Goal: Communication & Community: Answer question/provide support

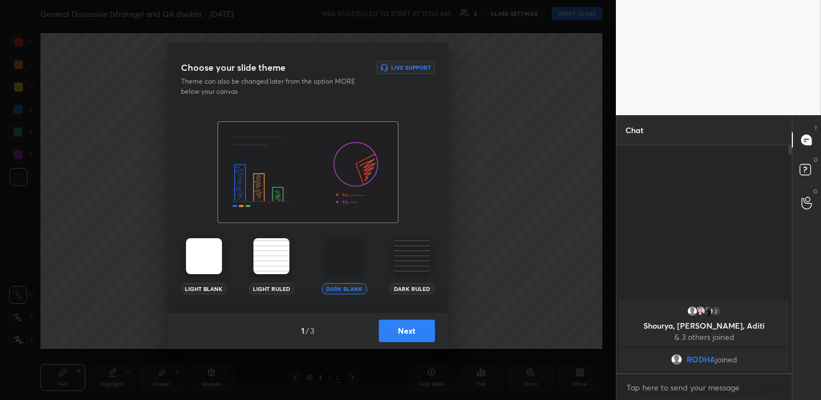
click at [410, 331] on button "Next" at bounding box center [407, 331] width 56 height 22
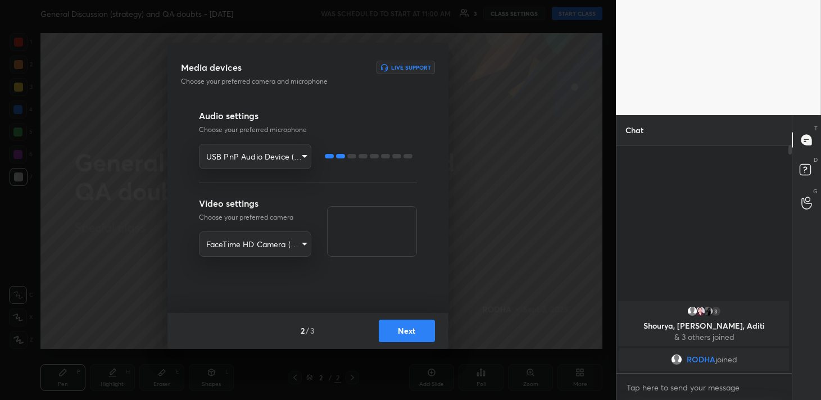
click at [410, 331] on button "Next" at bounding box center [407, 331] width 56 height 22
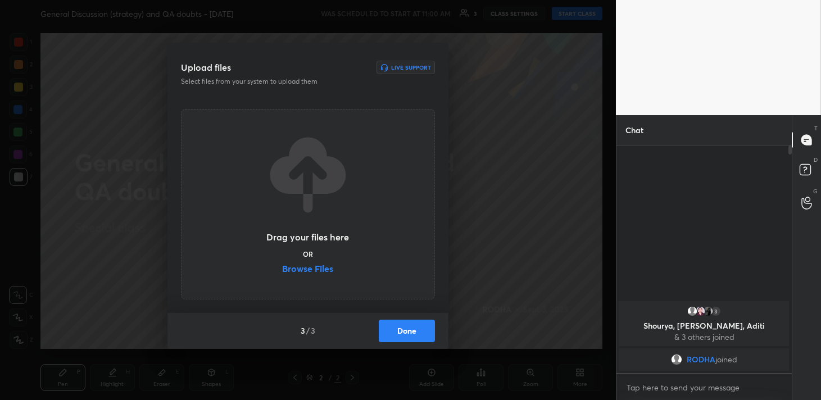
click at [410, 331] on button "Done" at bounding box center [407, 331] width 56 height 22
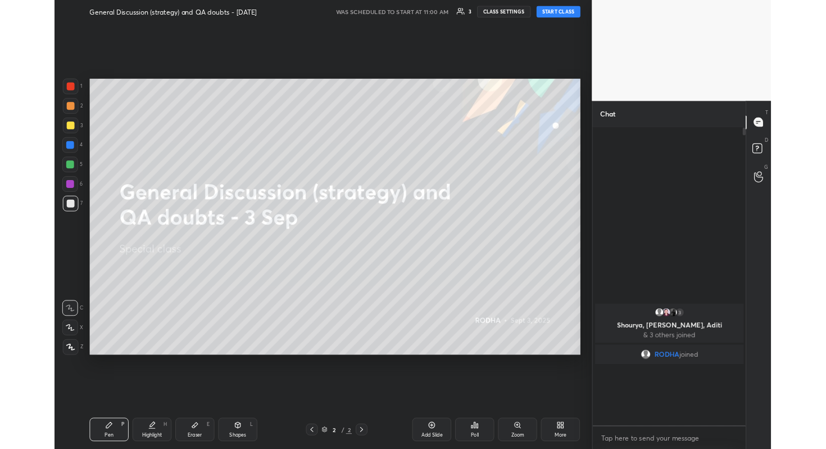
scroll to position [55841, 55643]
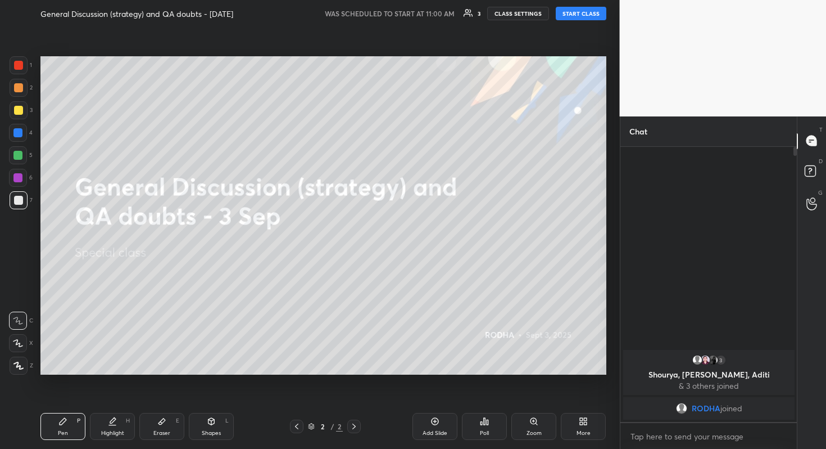
click at [587, 12] on button "START CLASS" at bounding box center [581, 13] width 51 height 13
click at [24, 369] on div at bounding box center [19, 365] width 18 height 18
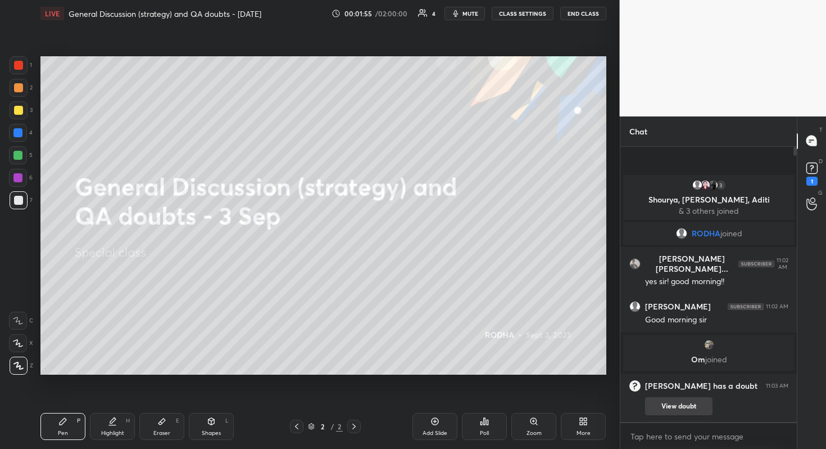
click at [669, 400] on button "View doubt" at bounding box center [678, 406] width 67 height 18
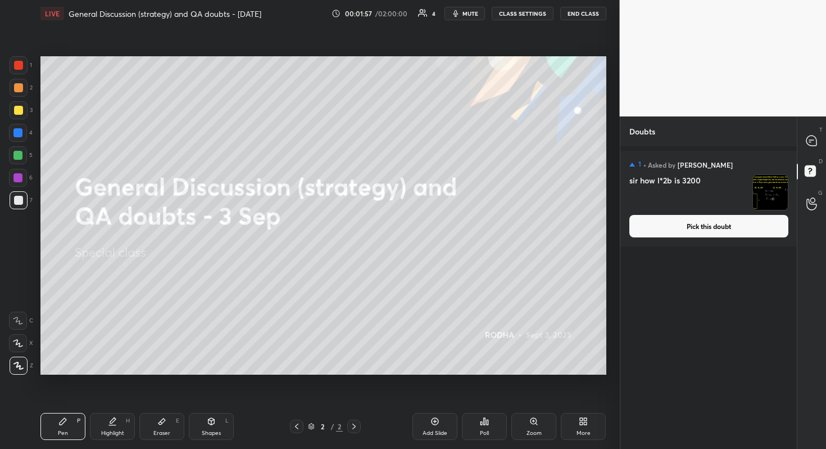
click at [689, 225] on button "Pick this doubt" at bounding box center [709, 226] width 159 height 22
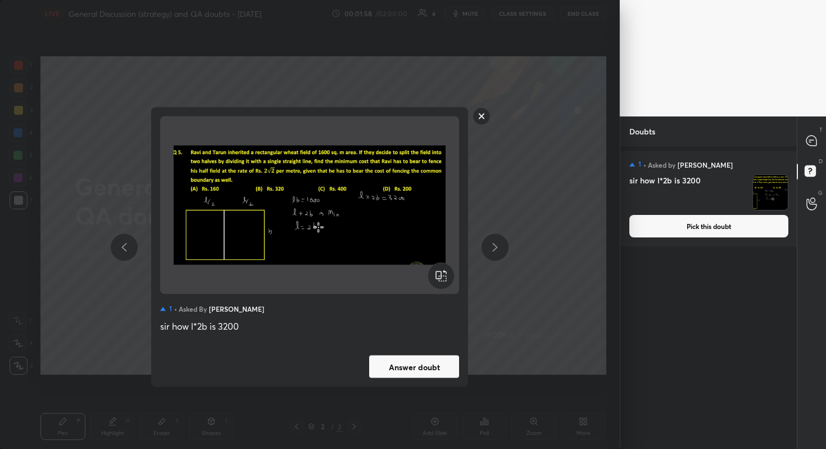
click at [410, 367] on button "Answer doubt" at bounding box center [414, 366] width 90 height 22
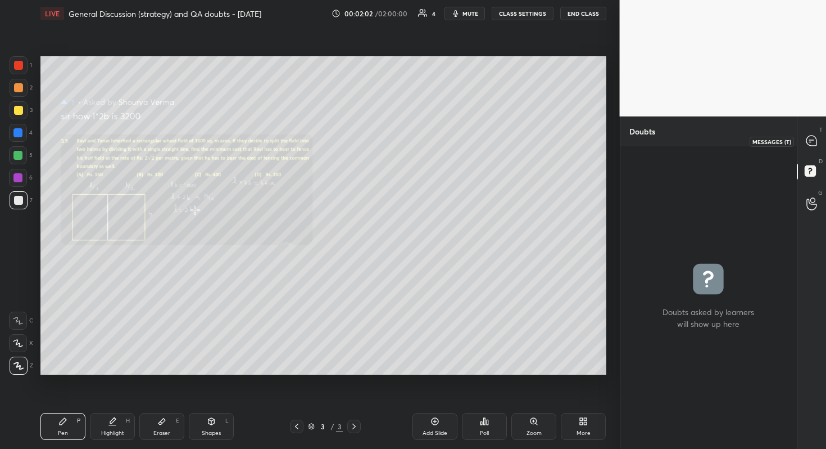
click at [808, 146] on icon at bounding box center [812, 141] width 12 height 12
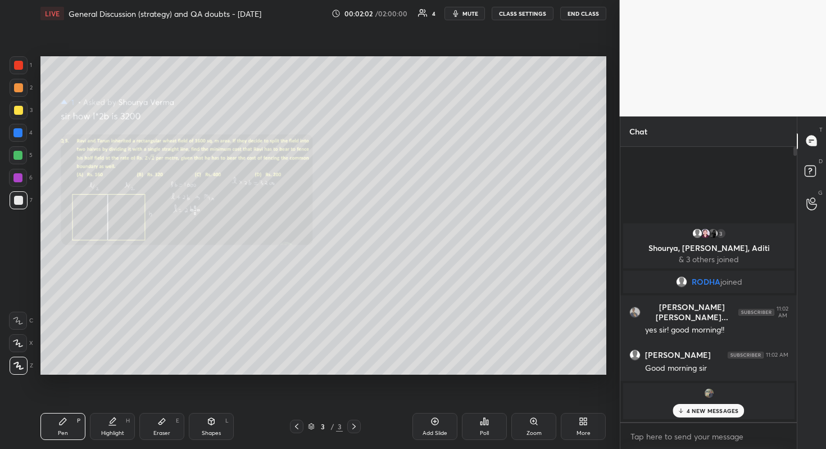
scroll to position [272, 173]
click at [726, 400] on p "4 NEW MESSAGES" at bounding box center [713, 410] width 52 height 7
click at [530, 400] on div "Zoom" at bounding box center [534, 433] width 15 height 6
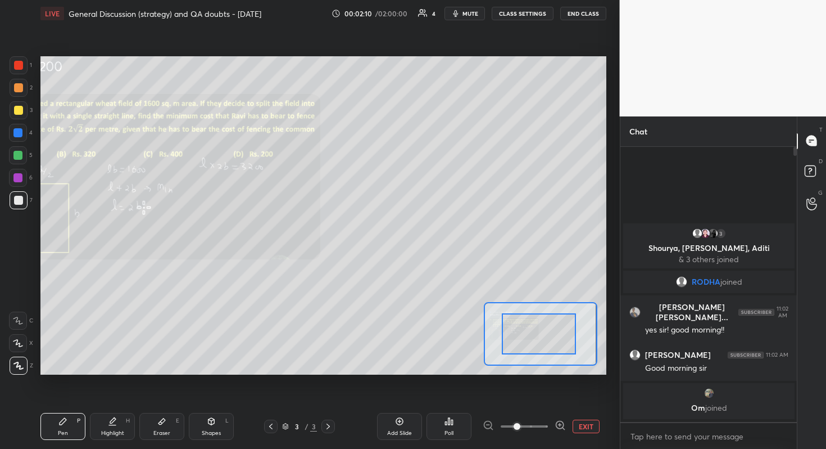
drag, startPoint x: 539, startPoint y: 342, endPoint x: 545, endPoint y: 340, distance: 7.0
click at [545, 340] on div at bounding box center [539, 333] width 74 height 41
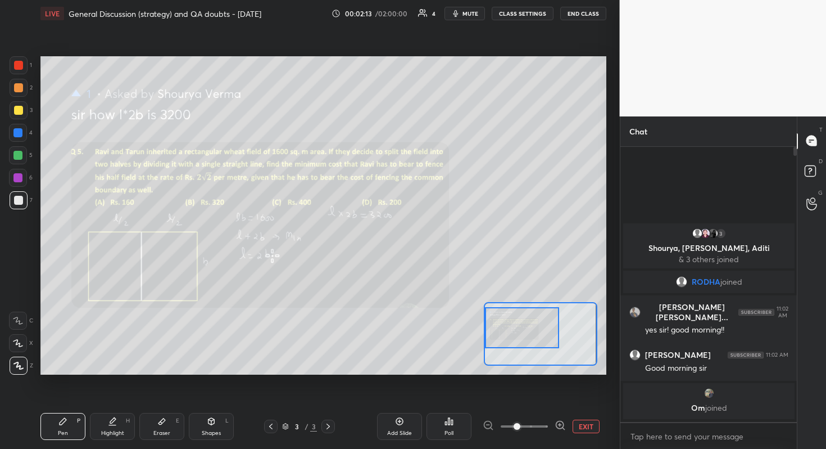
click at [481, 334] on div "Setting up your live class Poll for secs No correct answer Start poll" at bounding box center [323, 215] width 566 height 318
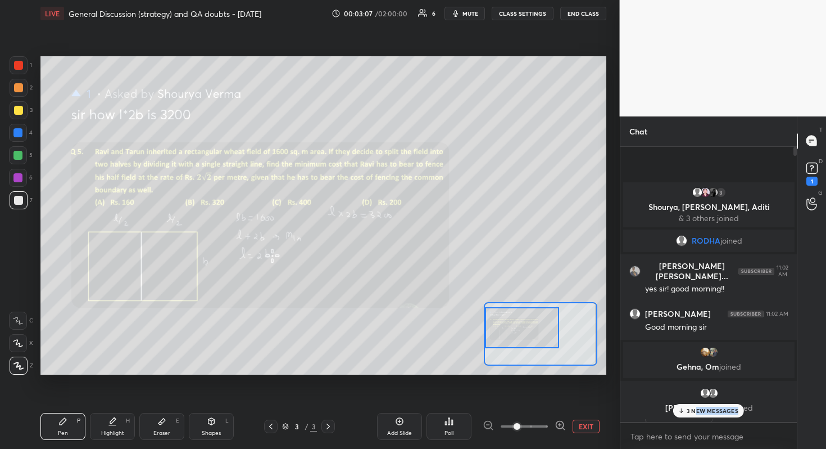
click at [698, 400] on div "3 NEW MESSAGES" at bounding box center [708, 410] width 71 height 13
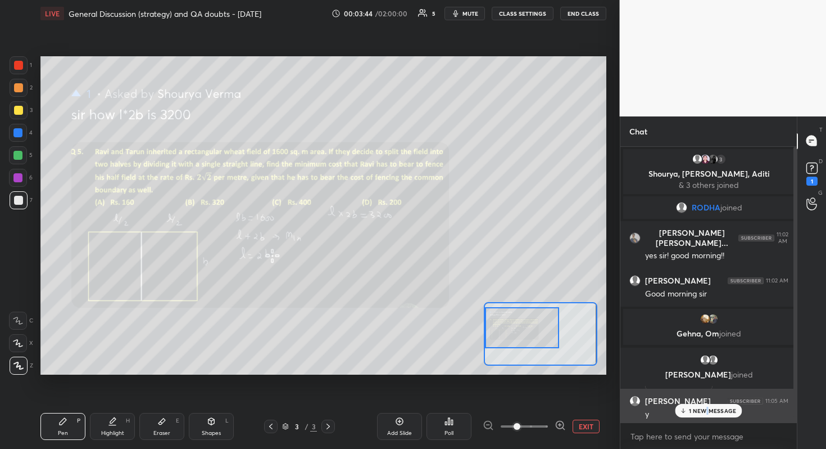
click at [706, 400] on p "1 NEW MESSAGE" at bounding box center [713, 410] width 48 height 7
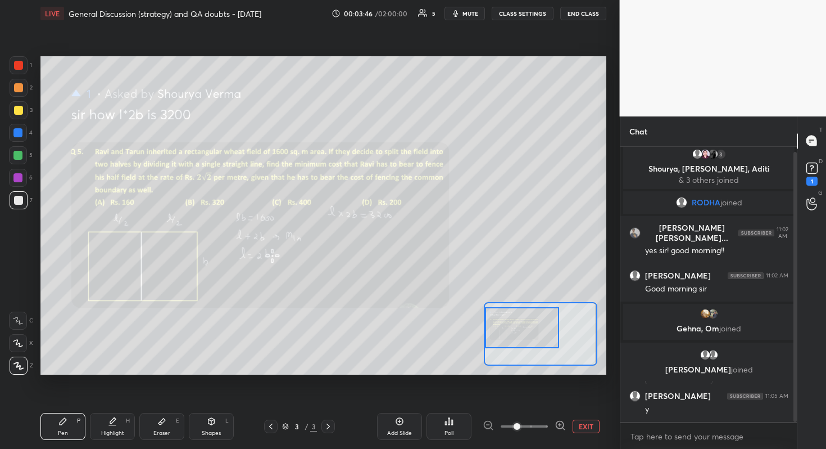
scroll to position [16, 0]
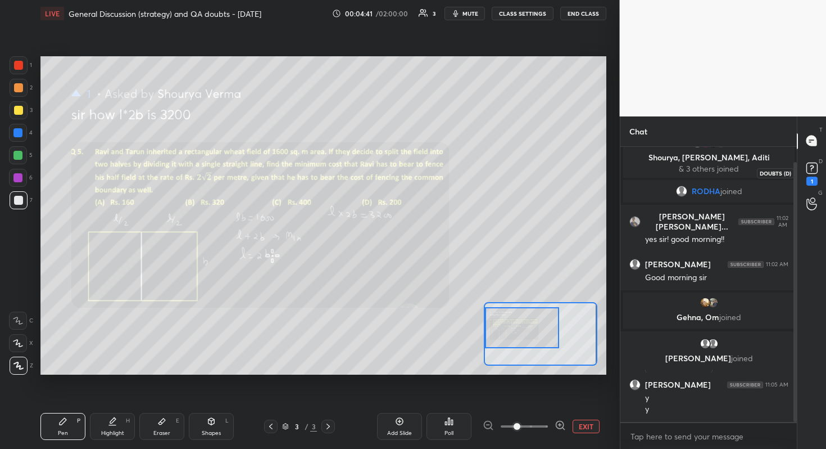
click at [819, 169] on icon at bounding box center [812, 168] width 17 height 17
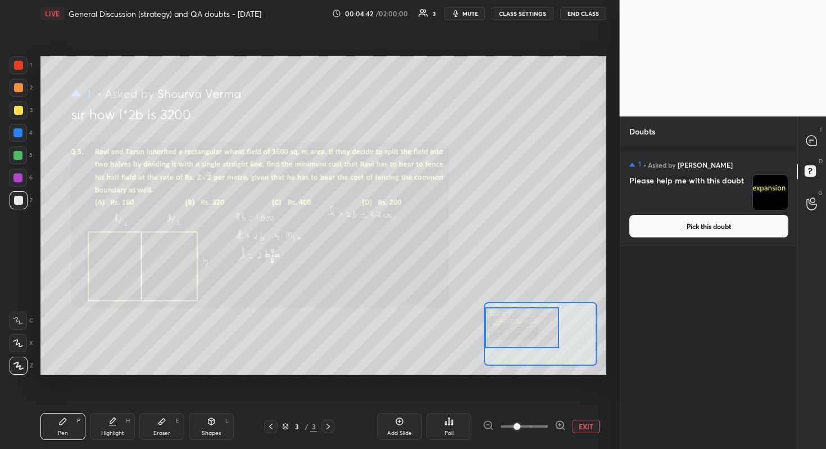
click at [740, 221] on button "Pick this doubt" at bounding box center [709, 226] width 159 height 22
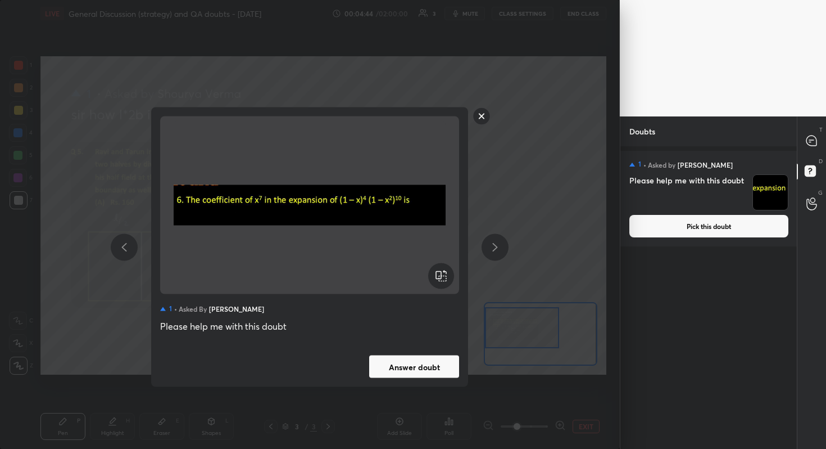
click at [439, 364] on button "Answer doubt" at bounding box center [414, 366] width 90 height 22
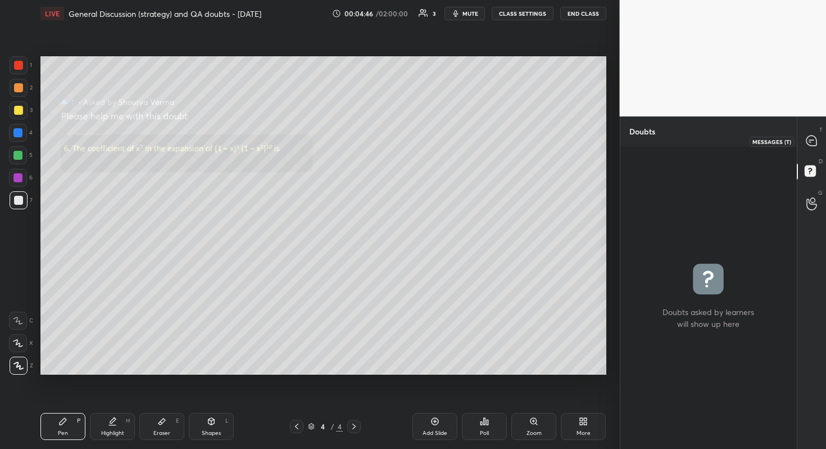
click at [811, 143] on icon at bounding box center [812, 140] width 10 height 10
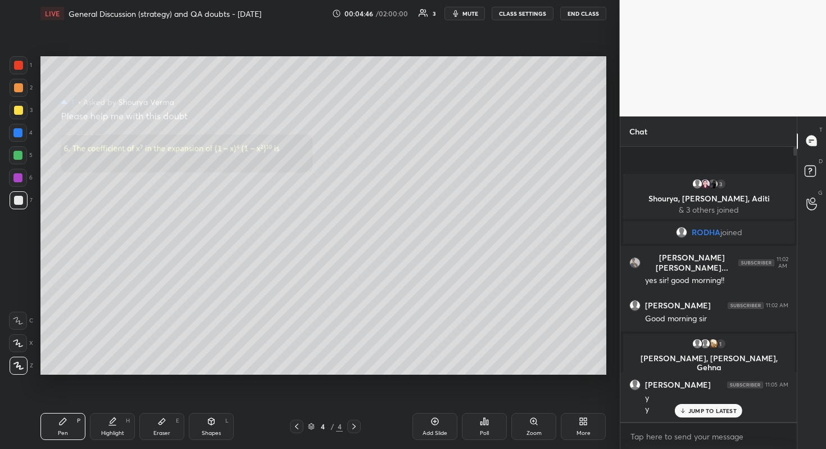
scroll to position [272, 173]
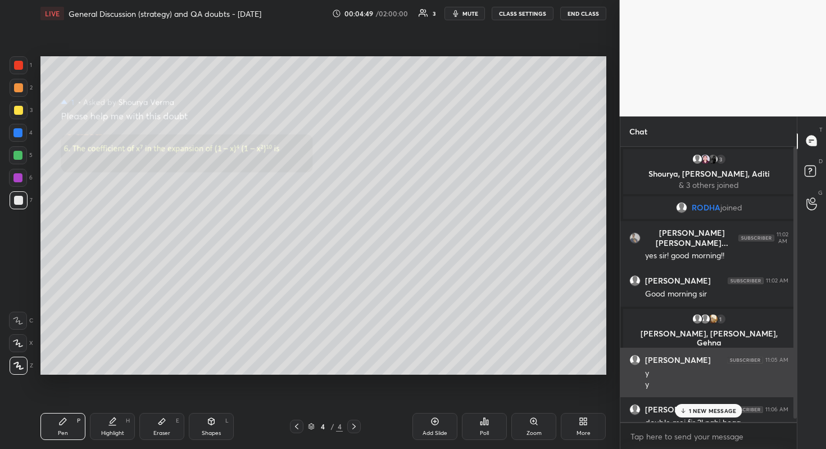
click at [713, 400] on div "double mei fir 2l nahi hoga" at bounding box center [716, 422] width 143 height 11
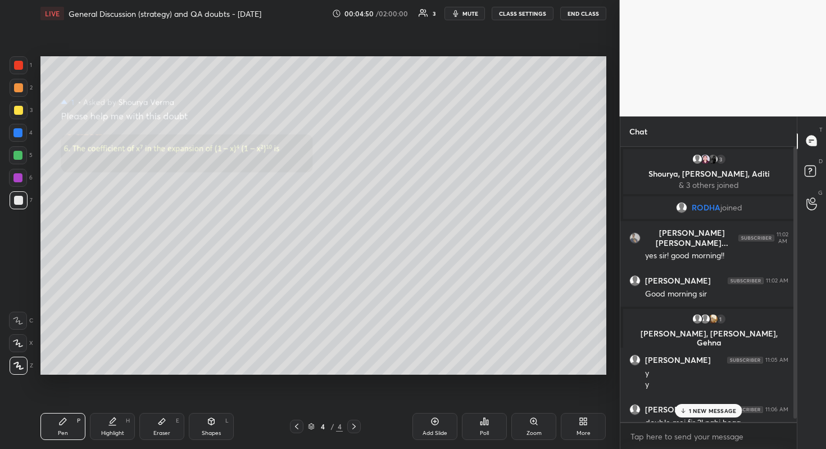
click at [716, 400] on p "1 NEW MESSAGE" at bounding box center [713, 410] width 48 height 7
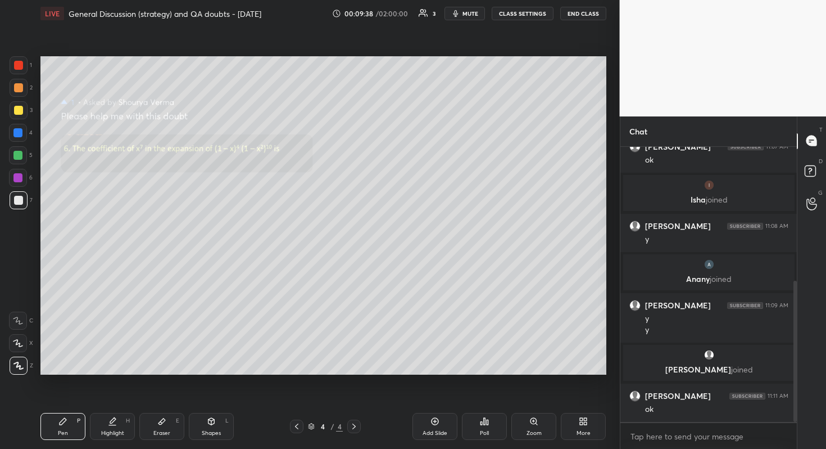
scroll to position [310, 0]
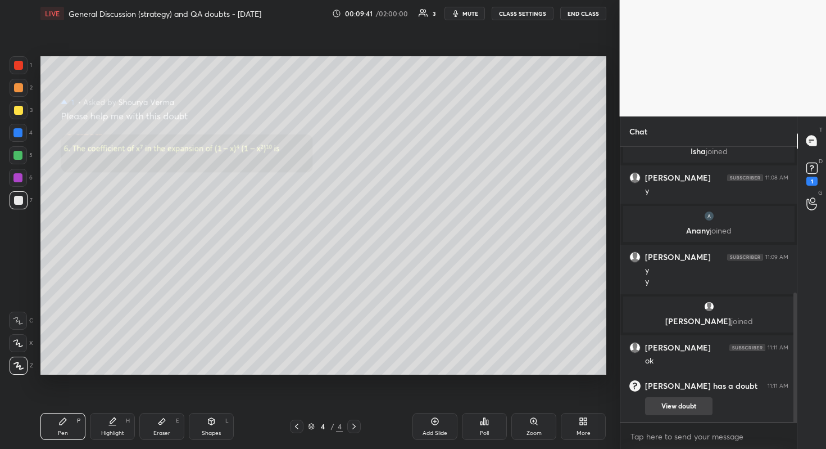
click at [688, 400] on button "View doubt" at bounding box center [678, 406] width 67 height 18
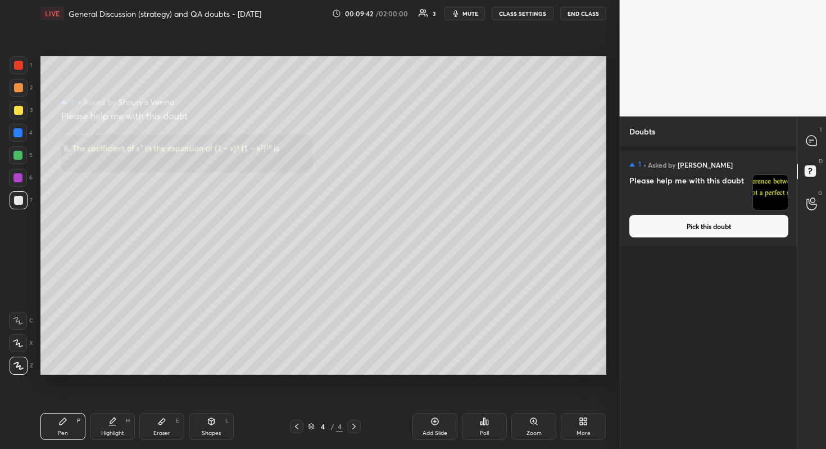
click at [689, 227] on button "Pick this doubt" at bounding box center [709, 226] width 159 height 22
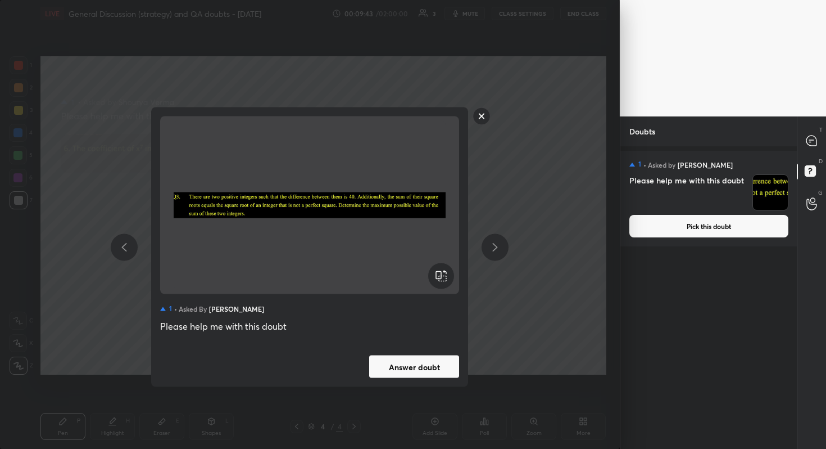
click at [445, 361] on button "Answer doubt" at bounding box center [414, 366] width 90 height 22
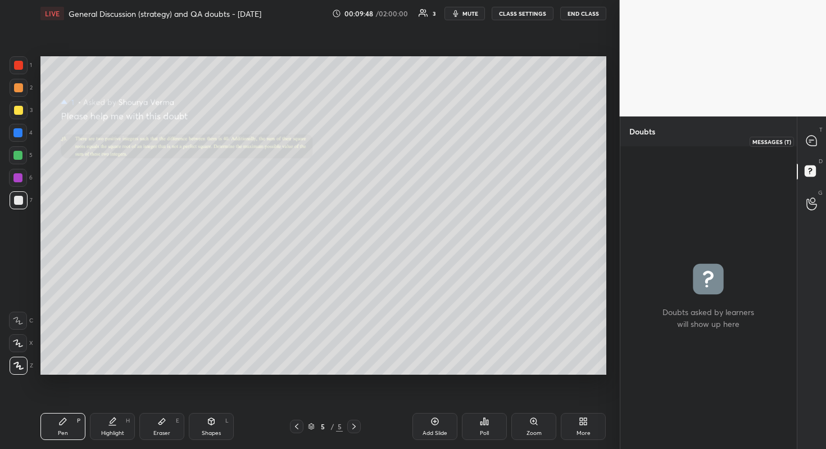
click at [819, 144] on div at bounding box center [812, 141] width 22 height 20
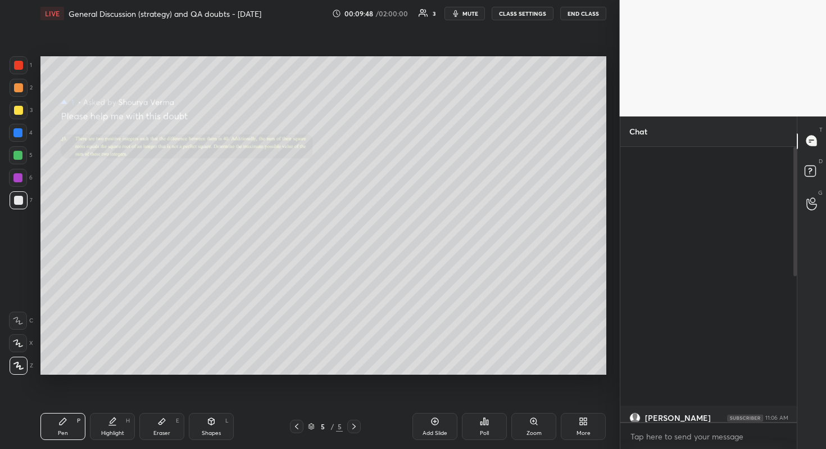
scroll to position [272, 173]
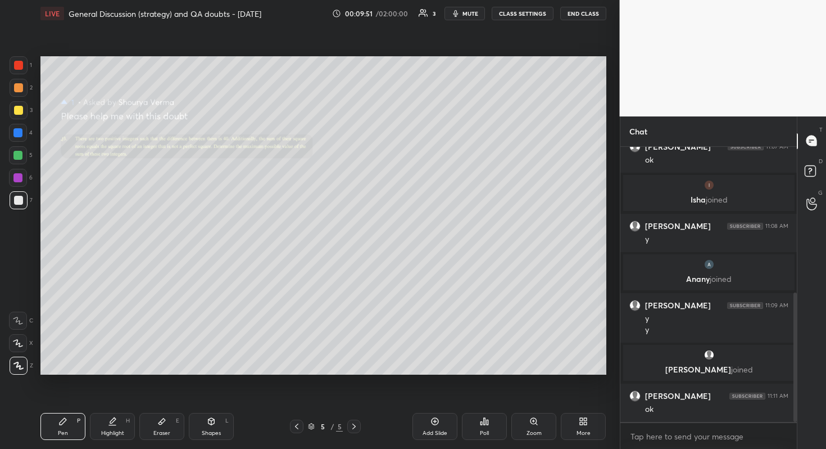
click at [539, 400] on div "Zoom" at bounding box center [534, 426] width 45 height 27
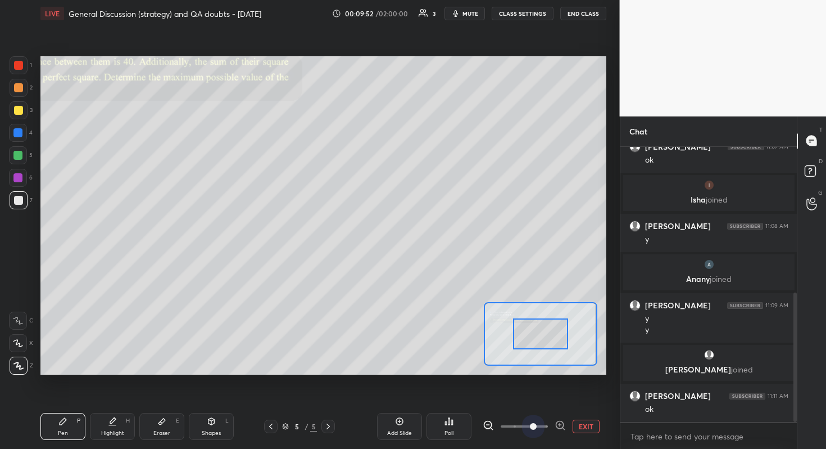
drag, startPoint x: 526, startPoint y: 424, endPoint x: 532, endPoint y: 404, distance: 21.5
click at [530, 400] on span at bounding box center [533, 426] width 7 height 7
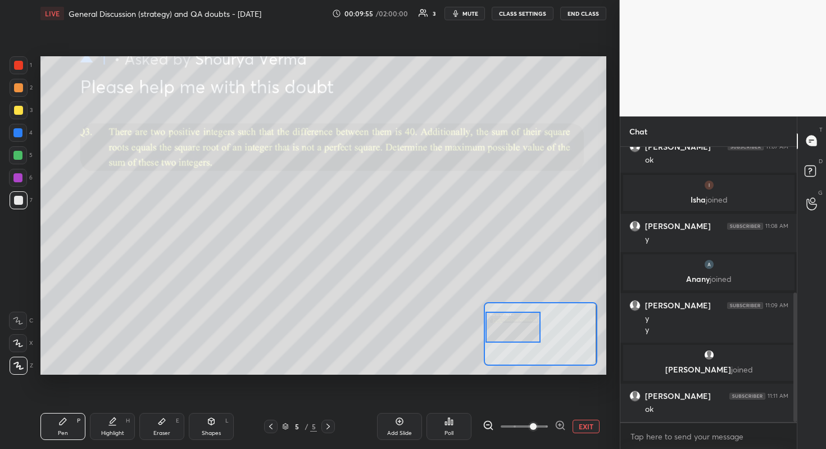
drag, startPoint x: 531, startPoint y: 332, endPoint x: 501, endPoint y: 328, distance: 30.1
click at [501, 328] on div at bounding box center [514, 326] width 56 height 31
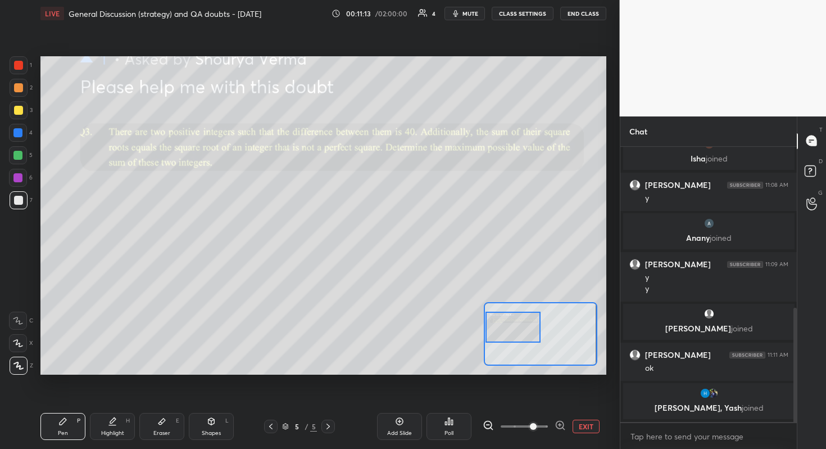
scroll to position [388, 0]
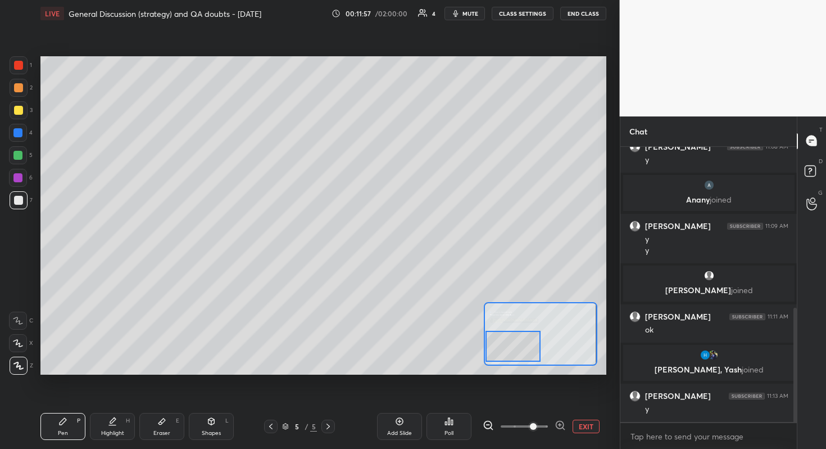
drag, startPoint x: 512, startPoint y: 329, endPoint x: 507, endPoint y: 346, distance: 17.6
click at [509, 347] on div at bounding box center [514, 346] width 56 height 31
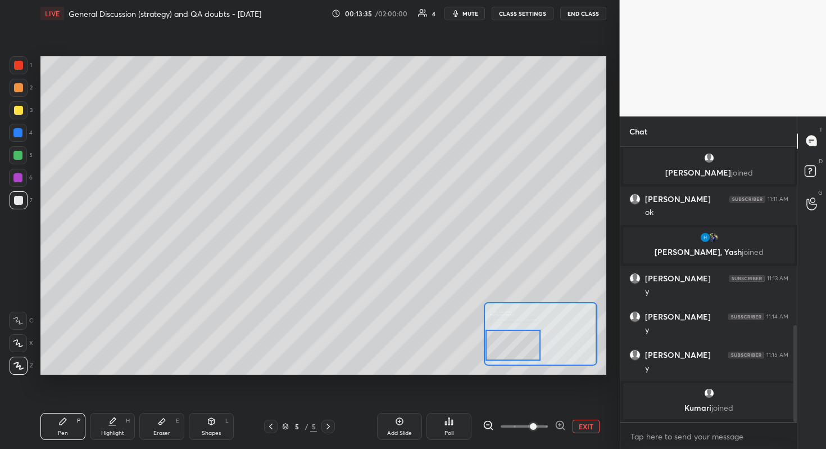
scroll to position [544, 0]
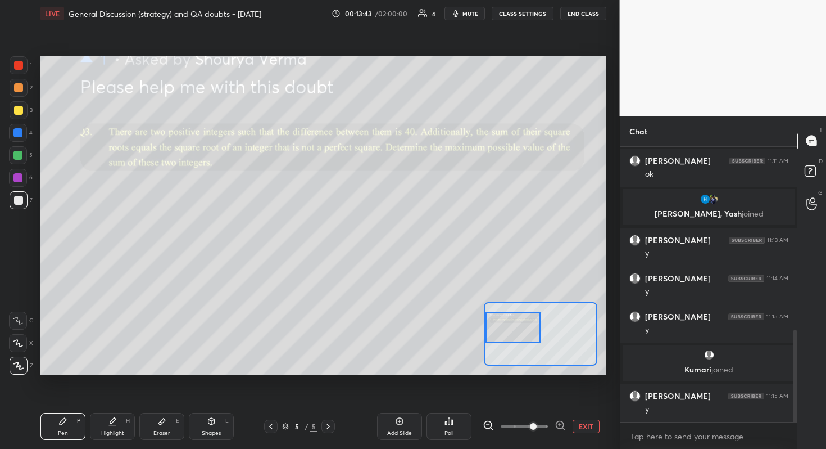
drag, startPoint x: 523, startPoint y: 352, endPoint x: 512, endPoint y: 333, distance: 21.4
click at [512, 333] on div at bounding box center [514, 326] width 56 height 31
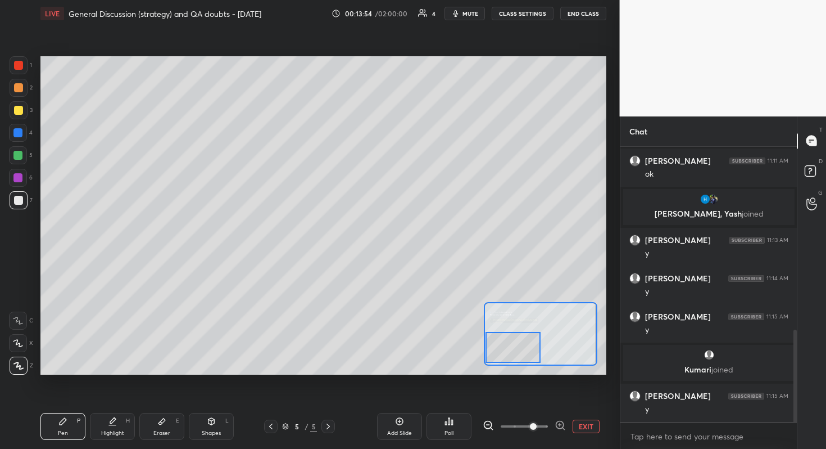
drag, startPoint x: 512, startPoint y: 333, endPoint x: 502, endPoint y: 354, distance: 23.1
click at [502, 354] on div at bounding box center [514, 347] width 56 height 31
click at [500, 351] on div at bounding box center [514, 346] width 56 height 31
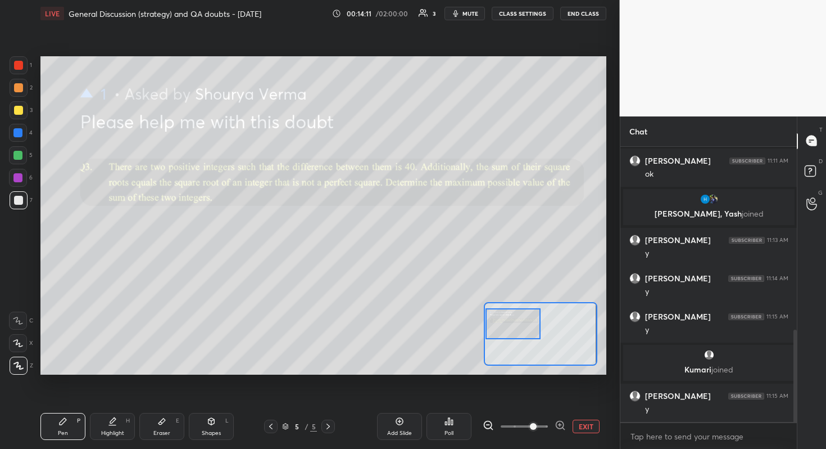
drag, startPoint x: 520, startPoint y: 346, endPoint x: 506, endPoint y: 323, distance: 27.0
click at [506, 323] on div at bounding box center [514, 323] width 56 height 31
click at [473, 360] on div "Setting up your live class Poll for secs No correct answer Start poll" at bounding box center [323, 215] width 566 height 318
drag, startPoint x: 516, startPoint y: 346, endPoint x: 491, endPoint y: 351, distance: 25.7
click at [491, 351] on div at bounding box center [514, 348] width 56 height 31
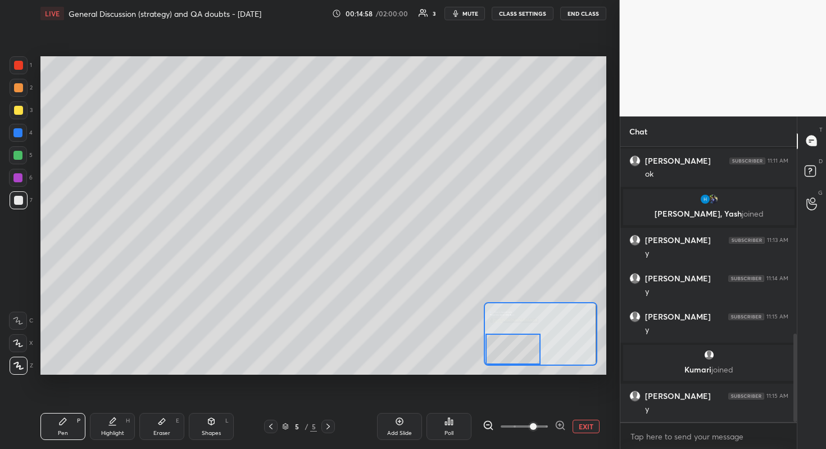
scroll to position [582, 0]
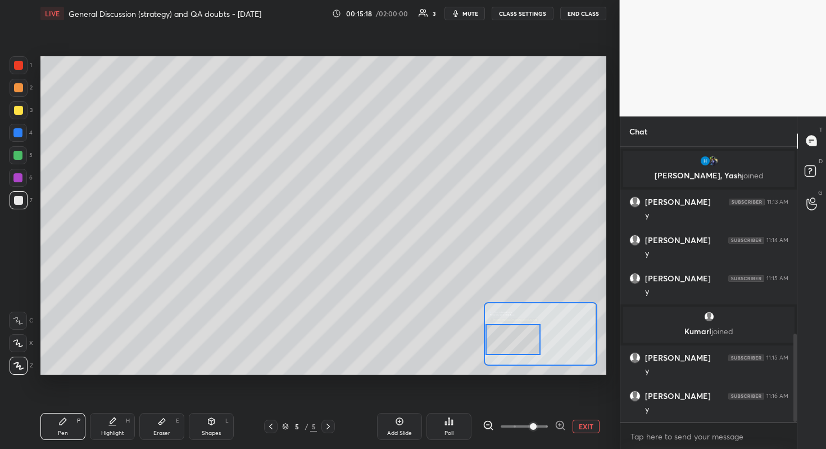
drag, startPoint x: 528, startPoint y: 351, endPoint x: 520, endPoint y: 341, distance: 12.4
click at [520, 341] on div at bounding box center [514, 339] width 56 height 31
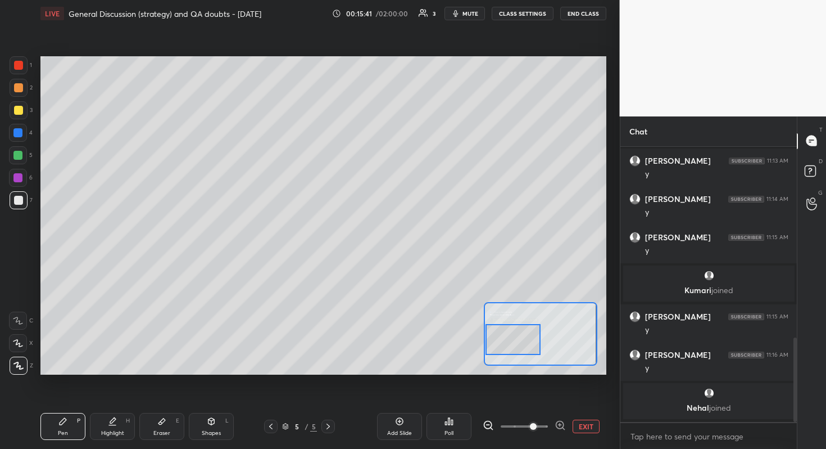
drag, startPoint x: 165, startPoint y: 426, endPoint x: 169, endPoint y: 408, distance: 18.4
click at [168, 400] on div "Eraser E" at bounding box center [161, 426] width 45 height 27
click at [67, 400] on div "Pen P" at bounding box center [62, 426] width 45 height 27
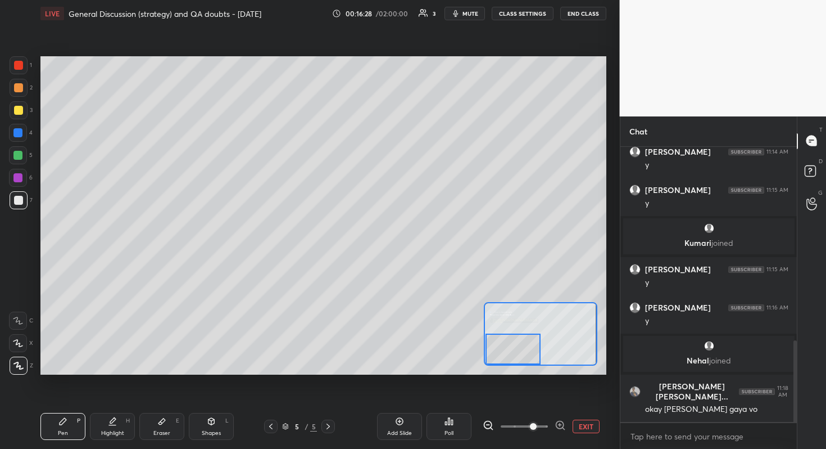
drag, startPoint x: 518, startPoint y: 342, endPoint x: 509, endPoint y: 351, distance: 12.7
click at [510, 351] on div at bounding box center [514, 348] width 56 height 31
drag, startPoint x: 166, startPoint y: 424, endPoint x: 188, endPoint y: 376, distance: 53.6
click at [181, 394] on div "LIVE General Discussion (strategy) and QA doubts - [DATE] 00:16:29 / 02:00:00 3…" at bounding box center [323, 224] width 575 height 449
click at [174, 400] on div "Eraser E" at bounding box center [161, 426] width 45 height 27
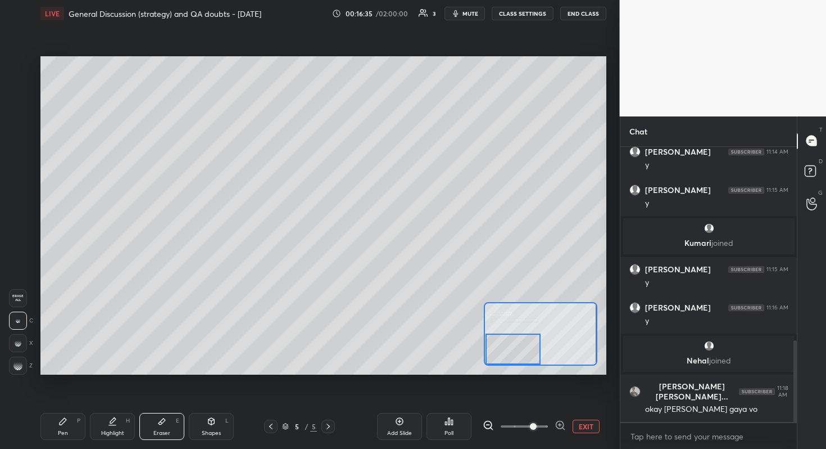
click at [65, 400] on icon at bounding box center [62, 421] width 9 height 9
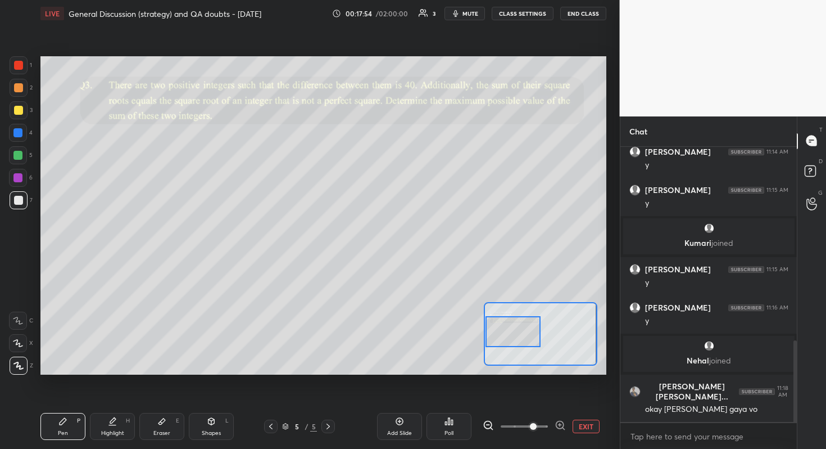
drag, startPoint x: 514, startPoint y: 352, endPoint x: 511, endPoint y: 334, distance: 17.8
click at [511, 334] on div at bounding box center [514, 331] width 56 height 31
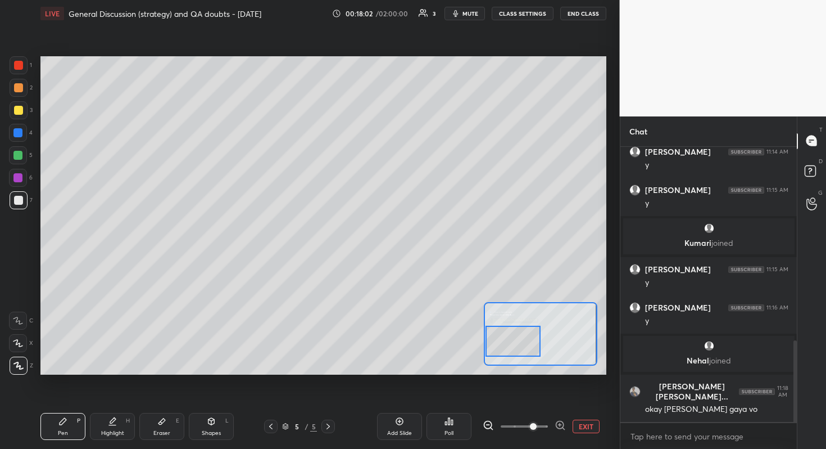
drag, startPoint x: 521, startPoint y: 331, endPoint x: 516, endPoint y: 341, distance: 10.8
click at [516, 341] on div at bounding box center [514, 341] width 56 height 31
drag, startPoint x: 510, startPoint y: 349, endPoint x: 498, endPoint y: 349, distance: 12.4
click at [503, 358] on div at bounding box center [514, 348] width 56 height 31
drag, startPoint x: 171, startPoint y: 424, endPoint x: 181, endPoint y: 421, distance: 10.9
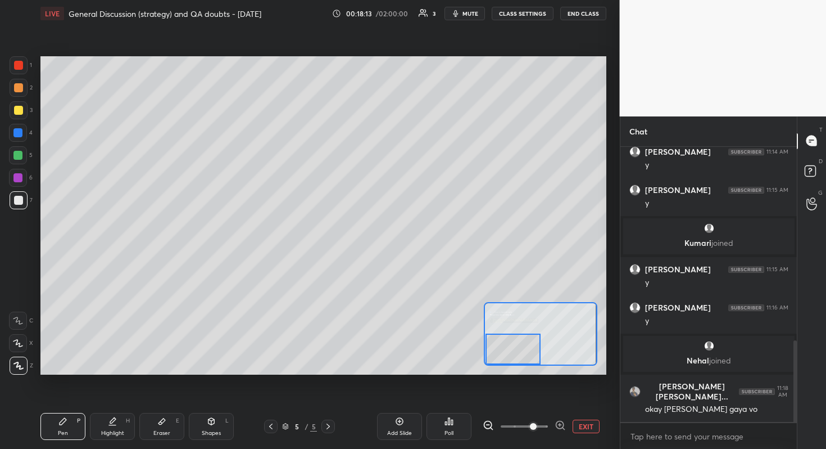
click at [173, 400] on div "Eraser E" at bounding box center [161, 426] width 45 height 27
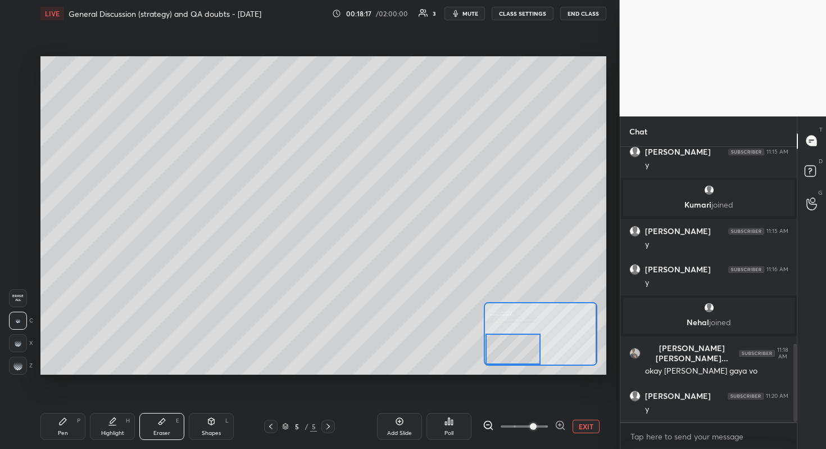
click at [66, 400] on div "Pen P" at bounding box center [62, 426] width 45 height 27
click at [497, 372] on div "Setting up your live class Poll for secs No correct answer Start poll" at bounding box center [323, 215] width 566 height 318
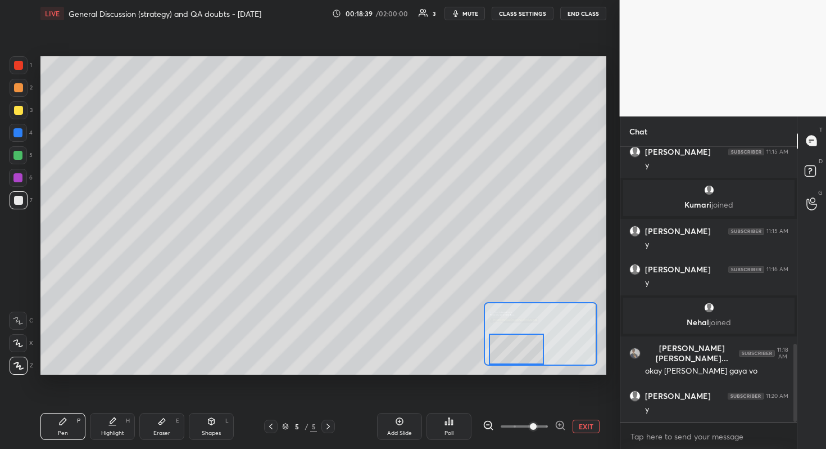
click at [531, 356] on div at bounding box center [517, 348] width 56 height 31
click at [580, 400] on button "EXIT" at bounding box center [586, 425] width 27 height 13
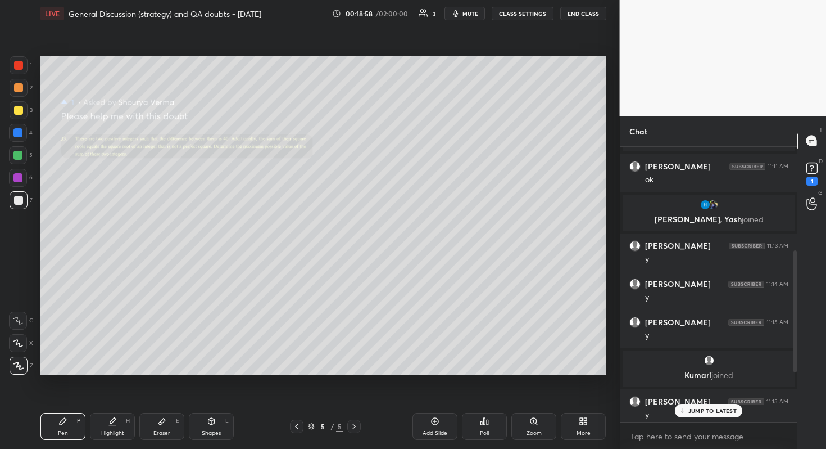
scroll to position [757, 0]
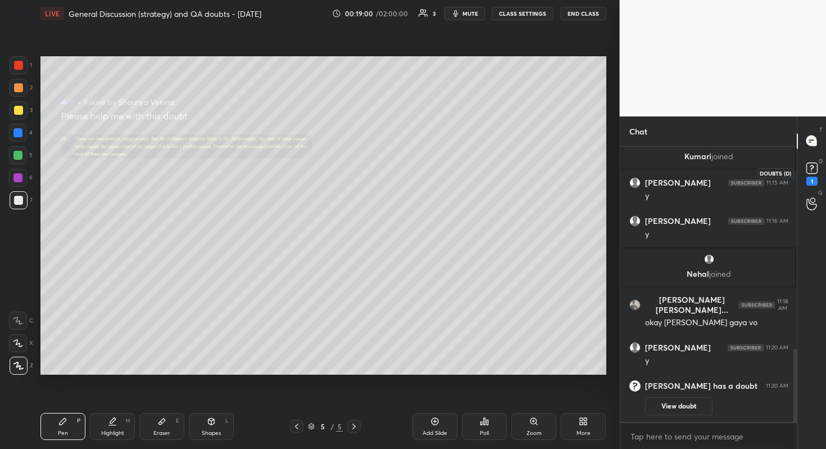
click at [812, 162] on rect at bounding box center [812, 167] width 11 height 11
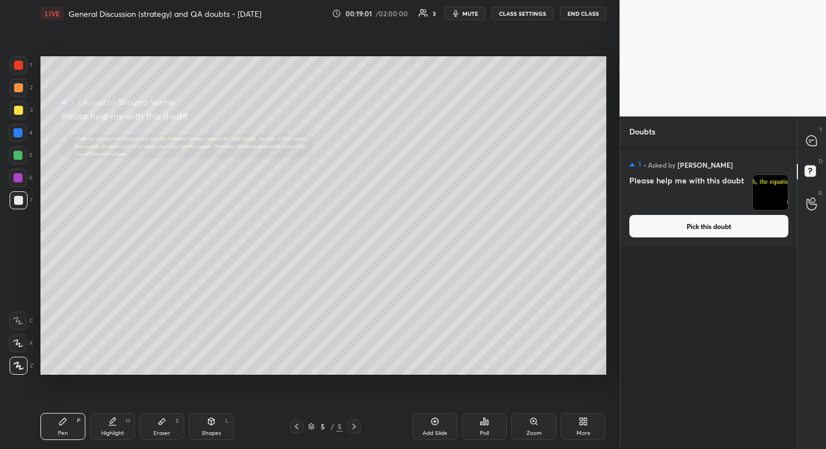
click at [719, 220] on button "Pick this doubt" at bounding box center [709, 226] width 159 height 22
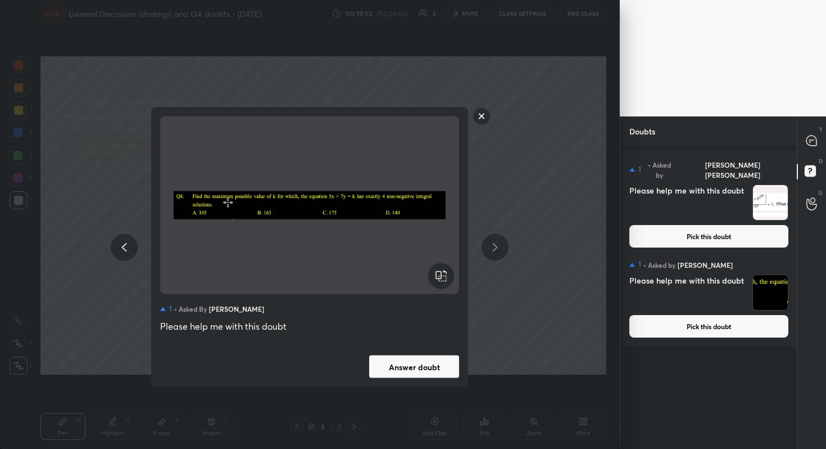
click at [423, 374] on button "Answer doubt" at bounding box center [414, 366] width 90 height 22
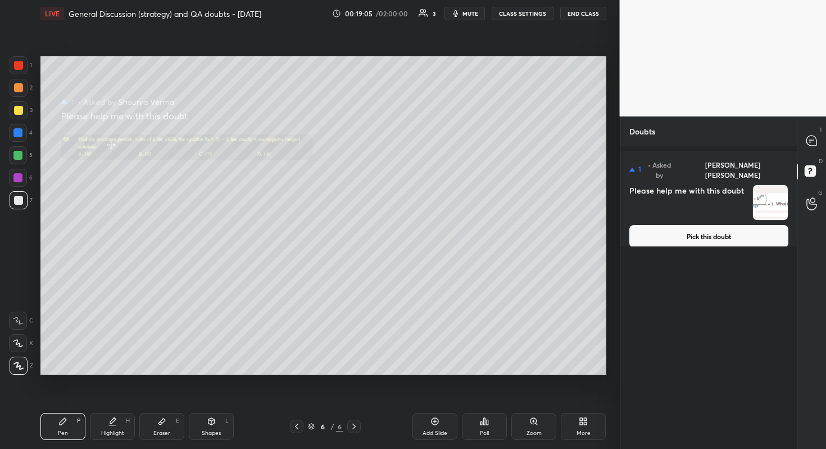
click at [738, 225] on button "Pick this doubt" at bounding box center [709, 236] width 159 height 22
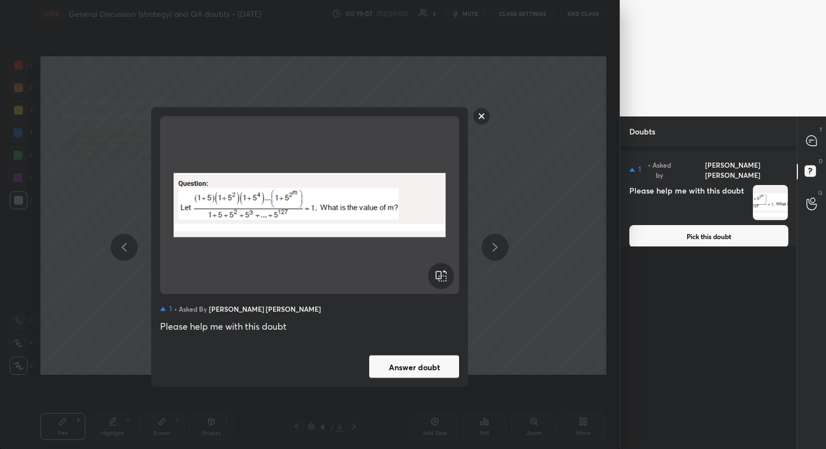
click at [426, 373] on button "Answer doubt" at bounding box center [414, 366] width 90 height 22
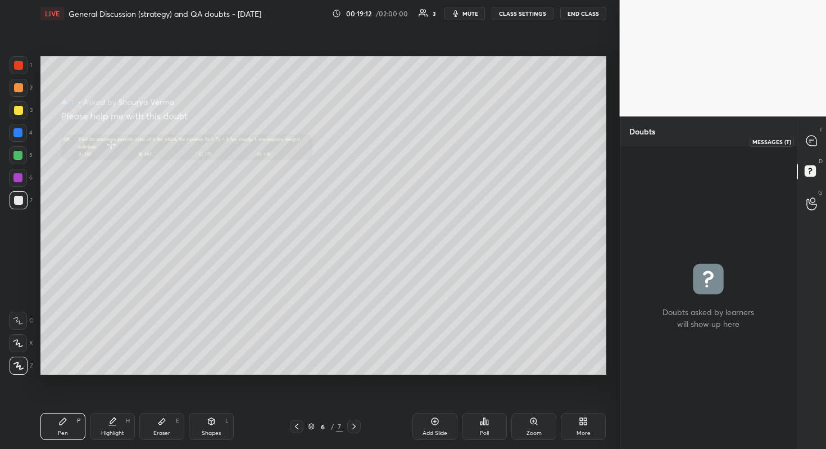
click at [809, 139] on icon at bounding box center [812, 140] width 10 height 10
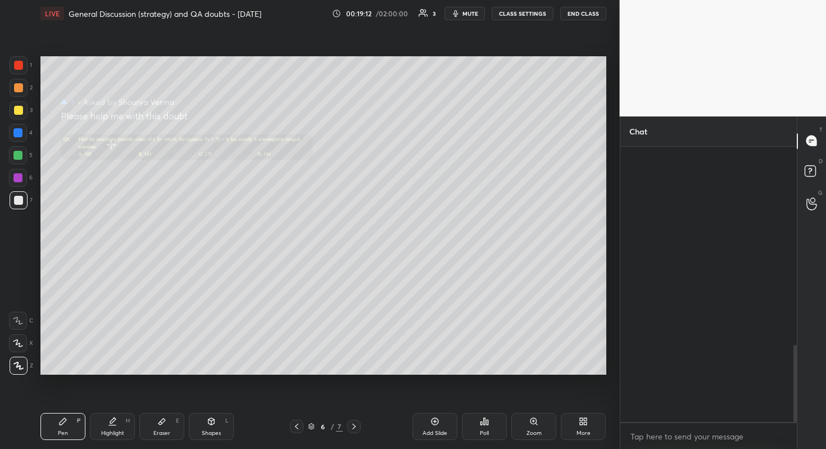
scroll to position [272, 173]
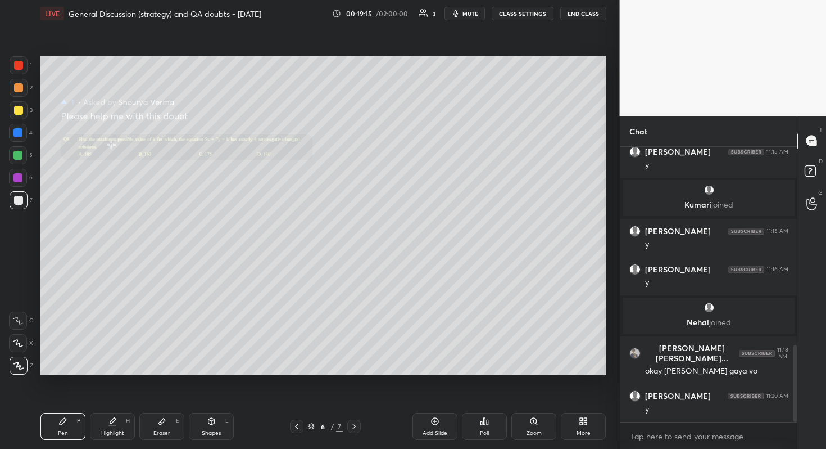
click at [537, 400] on div "Zoom" at bounding box center [534, 433] width 15 height 6
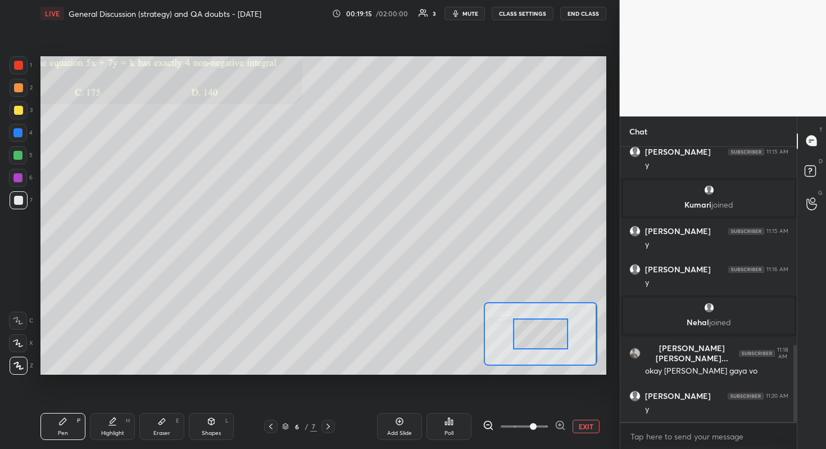
click at [537, 400] on span at bounding box center [524, 426] width 47 height 17
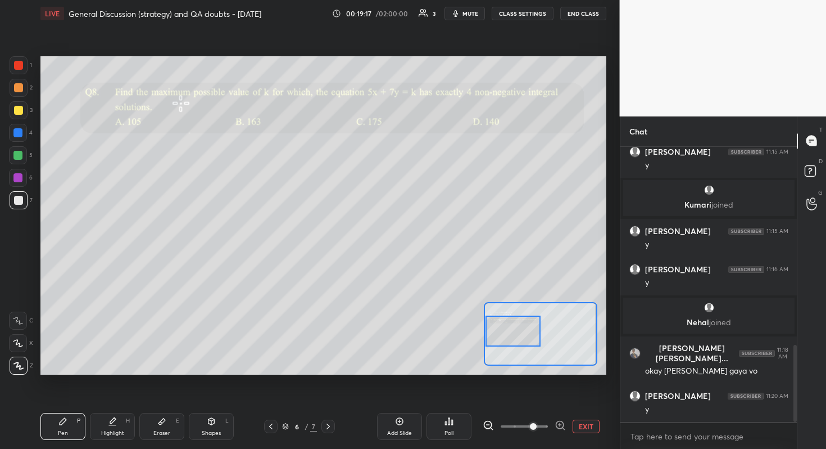
drag, startPoint x: 550, startPoint y: 339, endPoint x: 510, endPoint y: 336, distance: 40.6
click at [510, 336] on div at bounding box center [514, 330] width 56 height 31
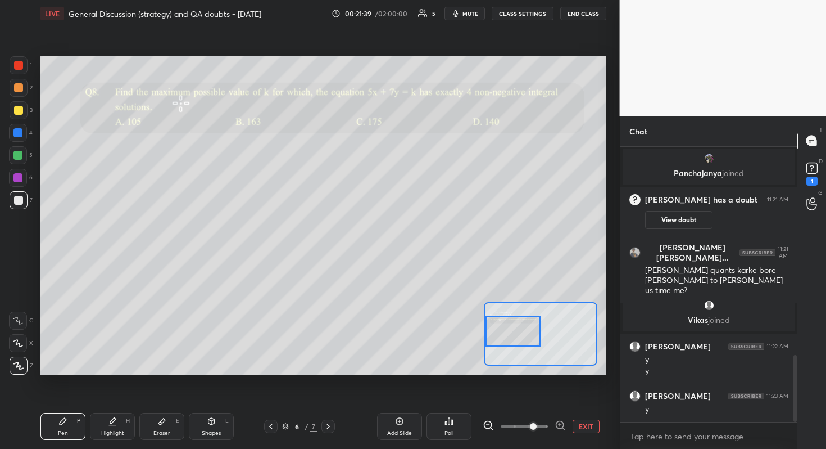
scroll to position [892, 0]
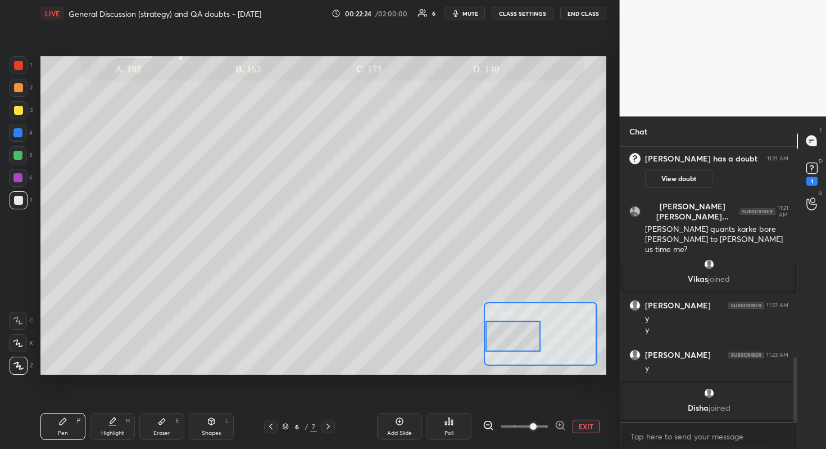
click at [511, 340] on div at bounding box center [514, 335] width 56 height 31
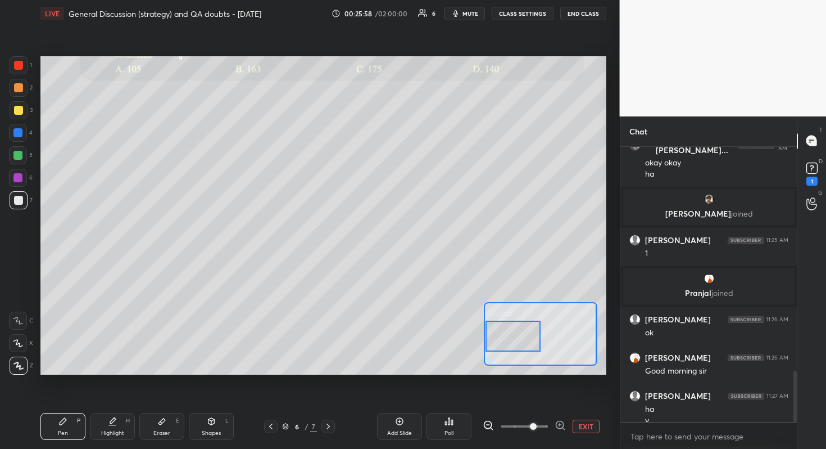
scroll to position [1203, 0]
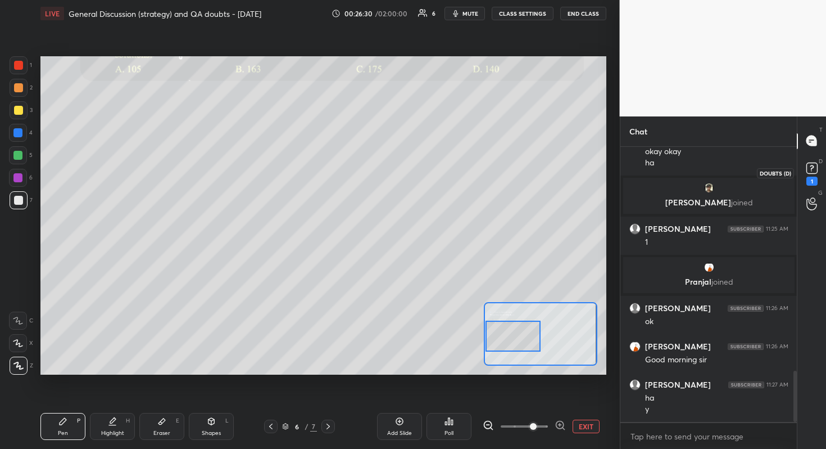
click at [812, 171] on rect at bounding box center [812, 167] width 11 height 11
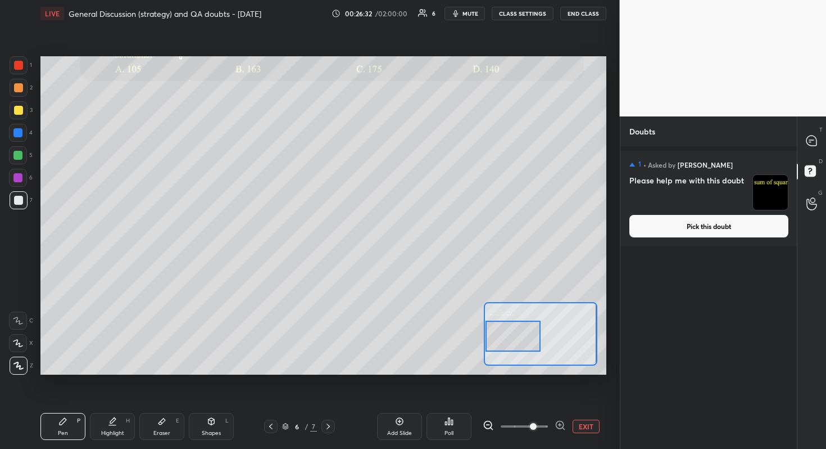
click at [723, 222] on button "Pick this doubt" at bounding box center [709, 226] width 159 height 22
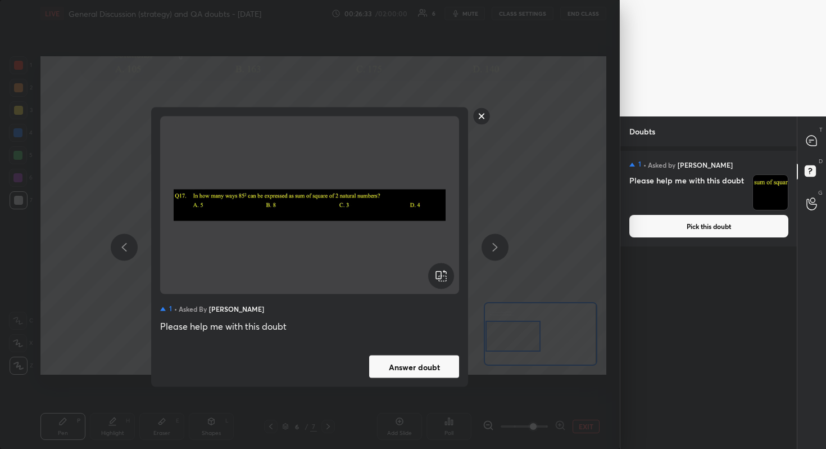
click at [430, 372] on button "Answer doubt" at bounding box center [414, 366] width 90 height 22
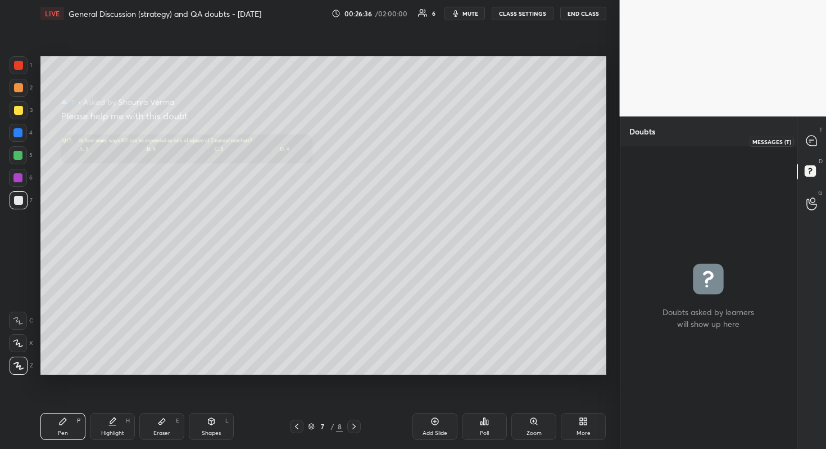
click at [811, 139] on icon at bounding box center [812, 140] width 10 height 10
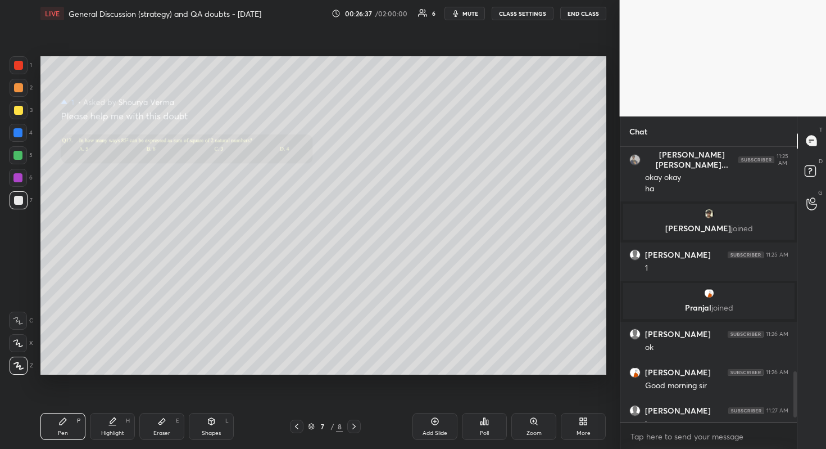
scroll to position [1353, 0]
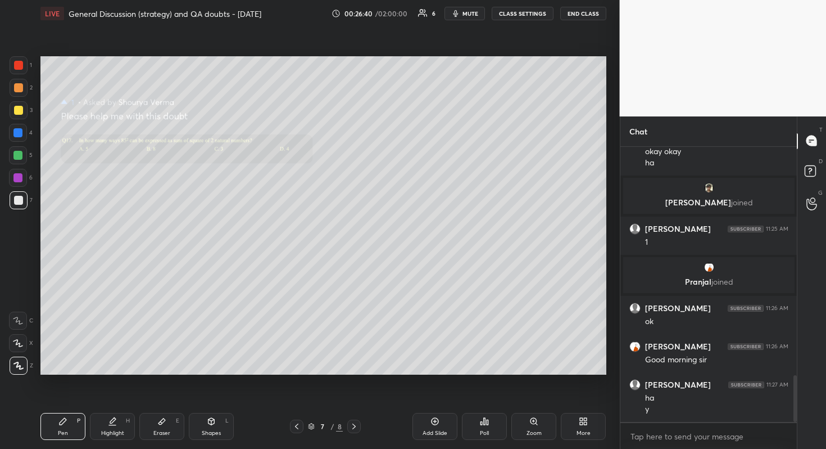
click at [535, 400] on div "Zoom" at bounding box center [534, 426] width 45 height 27
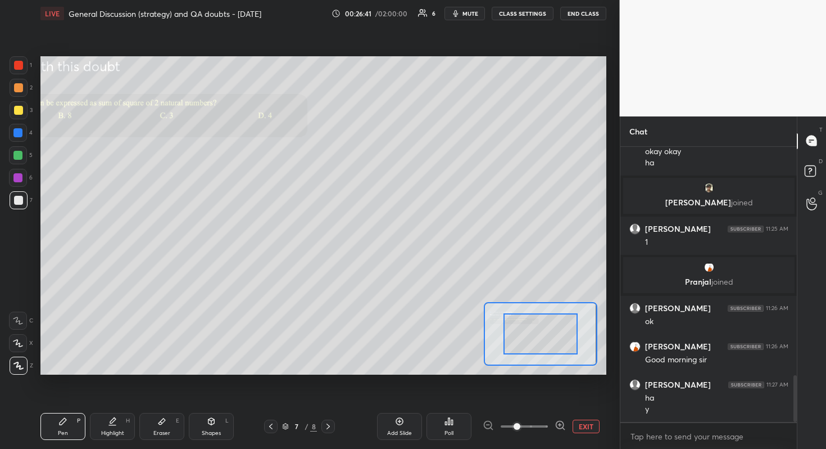
click at [530, 400] on span at bounding box center [524, 426] width 47 height 17
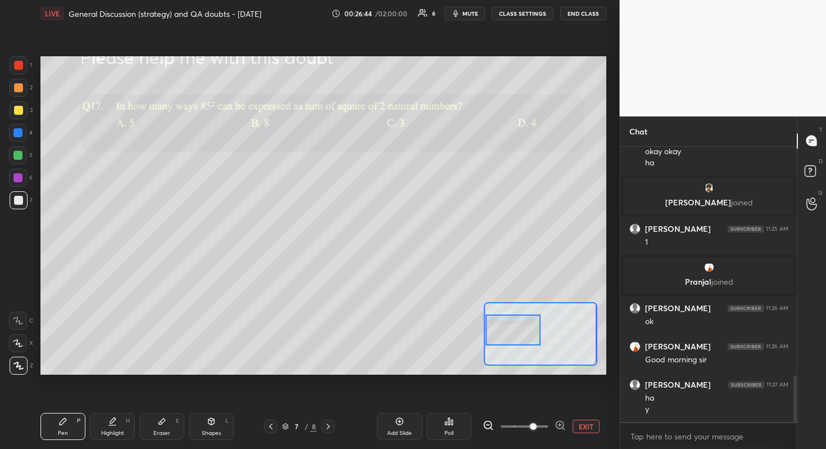
drag, startPoint x: 554, startPoint y: 341, endPoint x: 498, endPoint y: 337, distance: 56.4
click at [498, 337] on div at bounding box center [514, 329] width 56 height 31
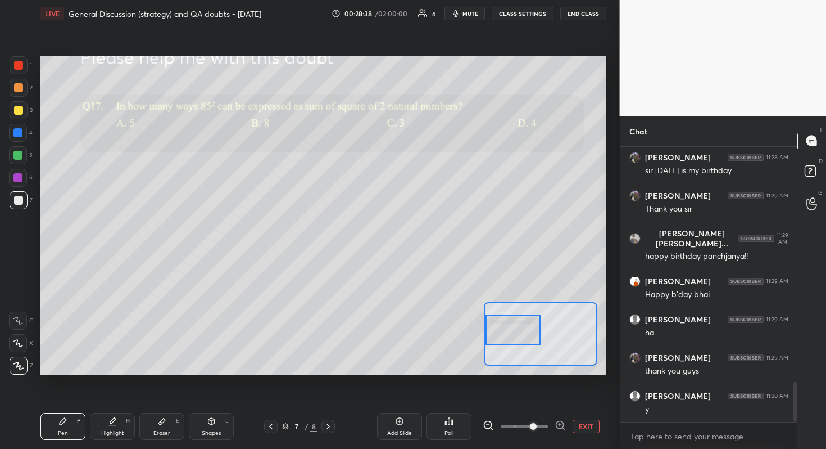
scroll to position [1678, 0]
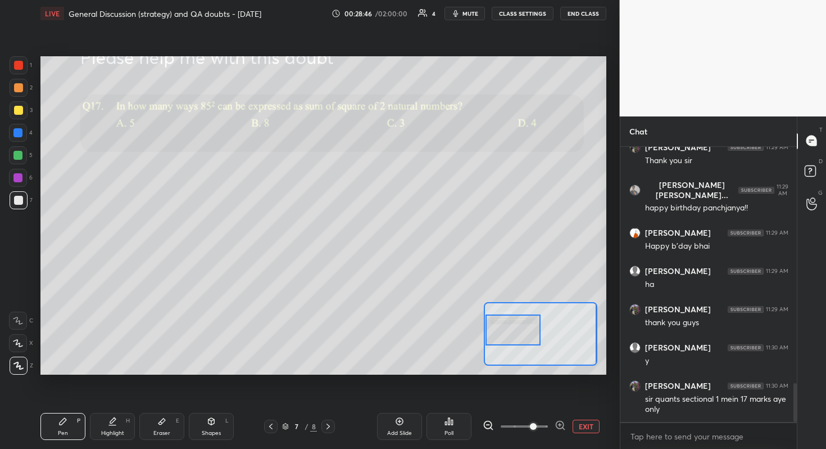
click at [168, 400] on div "Eraser E" at bounding box center [161, 426] width 45 height 27
drag, startPoint x: 67, startPoint y: 424, endPoint x: 92, endPoint y: 405, distance: 31.4
click at [71, 400] on div "Pen P" at bounding box center [62, 426] width 45 height 27
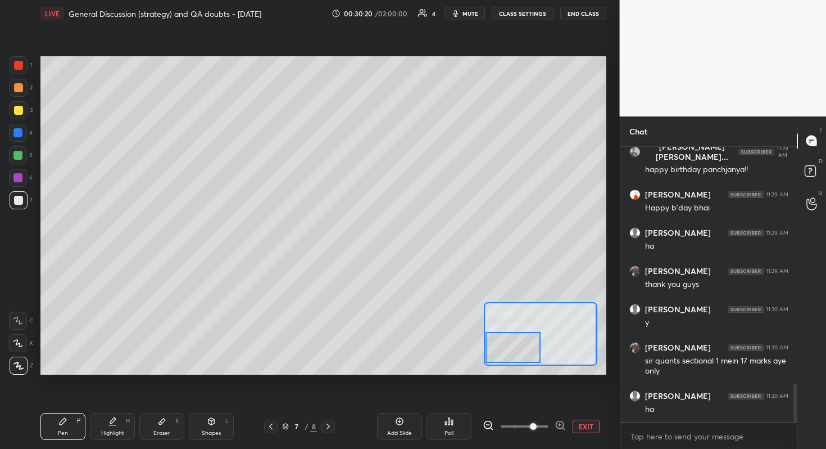
drag, startPoint x: 523, startPoint y: 332, endPoint x: 519, endPoint y: 350, distance: 18.0
click at [519, 350] on div at bounding box center [514, 347] width 56 height 31
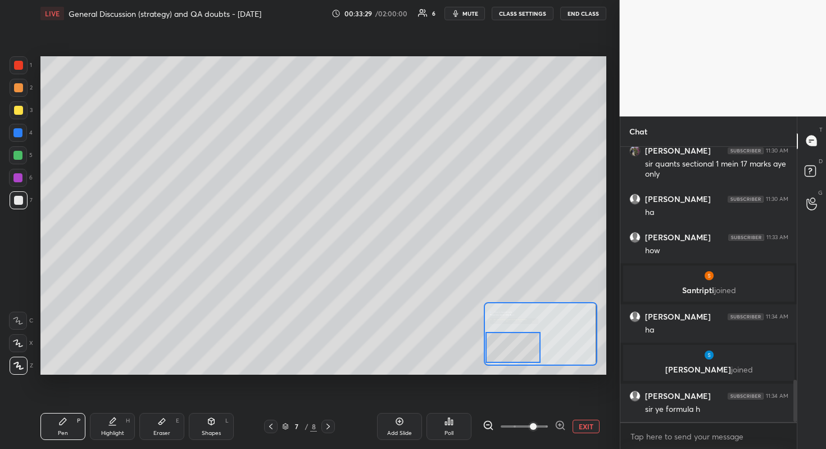
scroll to position [1527, 0]
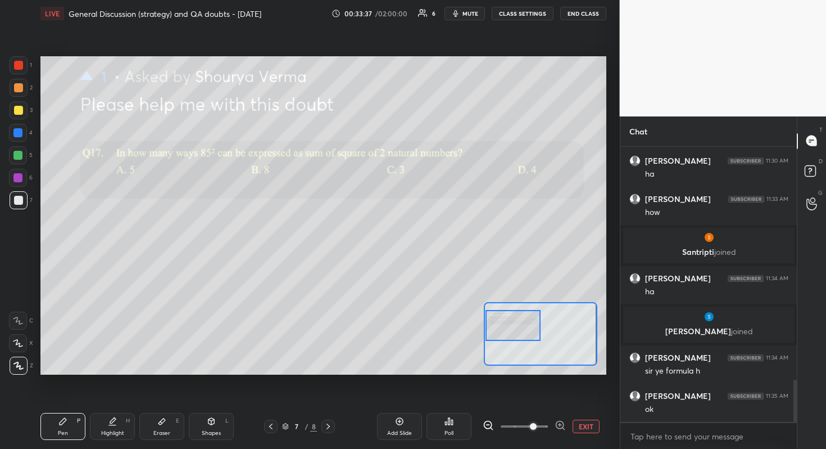
click at [401, 331] on div "Setting up your live class Poll for secs No correct answer Start poll" at bounding box center [323, 215] width 566 height 318
drag, startPoint x: 519, startPoint y: 336, endPoint x: 514, endPoint y: 351, distance: 16.5
click at [513, 351] on div at bounding box center [514, 339] width 56 height 31
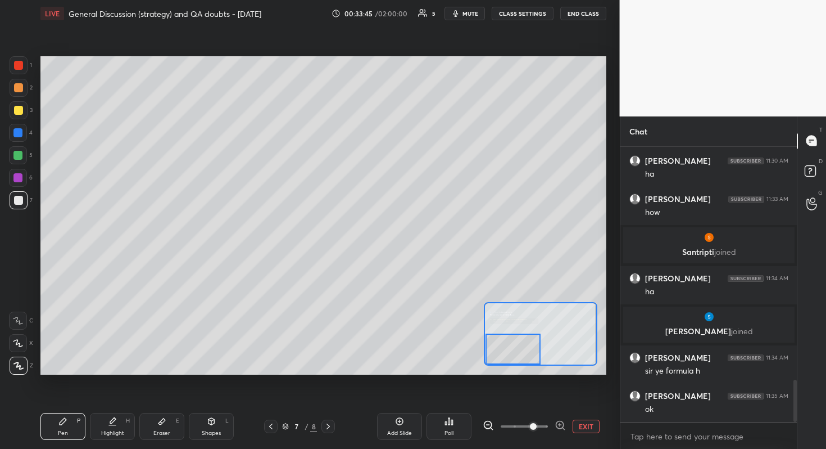
click at [465, 341] on div "Setting up your live class Poll for secs No correct answer Start poll" at bounding box center [323, 215] width 566 height 318
drag, startPoint x: 523, startPoint y: 350, endPoint x: 519, endPoint y: 360, distance: 11.1
click at [517, 361] on div at bounding box center [514, 348] width 56 height 31
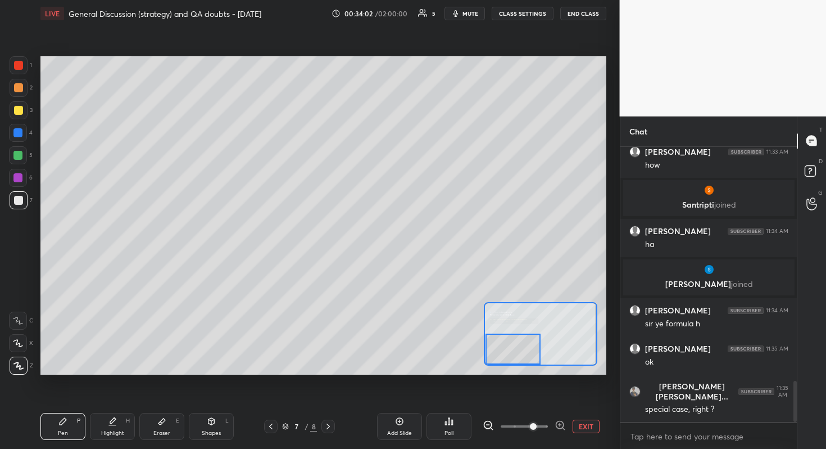
drag, startPoint x: 518, startPoint y: 363, endPoint x: 512, endPoint y: 344, distance: 19.4
click at [512, 344] on div at bounding box center [540, 334] width 113 height 64
drag, startPoint x: 508, startPoint y: 344, endPoint x: 485, endPoint y: 361, distance: 28.6
click at [486, 360] on div at bounding box center [514, 348] width 56 height 31
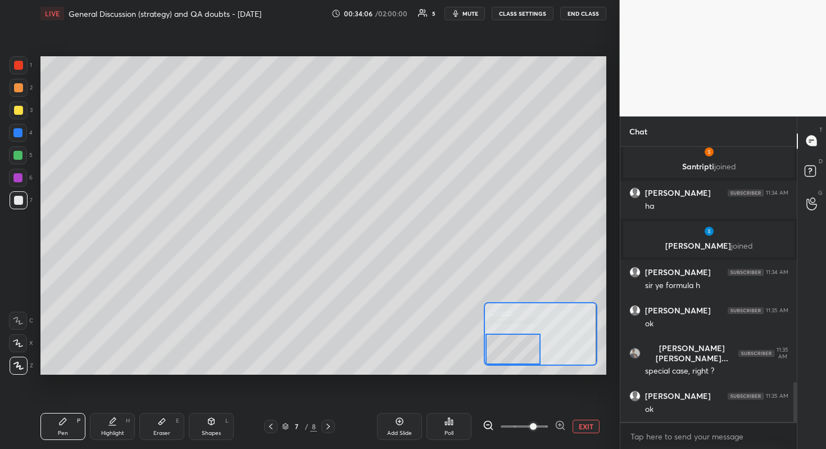
click at [414, 400] on div "Add Slide" at bounding box center [399, 426] width 45 height 27
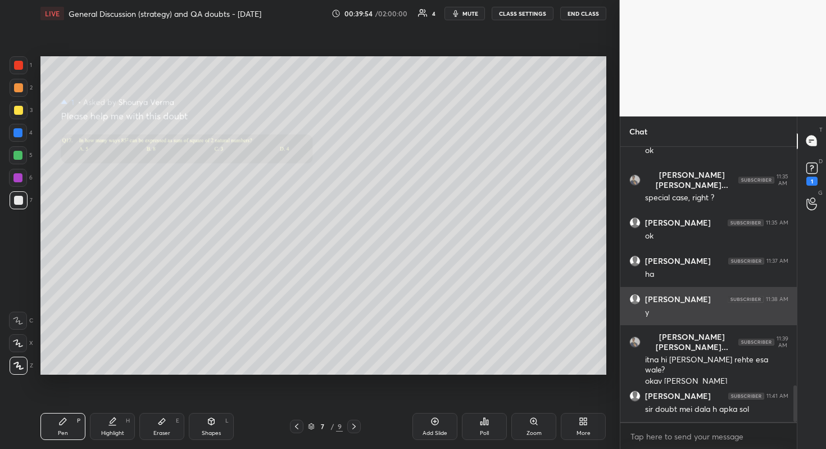
scroll to position [1834, 0]
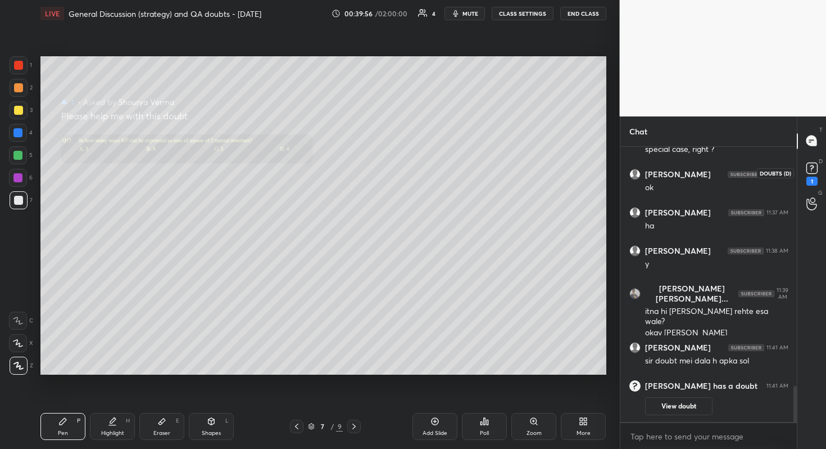
click at [814, 168] on rect at bounding box center [812, 167] width 11 height 11
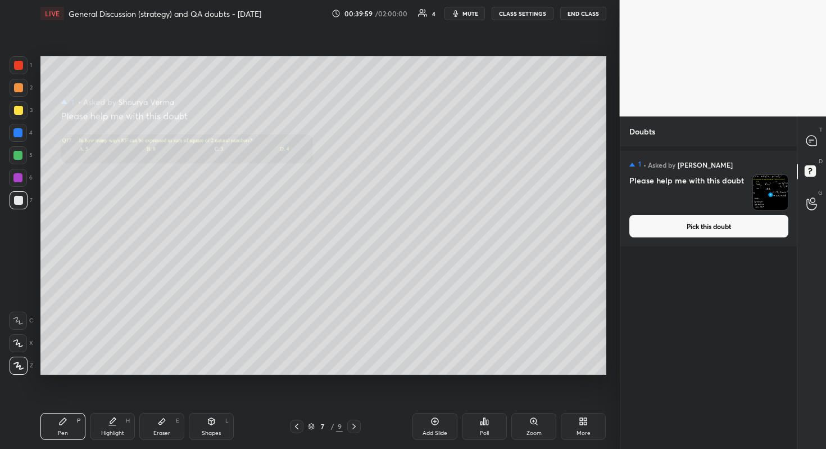
click at [758, 224] on button "Pick this doubt" at bounding box center [709, 226] width 159 height 22
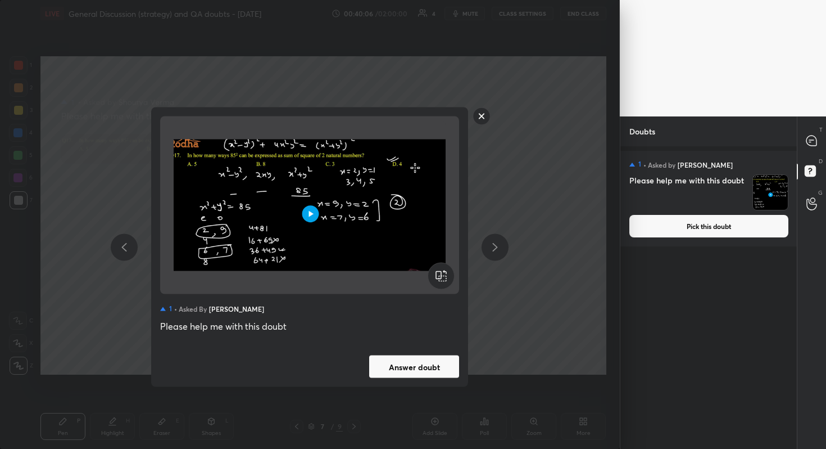
click at [483, 116] on rect at bounding box center [481, 115] width 17 height 17
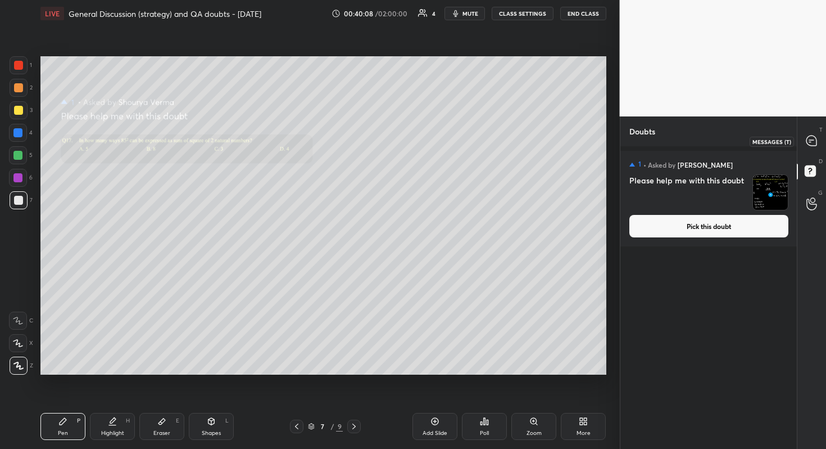
click at [811, 144] on icon at bounding box center [812, 140] width 10 height 10
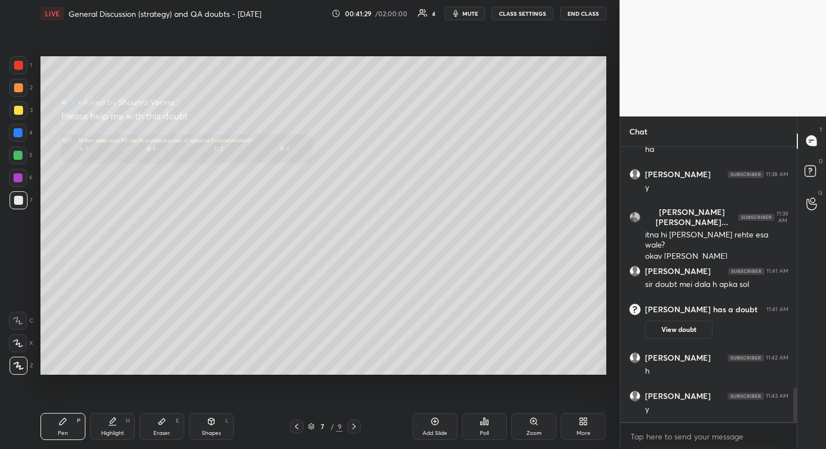
scroll to position [1945, 0]
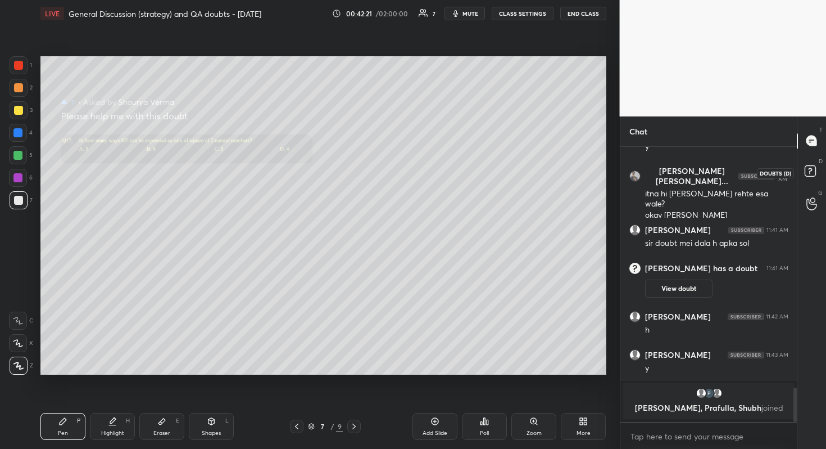
click at [816, 175] on icon at bounding box center [812, 172] width 20 height 20
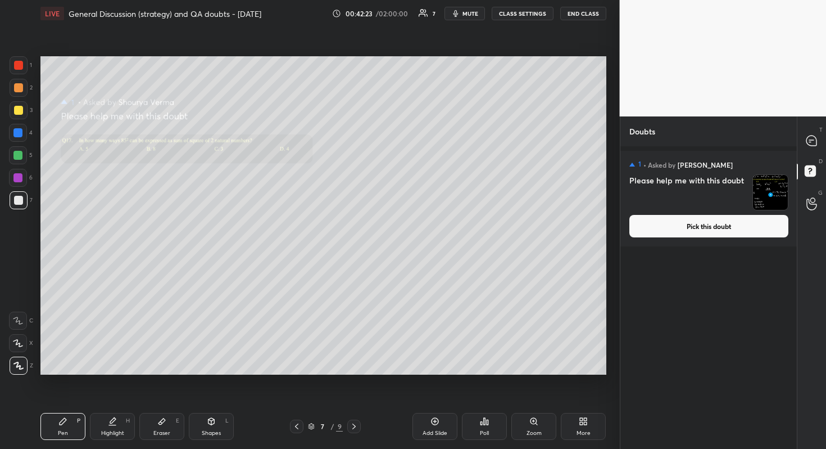
click at [736, 220] on button "Pick this doubt" at bounding box center [709, 226] width 159 height 22
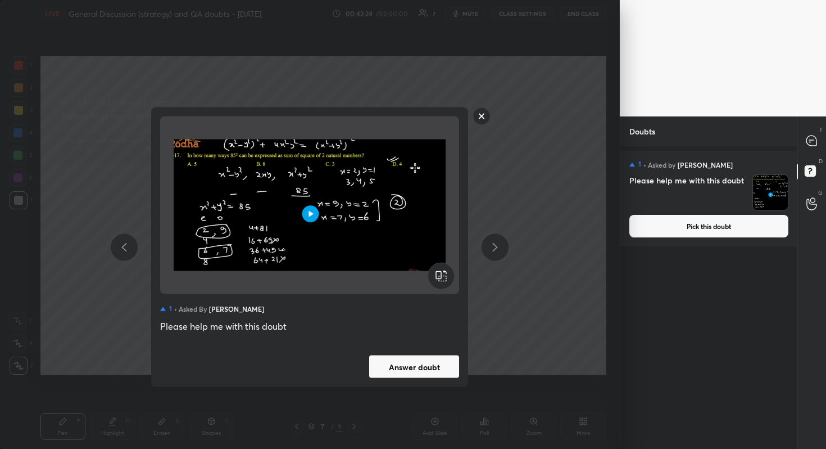
click at [420, 362] on button "Answer doubt" at bounding box center [414, 366] width 90 height 22
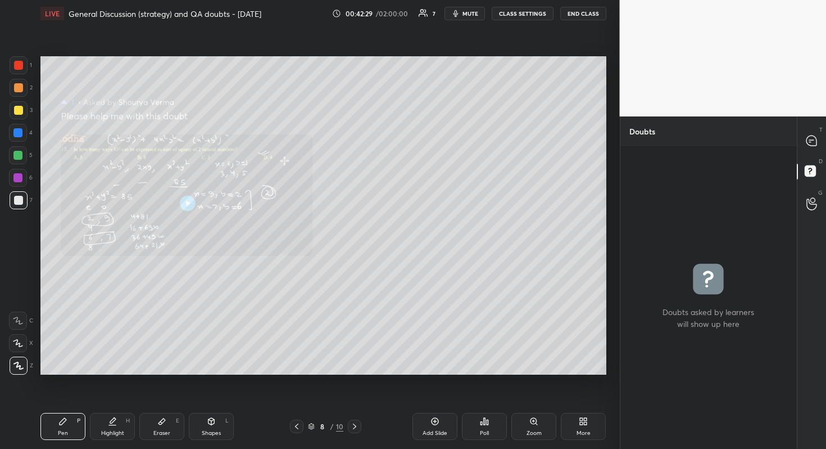
click at [537, 400] on div "Zoom" at bounding box center [534, 426] width 45 height 27
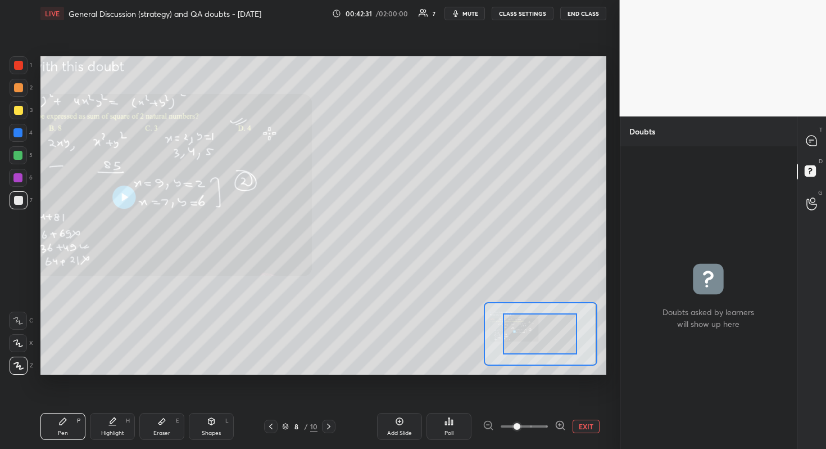
drag, startPoint x: 532, startPoint y: 340, endPoint x: 521, endPoint y: 345, distance: 12.3
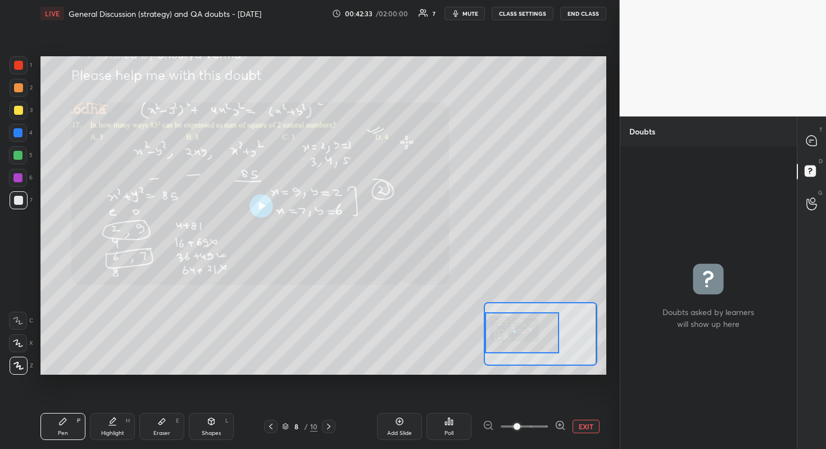
drag, startPoint x: 543, startPoint y: 345, endPoint x: 499, endPoint y: 343, distance: 43.9
click at [499, 343] on div at bounding box center [522, 332] width 74 height 41
click at [816, 137] on icon at bounding box center [812, 141] width 12 height 12
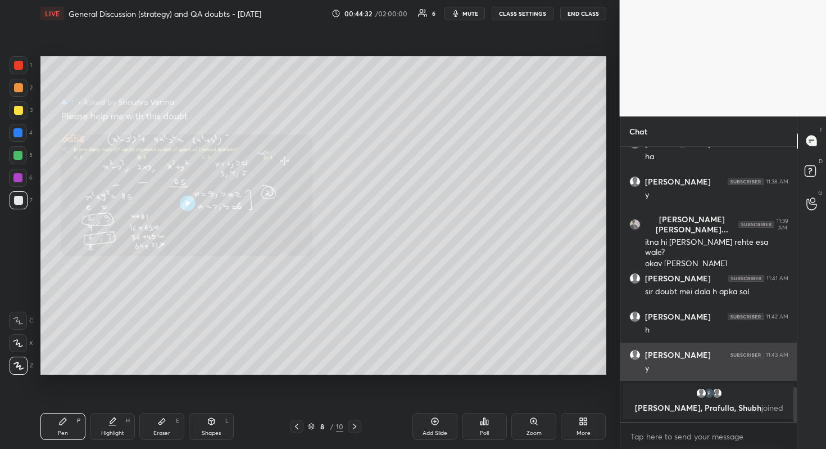
scroll to position [1895, 0]
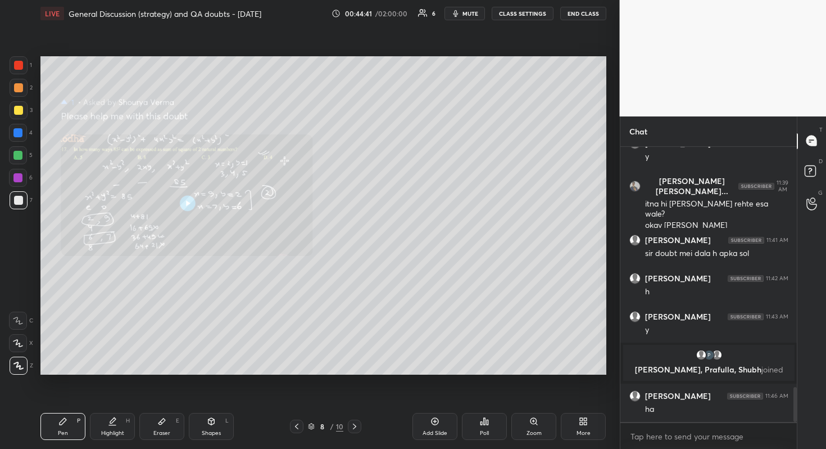
click at [173, 400] on div "Eraser E" at bounding box center [161, 426] width 45 height 27
drag, startPoint x: 65, startPoint y: 427, endPoint x: 80, endPoint y: 401, distance: 30.0
click at [65, 400] on div "Pen P" at bounding box center [62, 426] width 45 height 27
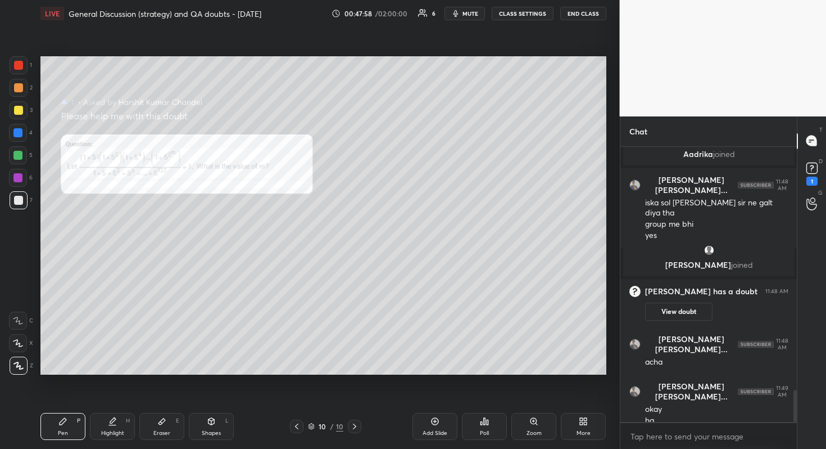
scroll to position [2092, 0]
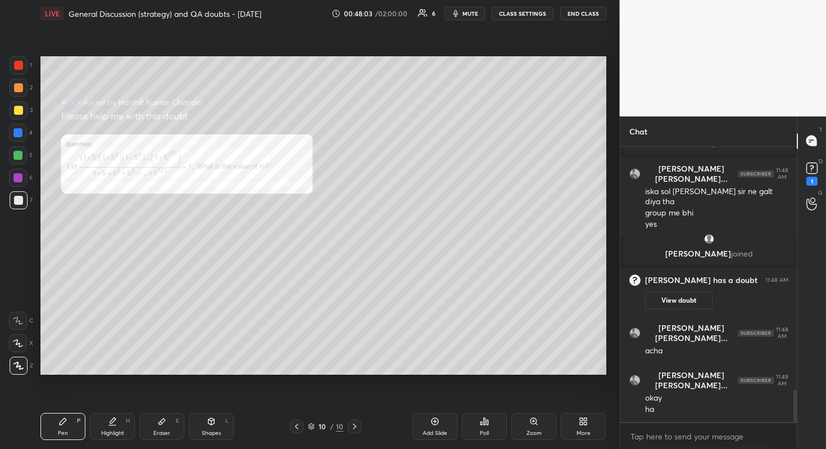
click at [380, 374] on div "Setting up your live class Poll for secs No correct answer Start poll" at bounding box center [323, 215] width 575 height 377
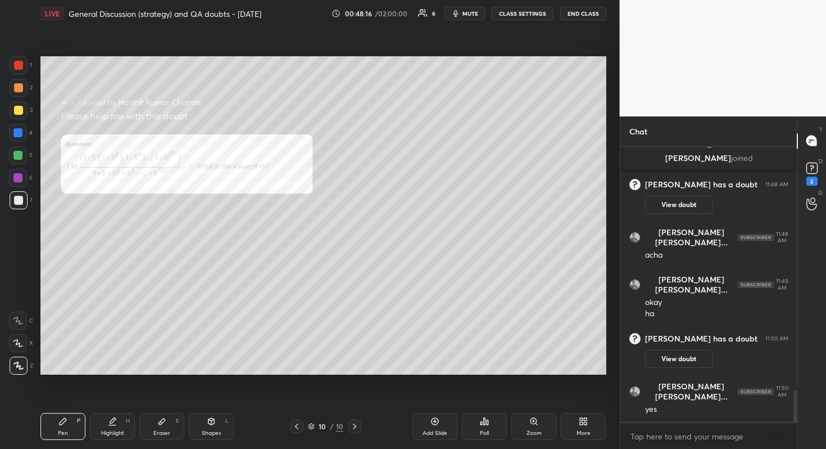
scroll to position [2115, 0]
click at [811, 164] on rect at bounding box center [812, 167] width 11 height 11
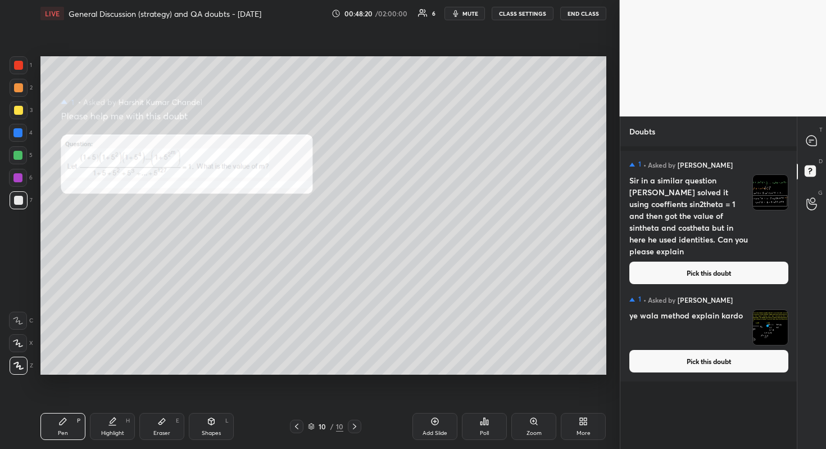
click at [690, 358] on button "Pick this doubt" at bounding box center [709, 361] width 159 height 22
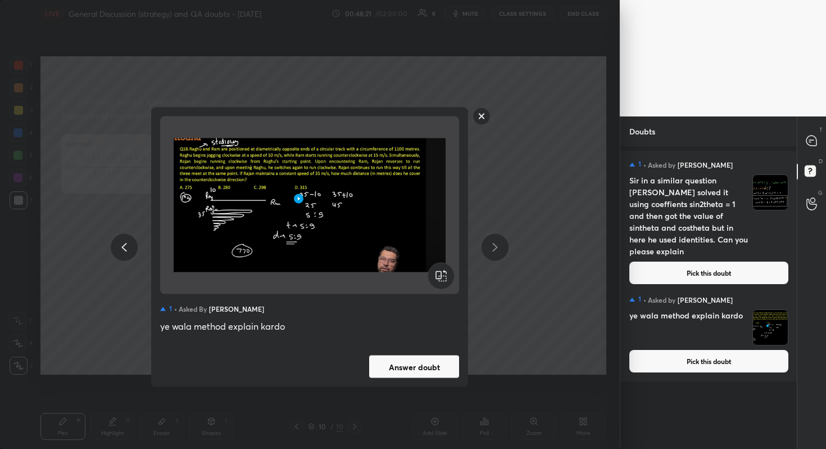
click at [437, 369] on button "Answer doubt" at bounding box center [414, 366] width 90 height 22
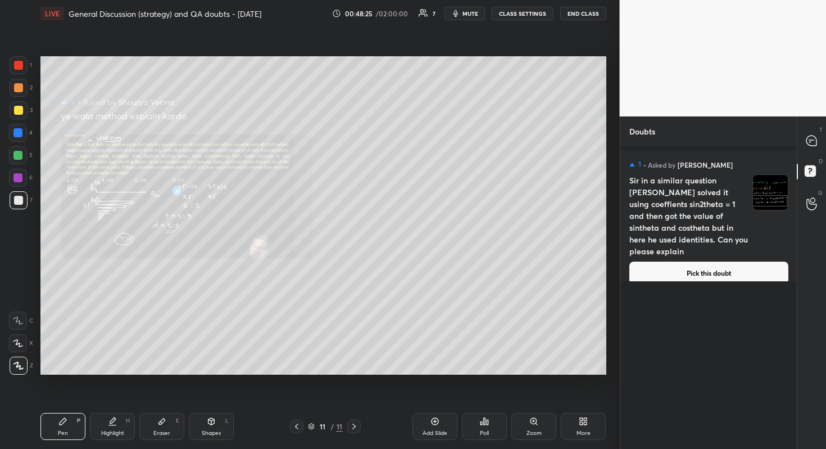
click at [706, 264] on button "Pick this doubt" at bounding box center [709, 272] width 159 height 22
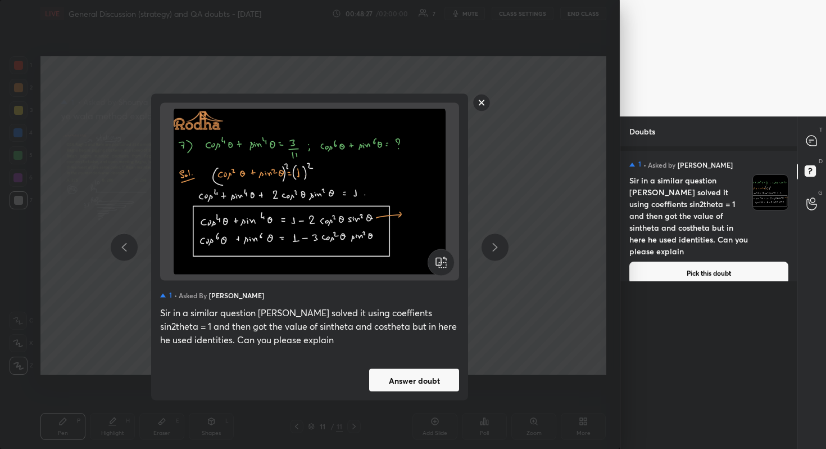
drag, startPoint x: 435, startPoint y: 397, endPoint x: 437, endPoint y: 388, distance: 8.7
click at [436, 392] on div "1 • Asked by [PERSON_NAME] in a similar question [PERSON_NAME] sir solved it us…" at bounding box center [309, 247] width 317 height 306
click at [440, 375] on button "Answer doubt" at bounding box center [414, 380] width 90 height 22
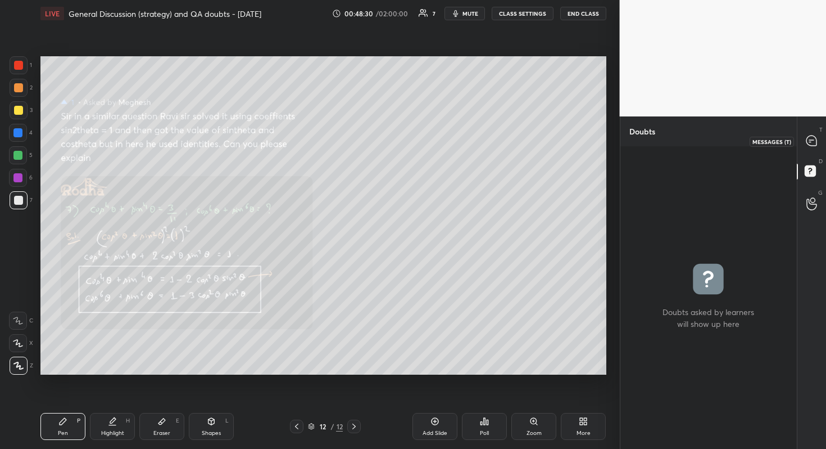
click at [810, 140] on icon at bounding box center [812, 141] width 12 height 12
type textarea "x"
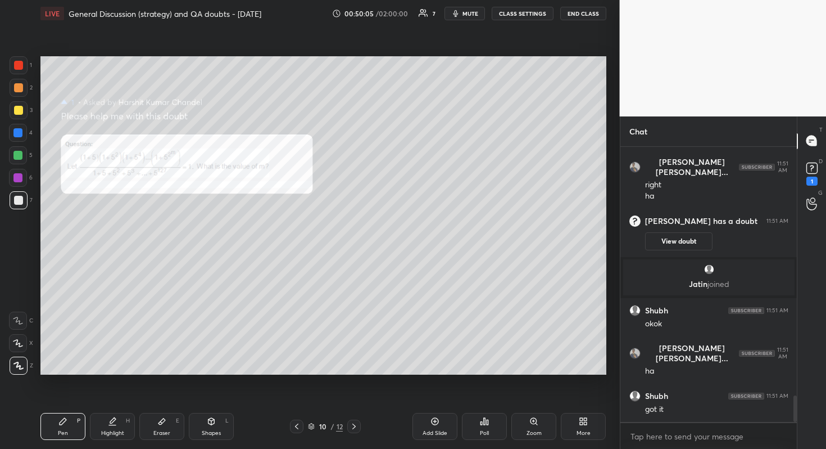
scroll to position [2614, 0]
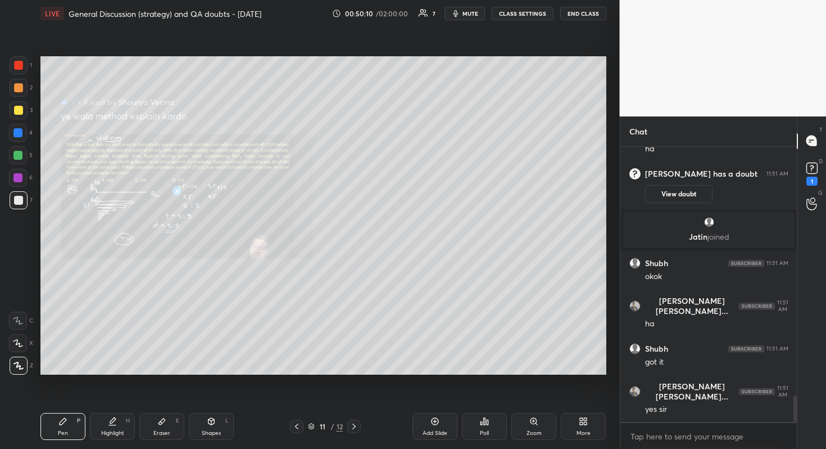
click at [539, 400] on div "Zoom" at bounding box center [534, 426] width 45 height 27
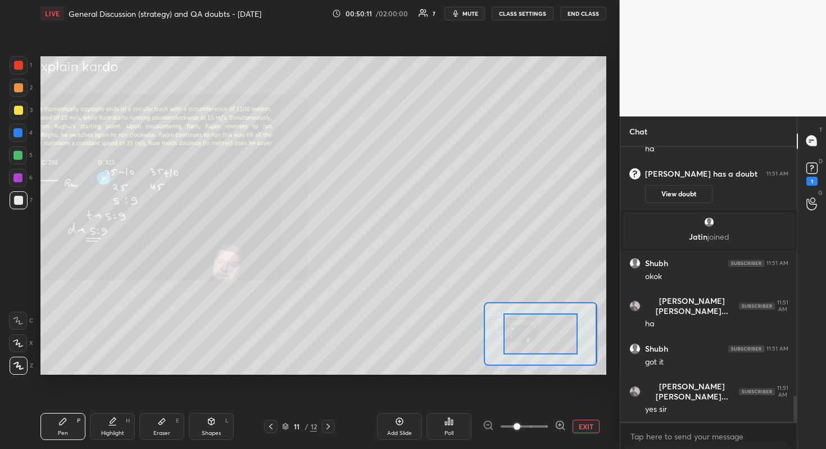
click at [521, 400] on span at bounding box center [517, 426] width 7 height 7
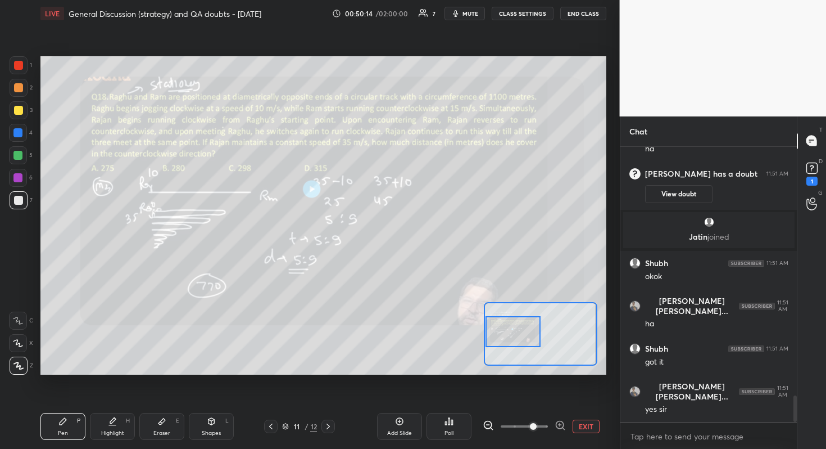
drag, startPoint x: 553, startPoint y: 328, endPoint x: 500, endPoint y: 326, distance: 52.9
click at [500, 326] on div at bounding box center [514, 331] width 56 height 31
click at [476, 13] on span "mute" at bounding box center [471, 14] width 16 height 8
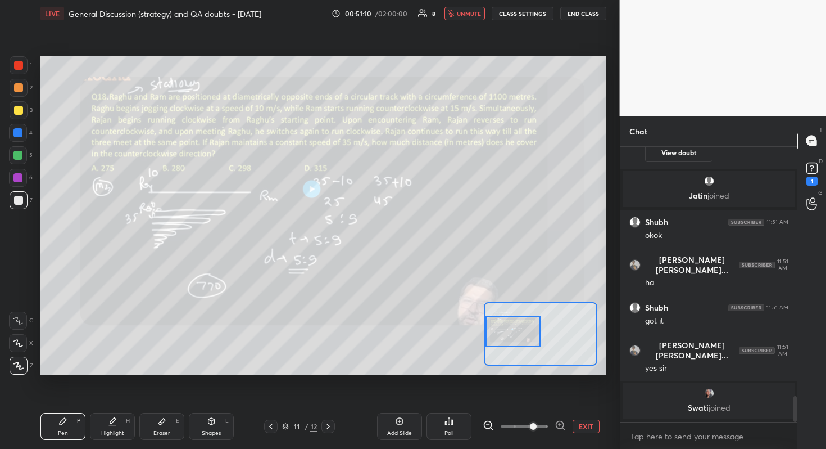
click at [473, 7] on button "unmute" at bounding box center [465, 13] width 40 height 13
click at [575, 11] on button "END CLASS" at bounding box center [583, 13] width 46 height 13
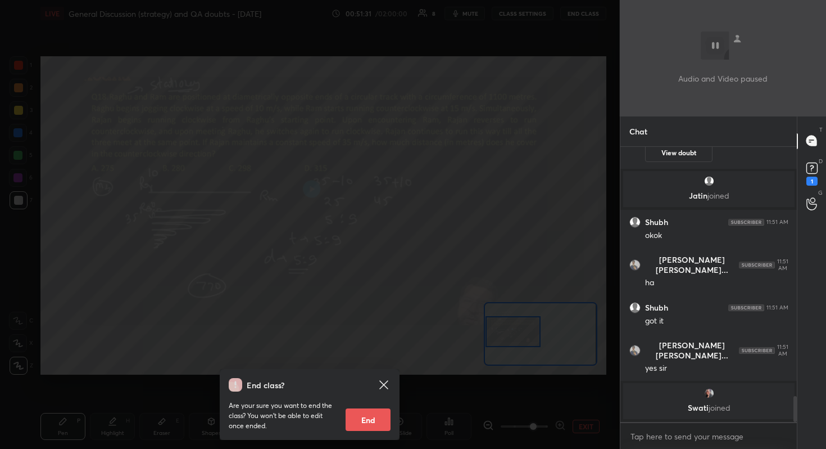
click at [388, 390] on icon at bounding box center [383, 384] width 13 height 13
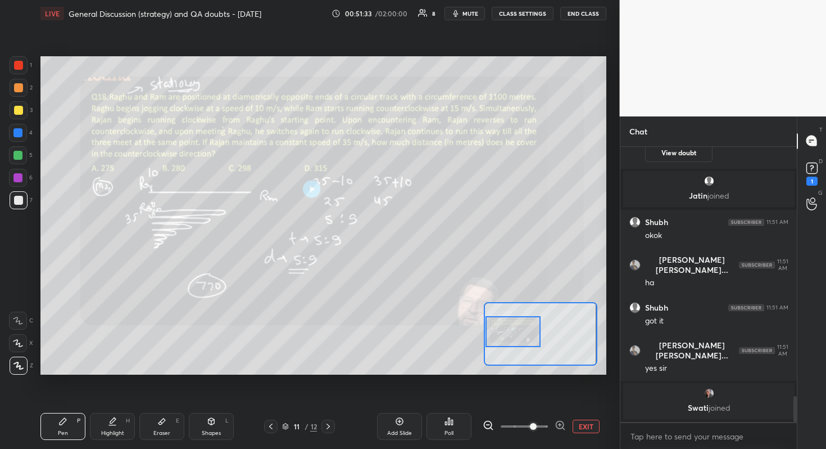
click at [537, 15] on button "CLASS SETTINGS" at bounding box center [523, 13] width 62 height 13
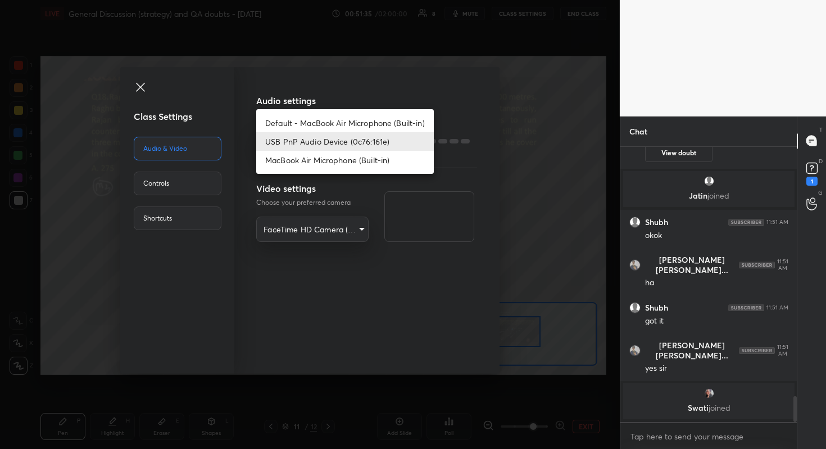
click at [329, 141] on body "1 2 3 4 5 6 7 R O A L C X Z Erase all C X Z LIVE General Discussion (strategy) …" at bounding box center [413, 224] width 826 height 449
click at [320, 159] on li "MacBook Air Microphone (Built-in)" at bounding box center [345, 160] width 178 height 19
type input "1f96fa89e6ef8bdc54abf516f247c7ee3f0179bb30defc09dc81337b638b85f4"
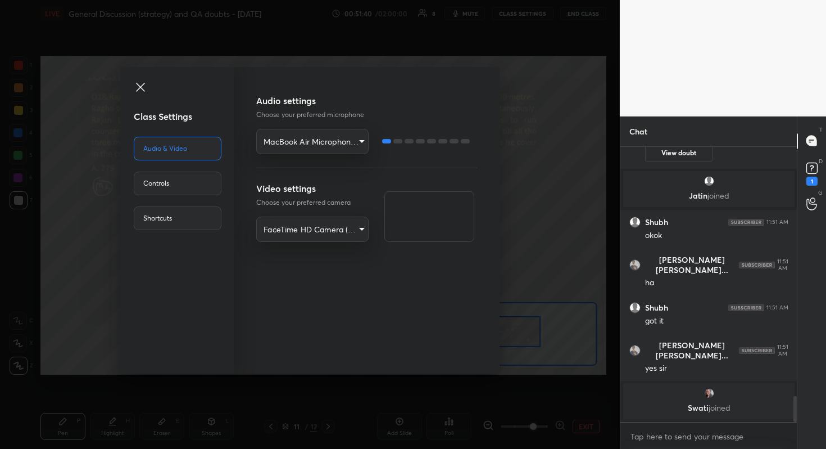
click at [144, 88] on icon at bounding box center [140, 86] width 13 height 13
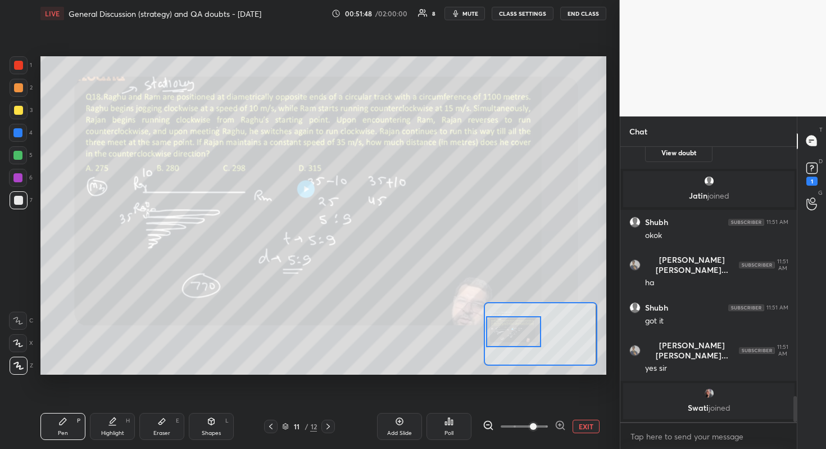
click at [514, 333] on div at bounding box center [514, 331] width 56 height 31
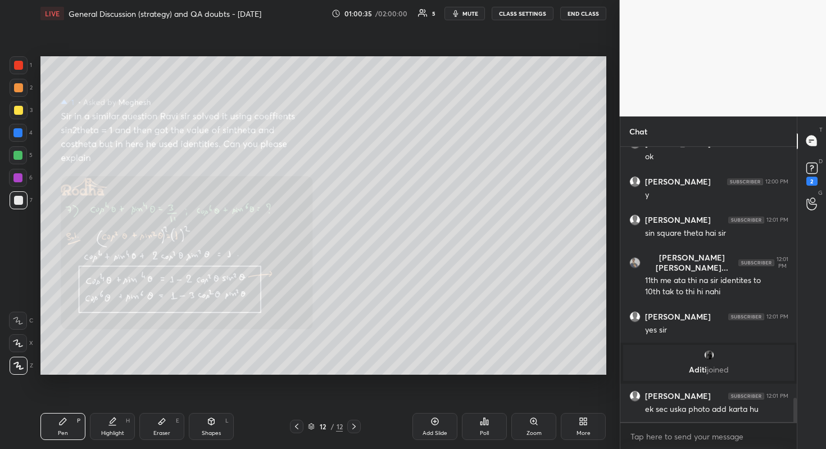
scroll to position [2913, 0]
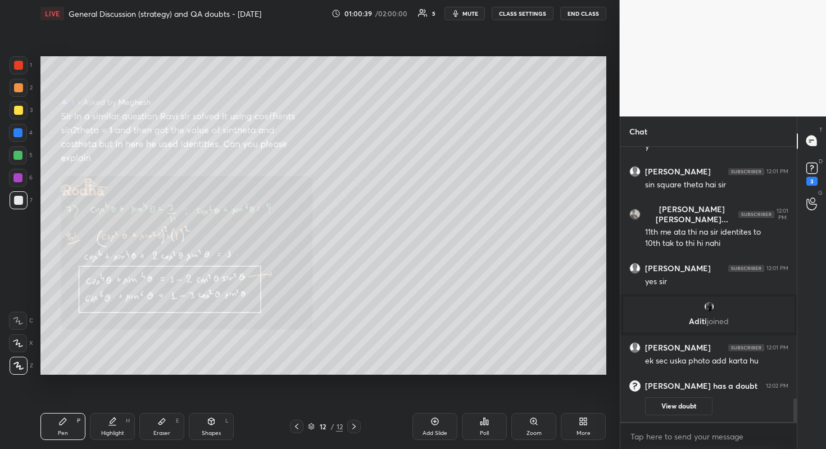
click at [685, 400] on button "View doubt" at bounding box center [678, 406] width 67 height 18
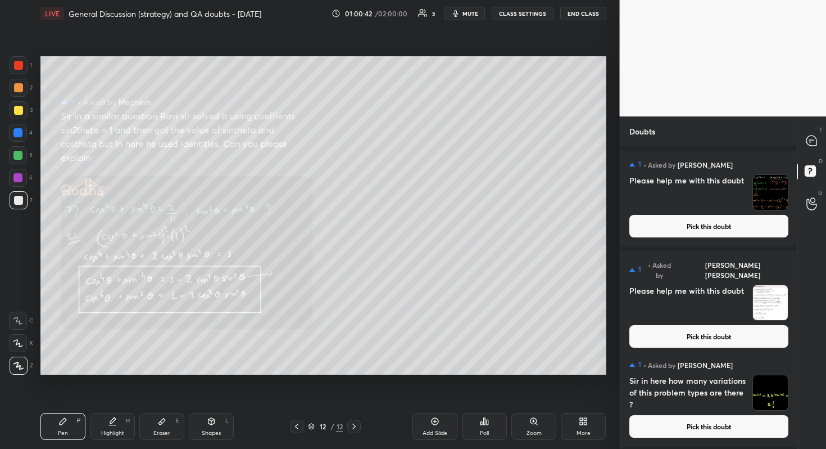
click at [694, 227] on button "Pick this doubt" at bounding box center [709, 226] width 159 height 22
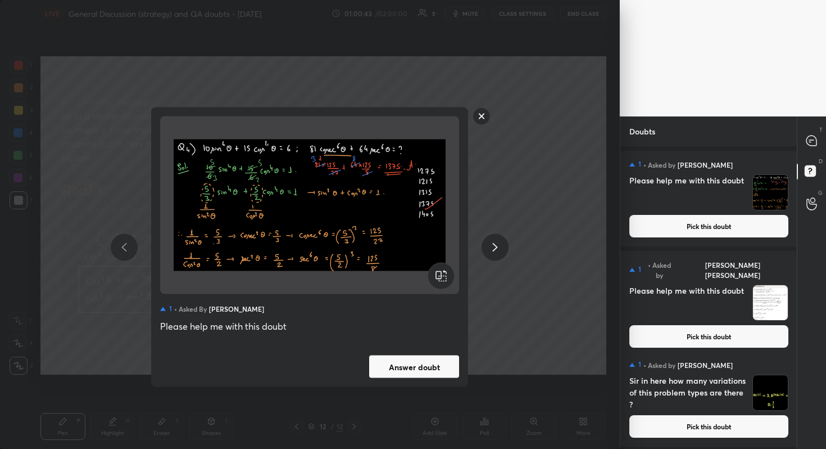
click at [442, 360] on button "Answer doubt" at bounding box center [414, 366] width 90 height 22
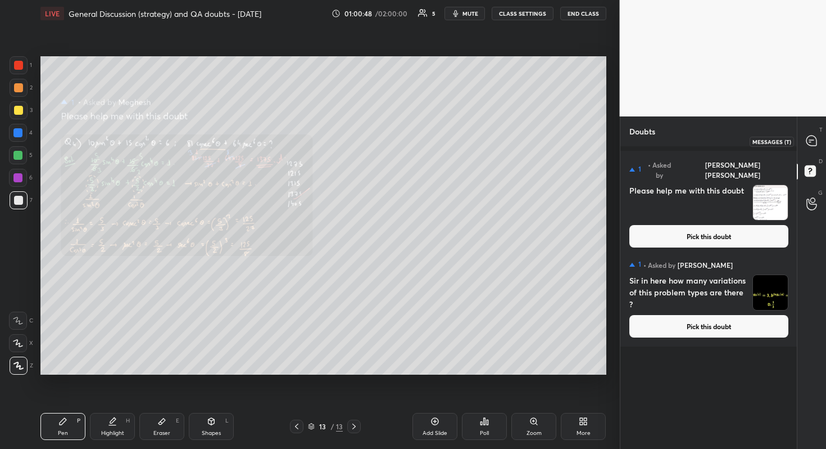
click at [811, 141] on icon at bounding box center [812, 141] width 12 height 12
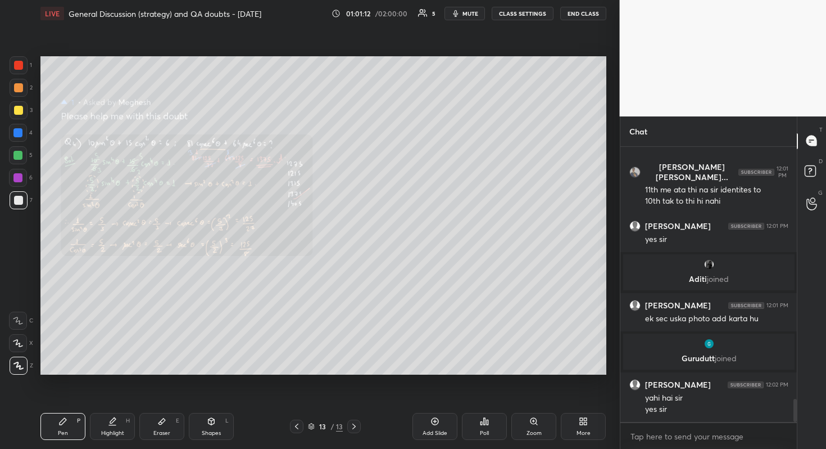
scroll to position [3026, 0]
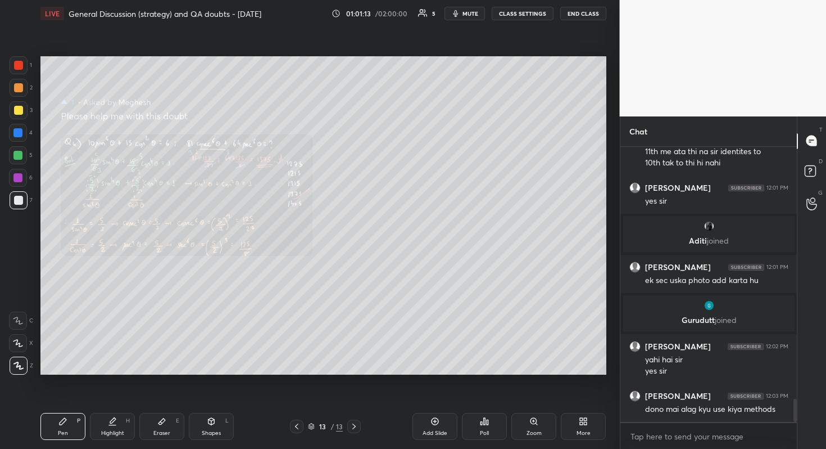
click at [544, 400] on div "Zoom" at bounding box center [534, 426] width 45 height 27
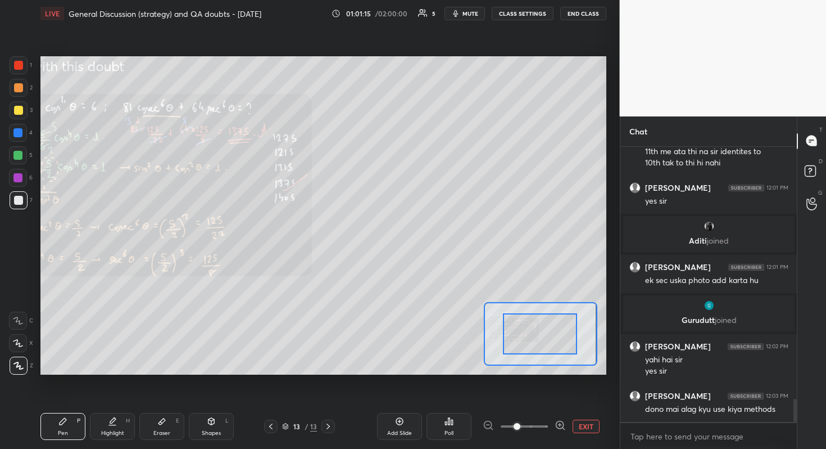
drag, startPoint x: 543, startPoint y: 339, endPoint x: 509, endPoint y: 326, distance: 36.6
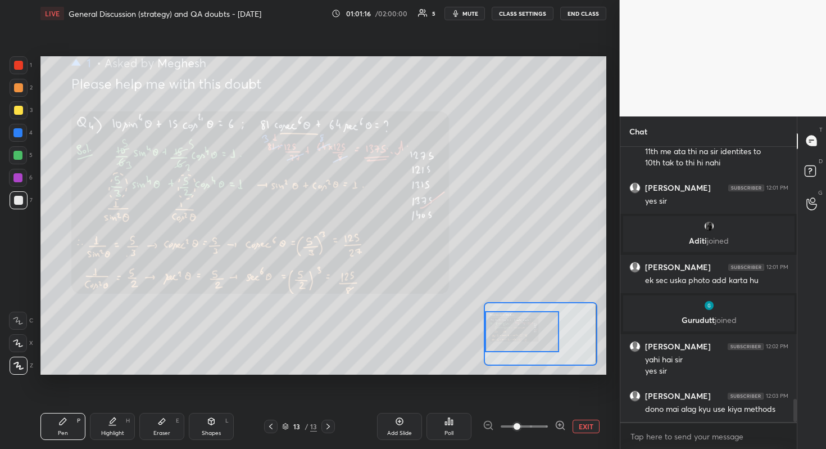
drag, startPoint x: 521, startPoint y: 326, endPoint x: 501, endPoint y: 324, distance: 19.8
click at [501, 324] on div at bounding box center [522, 331] width 74 height 41
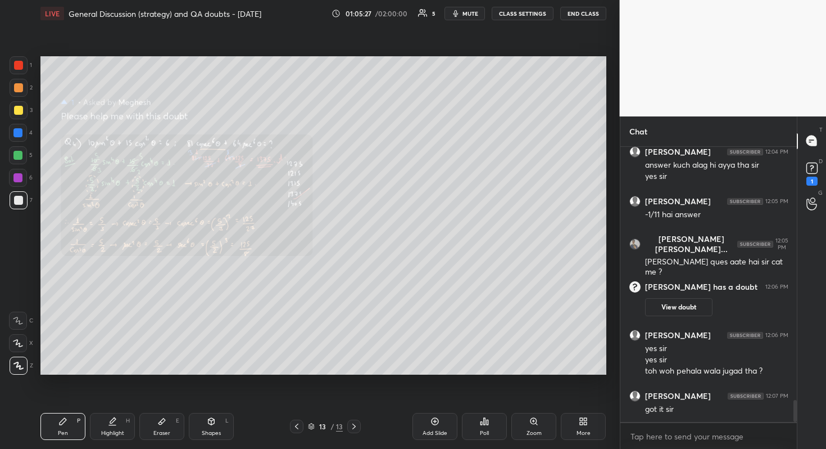
scroll to position [3214, 0]
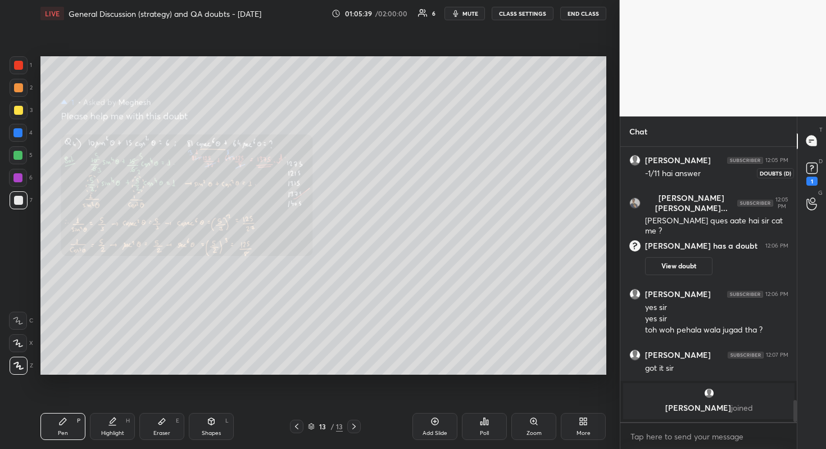
click at [817, 168] on rect at bounding box center [812, 167] width 11 height 11
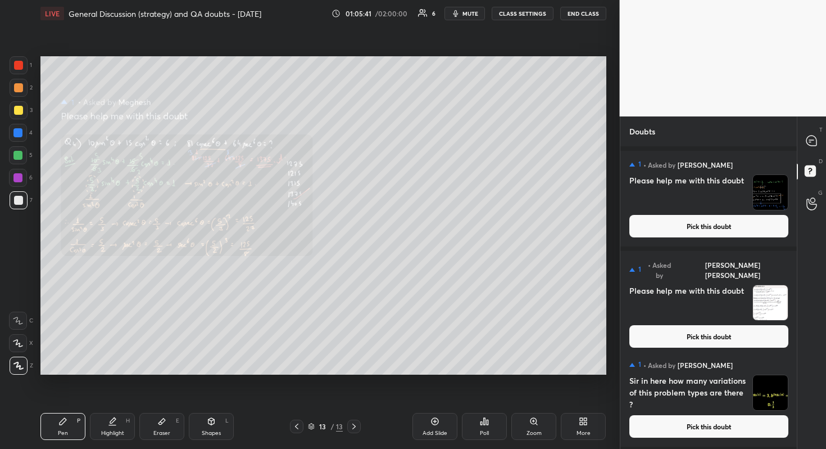
click at [722, 400] on button "Pick this doubt" at bounding box center [709, 426] width 159 height 22
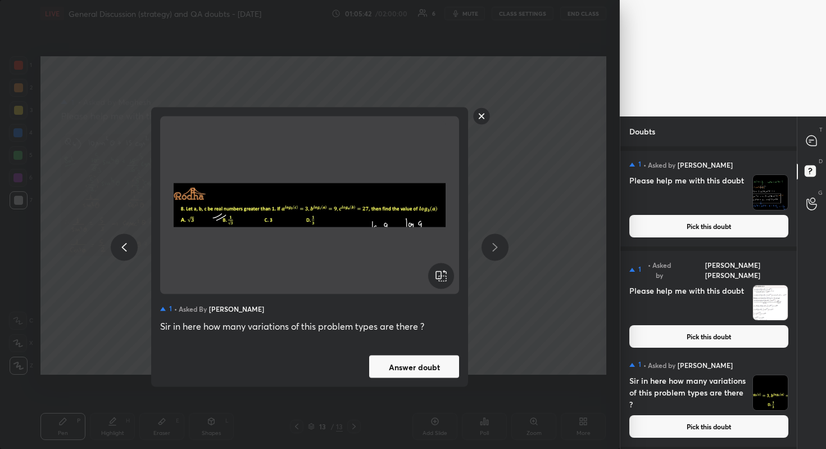
click at [428, 370] on button "Answer doubt" at bounding box center [414, 366] width 90 height 22
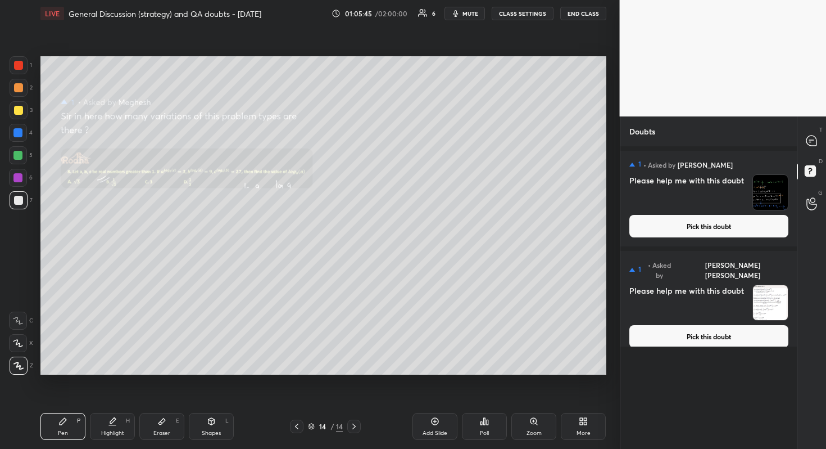
click at [735, 335] on button "Pick this doubt" at bounding box center [709, 336] width 159 height 22
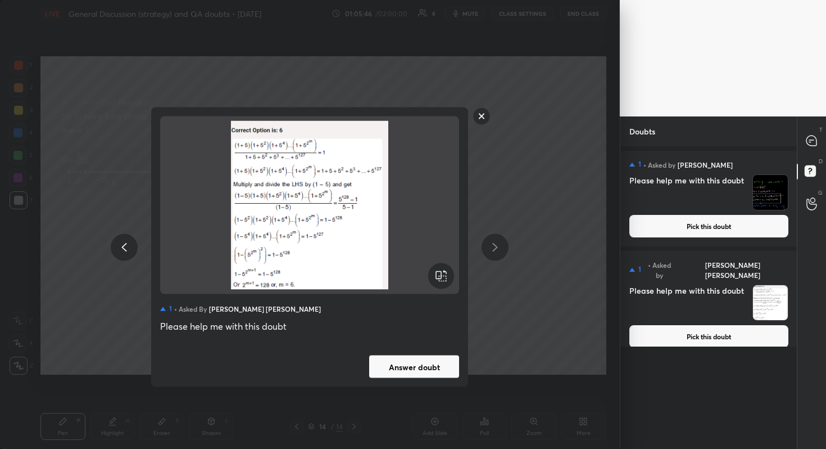
click at [427, 363] on button "Answer doubt" at bounding box center [414, 366] width 90 height 22
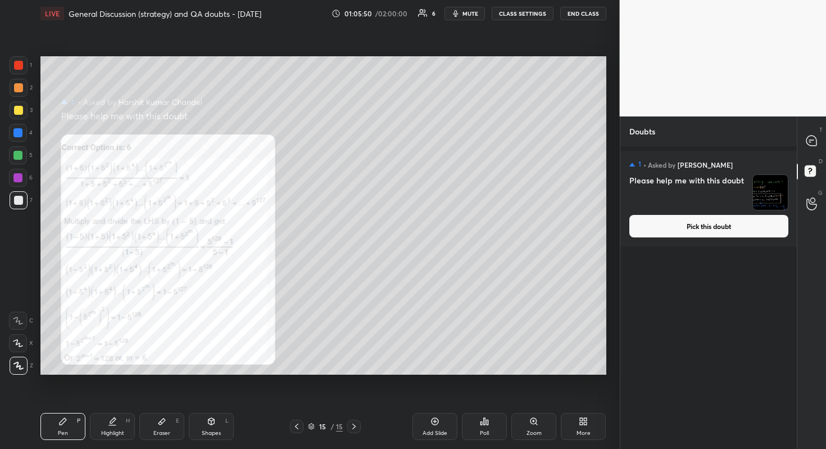
click at [739, 210] on div "1 • Asked by [PERSON_NAME] Please help me with this doubt Pick this doubt" at bounding box center [709, 199] width 177 height 96
click at [731, 225] on button "Pick this doubt" at bounding box center [709, 226] width 159 height 22
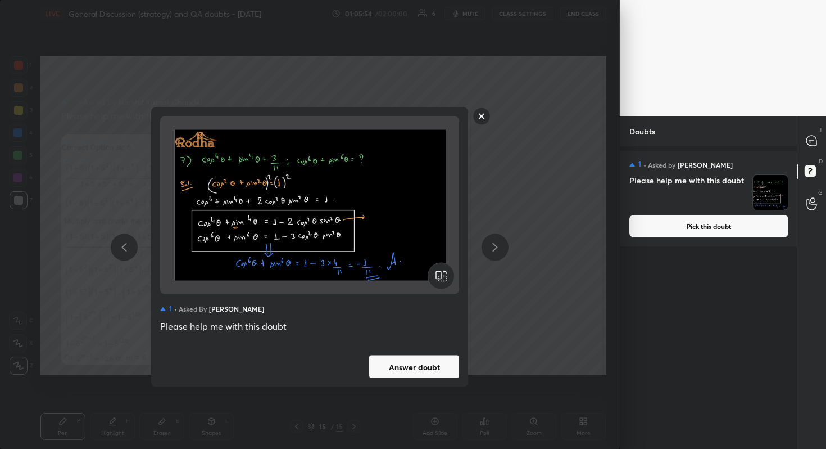
click at [435, 368] on button "Answer doubt" at bounding box center [414, 366] width 90 height 22
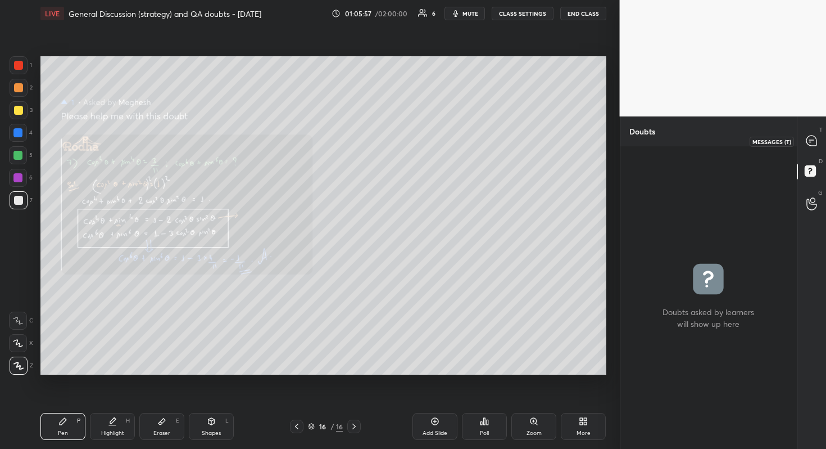
click at [812, 141] on icon at bounding box center [812, 140] width 10 height 10
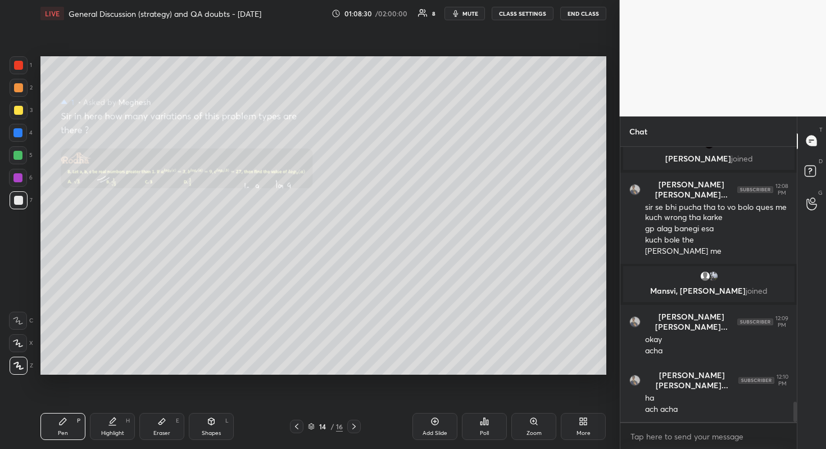
scroll to position [3512, 0]
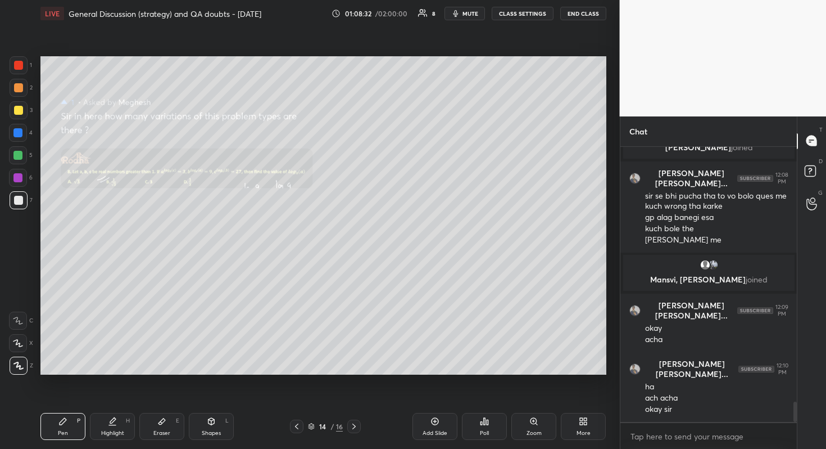
click at [545, 400] on div "Zoom" at bounding box center [534, 426] width 45 height 27
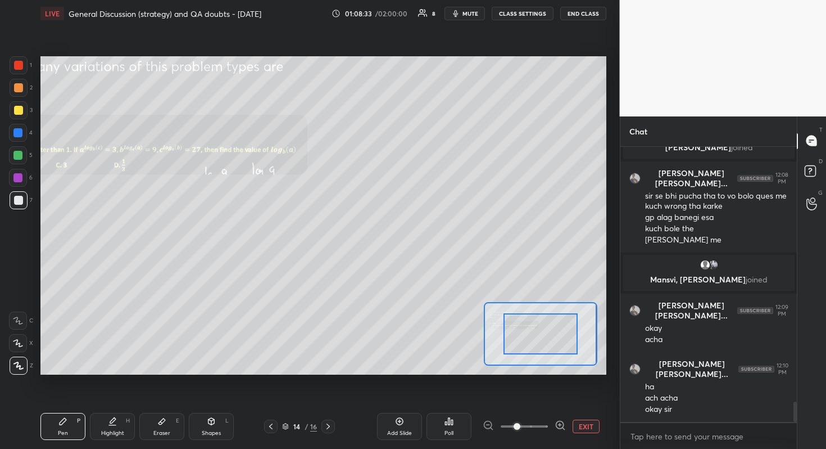
click at [535, 400] on span at bounding box center [524, 426] width 47 height 17
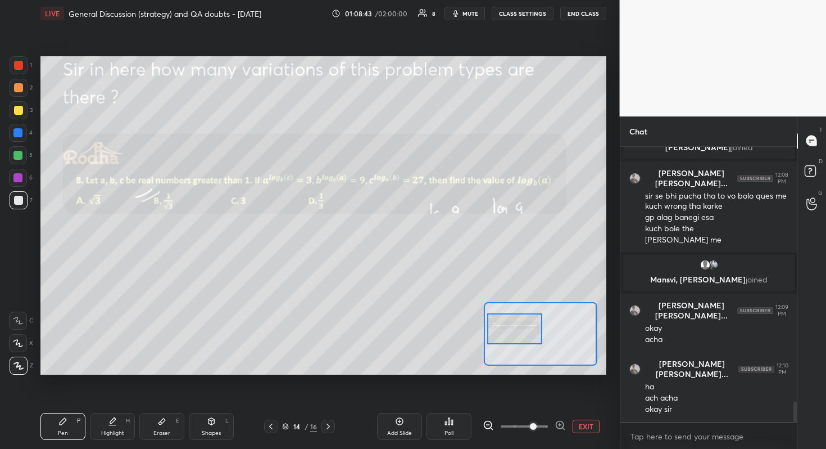
drag, startPoint x: 548, startPoint y: 337, endPoint x: 522, endPoint y: 333, distance: 26.1
click at [522, 333] on div at bounding box center [515, 328] width 56 height 31
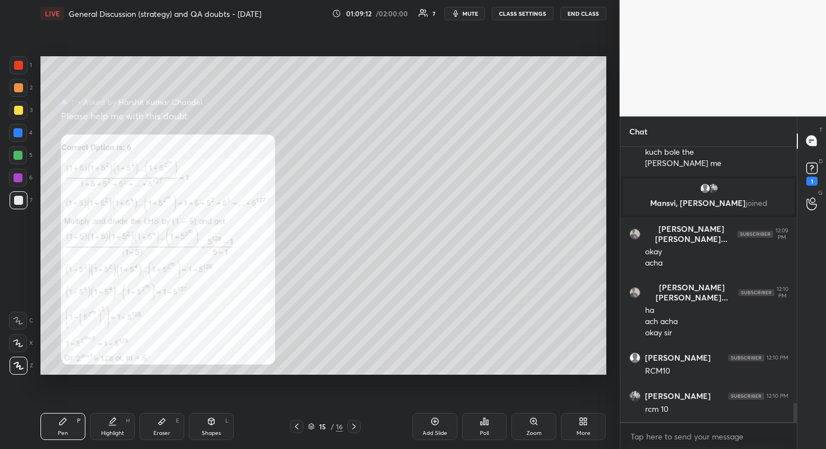
scroll to position [3646, 0]
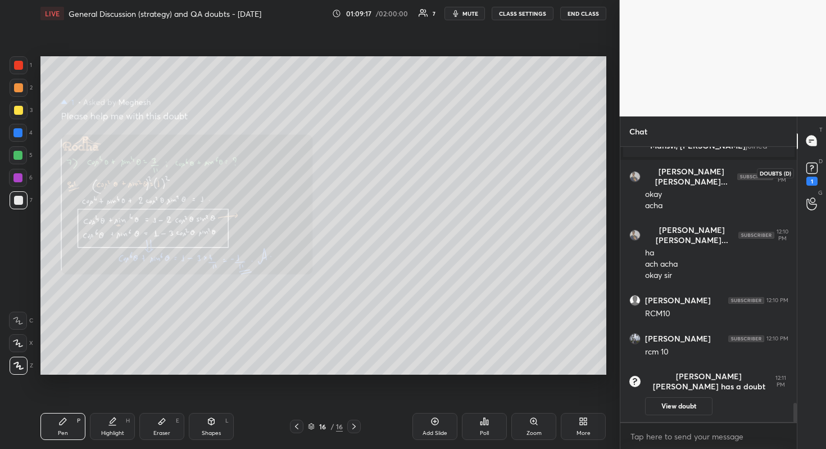
click at [814, 164] on rect at bounding box center [812, 167] width 11 height 11
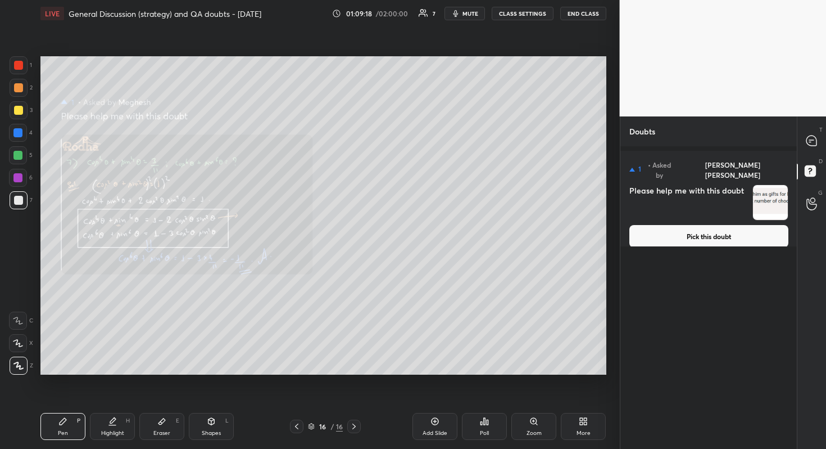
click at [726, 225] on button "Pick this doubt" at bounding box center [709, 236] width 159 height 22
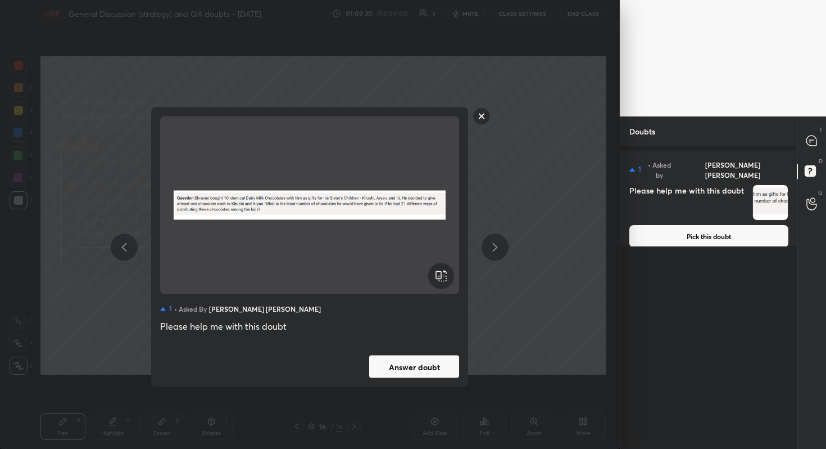
click at [399, 366] on button "Answer doubt" at bounding box center [414, 366] width 90 height 22
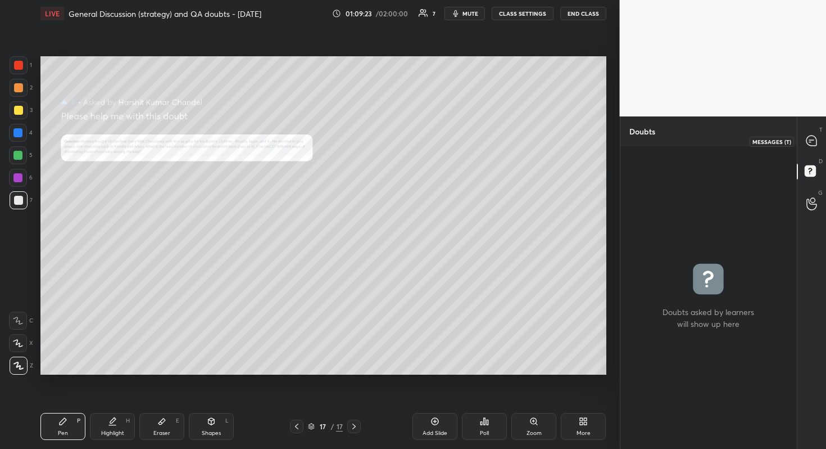
click at [813, 145] on icon at bounding box center [812, 140] width 10 height 10
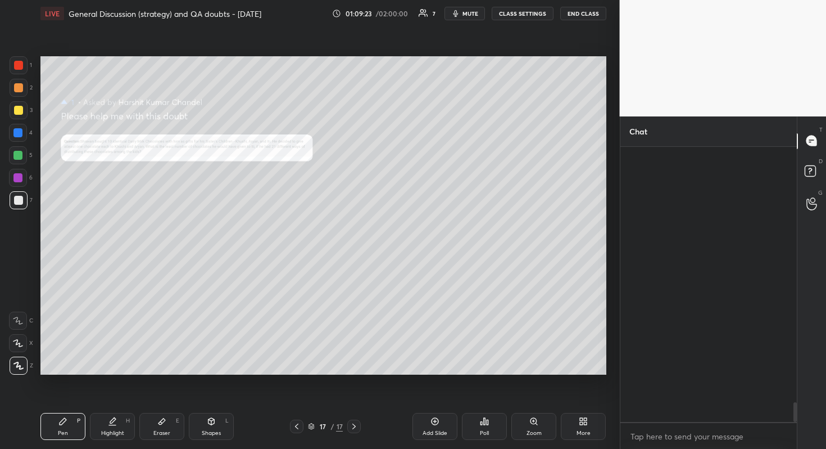
scroll to position [272, 173]
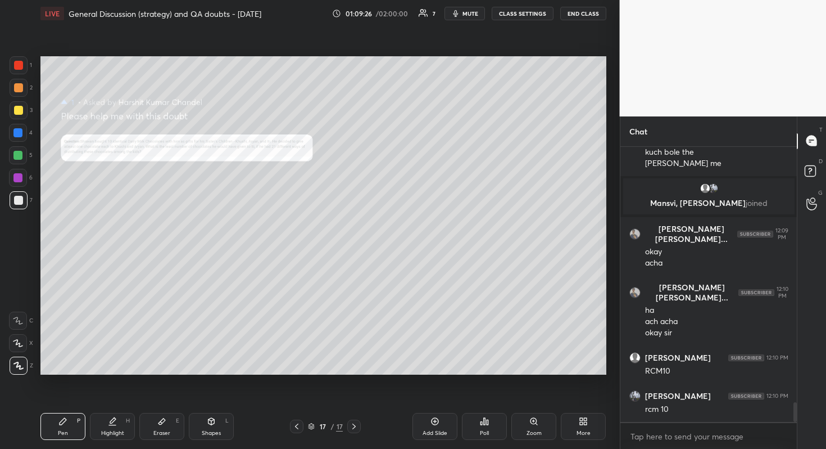
click at [541, 400] on div "Zoom" at bounding box center [534, 433] width 15 height 6
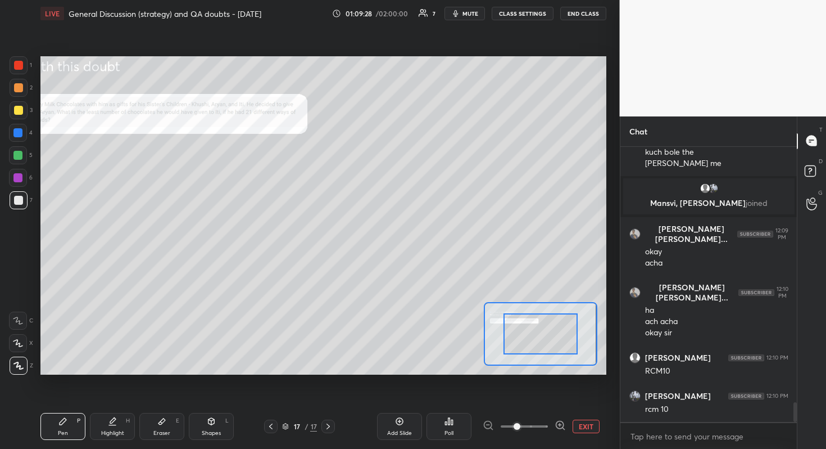
click at [531, 400] on span at bounding box center [524, 426] width 47 height 17
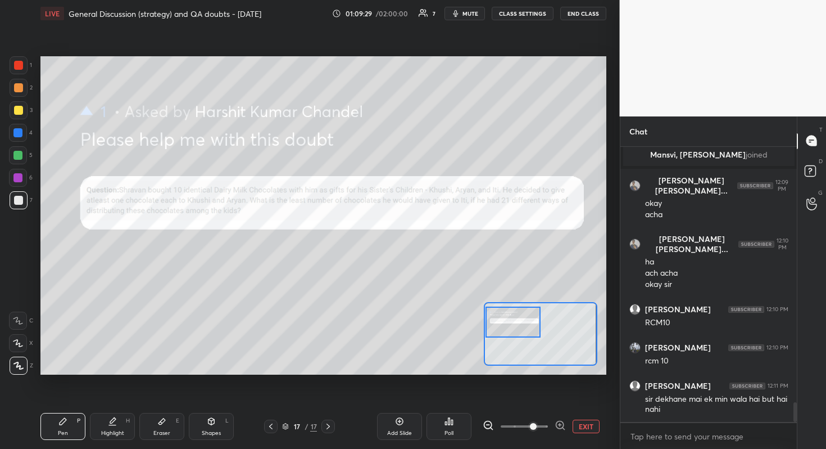
scroll to position [3670, 0]
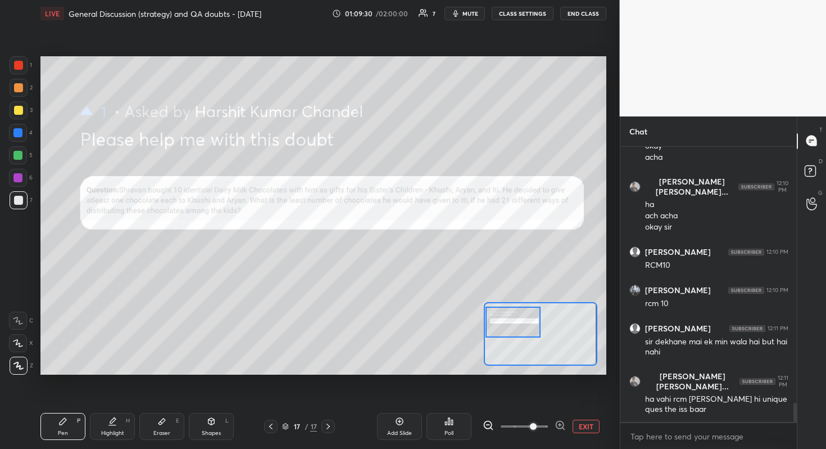
drag, startPoint x: 541, startPoint y: 338, endPoint x: 509, endPoint y: 327, distance: 34.7
click at [509, 327] on div at bounding box center [514, 321] width 56 height 31
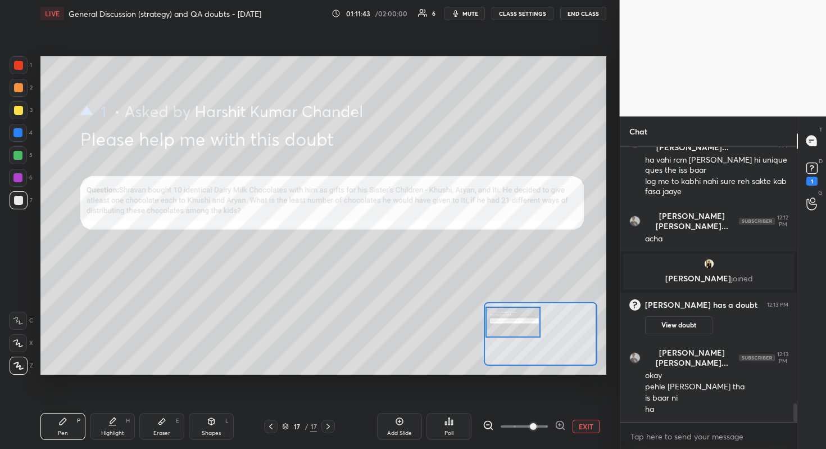
scroll to position [3837, 0]
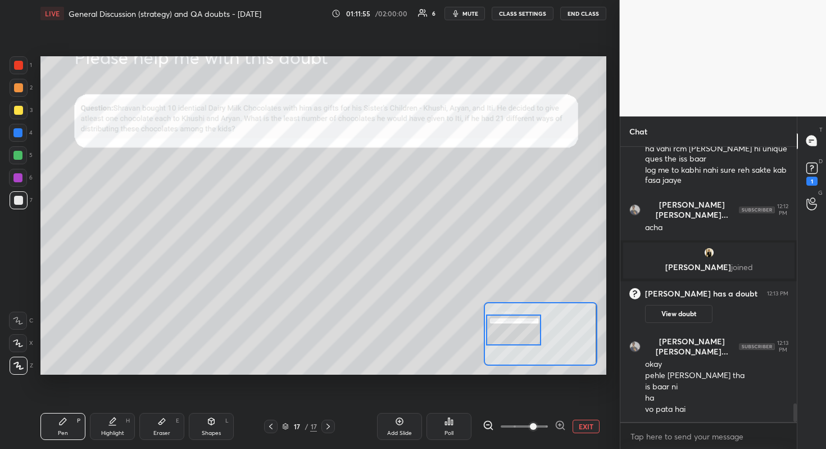
drag, startPoint x: 527, startPoint y: 327, endPoint x: 525, endPoint y: 333, distance: 7.3
click at [527, 335] on div at bounding box center [514, 329] width 56 height 31
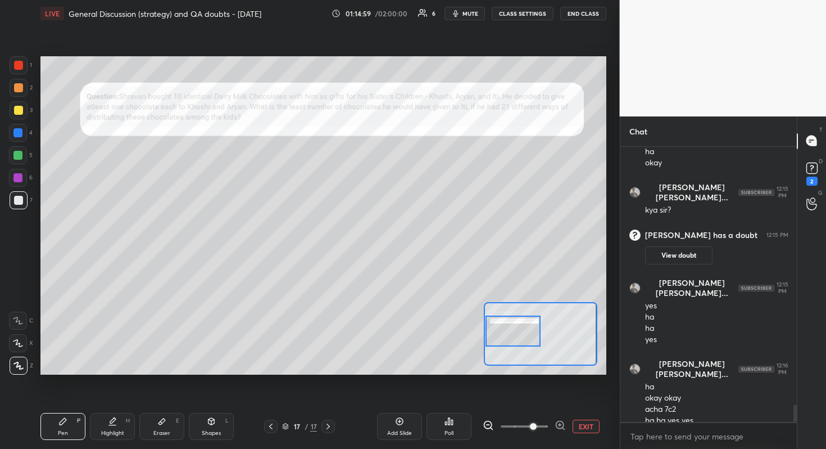
scroll to position [4050, 0]
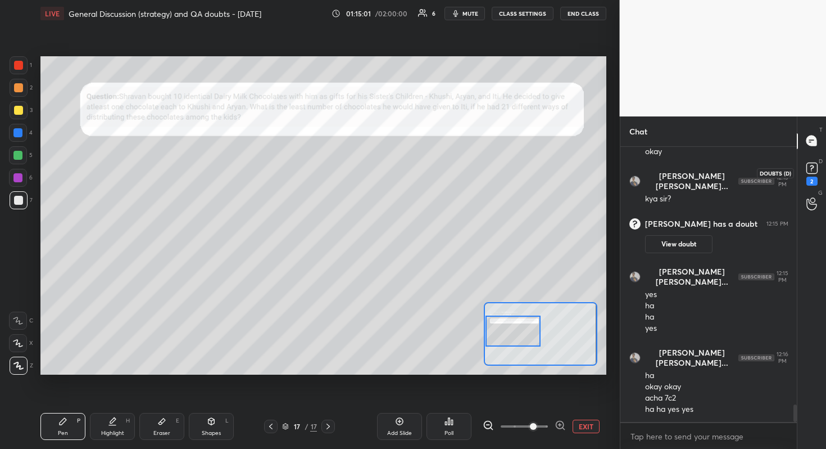
click at [819, 167] on icon at bounding box center [812, 168] width 17 height 17
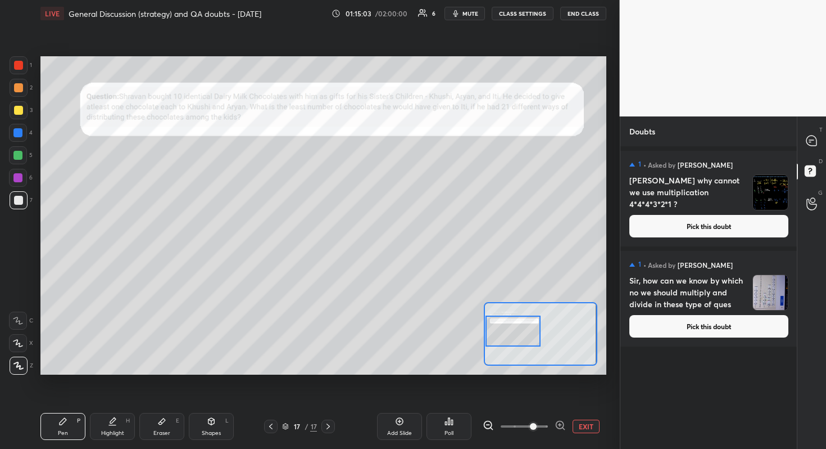
click at [718, 328] on button "Pick this doubt" at bounding box center [709, 326] width 159 height 22
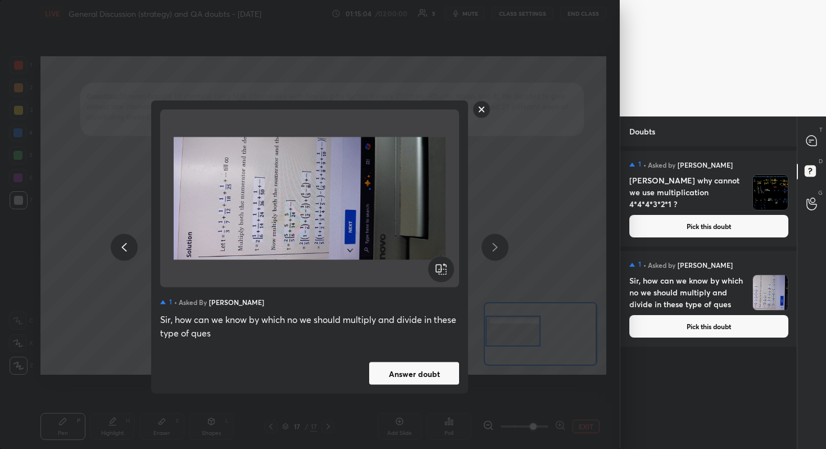
click at [411, 378] on button "Answer doubt" at bounding box center [414, 373] width 90 height 22
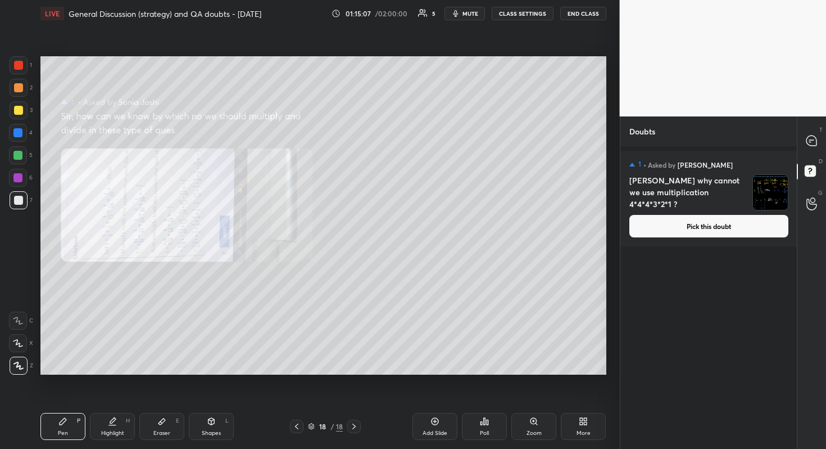
click at [733, 228] on button "Pick this doubt" at bounding box center [709, 226] width 159 height 22
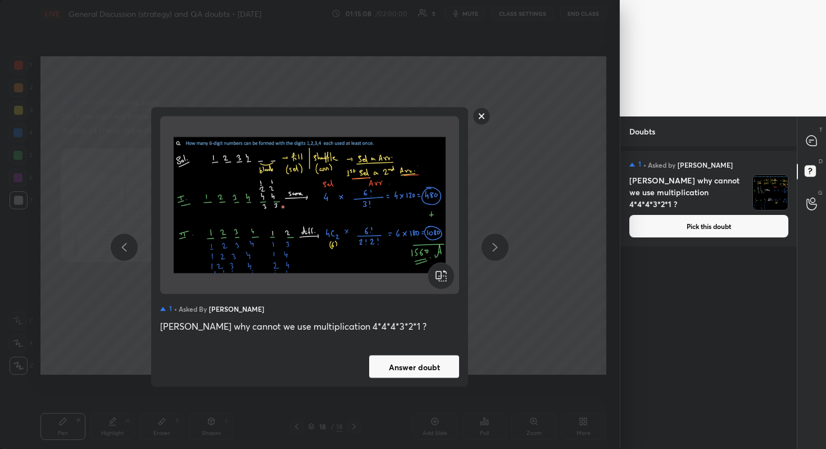
click at [431, 365] on button "Answer doubt" at bounding box center [414, 366] width 90 height 22
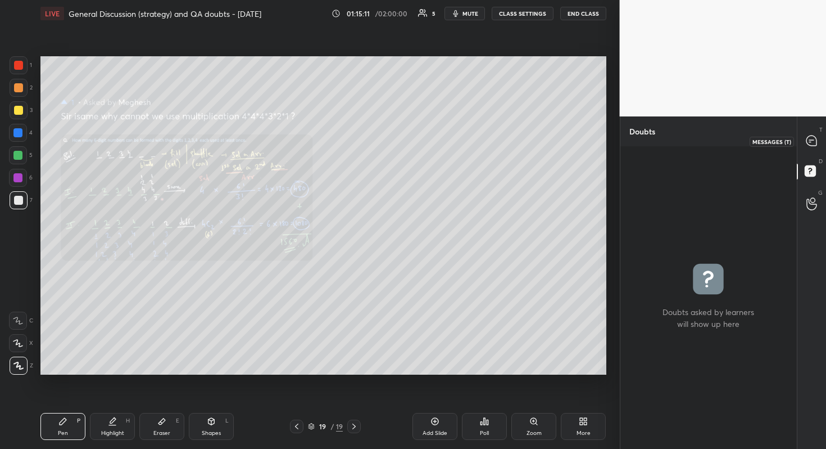
click at [818, 143] on div at bounding box center [812, 141] width 22 height 20
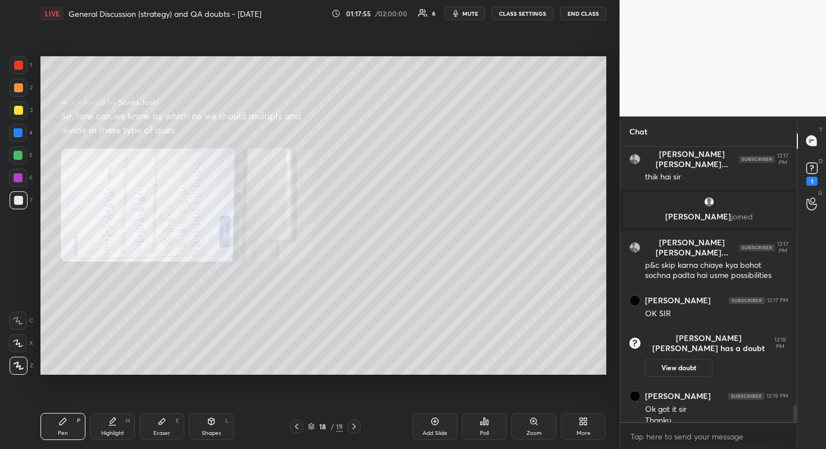
scroll to position [4147, 0]
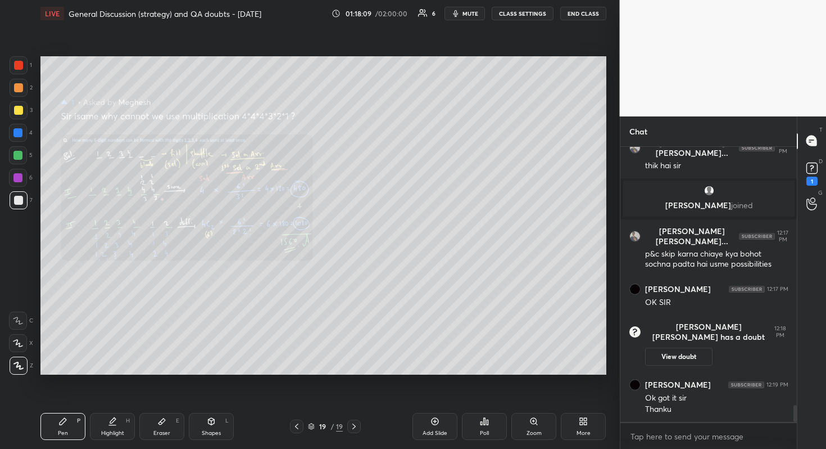
click at [534, 400] on icon at bounding box center [534, 421] width 9 height 9
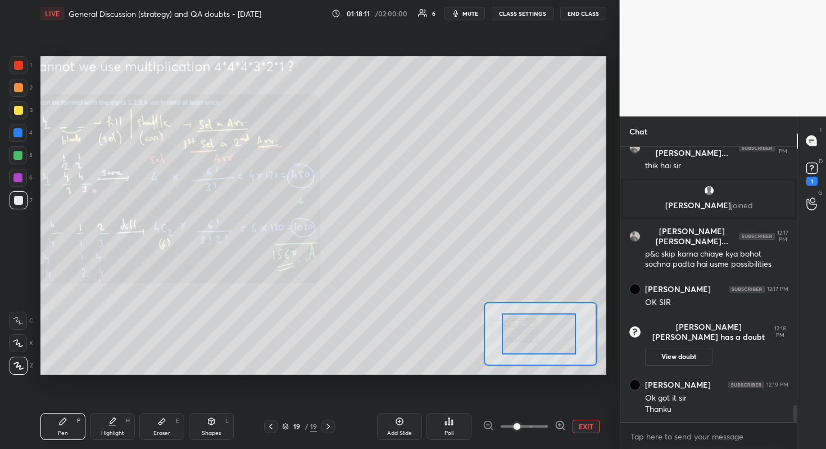
drag, startPoint x: 536, startPoint y: 334, endPoint x: 509, endPoint y: 329, distance: 27.5
drag, startPoint x: 511, startPoint y: 329, endPoint x: 489, endPoint y: 327, distance: 22.6
click at [489, 327] on div at bounding box center [522, 331] width 74 height 41
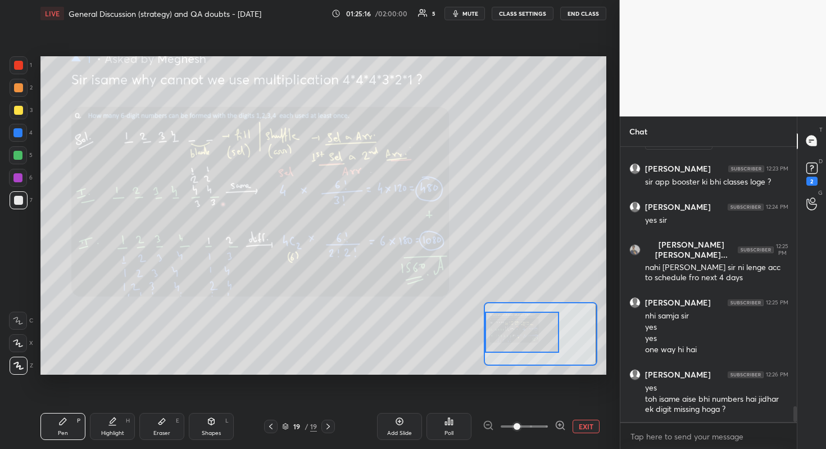
scroll to position [4586, 0]
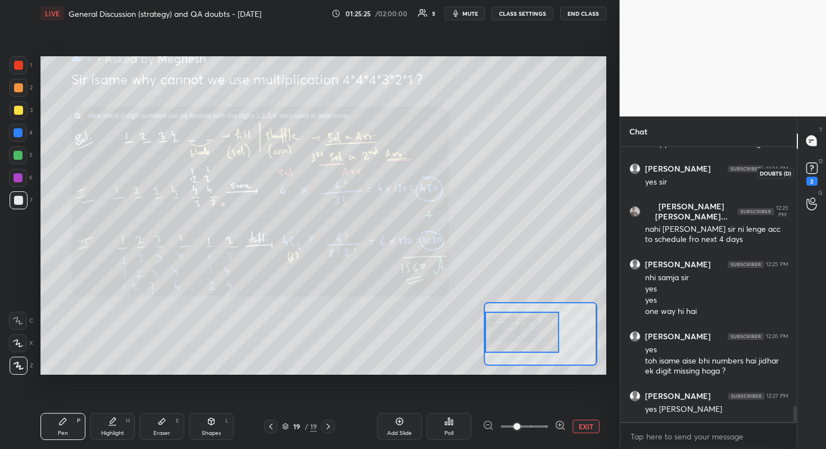
click at [811, 169] on rect at bounding box center [812, 167] width 11 height 11
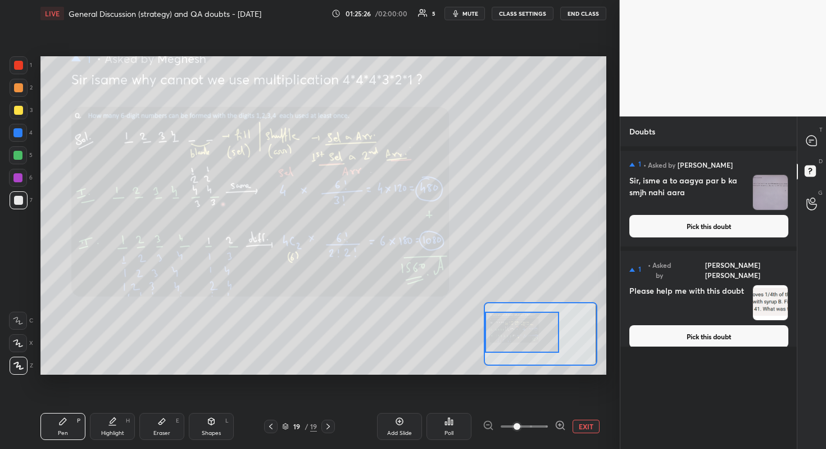
click at [704, 325] on button "Pick this doubt" at bounding box center [709, 336] width 159 height 22
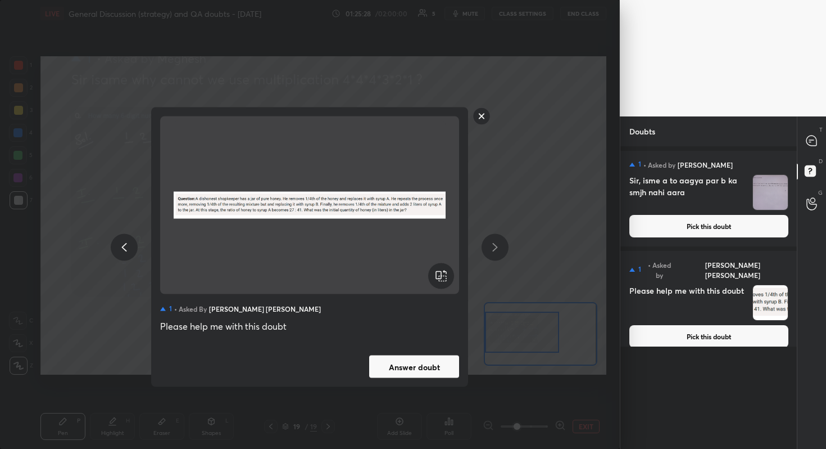
click at [442, 373] on button "Answer doubt" at bounding box center [414, 366] width 90 height 22
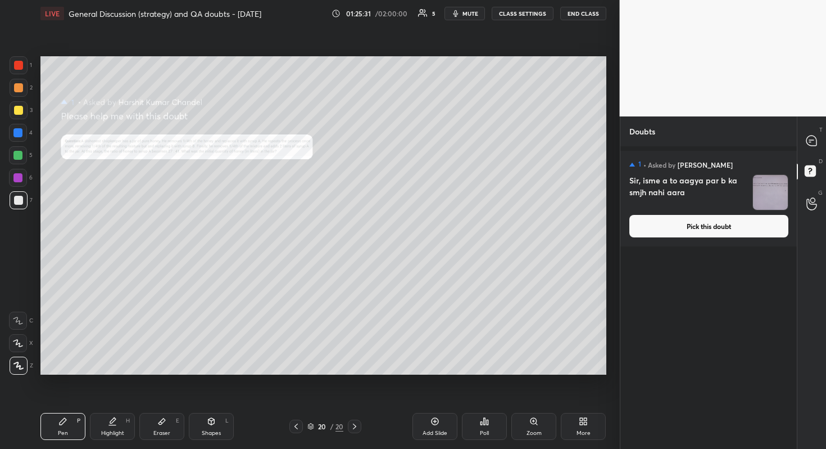
click at [726, 229] on button "Pick this doubt" at bounding box center [709, 226] width 159 height 22
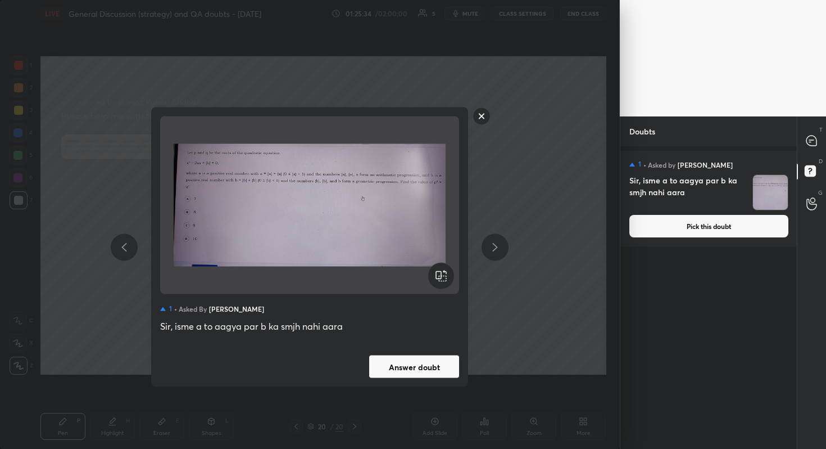
click at [429, 363] on button "Answer doubt" at bounding box center [414, 366] width 90 height 22
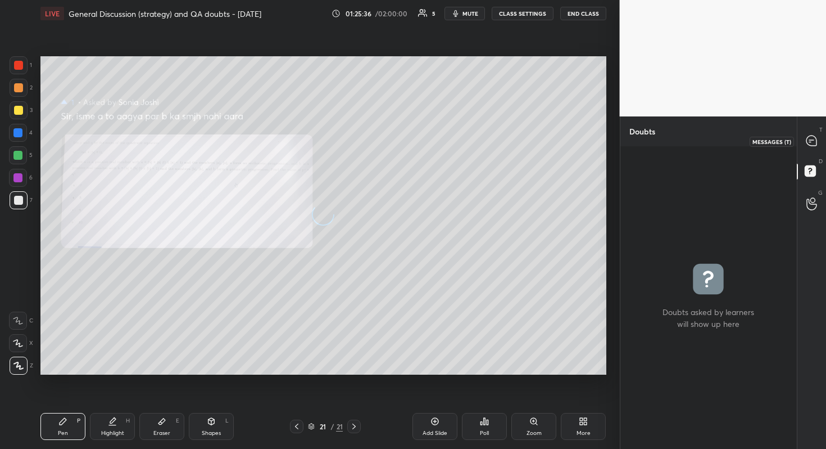
click at [816, 143] on icon at bounding box center [812, 140] width 10 height 10
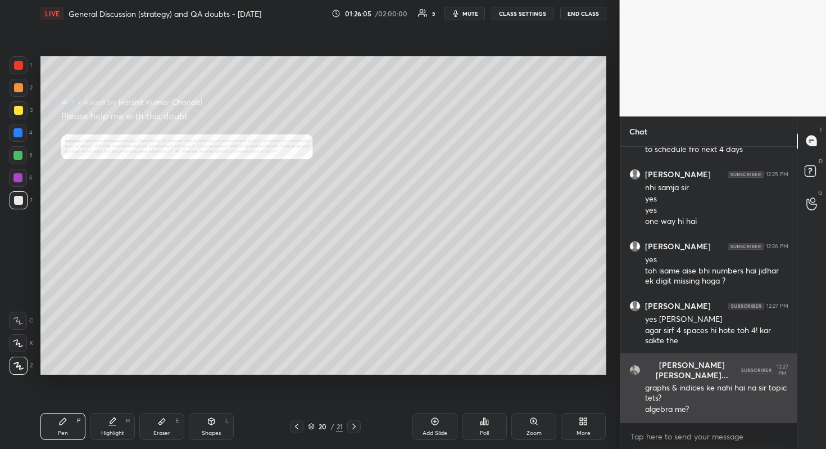
scroll to position [4868, 0]
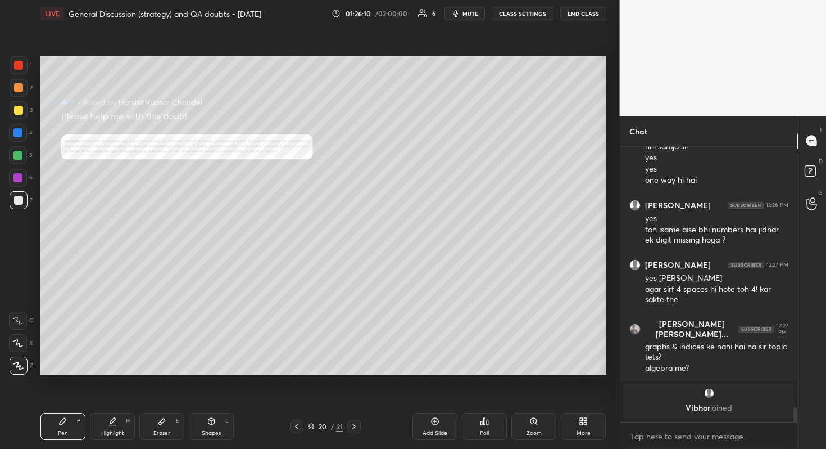
click at [537, 400] on icon at bounding box center [537, 424] width 2 height 2
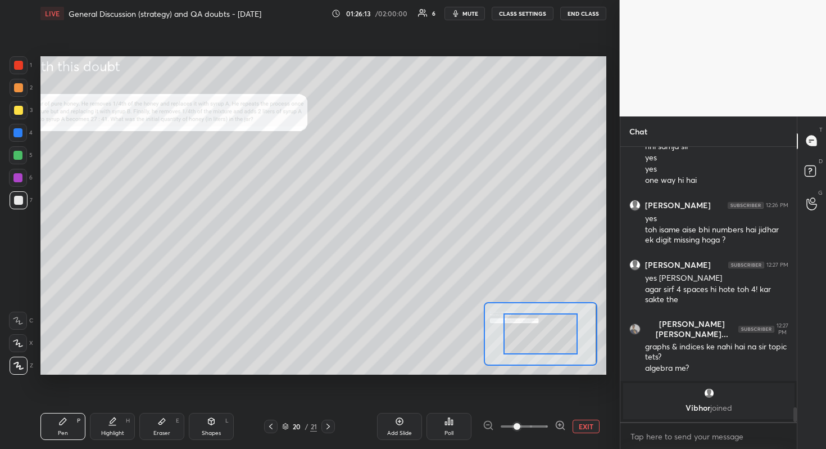
click at [521, 400] on span at bounding box center [517, 426] width 7 height 7
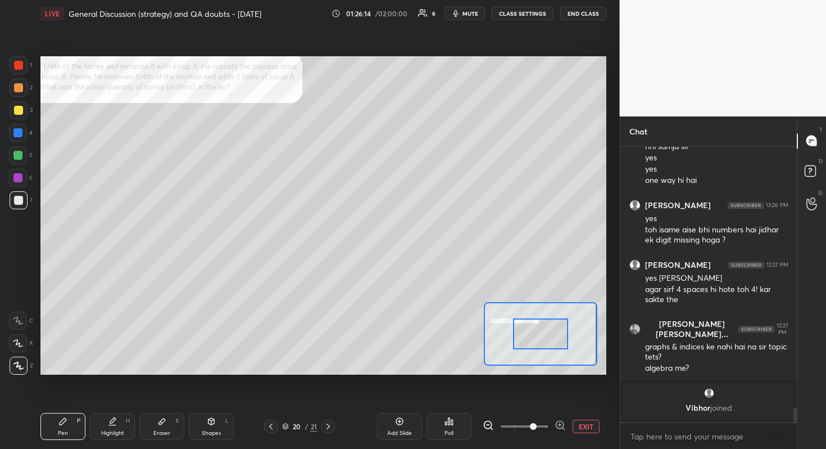
scroll to position [4511, 0]
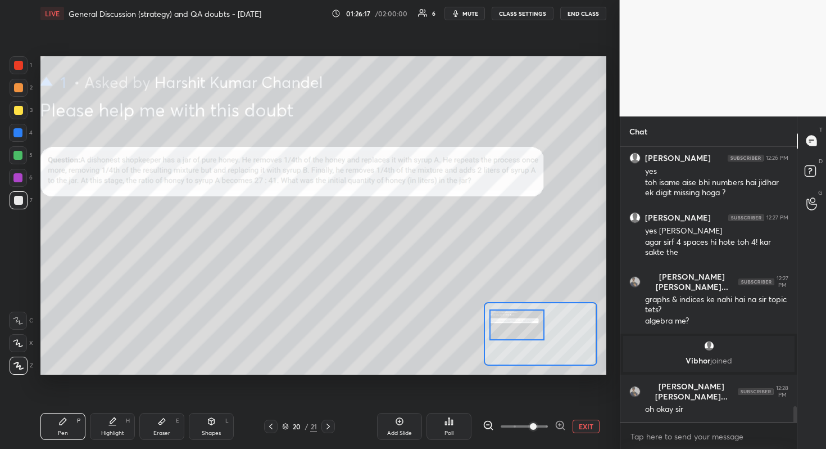
drag, startPoint x: 554, startPoint y: 335, endPoint x: 531, endPoint y: 326, distance: 25.3
click at [531, 326] on div at bounding box center [518, 324] width 56 height 31
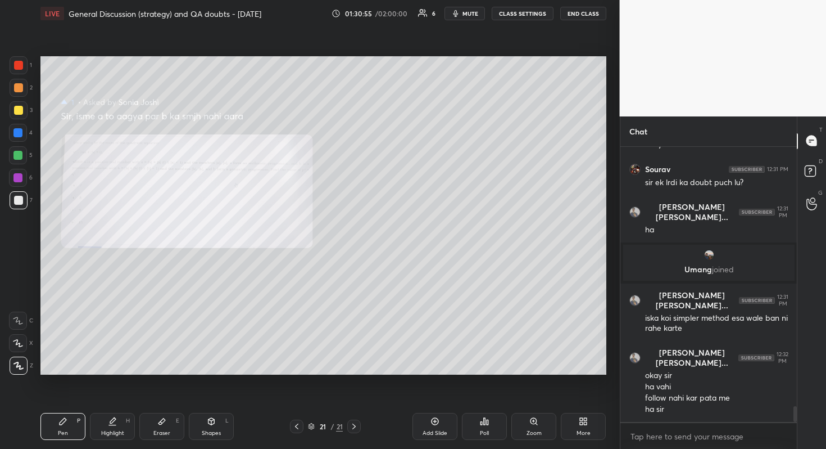
scroll to position [4641, 0]
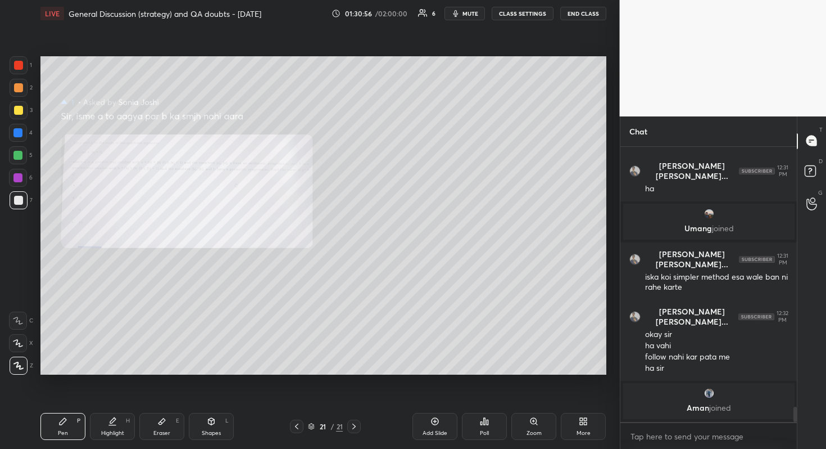
click at [534, 400] on div "Zoom" at bounding box center [534, 426] width 45 height 27
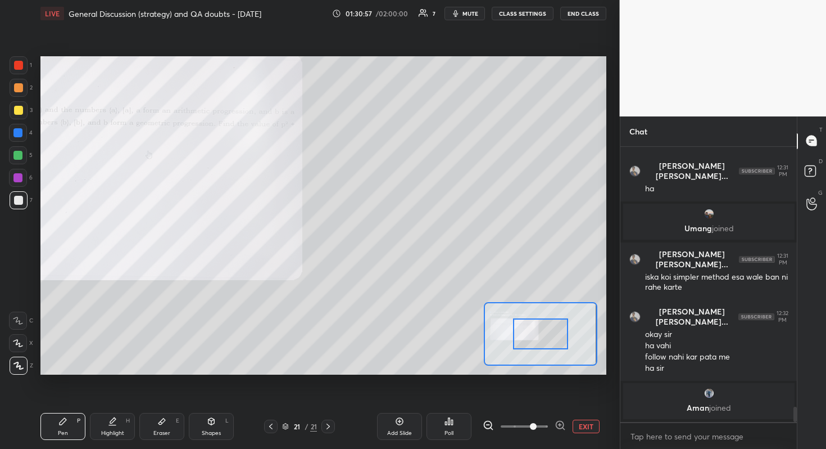
click at [534, 400] on span at bounding box center [524, 426] width 47 height 17
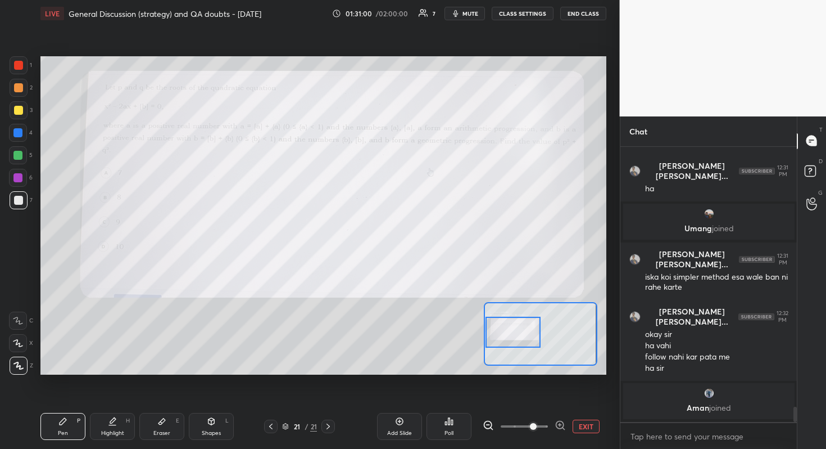
click at [475, 326] on div "Setting up your live class Poll for secs No correct answer Start poll" at bounding box center [323, 215] width 566 height 318
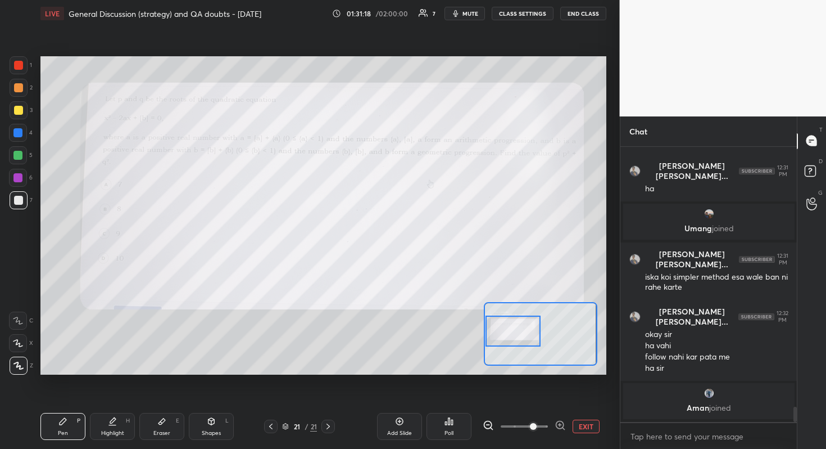
drag, startPoint x: 518, startPoint y: 337, endPoint x: 513, endPoint y: 336, distance: 5.7
click at [513, 336] on div at bounding box center [514, 330] width 56 height 31
click at [19, 132] on div at bounding box center [17, 132] width 9 height 9
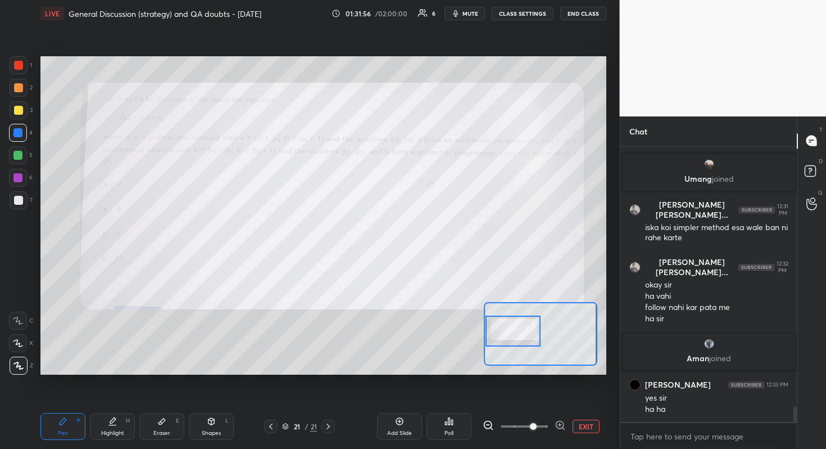
scroll to position [4660, 0]
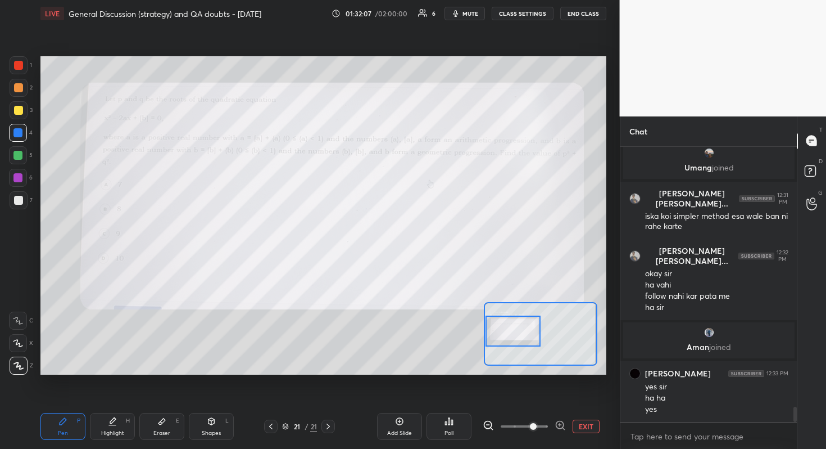
drag, startPoint x: 22, startPoint y: 111, endPoint x: 36, endPoint y: 114, distance: 14.3
click at [22, 112] on div at bounding box center [19, 110] width 18 height 18
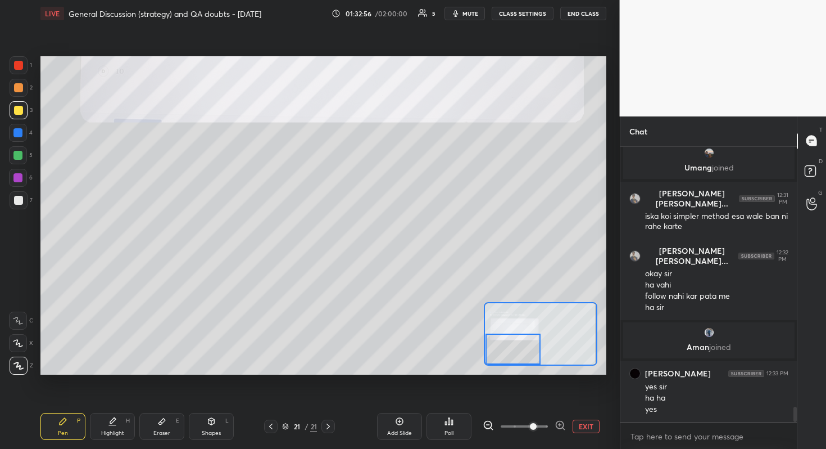
drag, startPoint x: 512, startPoint y: 335, endPoint x: 501, endPoint y: 351, distance: 19.8
click at [508, 358] on div at bounding box center [514, 348] width 56 height 31
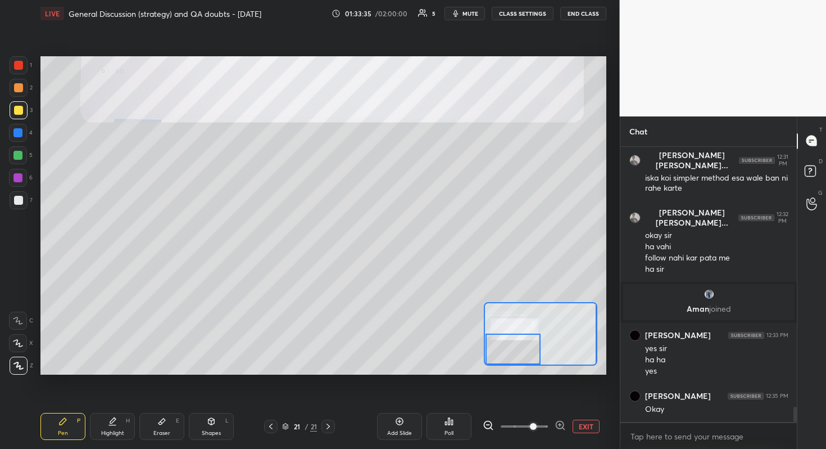
drag, startPoint x: 516, startPoint y: 343, endPoint x: 515, endPoint y: 351, distance: 7.3
click at [515, 351] on div at bounding box center [514, 348] width 56 height 31
click at [516, 355] on div at bounding box center [514, 348] width 56 height 31
drag, startPoint x: 513, startPoint y: 356, endPoint x: 507, endPoint y: 361, distance: 7.6
click at [508, 361] on div at bounding box center [514, 348] width 56 height 31
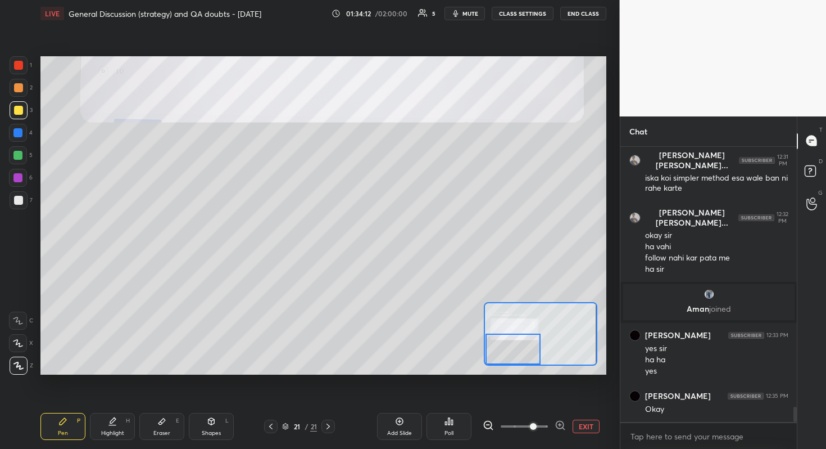
scroll to position [4736, 0]
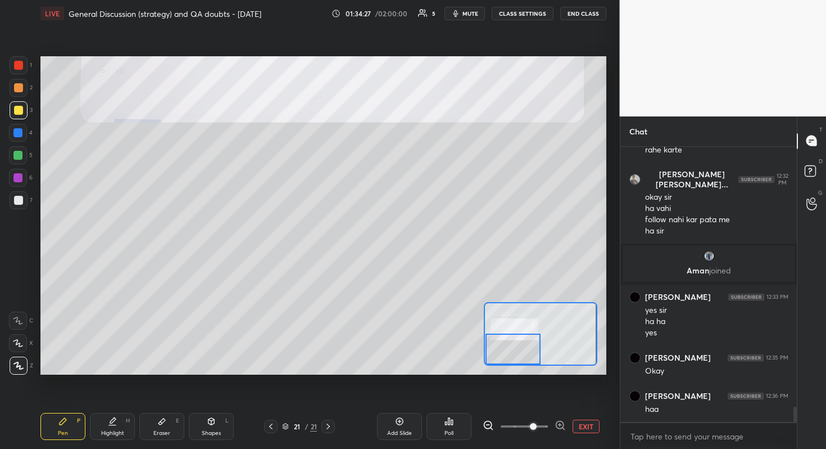
drag, startPoint x: 523, startPoint y: 346, endPoint x: 511, endPoint y: 362, distance: 19.7
click at [511, 362] on div at bounding box center [514, 348] width 56 height 31
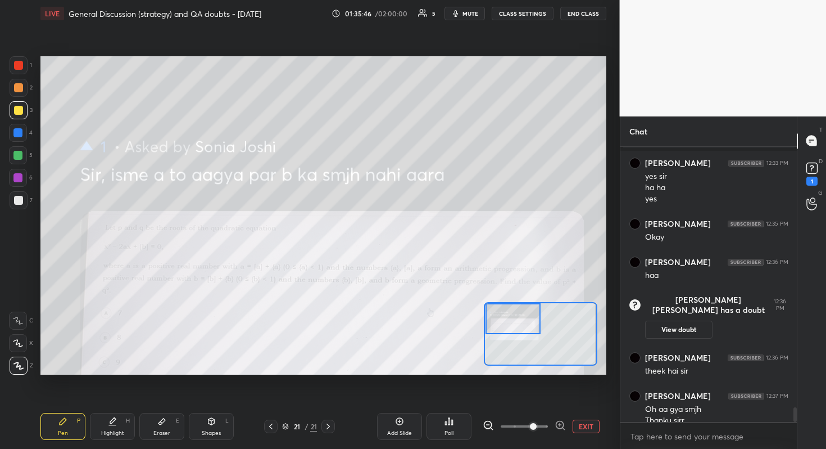
scroll to position [4811, 0]
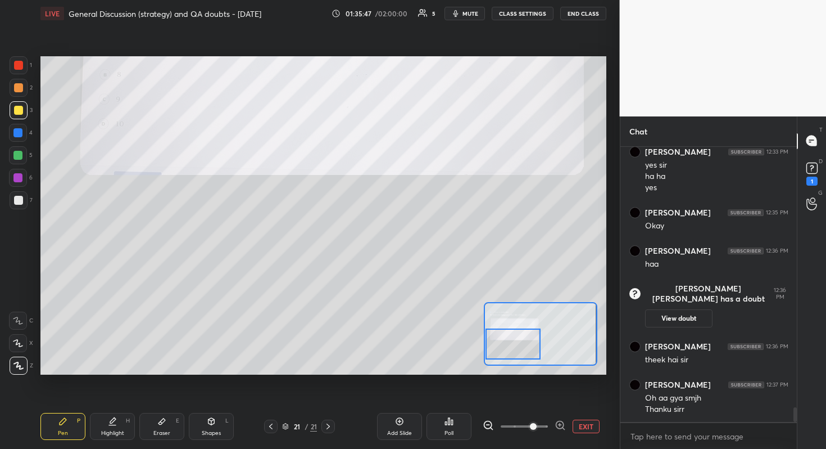
drag, startPoint x: 525, startPoint y: 338, endPoint x: 516, endPoint y: 333, distance: 10.1
click at [516, 333] on div at bounding box center [514, 343] width 56 height 31
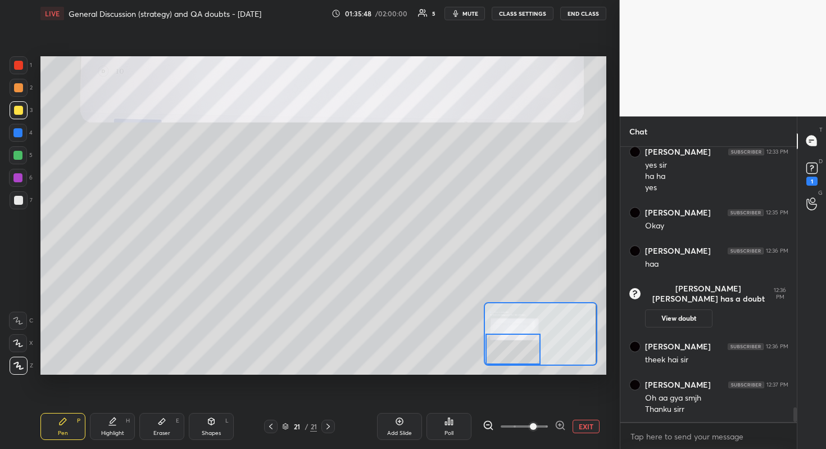
drag, startPoint x: 516, startPoint y: 335, endPoint x: 514, endPoint y: 357, distance: 22.0
click at [514, 359] on div at bounding box center [514, 348] width 56 height 31
click at [813, 171] on rect at bounding box center [812, 167] width 11 height 11
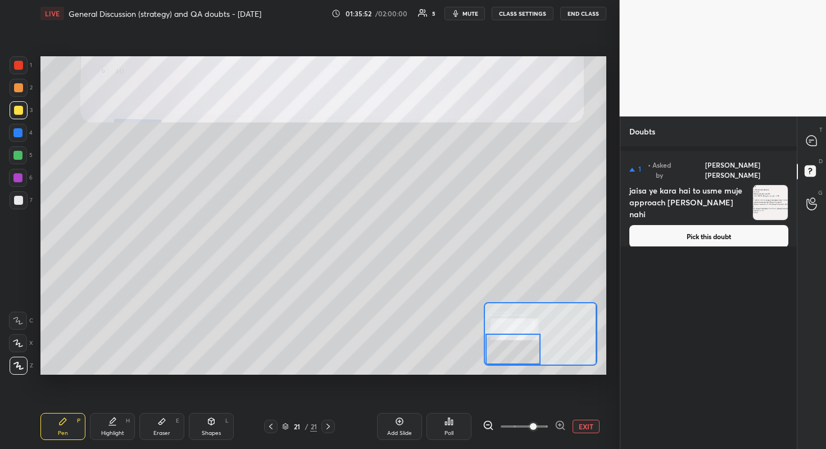
click at [722, 225] on button "Pick this doubt" at bounding box center [709, 236] width 159 height 22
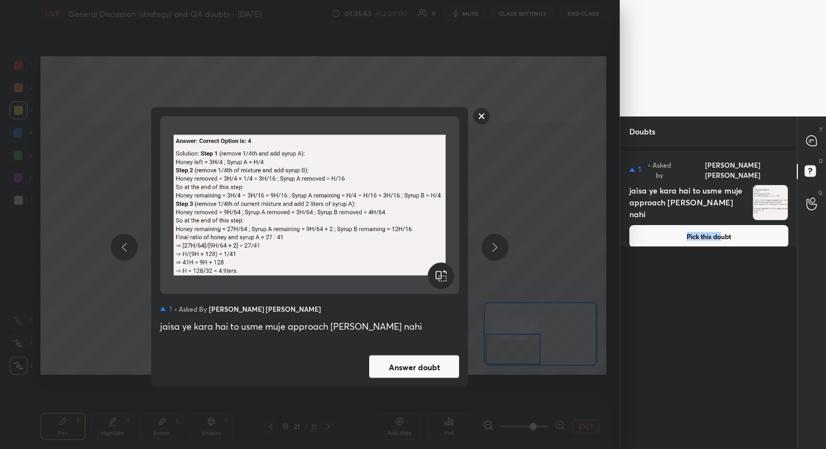
click at [421, 365] on button "Answer doubt" at bounding box center [414, 366] width 90 height 22
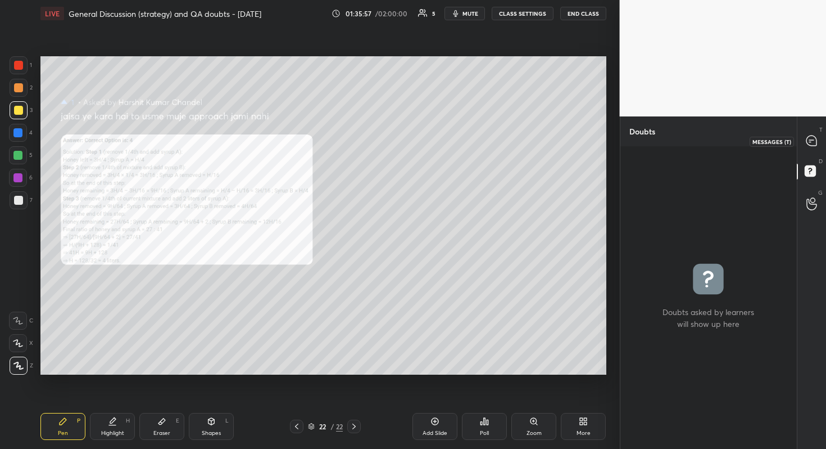
click at [815, 142] on icon at bounding box center [812, 141] width 12 height 12
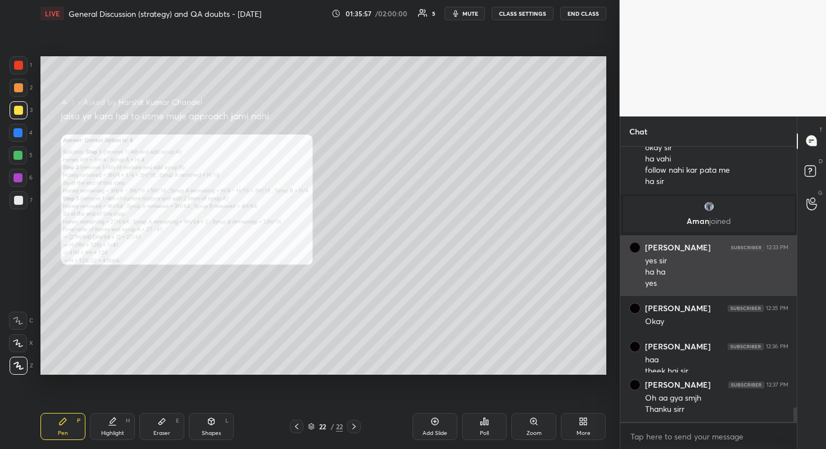
scroll to position [272, 173]
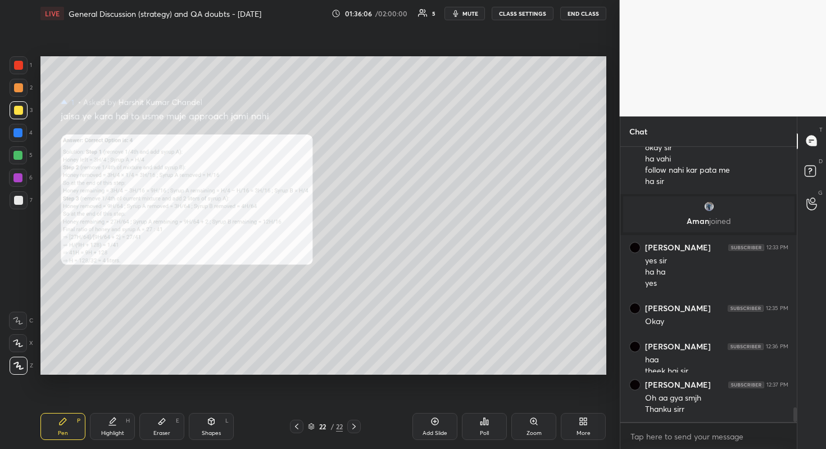
click at [547, 400] on div "Zoom" at bounding box center [534, 426] width 45 height 27
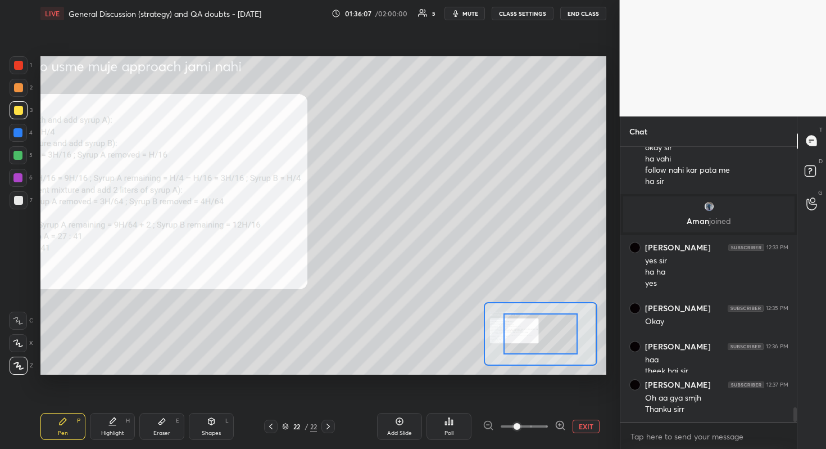
click at [521, 400] on span at bounding box center [517, 426] width 7 height 7
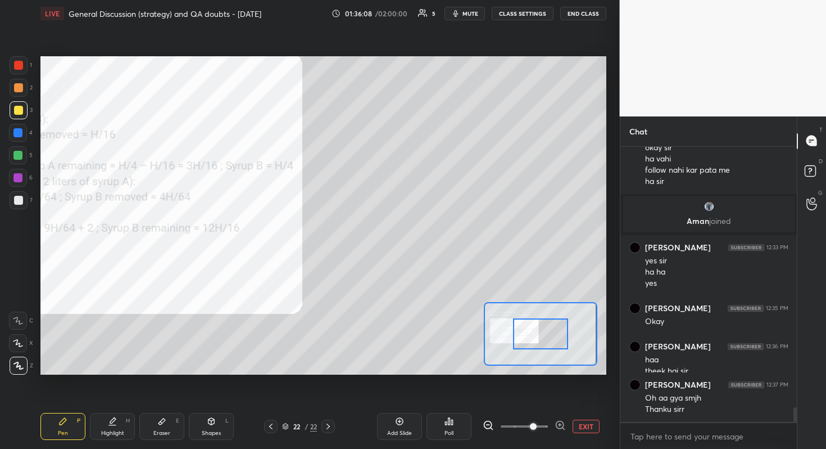
click at [537, 347] on div at bounding box center [540, 334] width 113 height 64
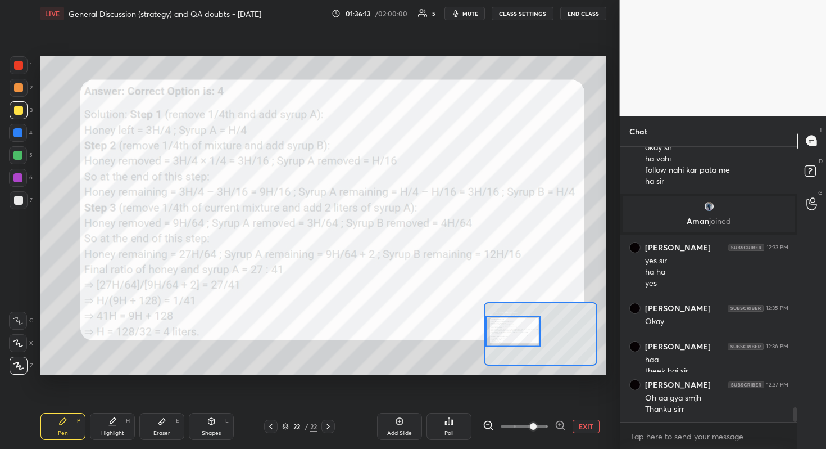
drag, startPoint x: 538, startPoint y: 345, endPoint x: 507, endPoint y: 328, distance: 35.5
click at [507, 328] on div at bounding box center [514, 331] width 56 height 31
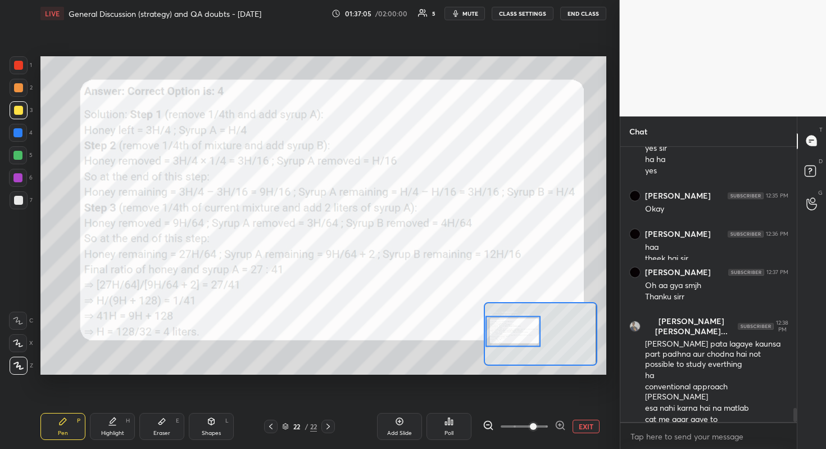
scroll to position [4778, 0]
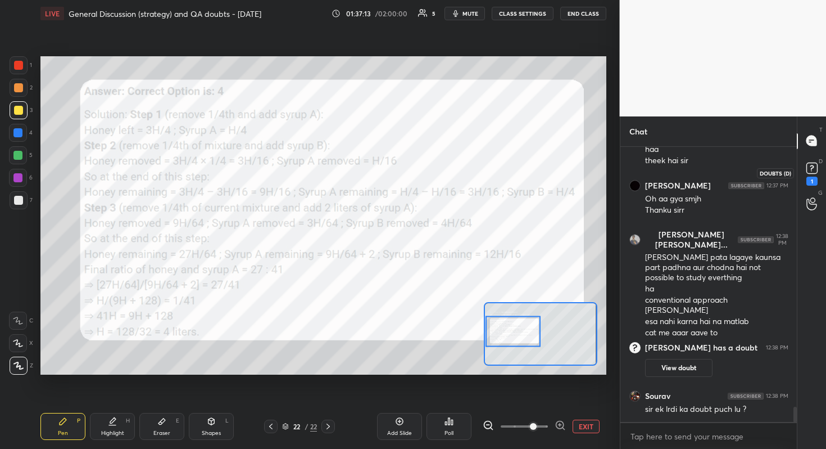
click at [813, 168] on rect at bounding box center [812, 167] width 11 height 11
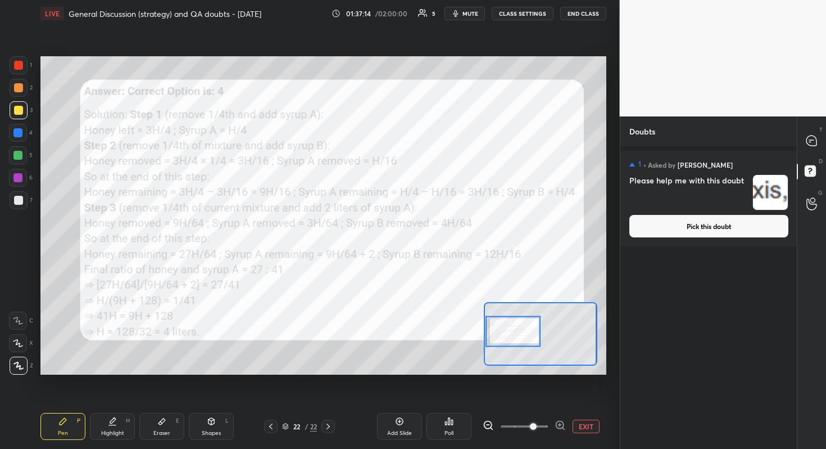
click at [718, 229] on button "Pick this doubt" at bounding box center [709, 226] width 159 height 22
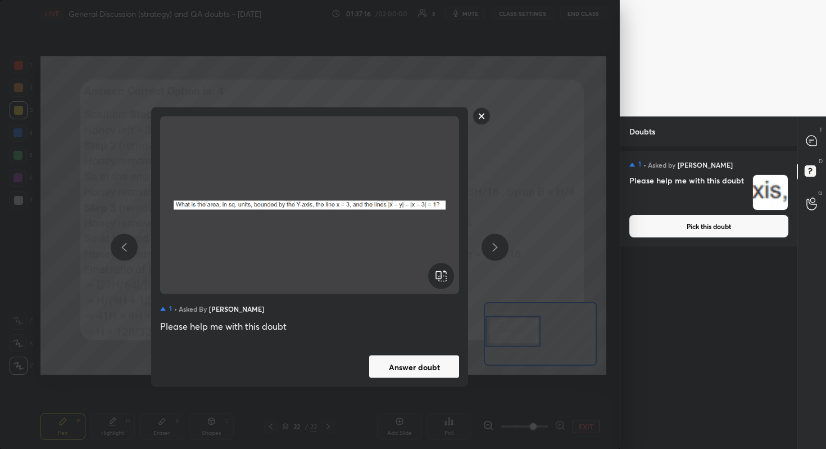
click at [436, 365] on button "Answer doubt" at bounding box center [414, 366] width 90 height 22
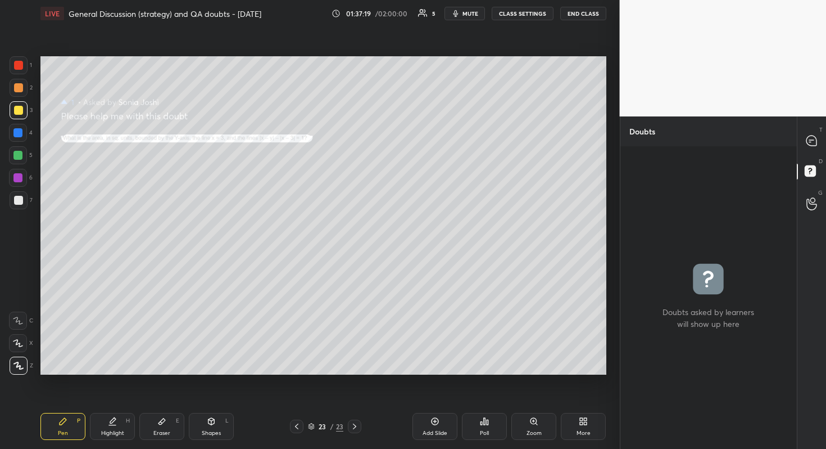
click at [538, 400] on div "Pen P Highlight H Eraser E Shapes L 23 / 23 Add Slide Poll Zoom More" at bounding box center [323, 426] width 566 height 45
click at [540, 400] on div "Zoom" at bounding box center [534, 426] width 45 height 27
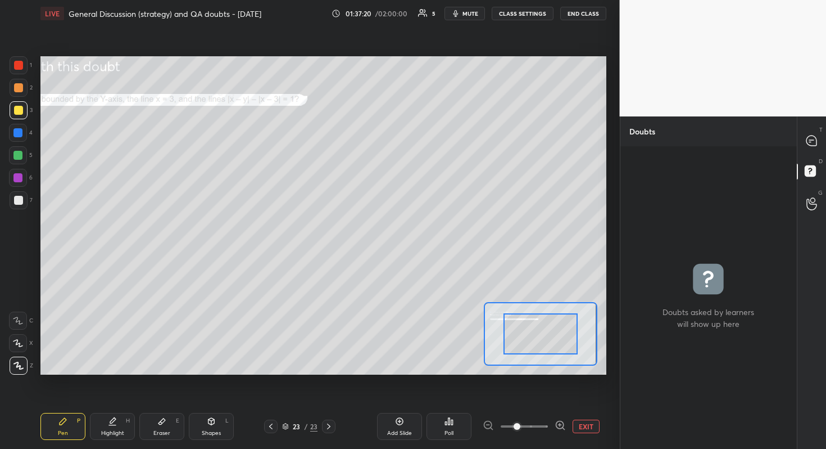
click at [540, 400] on span at bounding box center [524, 426] width 47 height 17
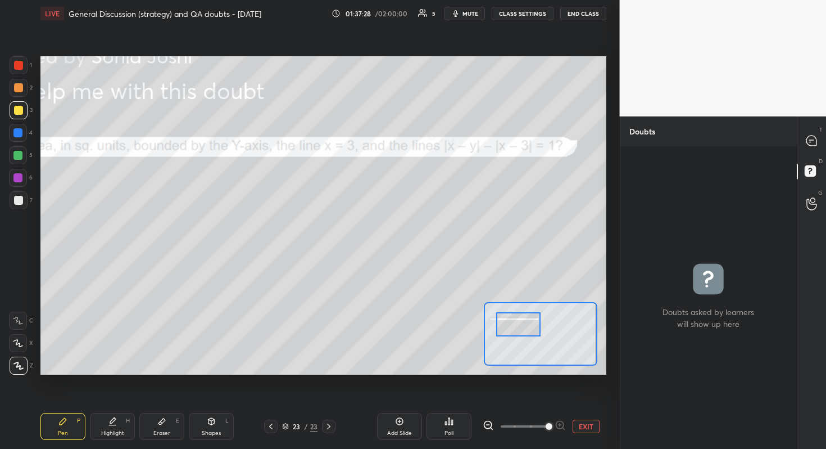
drag, startPoint x: 547, startPoint y: 342, endPoint x: 525, endPoint y: 332, distance: 23.9
click at [525, 332] on div at bounding box center [518, 324] width 44 height 25
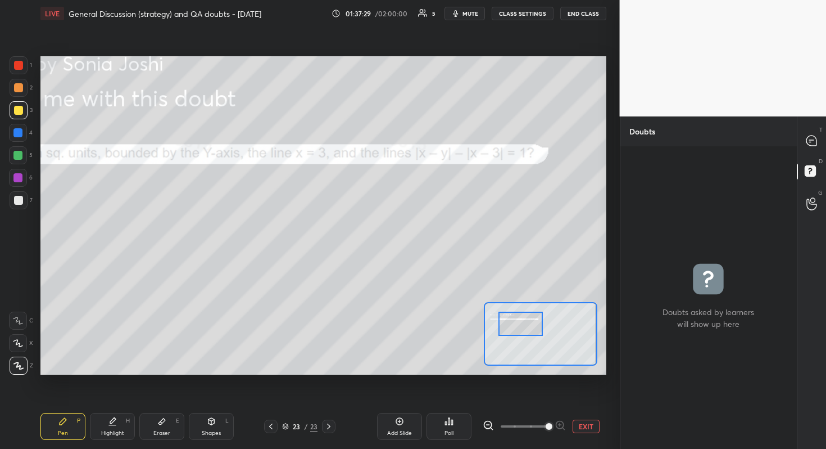
click at [527, 332] on div at bounding box center [521, 323] width 44 height 25
drag, startPoint x: 814, startPoint y: 141, endPoint x: 803, endPoint y: 146, distance: 11.8
click at [811, 141] on icon at bounding box center [812, 140] width 10 height 10
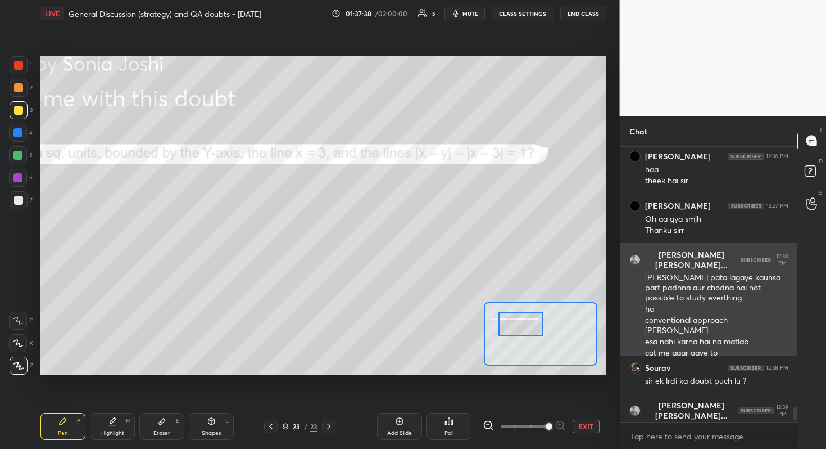
scroll to position [5034, 0]
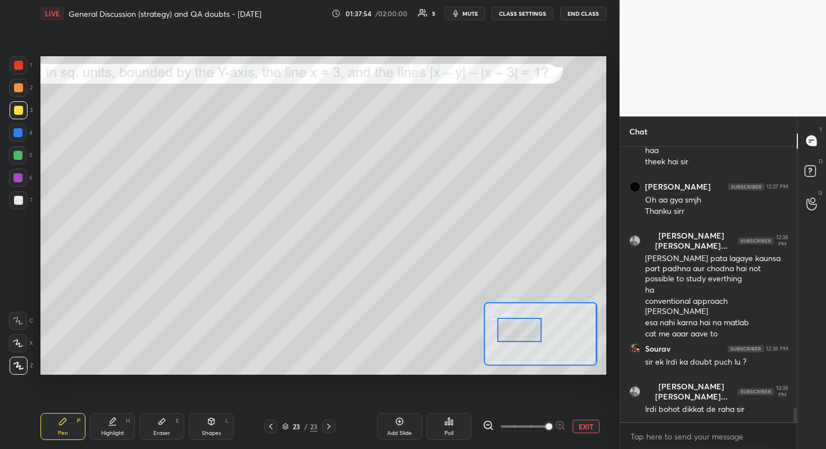
click at [531, 332] on div at bounding box center [520, 330] width 44 height 25
click at [532, 332] on div at bounding box center [520, 330] width 44 height 25
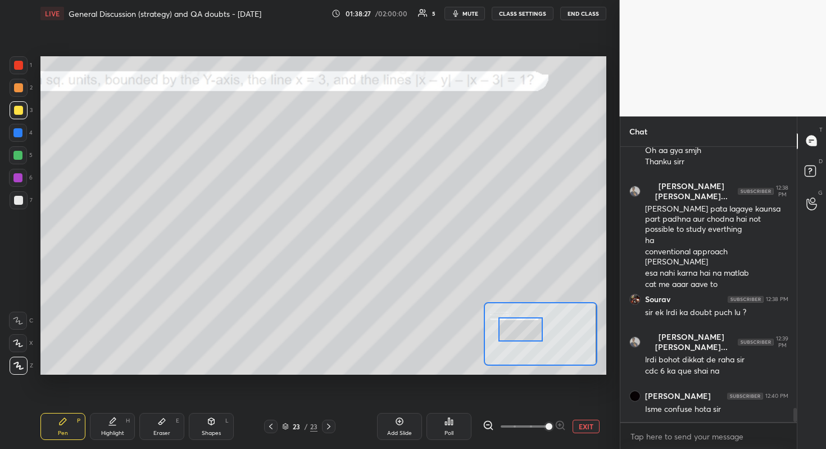
scroll to position [5130, 0]
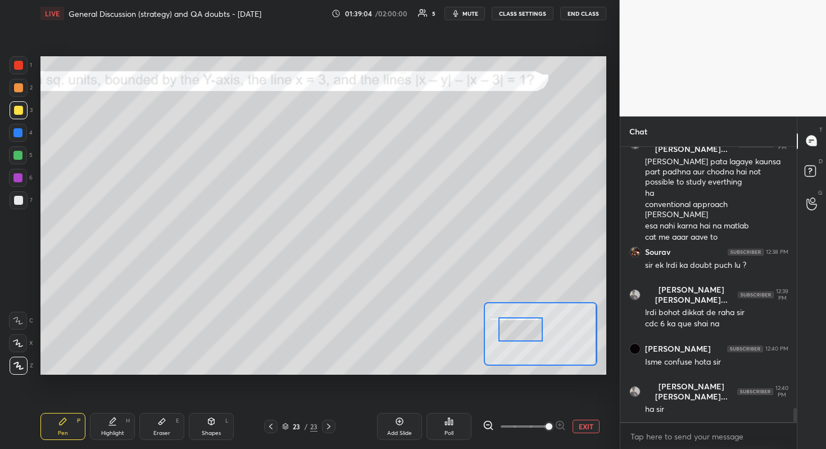
click at [17, 201] on div at bounding box center [18, 200] width 9 height 9
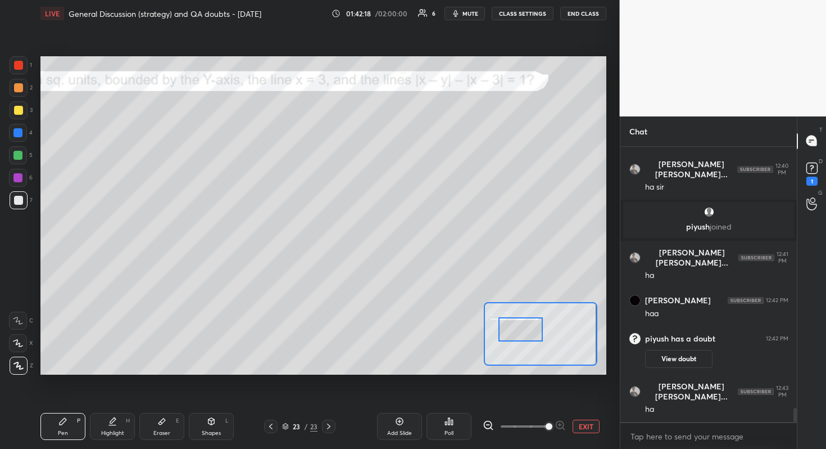
scroll to position [5000, 0]
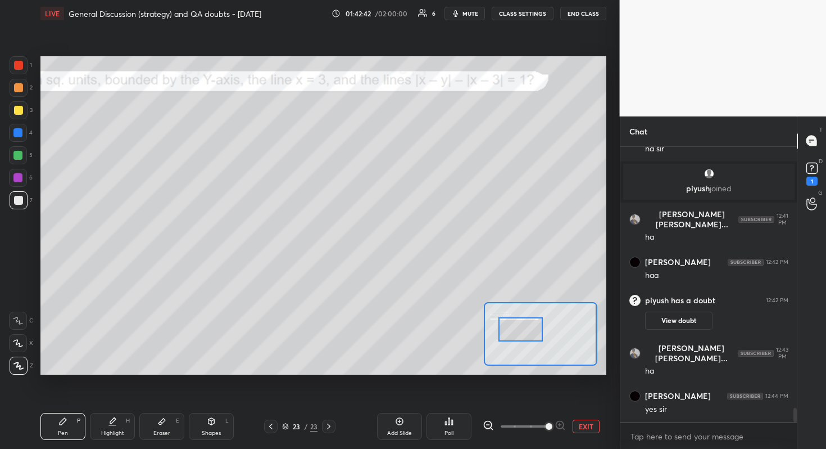
click at [511, 302] on div "Setting up your live class Poll for secs No correct answer Start poll" at bounding box center [323, 215] width 566 height 318
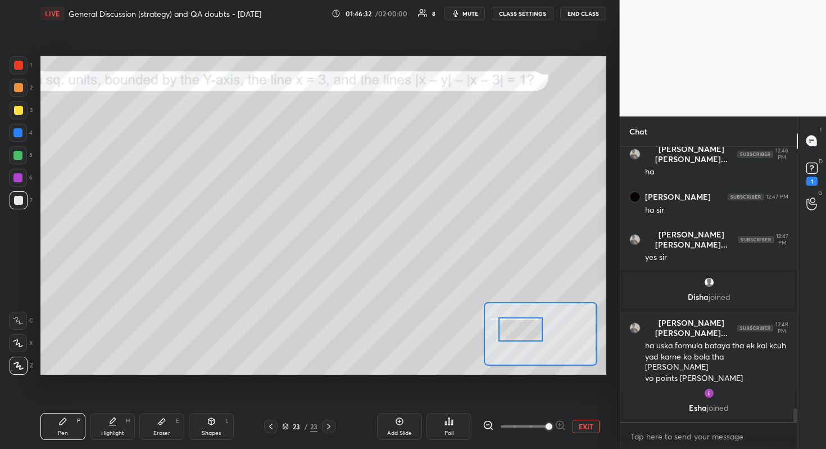
scroll to position [5151, 0]
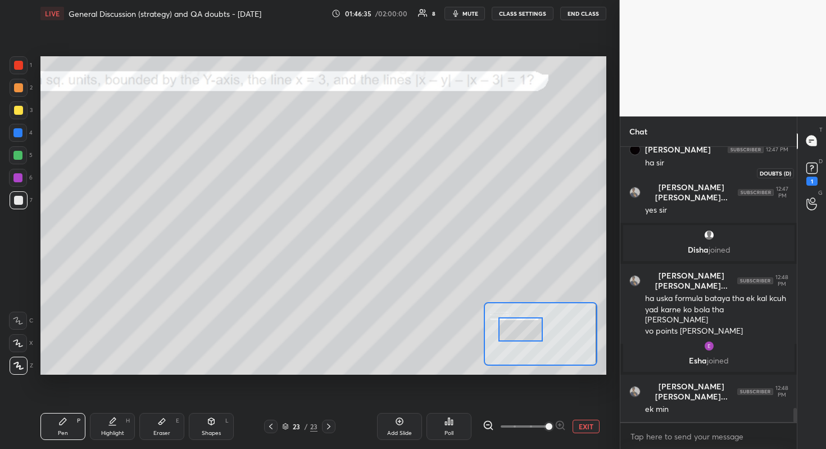
click at [812, 169] on rect at bounding box center [812, 167] width 11 height 11
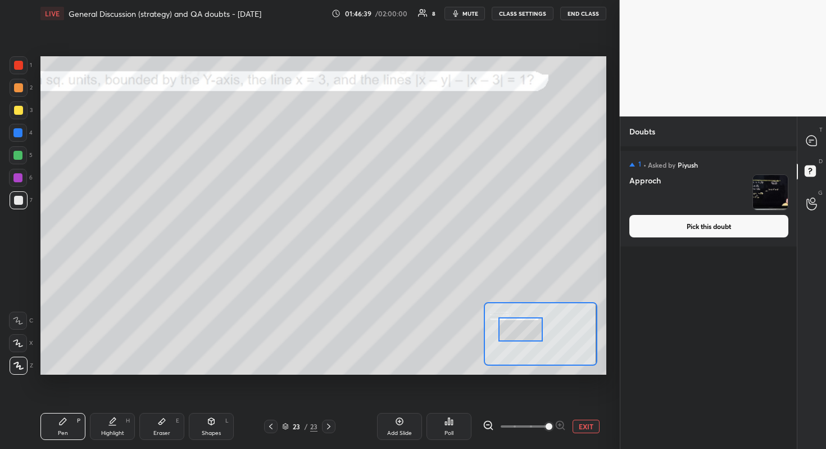
click at [709, 223] on button "Pick this doubt" at bounding box center [709, 226] width 159 height 22
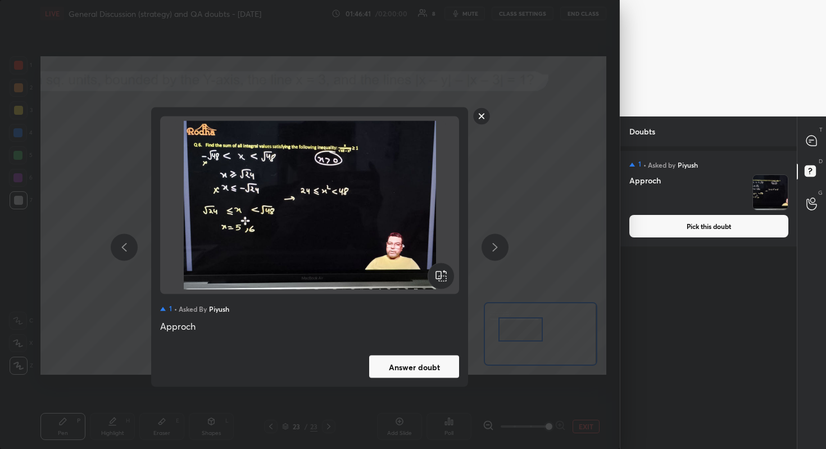
click at [432, 361] on button "Answer doubt" at bounding box center [414, 366] width 90 height 22
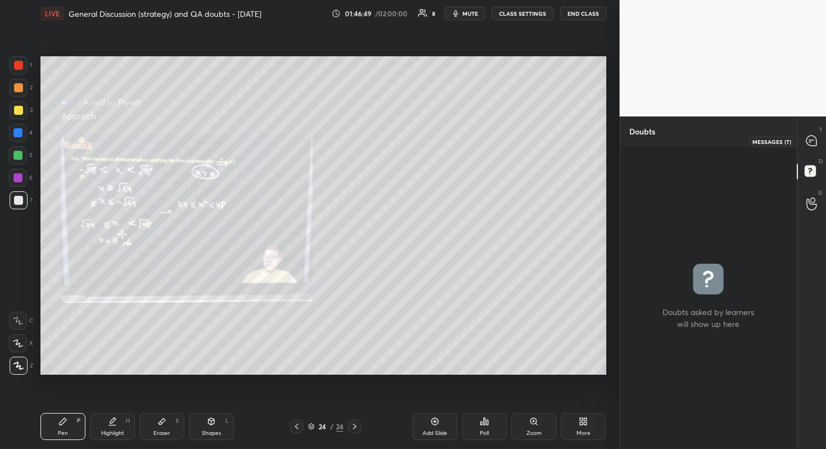
click at [807, 133] on div at bounding box center [812, 141] width 22 height 20
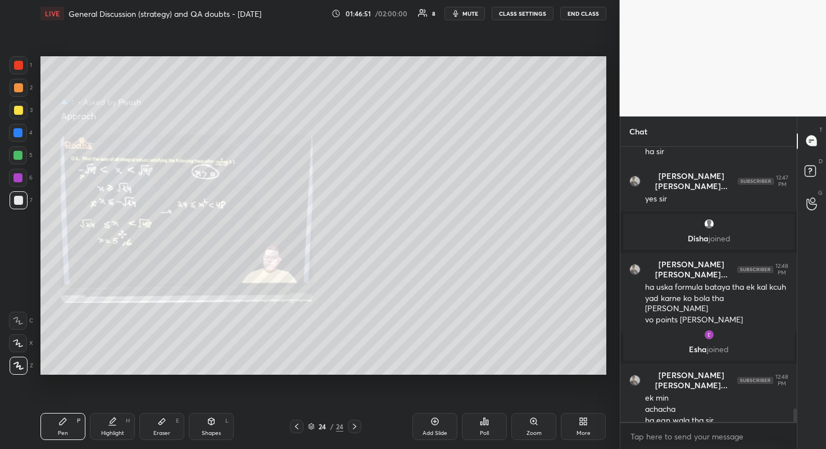
scroll to position [5369, 0]
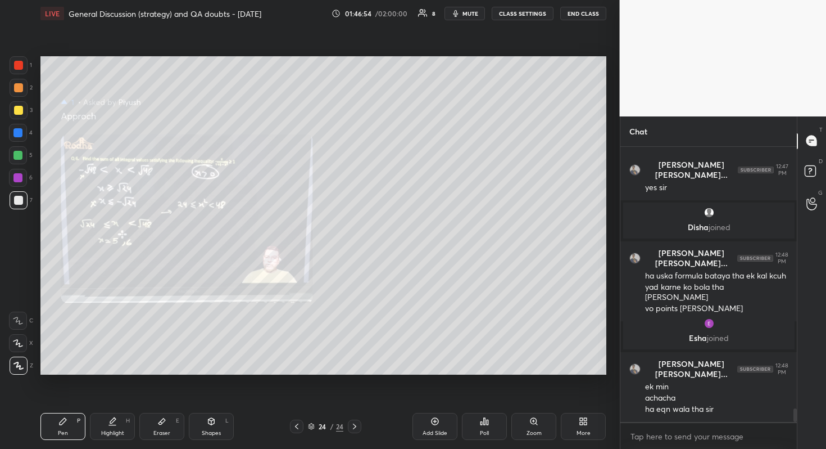
click at [541, 400] on div "Zoom" at bounding box center [534, 426] width 45 height 27
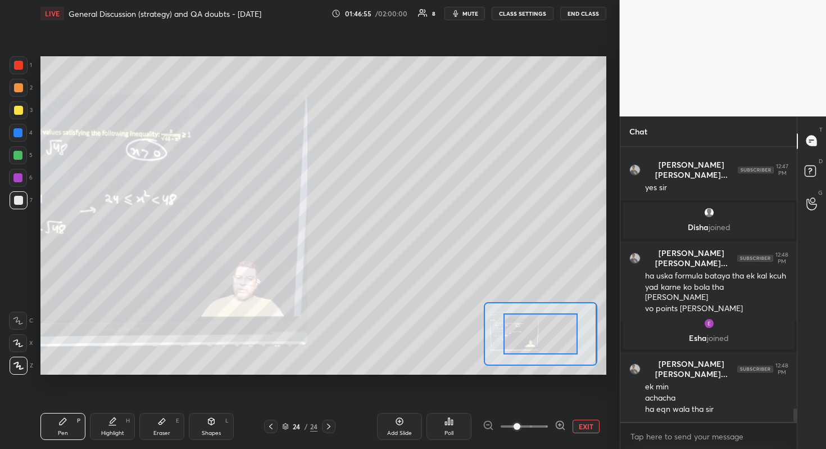
scroll to position [5408, 0]
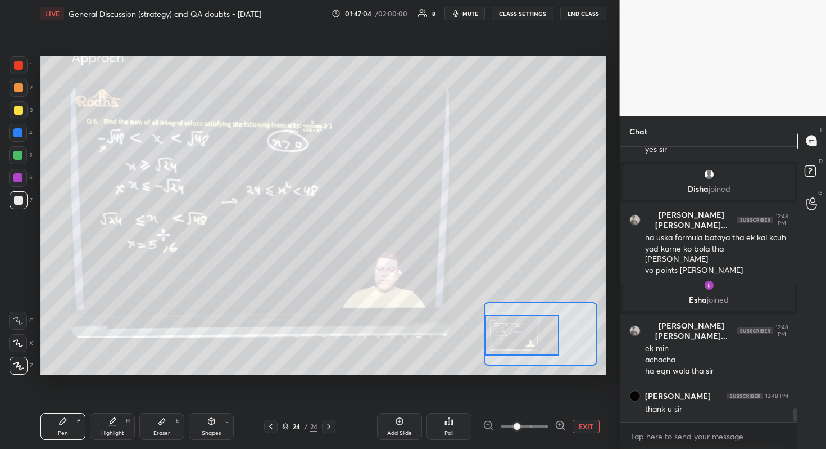
drag, startPoint x: 514, startPoint y: 342, endPoint x: 490, endPoint y: 343, distance: 23.6
click at [490, 343] on div at bounding box center [522, 334] width 74 height 41
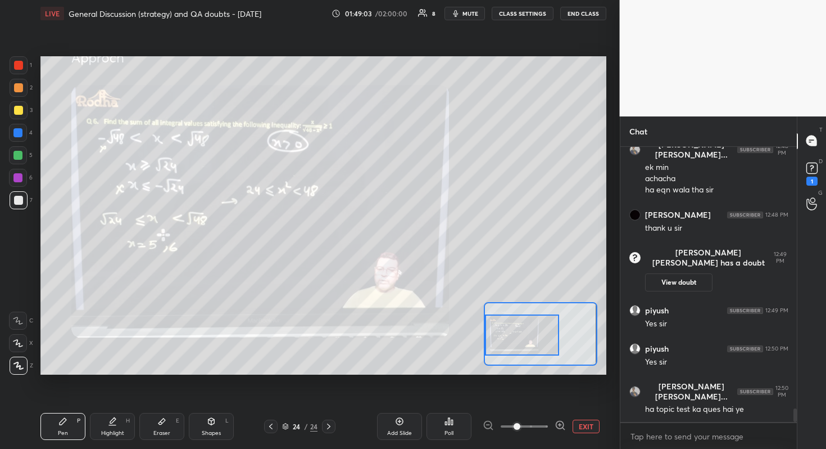
scroll to position [5332, 0]
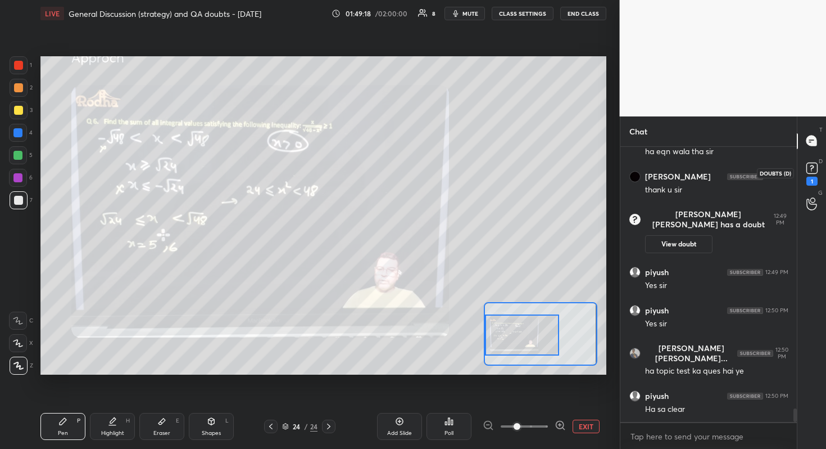
click at [810, 166] on rect at bounding box center [812, 167] width 11 height 11
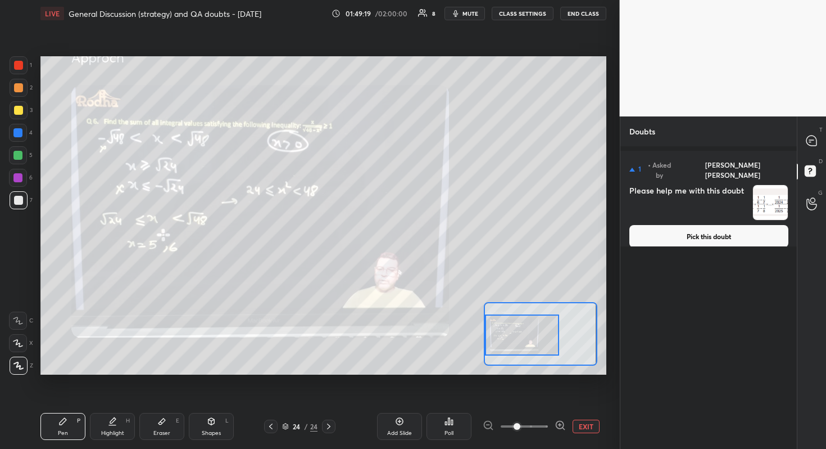
click at [712, 229] on button "Pick this doubt" at bounding box center [709, 236] width 159 height 22
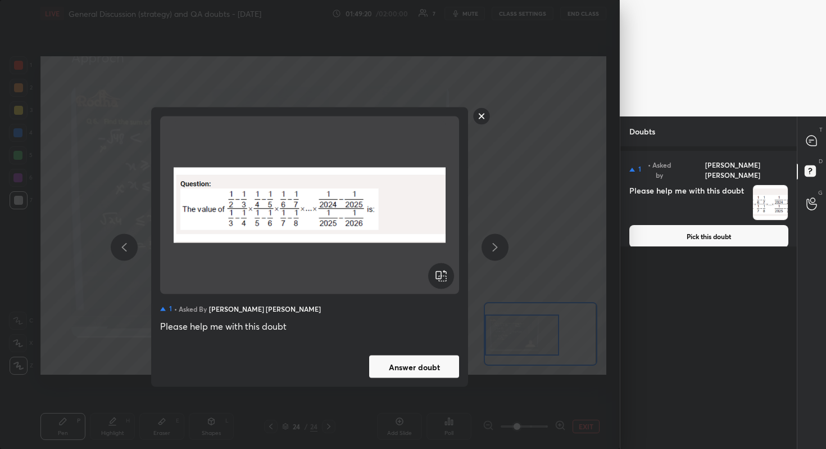
click at [427, 372] on button "Answer doubt" at bounding box center [414, 366] width 90 height 22
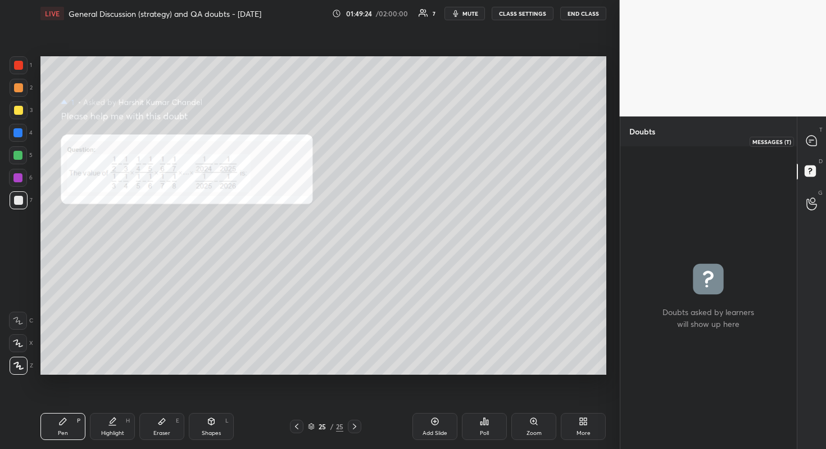
click at [817, 142] on icon at bounding box center [812, 141] width 12 height 12
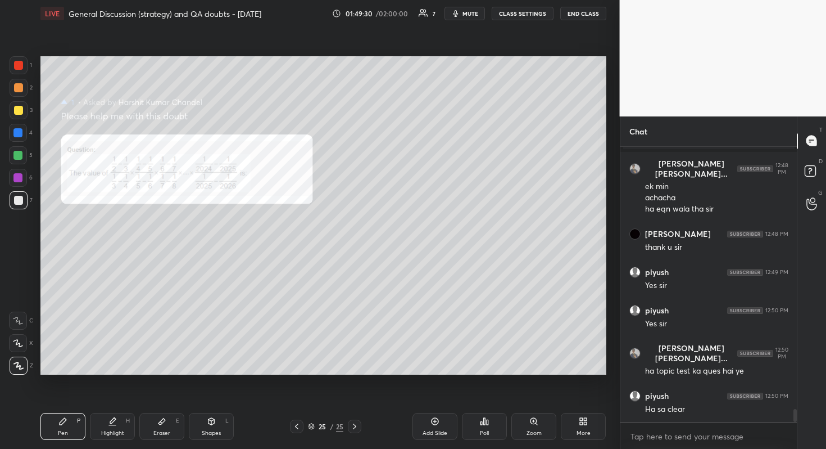
click at [537, 400] on div "Zoom" at bounding box center [534, 433] width 15 height 6
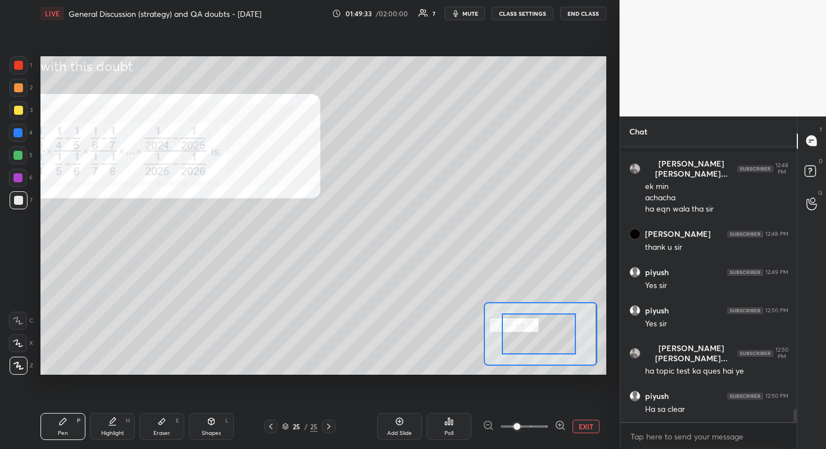
click at [483, 340] on div "Setting up your live class Poll for secs No correct answer Start poll" at bounding box center [323, 215] width 566 height 318
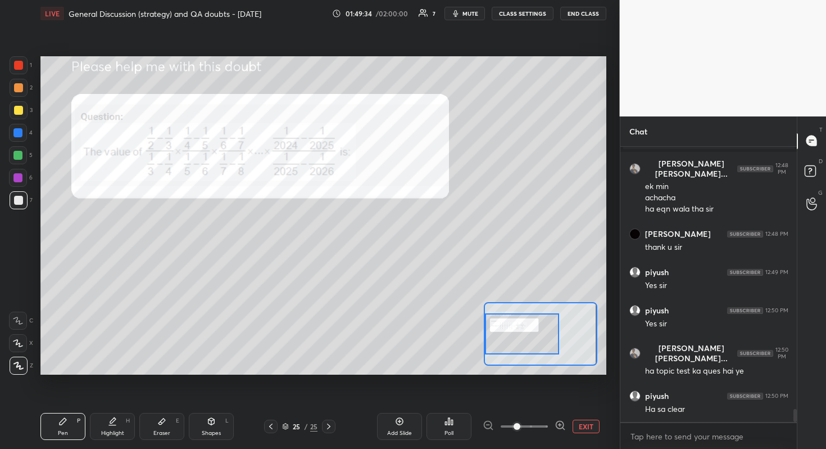
drag, startPoint x: 548, startPoint y: 340, endPoint x: 526, endPoint y: 340, distance: 21.9
click at [526, 340] on div at bounding box center [522, 333] width 74 height 41
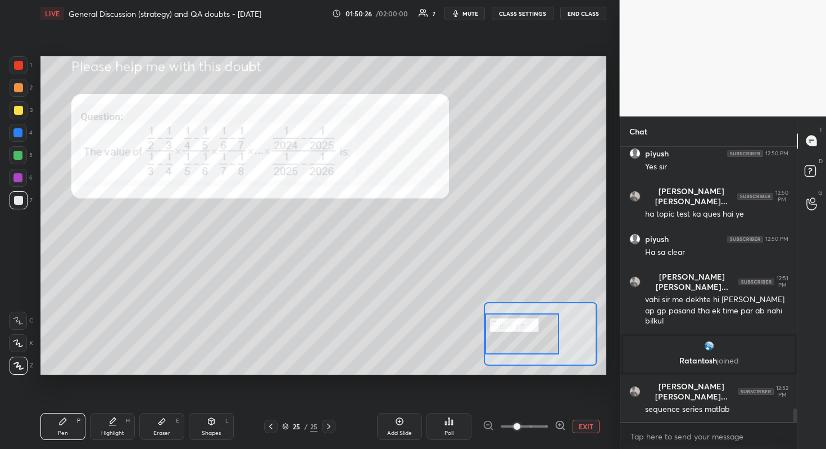
scroll to position [5382, 0]
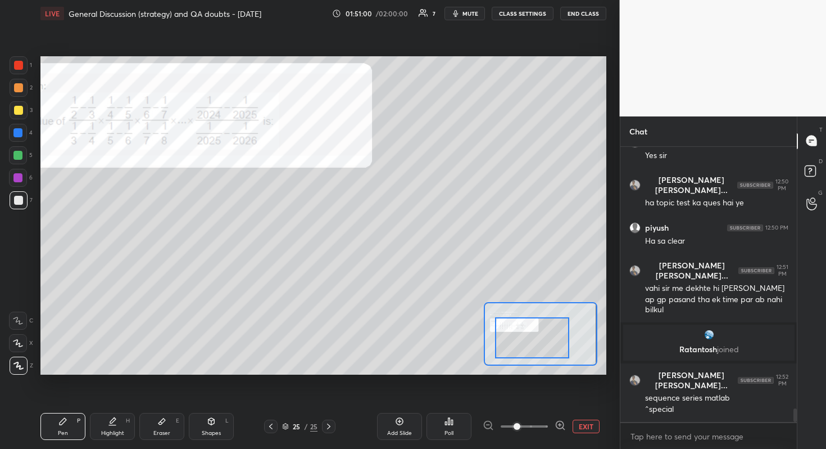
drag, startPoint x: 518, startPoint y: 335, endPoint x: 511, endPoint y: 329, distance: 9.2
click at [521, 335] on div at bounding box center [532, 337] width 74 height 41
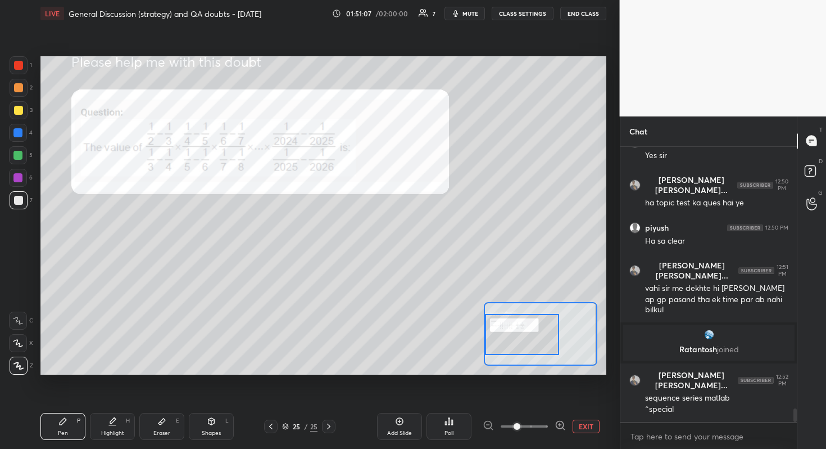
drag, startPoint x: 509, startPoint y: 338, endPoint x: 497, endPoint y: 338, distance: 11.8
click at [497, 338] on div at bounding box center [522, 334] width 74 height 41
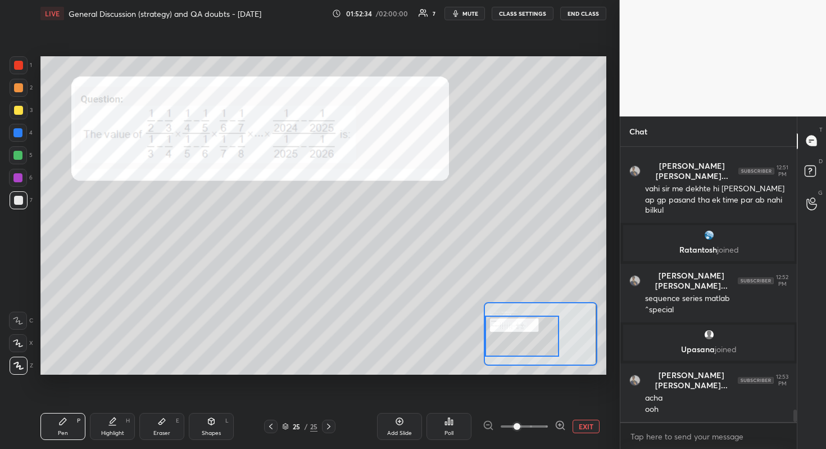
scroll to position [5788, 0]
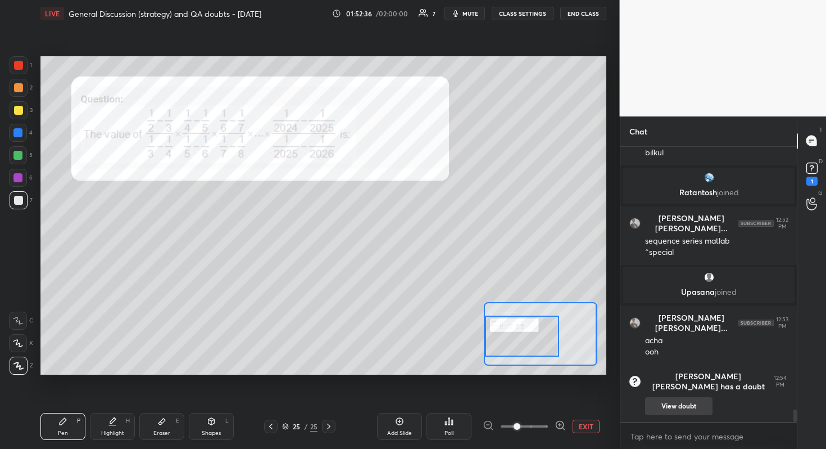
click at [663, 400] on button "View doubt" at bounding box center [678, 406] width 67 height 18
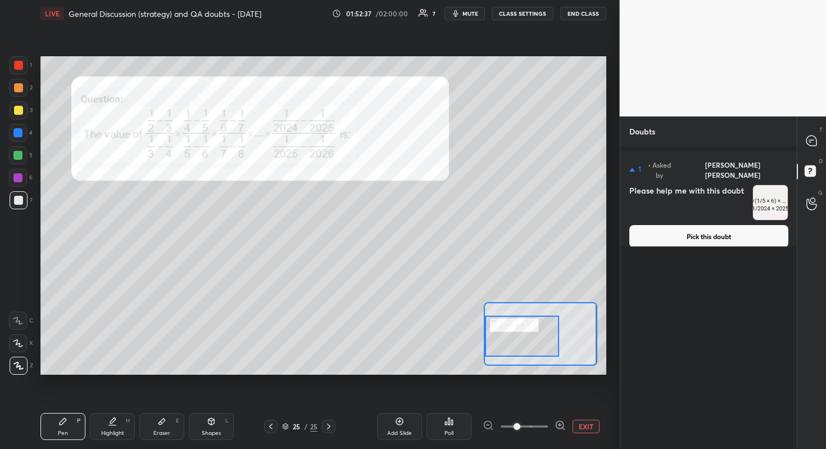
click at [713, 229] on button "Pick this doubt" at bounding box center [709, 236] width 159 height 22
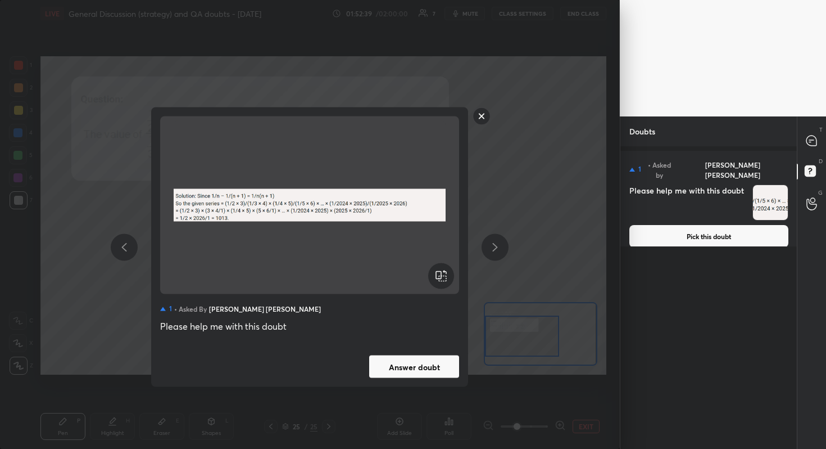
click at [427, 356] on button "Answer doubt" at bounding box center [414, 366] width 90 height 22
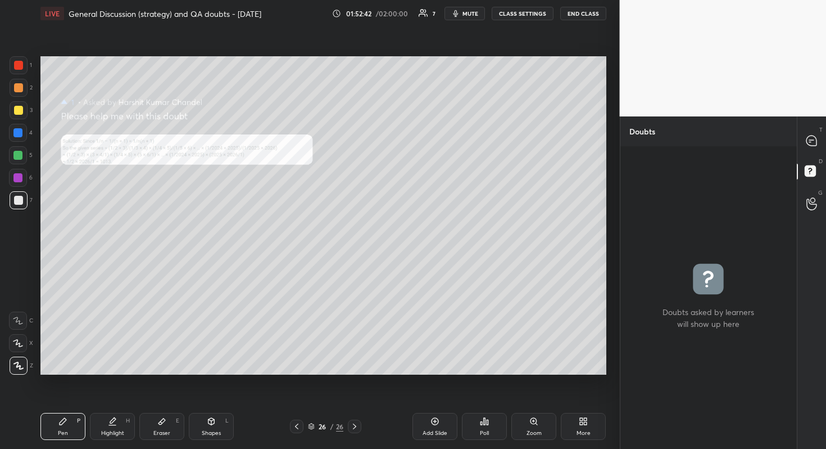
click at [541, 400] on div "Zoom" at bounding box center [534, 433] width 15 height 6
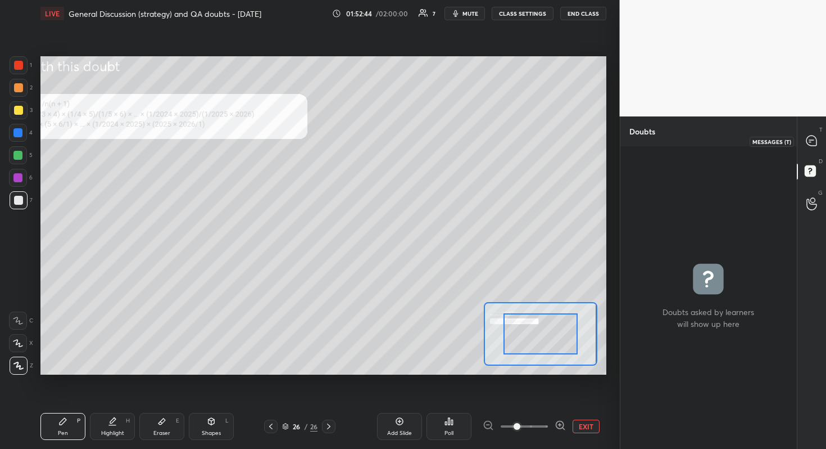
click at [812, 140] on icon at bounding box center [812, 140] width 4 height 0
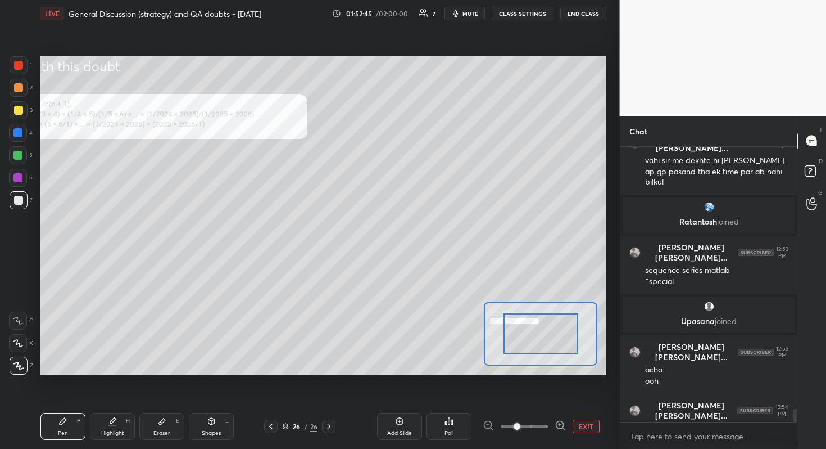
scroll to position [5526, 0]
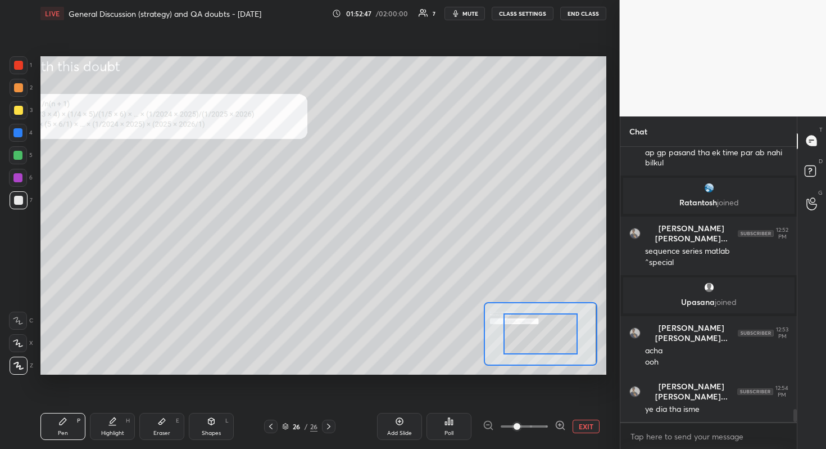
click at [535, 352] on div at bounding box center [541, 333] width 74 height 41
drag, startPoint x: 546, startPoint y: 336, endPoint x: 512, endPoint y: 332, distance: 33.9
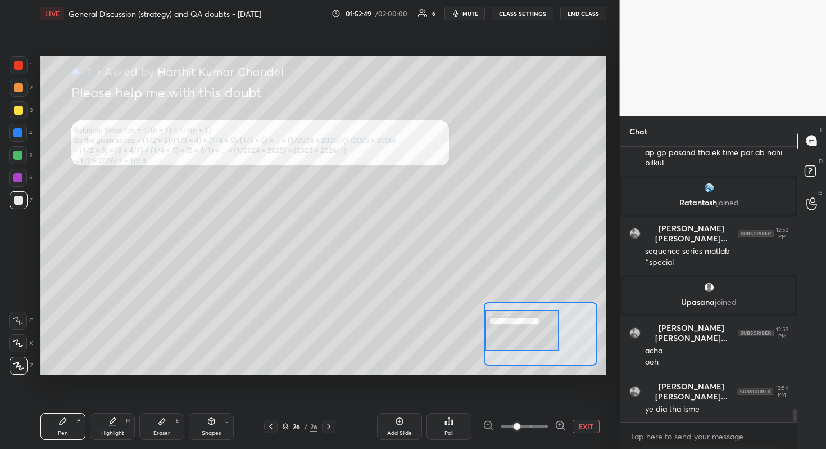
drag, startPoint x: 519, startPoint y: 324, endPoint x: 500, endPoint y: 321, distance: 20.0
click at [500, 321] on div at bounding box center [522, 330] width 74 height 41
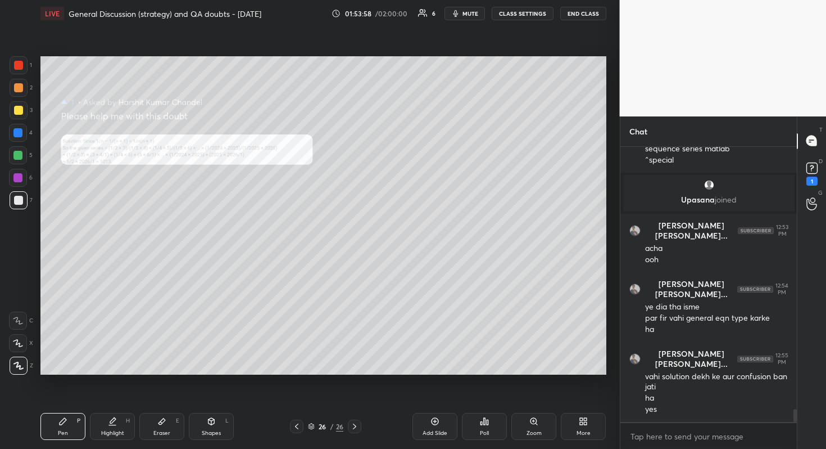
scroll to position [5686, 0]
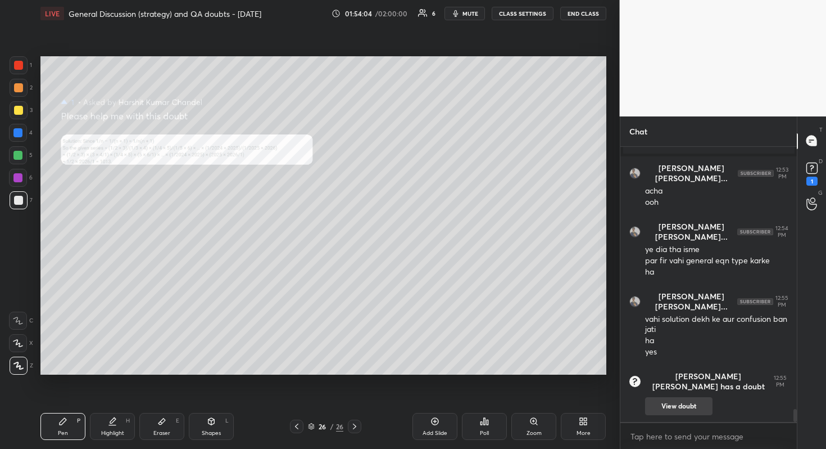
click at [684, 400] on button "View doubt" at bounding box center [678, 406] width 67 height 18
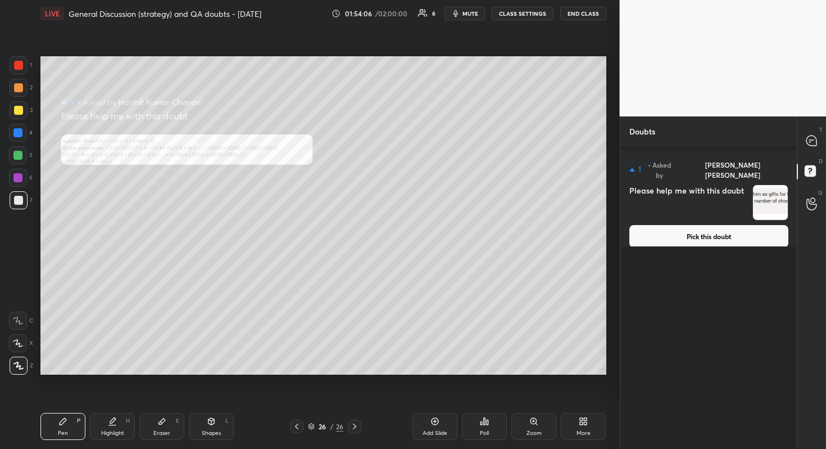
click at [681, 225] on button "Pick this doubt" at bounding box center [709, 236] width 159 height 22
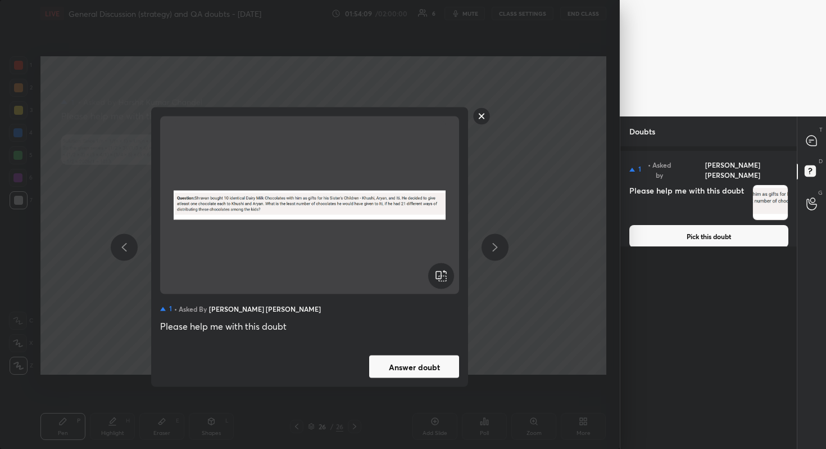
click at [415, 369] on button "Answer doubt" at bounding box center [414, 366] width 90 height 22
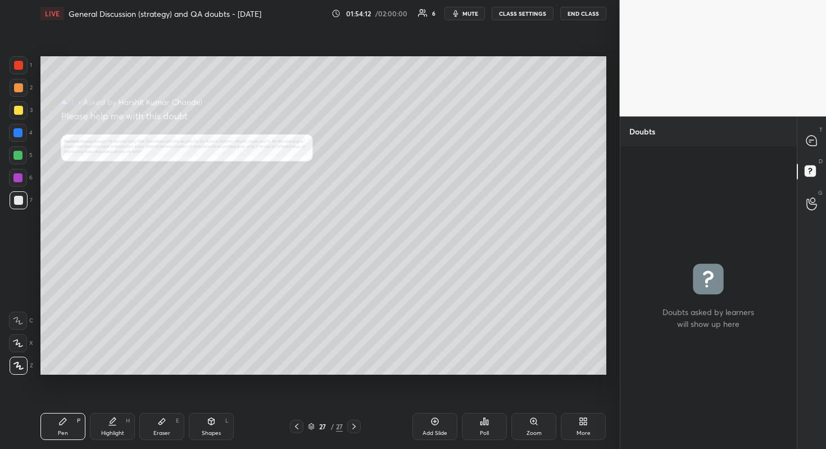
click at [541, 400] on div "Zoom" at bounding box center [534, 433] width 15 height 6
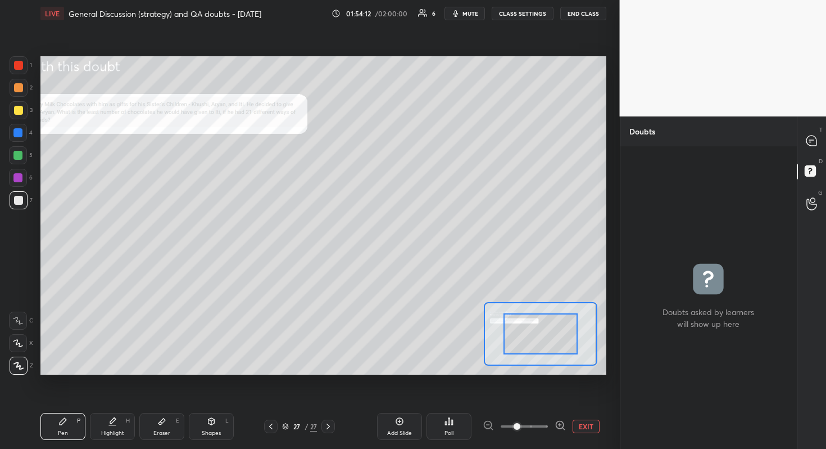
click at [541, 400] on span at bounding box center [524, 426] width 47 height 17
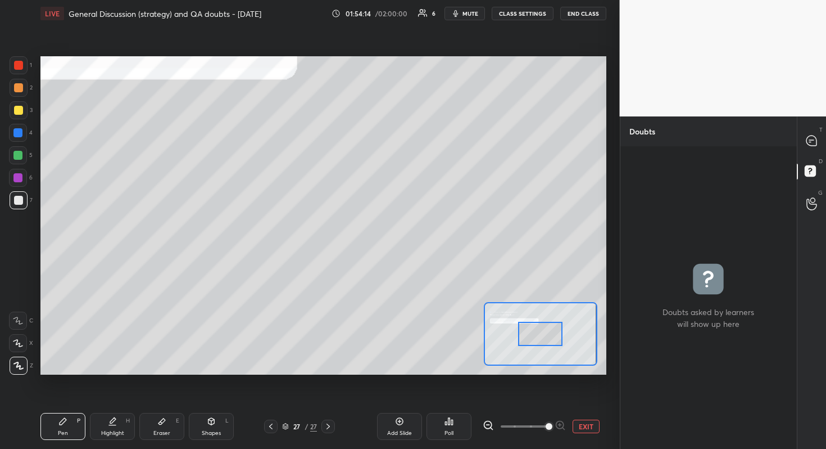
click at [472, 329] on div "Setting up your live class Poll for secs No correct answer Start poll" at bounding box center [323, 215] width 566 height 318
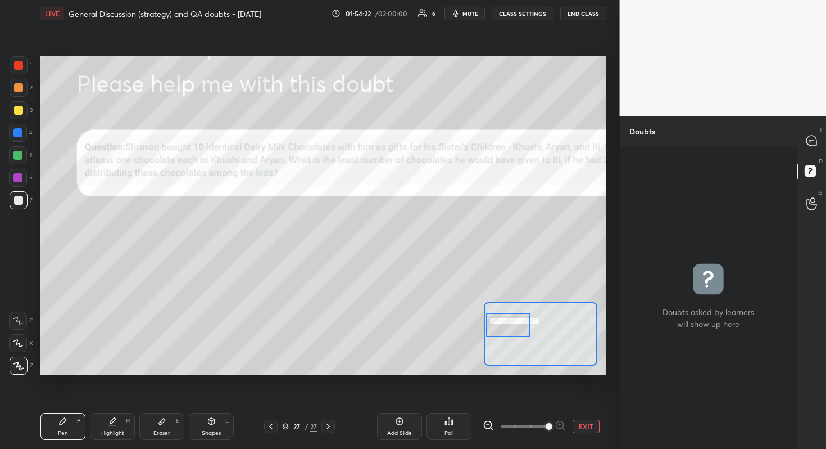
drag, startPoint x: 539, startPoint y: 332, endPoint x: 507, endPoint y: 323, distance: 33.3
click at [507, 323] on div at bounding box center [508, 325] width 44 height 25
click at [813, 144] on icon at bounding box center [812, 140] width 10 height 10
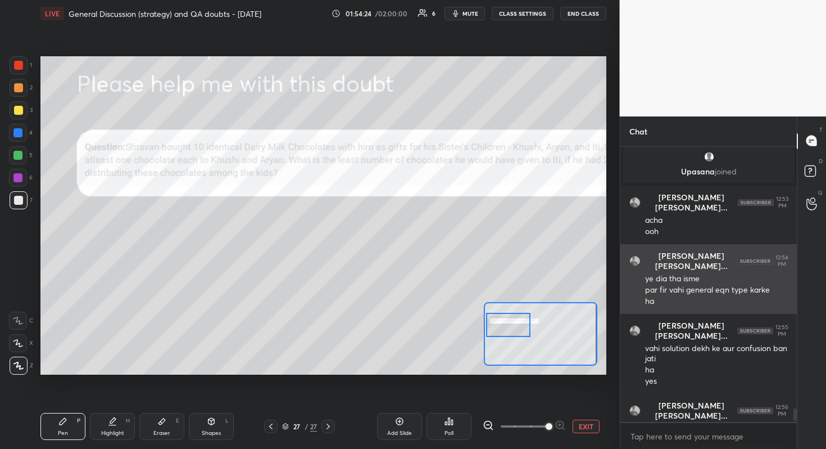
scroll to position [5606, 0]
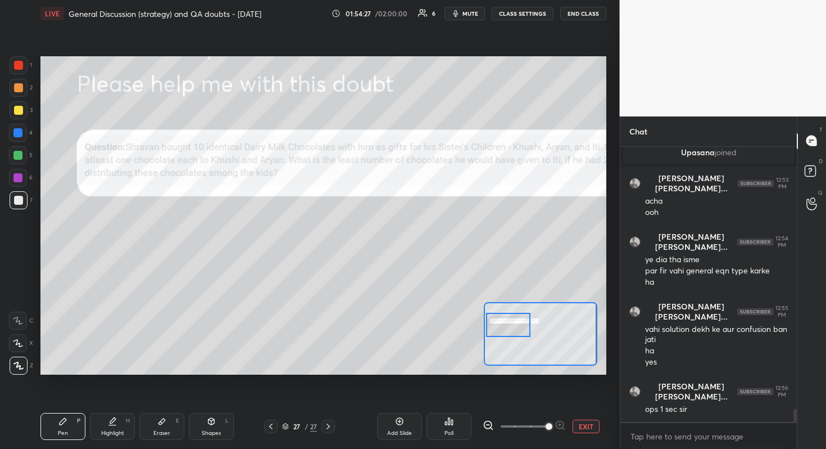
click at [584, 400] on button "EXIT" at bounding box center [586, 425] width 27 height 13
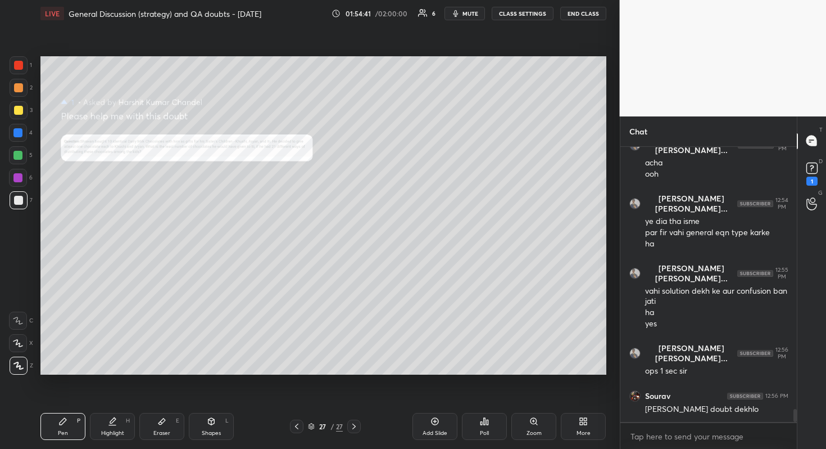
scroll to position [5702, 0]
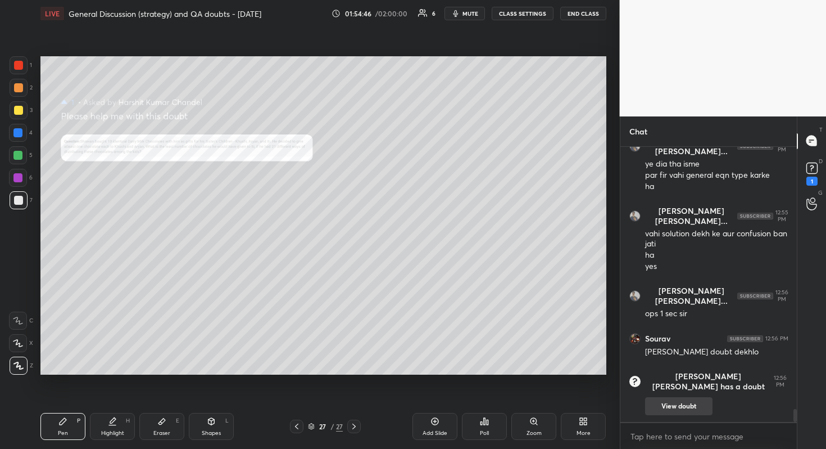
click at [702, 399] on button "View doubt" at bounding box center [678, 406] width 67 height 18
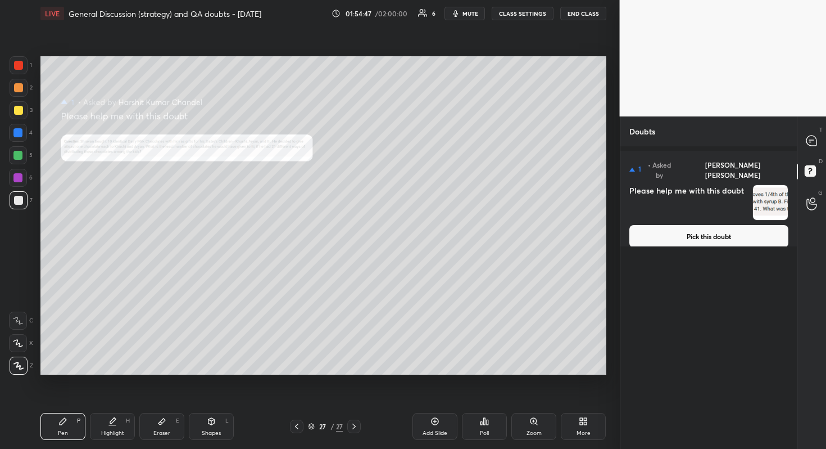
click at [693, 225] on button "Pick this doubt" at bounding box center [709, 236] width 159 height 22
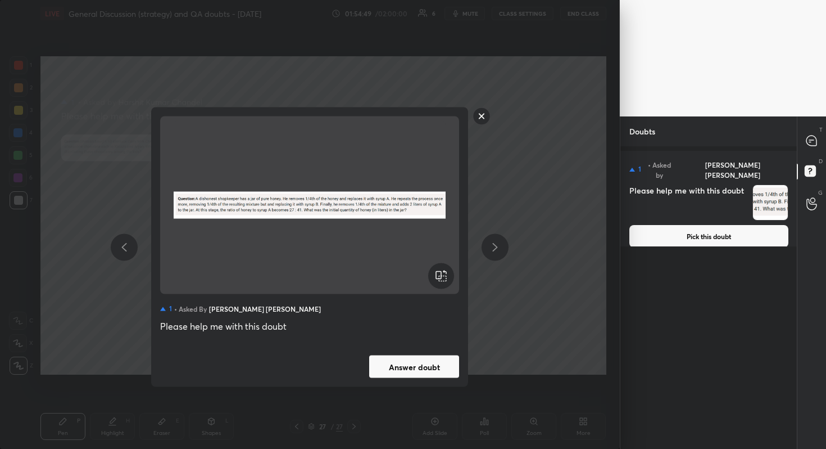
click at [408, 361] on button "Answer doubt" at bounding box center [414, 366] width 90 height 22
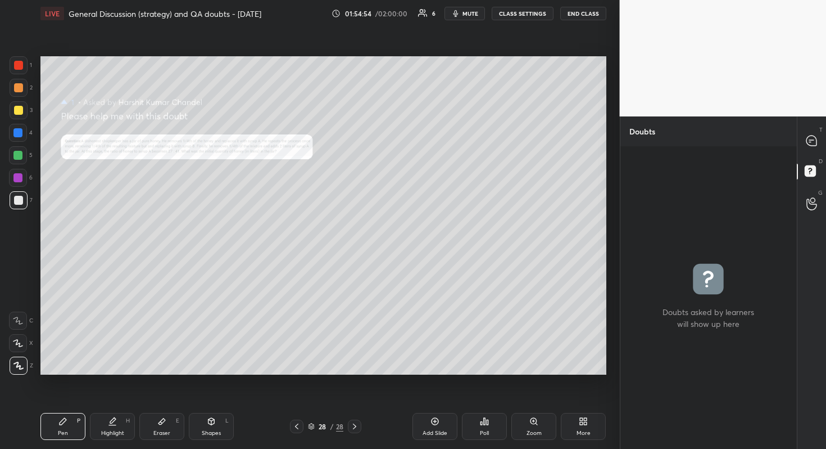
click at [532, 400] on div "Zoom" at bounding box center [534, 433] width 15 height 6
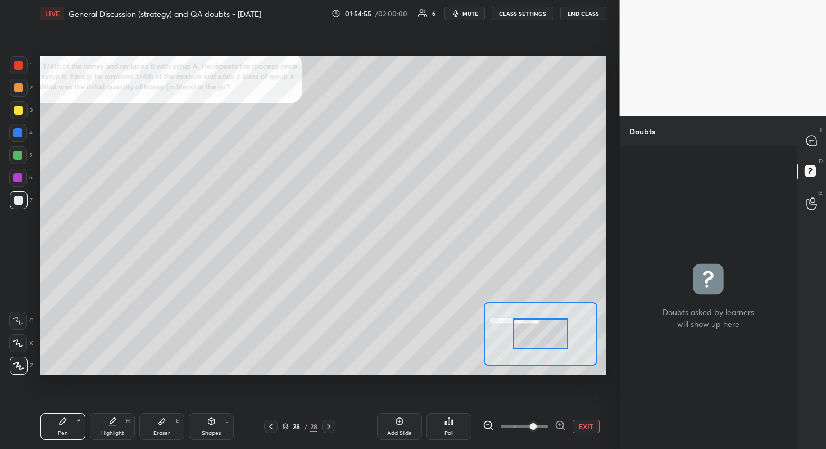
click at [530, 400] on span at bounding box center [533, 426] width 7 height 7
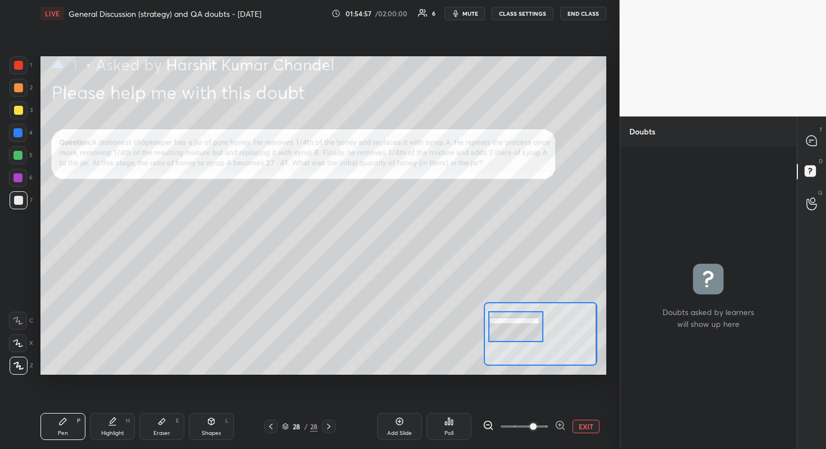
drag, startPoint x: 543, startPoint y: 337, endPoint x: 518, endPoint y: 331, distance: 25.6
click at [518, 331] on div at bounding box center [517, 326] width 56 height 31
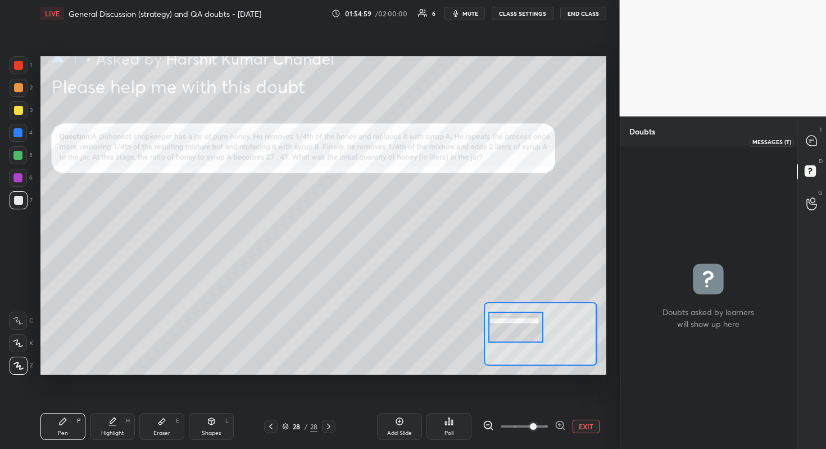
click at [819, 138] on div at bounding box center [812, 141] width 22 height 20
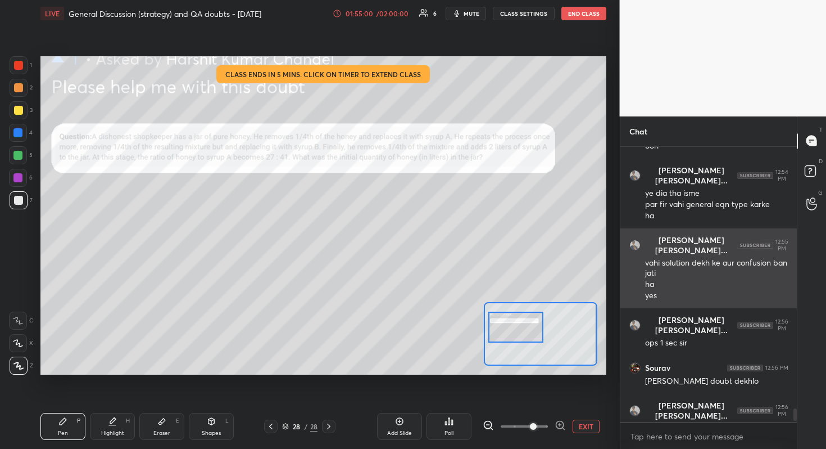
scroll to position [5648, 0]
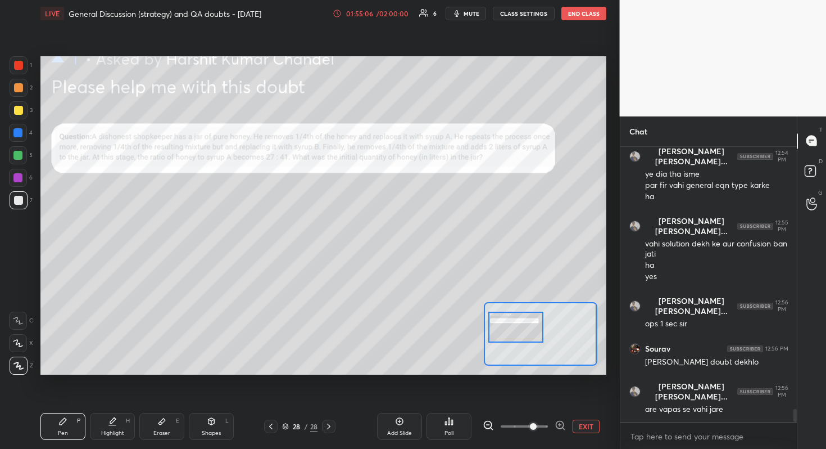
click at [385, 13] on div "/ 02:00:00" at bounding box center [393, 13] width 35 height 7
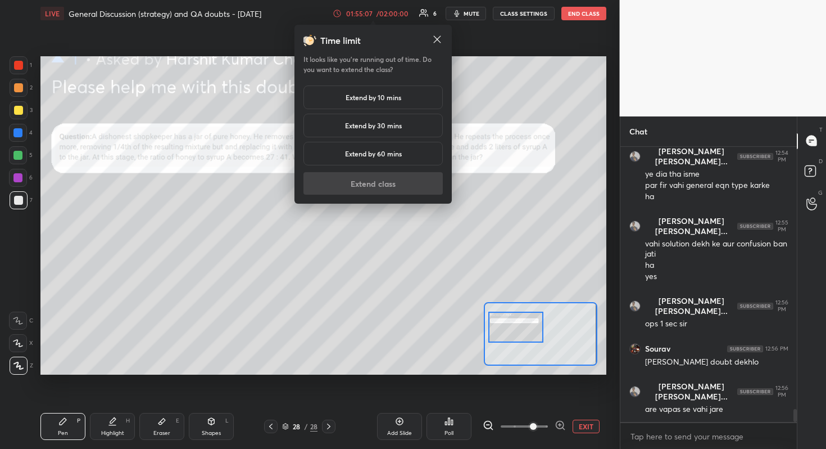
click at [391, 102] on div "Extend by 10 mins" at bounding box center [373, 97] width 139 height 24
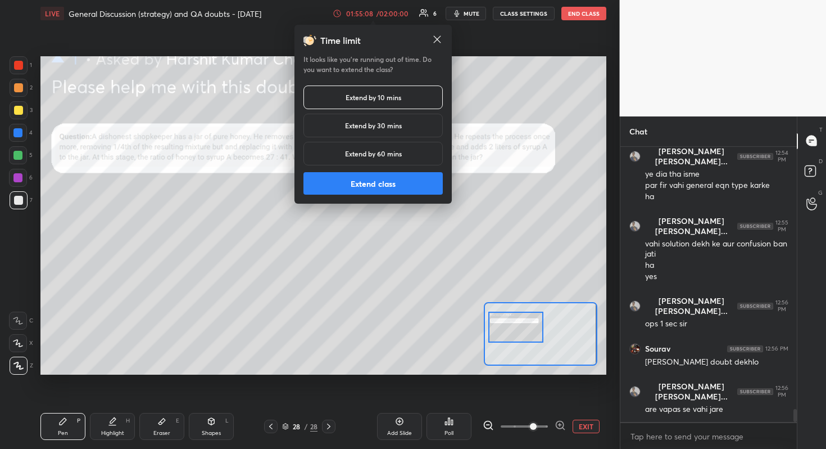
click at [400, 179] on button "Extend class" at bounding box center [373, 183] width 139 height 22
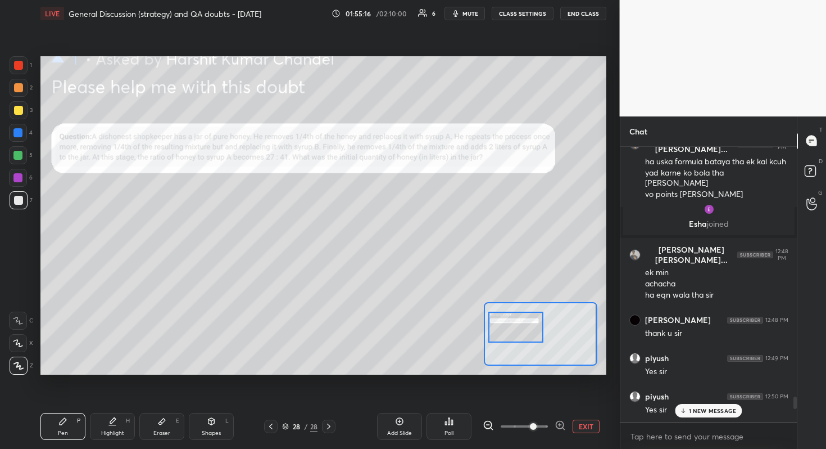
scroll to position [5392, 0]
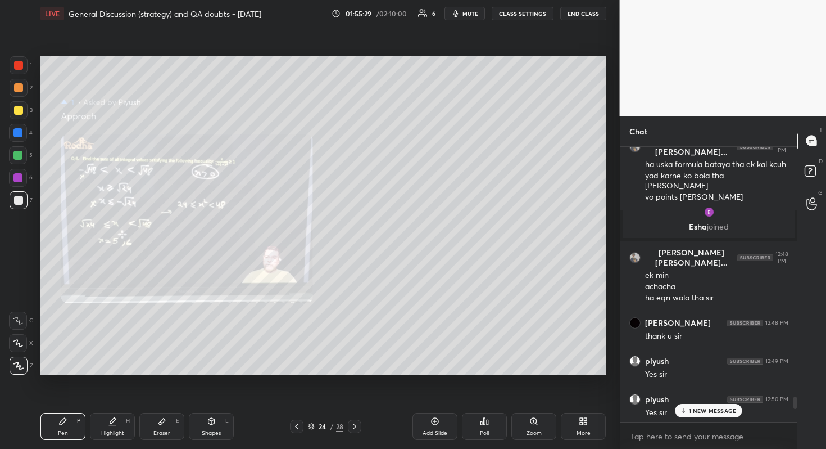
click at [735, 400] on div "1 NEW MESSAGE" at bounding box center [708, 410] width 67 height 13
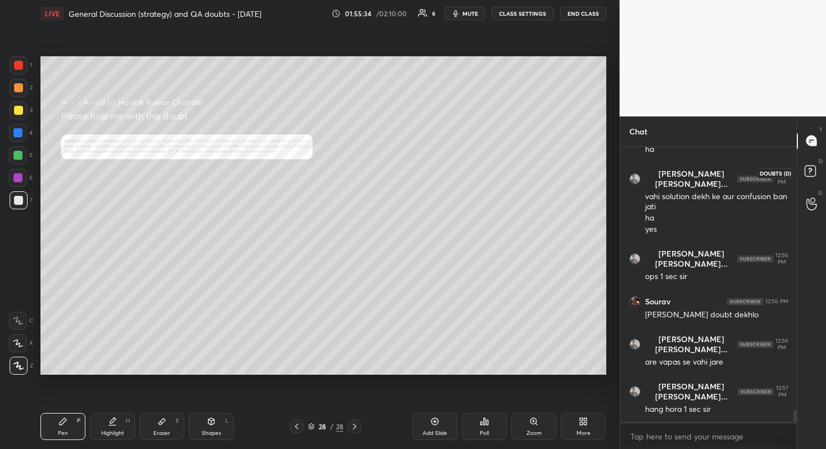
click at [817, 167] on icon at bounding box center [812, 172] width 20 height 20
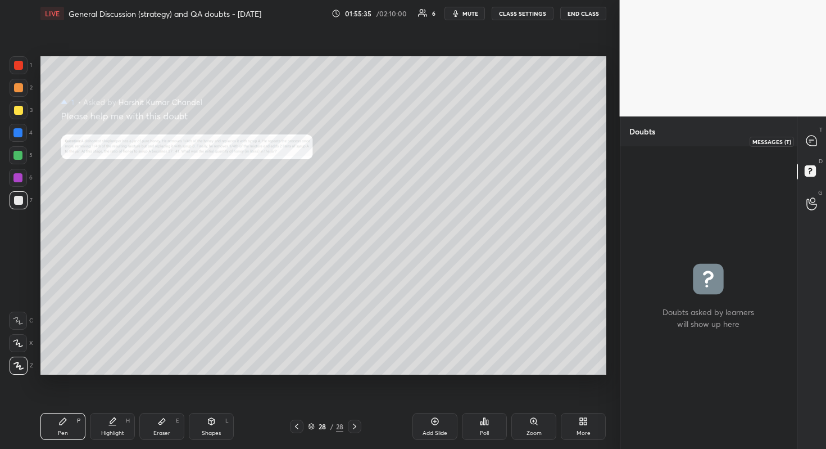
click at [813, 140] on icon at bounding box center [812, 140] width 4 height 0
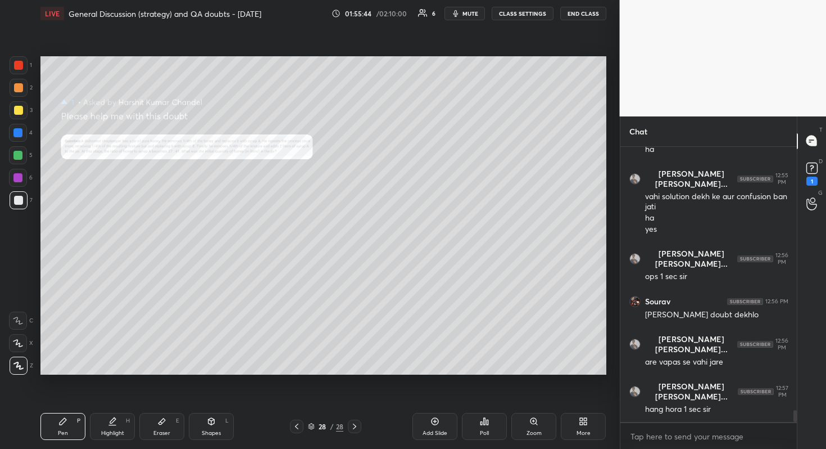
scroll to position [6135, 0]
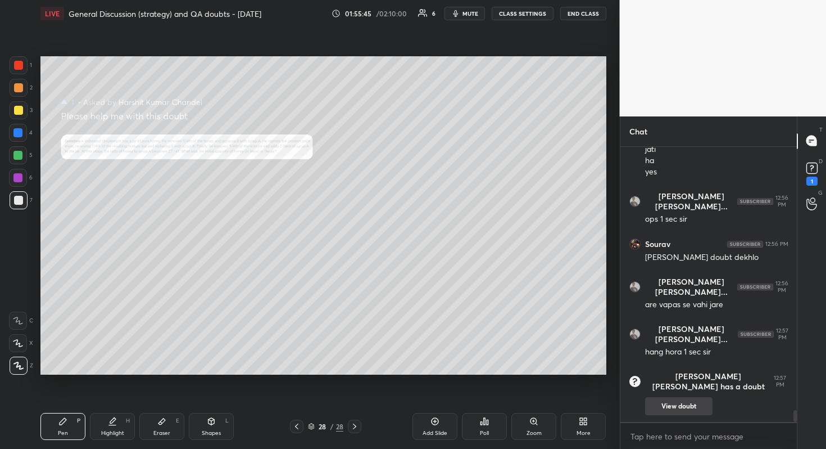
click at [693, 400] on button "View doubt" at bounding box center [678, 406] width 67 height 18
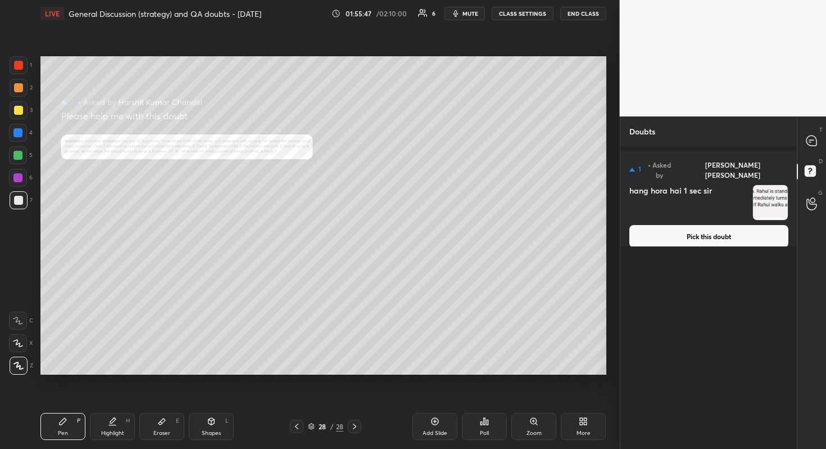
click at [729, 225] on button "Pick this doubt" at bounding box center [709, 236] width 159 height 22
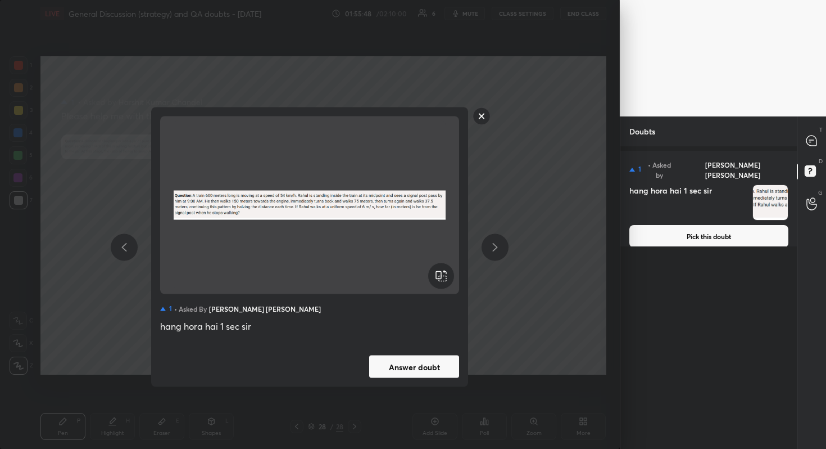
click at [432, 359] on button "Answer doubt" at bounding box center [414, 366] width 90 height 22
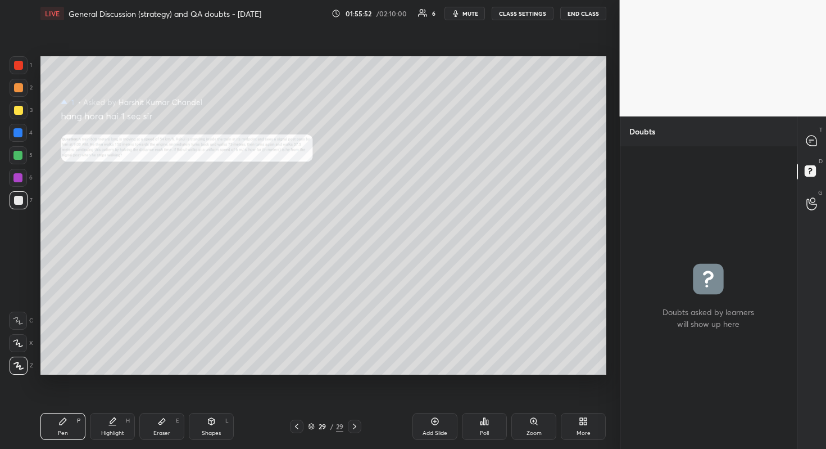
click at [532, 400] on div "Zoom" at bounding box center [534, 433] width 15 height 6
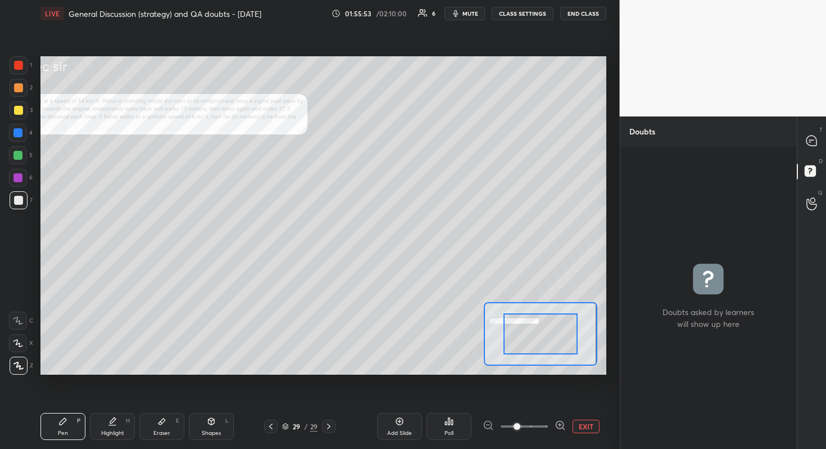
click at [540, 336] on div at bounding box center [541, 333] width 74 height 41
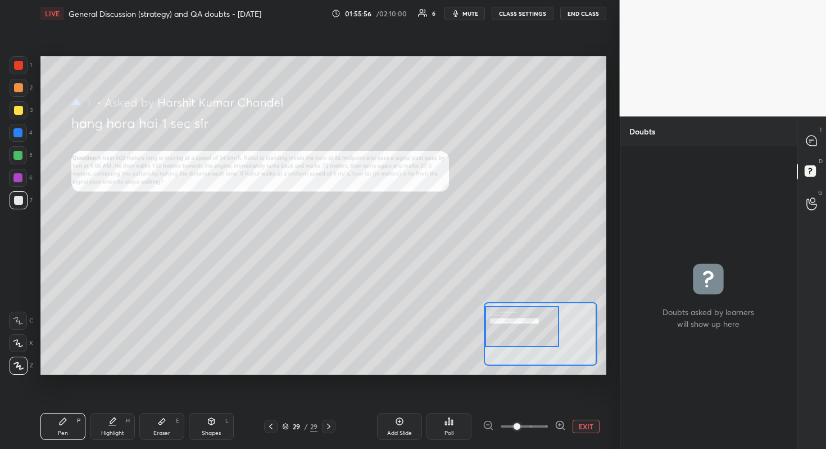
click at [480, 314] on div "Setting up your live class Poll for secs No correct answer Start poll" at bounding box center [323, 215] width 566 height 318
click at [816, 140] on icon at bounding box center [812, 140] width 10 height 10
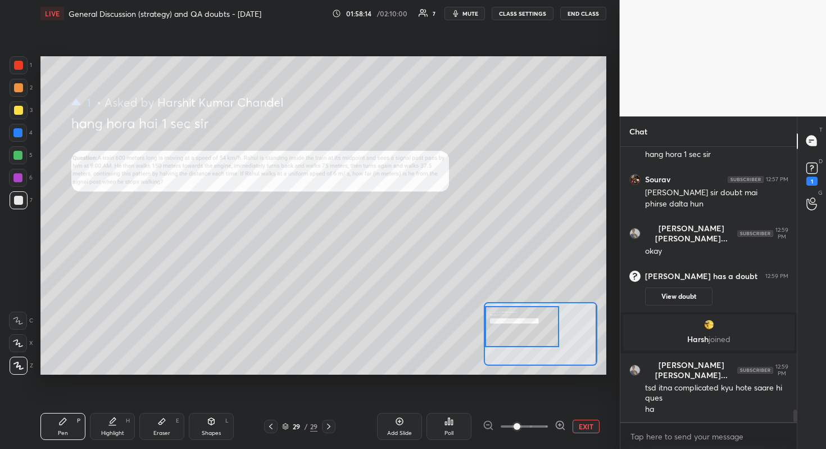
scroll to position [5884, 0]
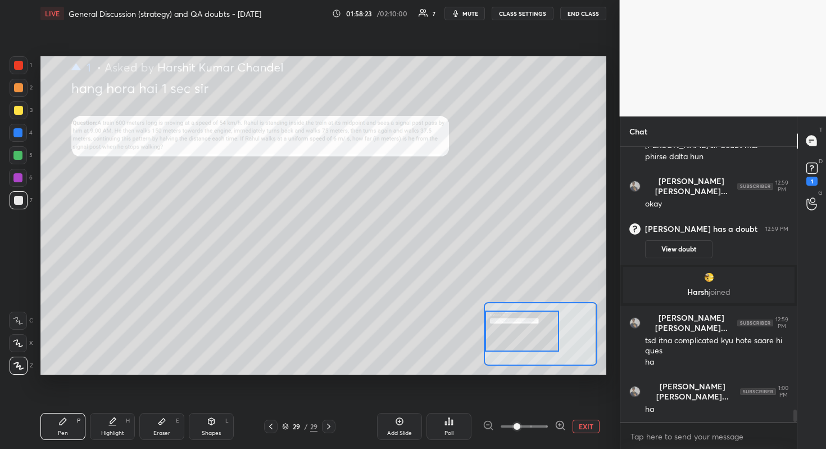
click at [513, 337] on div at bounding box center [522, 330] width 74 height 41
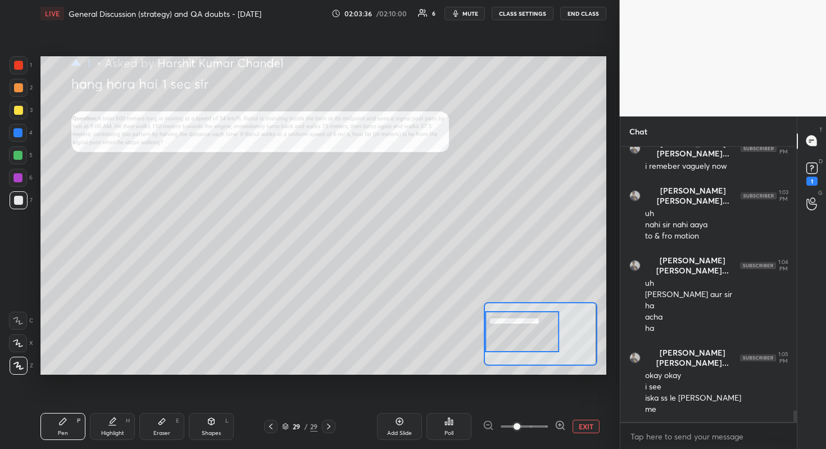
scroll to position [6326, 0]
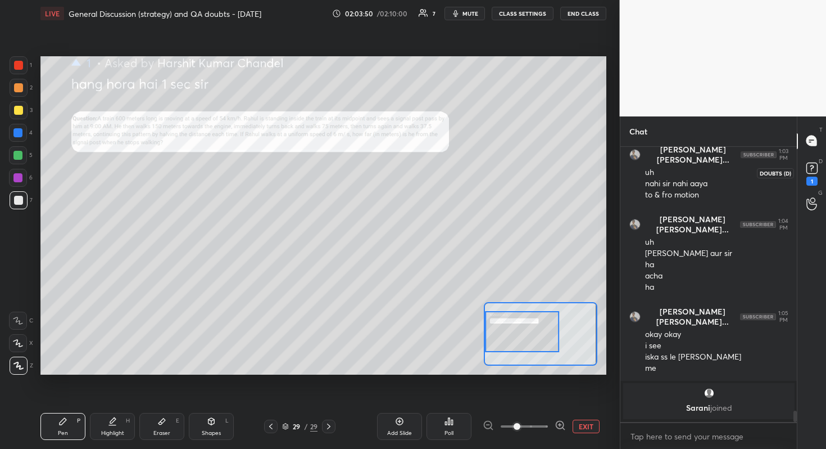
click at [810, 169] on rect at bounding box center [812, 167] width 11 height 11
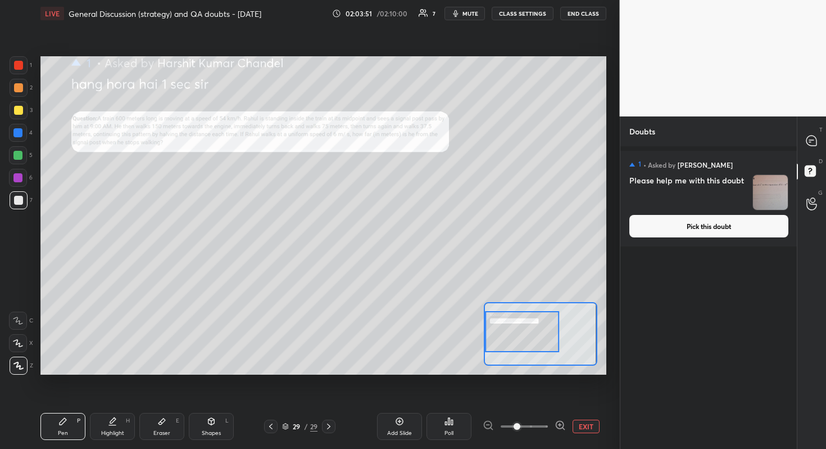
click at [700, 225] on button "Pick this doubt" at bounding box center [709, 226] width 159 height 22
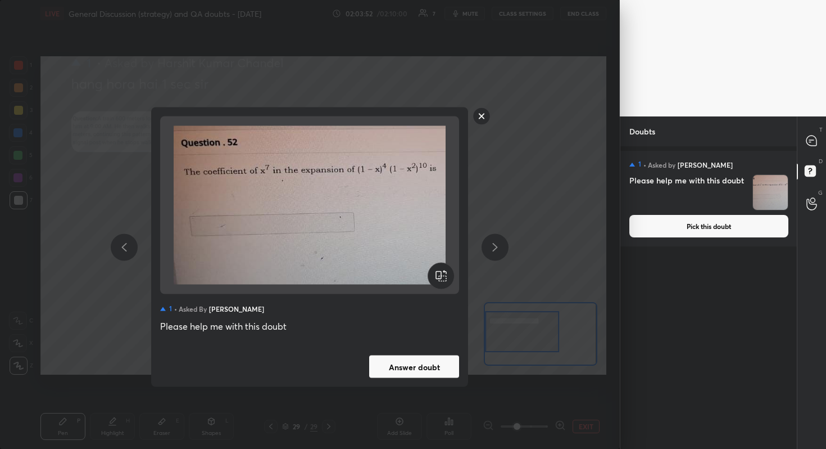
click at [415, 352] on div "1 • Asked by [PERSON_NAME] Please help me with this doubt Answer doubt" at bounding box center [309, 246] width 317 height 279
click at [483, 116] on rect at bounding box center [481, 115] width 17 height 17
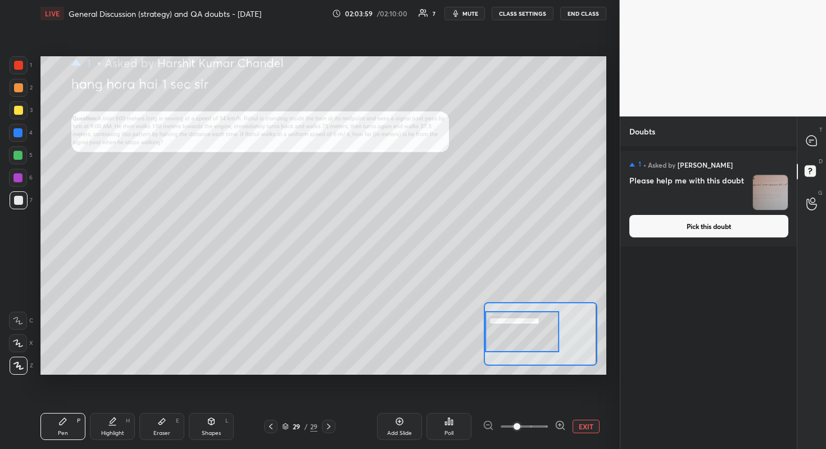
click at [716, 224] on button "Pick this doubt" at bounding box center [709, 226] width 159 height 22
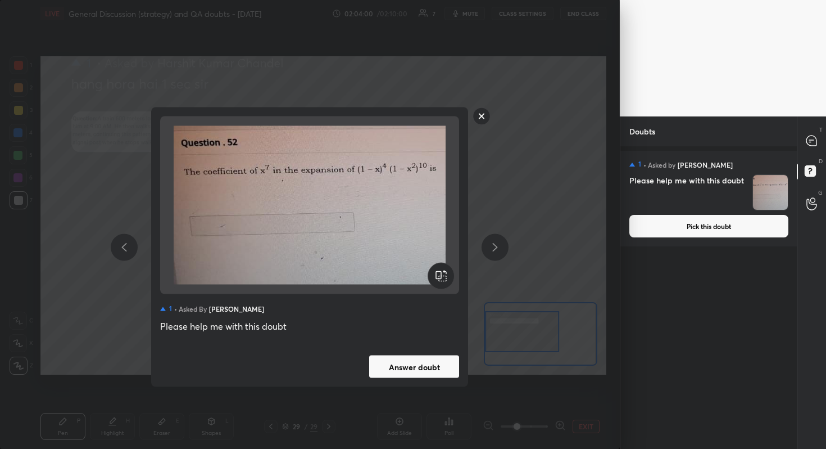
click at [419, 372] on button "Answer doubt" at bounding box center [414, 366] width 90 height 22
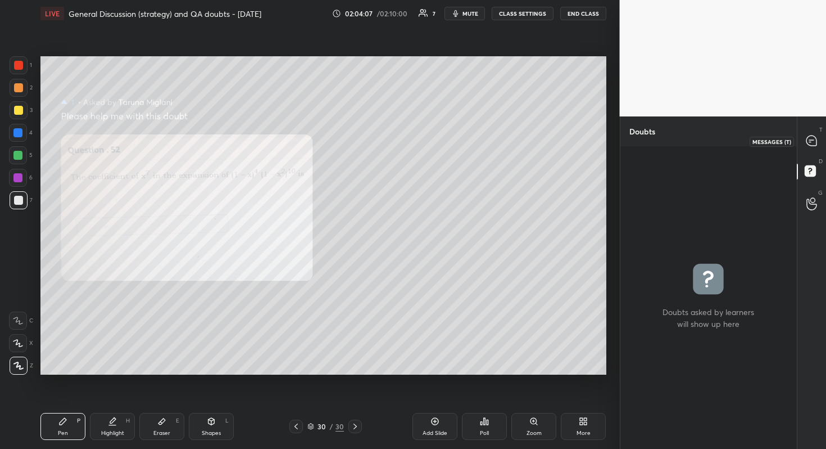
click at [820, 143] on div at bounding box center [812, 141] width 22 height 20
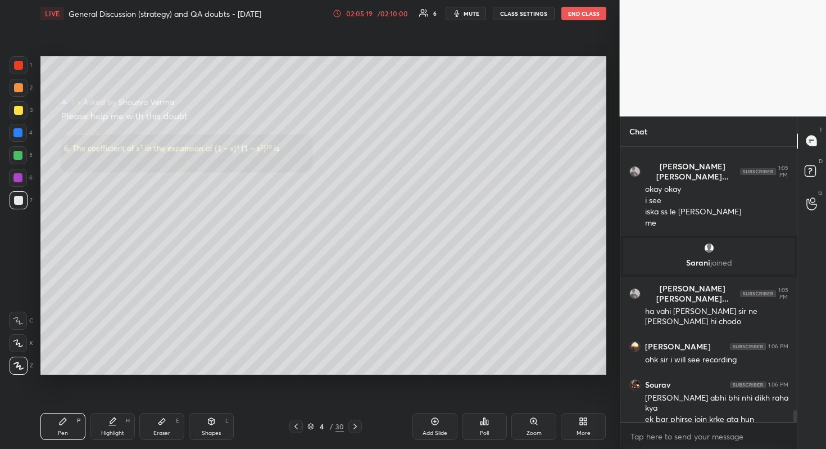
scroll to position [6262, 0]
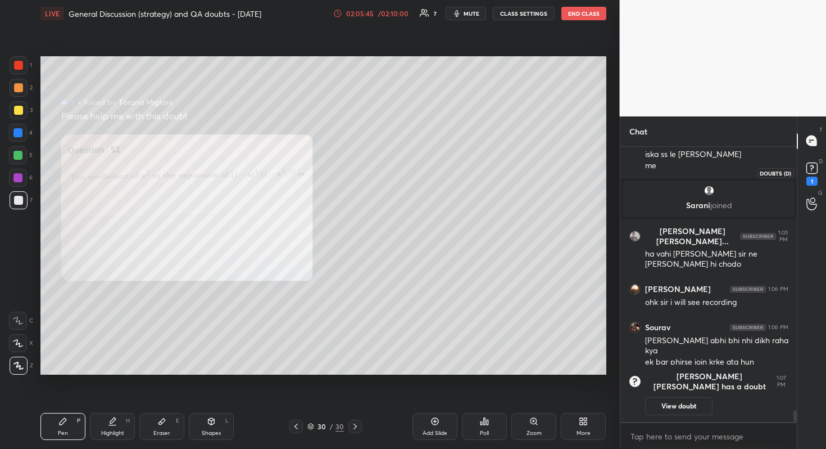
click at [816, 166] on rect at bounding box center [812, 167] width 11 height 11
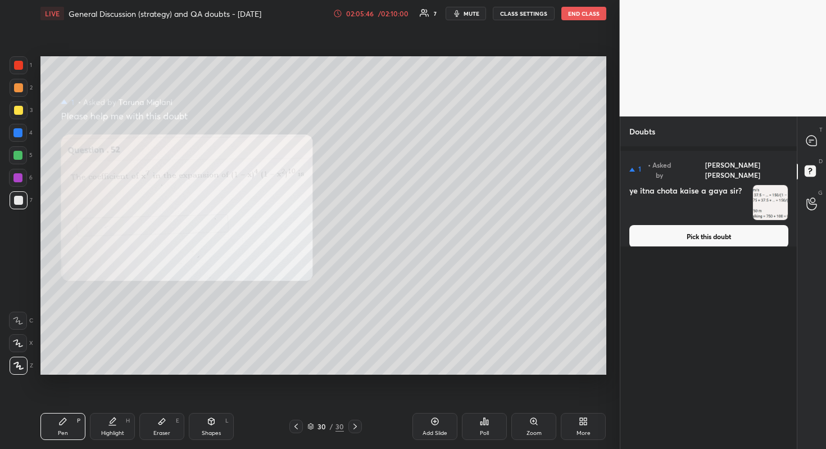
click at [745, 225] on button "Pick this doubt" at bounding box center [709, 236] width 159 height 22
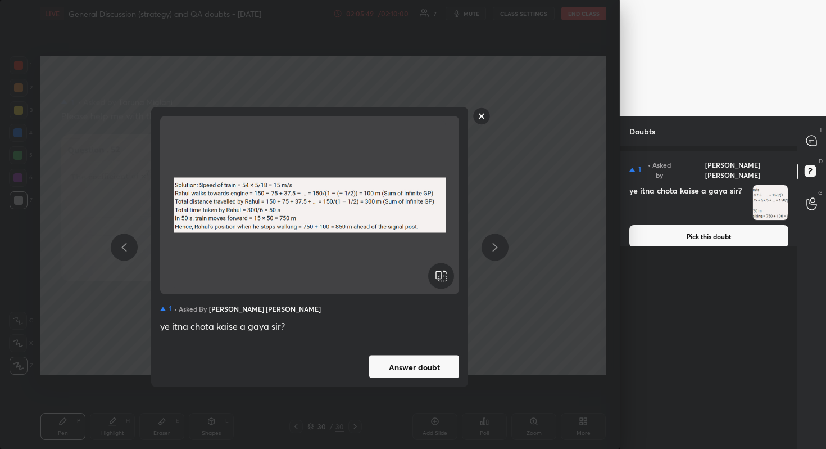
click at [432, 364] on button "Answer doubt" at bounding box center [414, 366] width 90 height 22
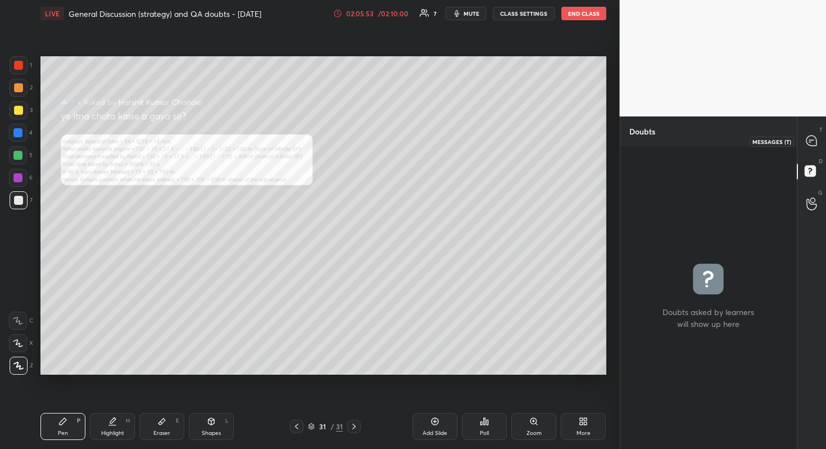
click at [811, 135] on icon at bounding box center [812, 140] width 10 height 10
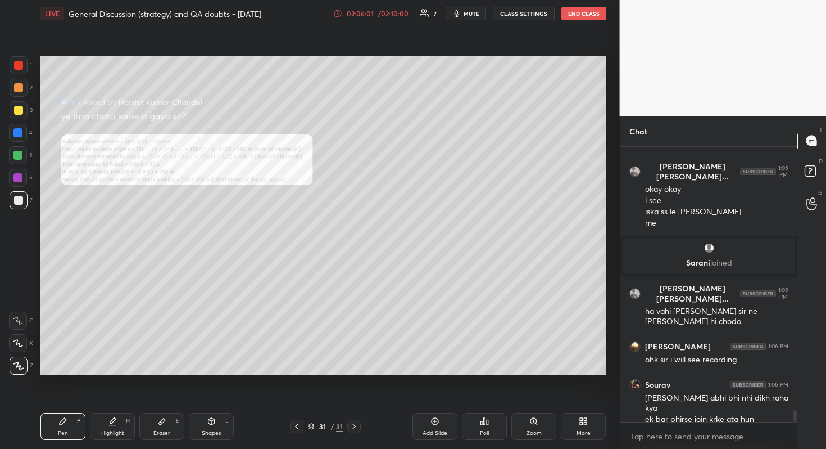
click at [530, 400] on icon at bounding box center [534, 421] width 9 height 9
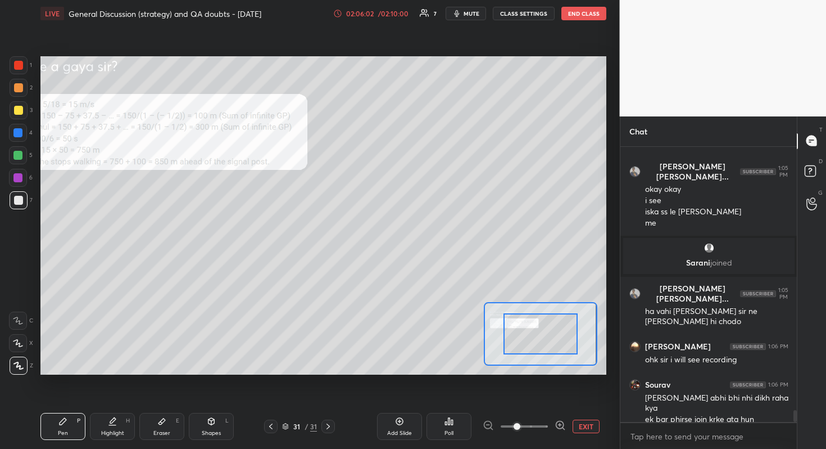
click at [530, 400] on span at bounding box center [524, 426] width 47 height 17
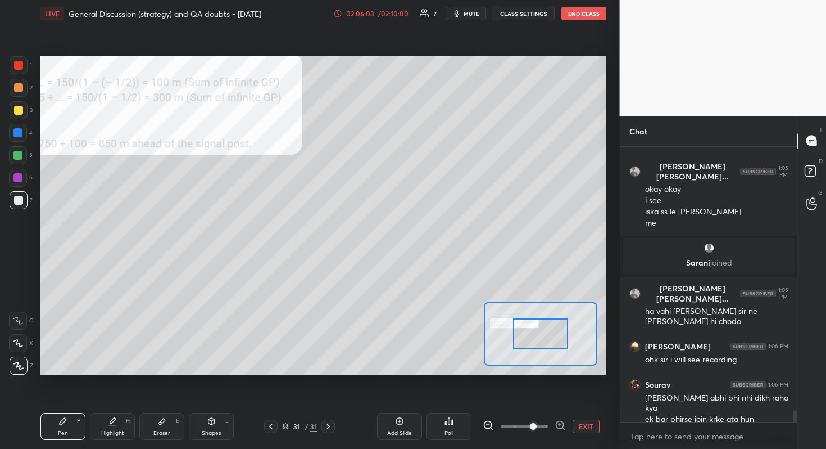
scroll to position [6192, 0]
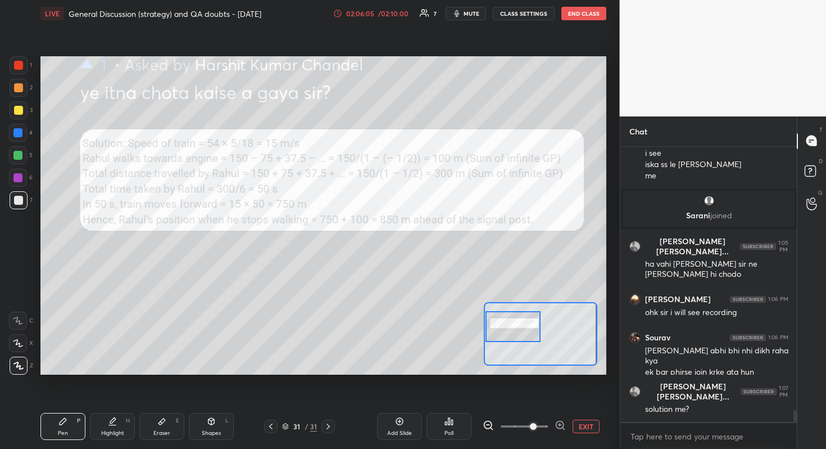
click at [483, 329] on div "Setting up your live class Poll for secs No correct answer Start poll" at bounding box center [323, 215] width 566 height 318
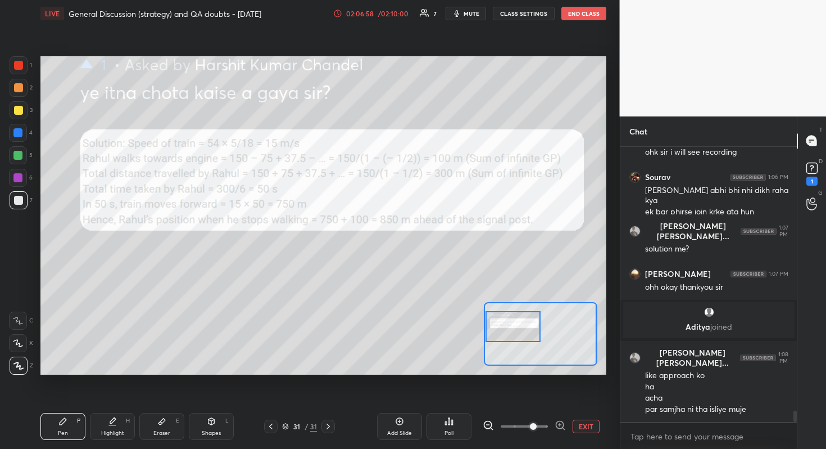
scroll to position [6369, 0]
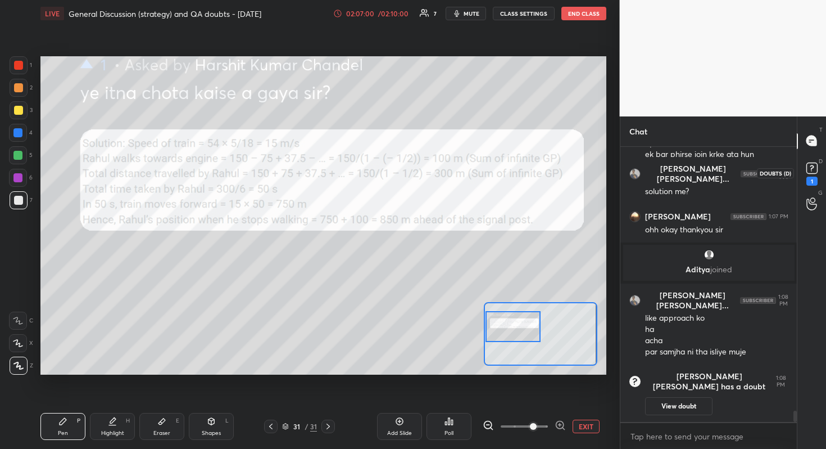
click at [819, 166] on icon at bounding box center [812, 168] width 17 height 17
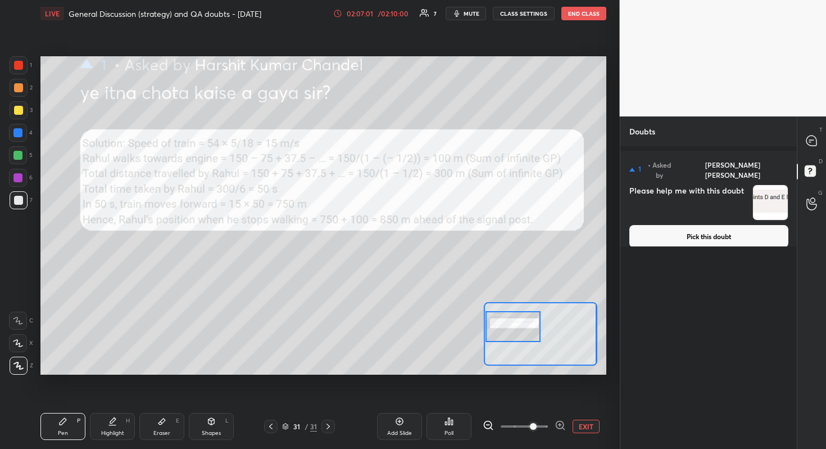
click at [711, 234] on button "Pick this doubt" at bounding box center [709, 236] width 159 height 22
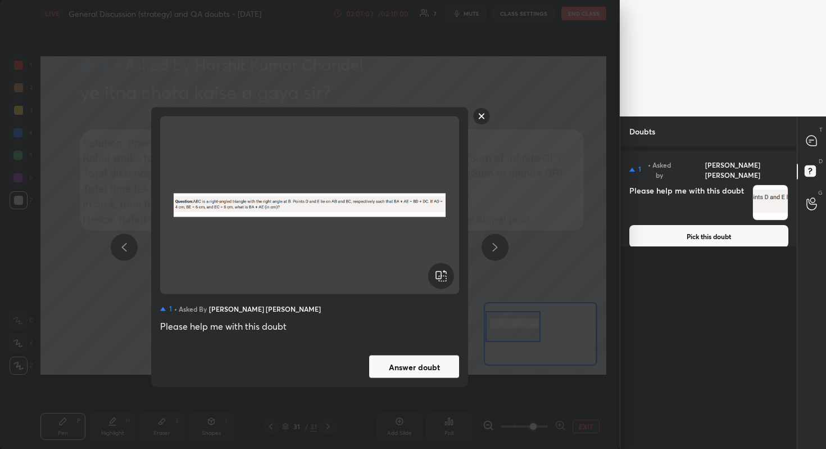
click at [423, 370] on button "Answer doubt" at bounding box center [414, 366] width 90 height 22
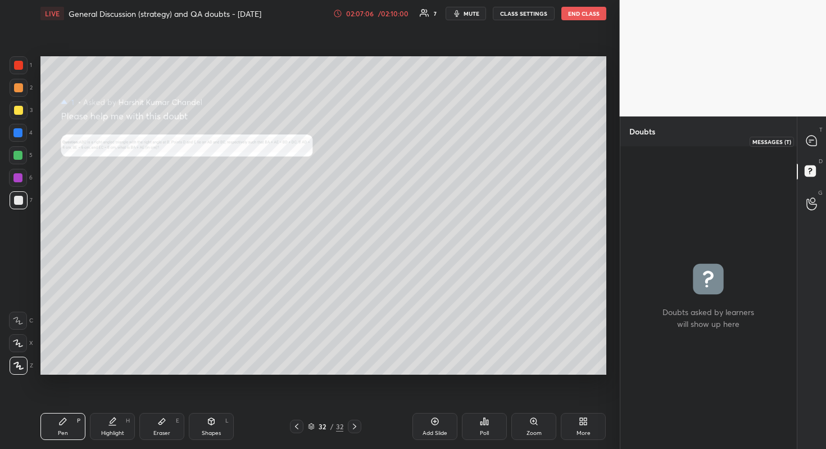
click at [813, 135] on icon at bounding box center [812, 141] width 12 height 12
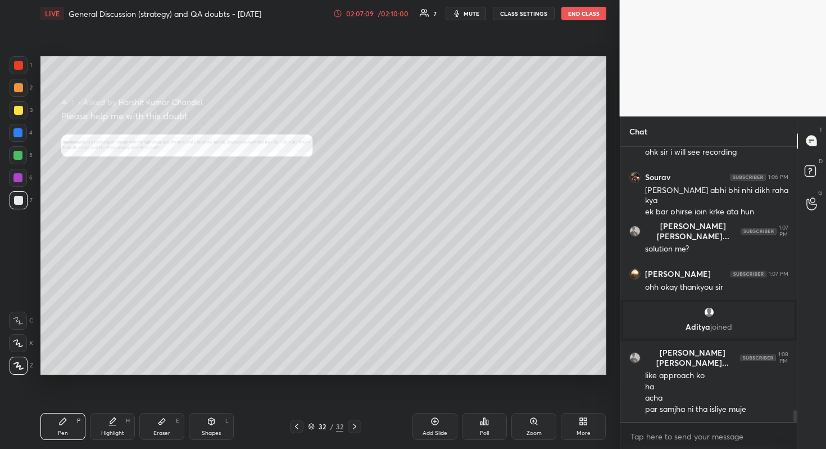
click at [546, 400] on div "Zoom" at bounding box center [534, 426] width 45 height 27
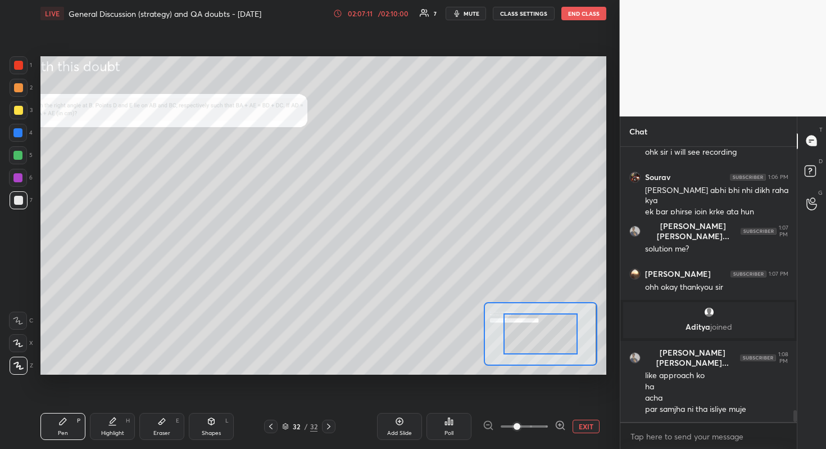
click at [386, 15] on div "/ 02:10:00" at bounding box center [393, 13] width 35 height 7
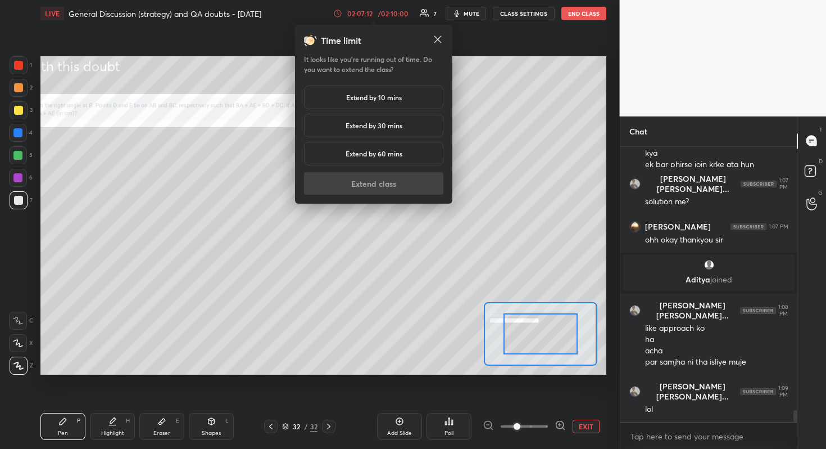
click at [409, 101] on div "Extend by 10 mins" at bounding box center [373, 97] width 139 height 24
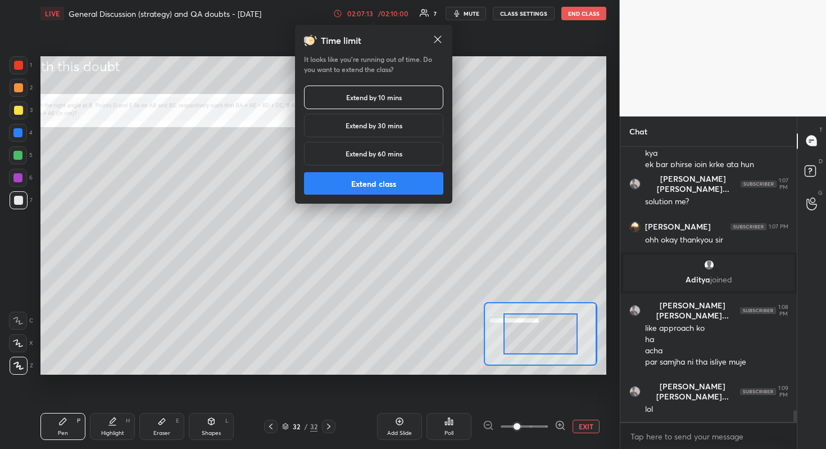
scroll to position [6267, 0]
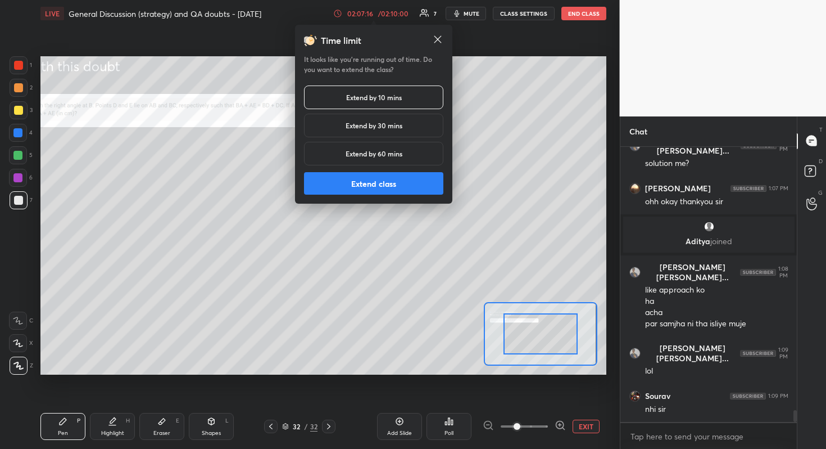
click at [397, 183] on button "Extend class" at bounding box center [373, 183] width 139 height 22
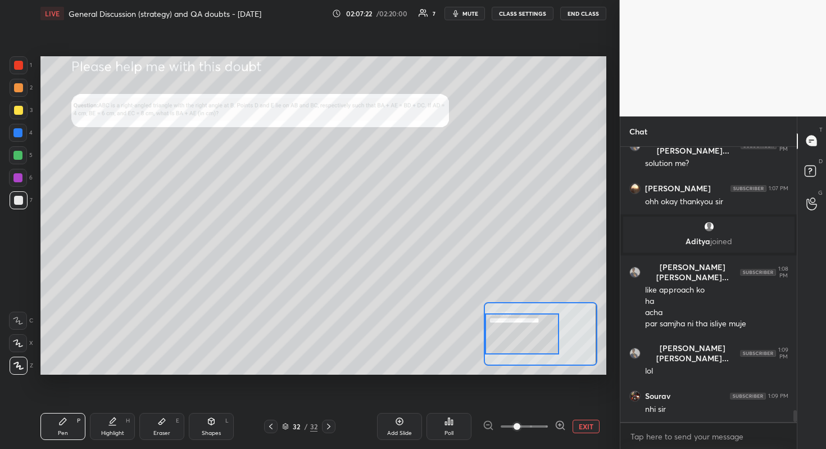
drag, startPoint x: 527, startPoint y: 327, endPoint x: 499, endPoint y: 327, distance: 28.1
click at [499, 327] on div at bounding box center [522, 333] width 74 height 41
click at [516, 400] on span at bounding box center [517, 426] width 7 height 7
click at [521, 400] on span at bounding box center [517, 426] width 7 height 7
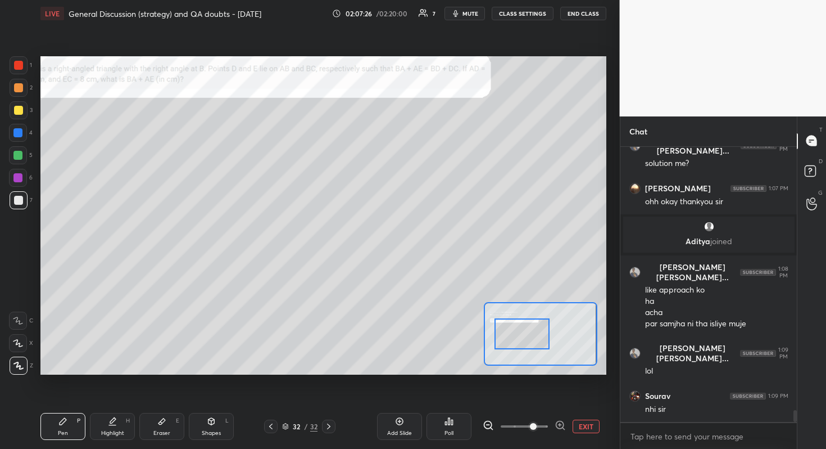
scroll to position [6314, 0]
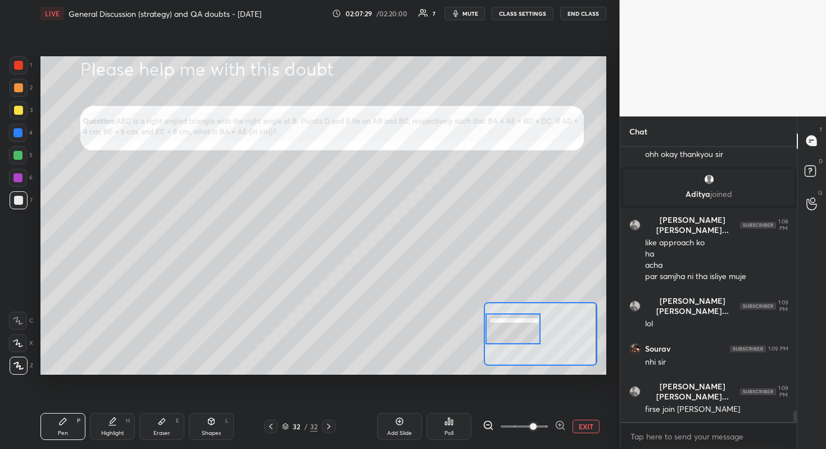
drag, startPoint x: 528, startPoint y: 328, endPoint x: 516, endPoint y: 323, distance: 13.4
click at [516, 323] on div at bounding box center [514, 328] width 56 height 31
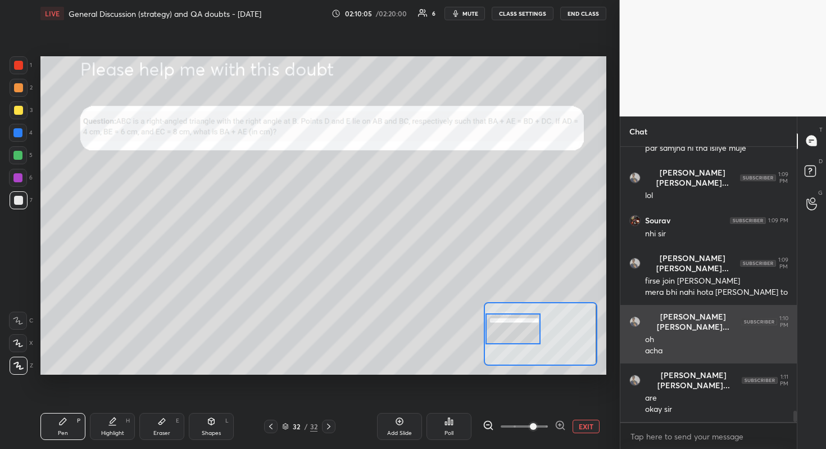
scroll to position [6499, 0]
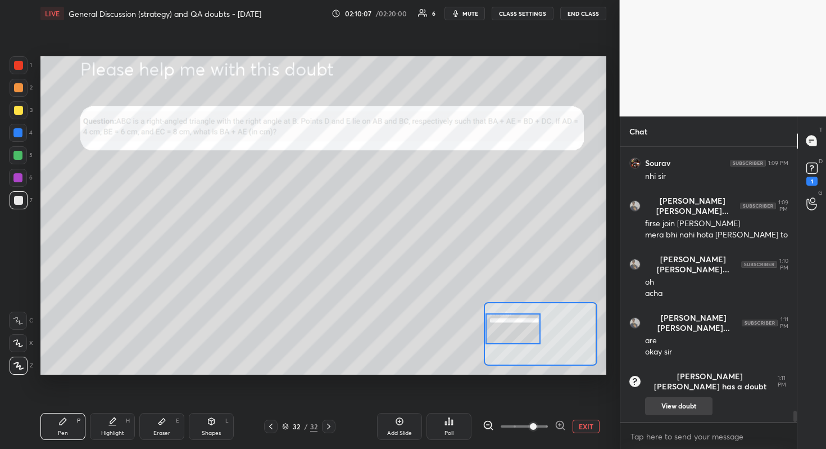
click at [698, 400] on button "View doubt" at bounding box center [678, 406] width 67 height 18
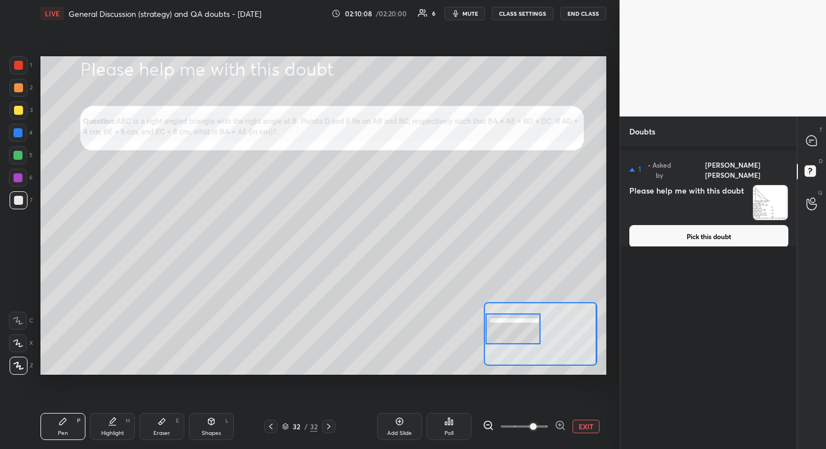
click at [719, 227] on button "Pick this doubt" at bounding box center [709, 236] width 159 height 22
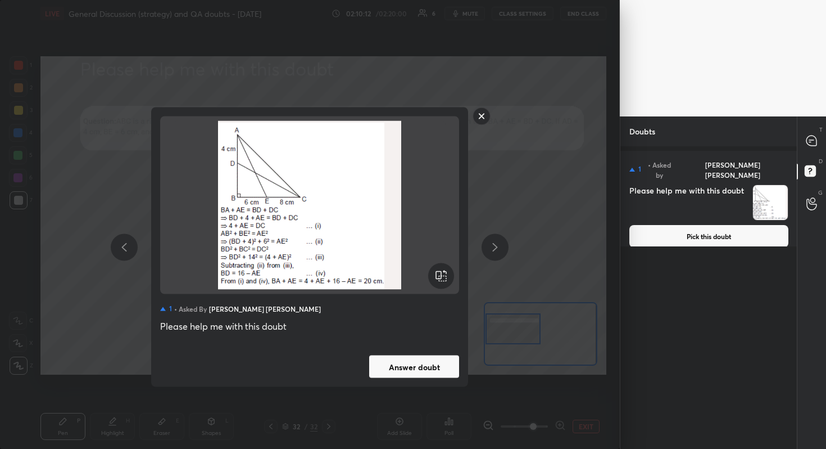
click at [420, 364] on button "Answer doubt" at bounding box center [414, 366] width 90 height 22
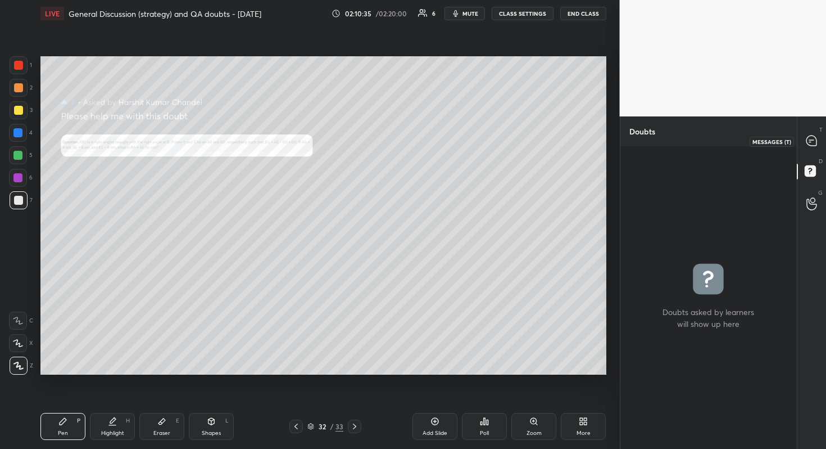
click at [817, 135] on icon at bounding box center [812, 141] width 12 height 12
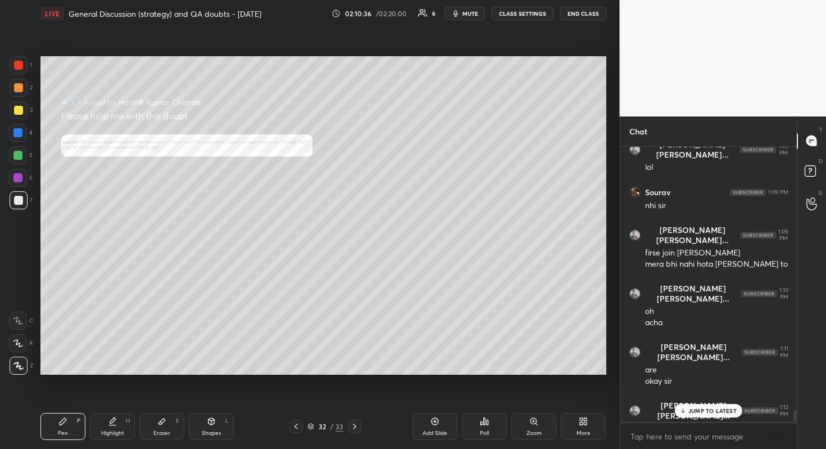
scroll to position [6411, 0]
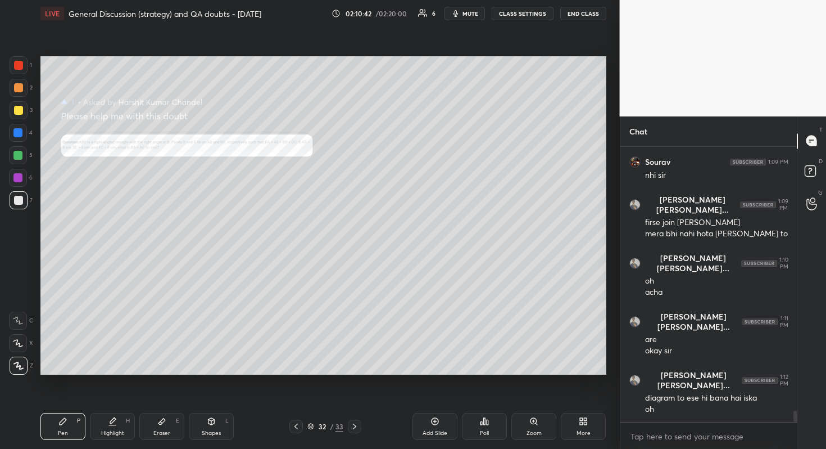
click at [534, 400] on div "Zoom" at bounding box center [534, 426] width 45 height 27
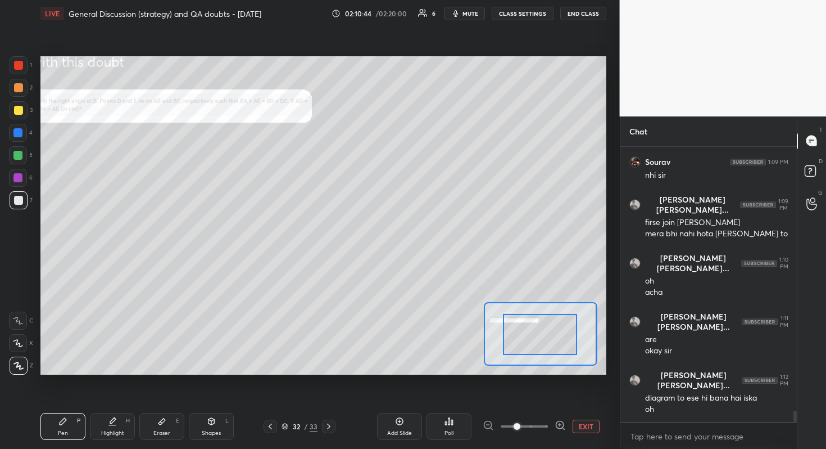
drag, startPoint x: 548, startPoint y: 333, endPoint x: 532, endPoint y: 337, distance: 16.2
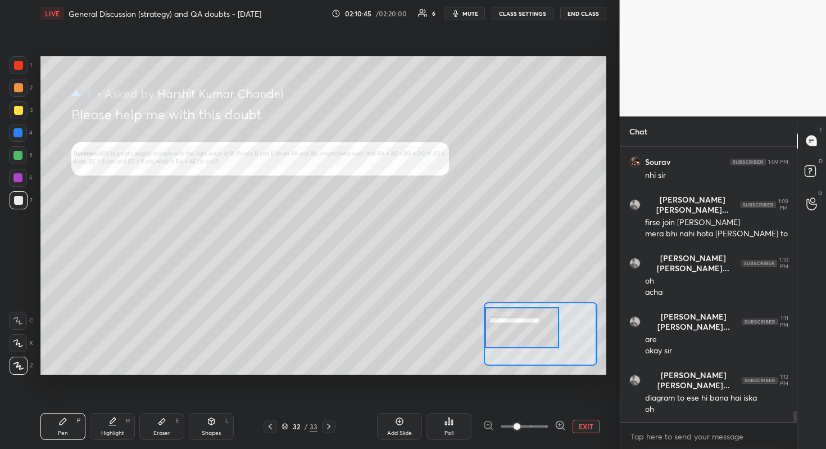
drag, startPoint x: 524, startPoint y: 335, endPoint x: 485, endPoint y: 332, distance: 39.5
click at [484, 331] on div at bounding box center [540, 334] width 113 height 64
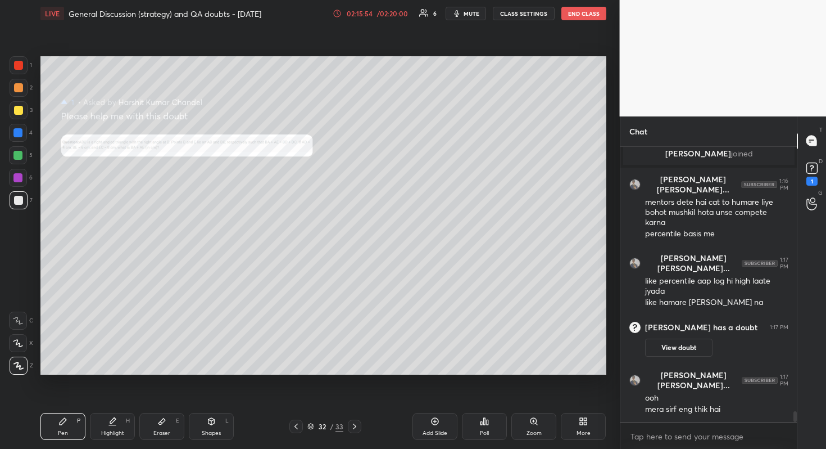
scroll to position [6810, 0]
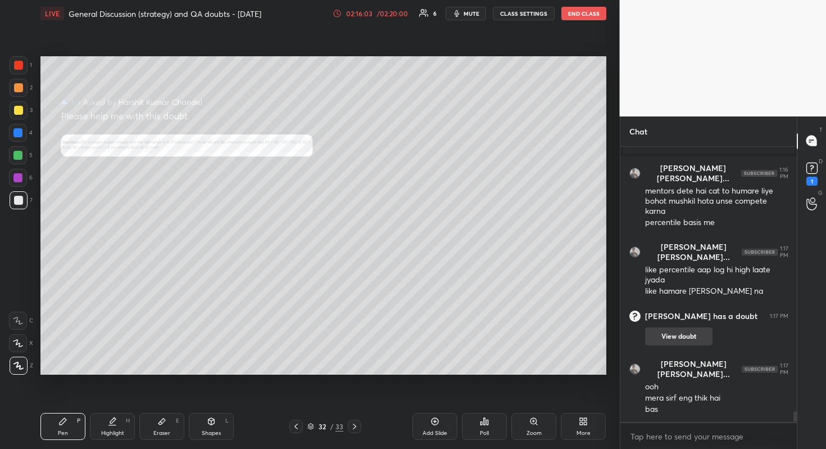
click at [698, 337] on button "View doubt" at bounding box center [678, 336] width 67 height 18
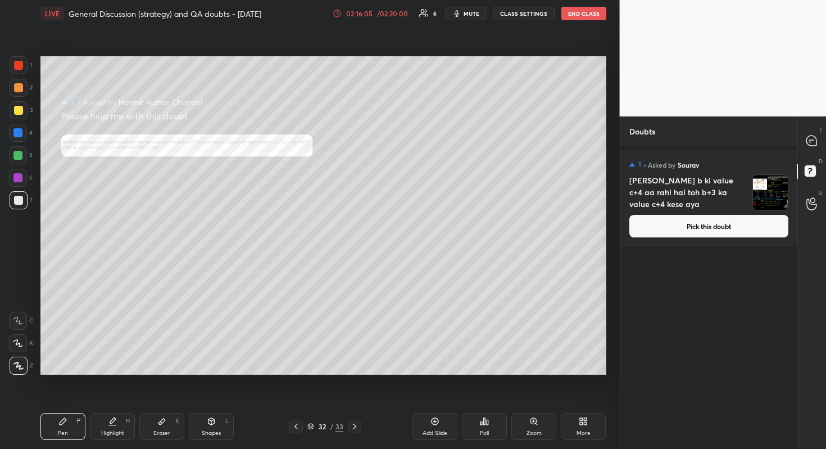
click at [718, 220] on button "Pick this doubt" at bounding box center [709, 226] width 159 height 22
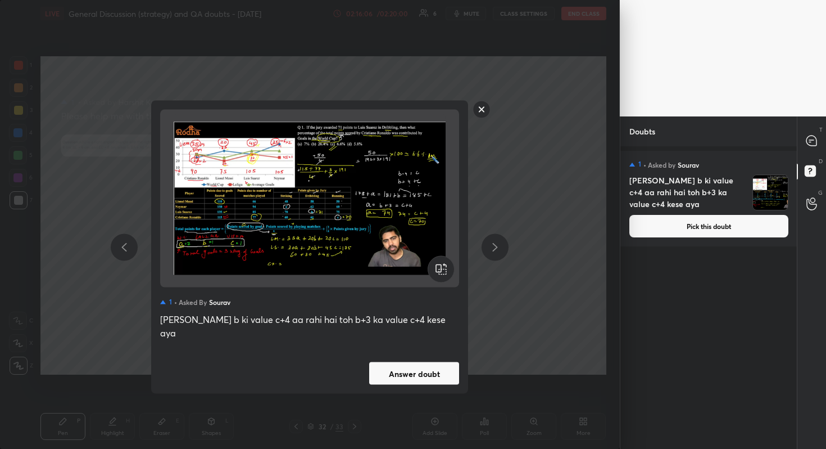
click at [432, 369] on button "Answer doubt" at bounding box center [414, 373] width 90 height 22
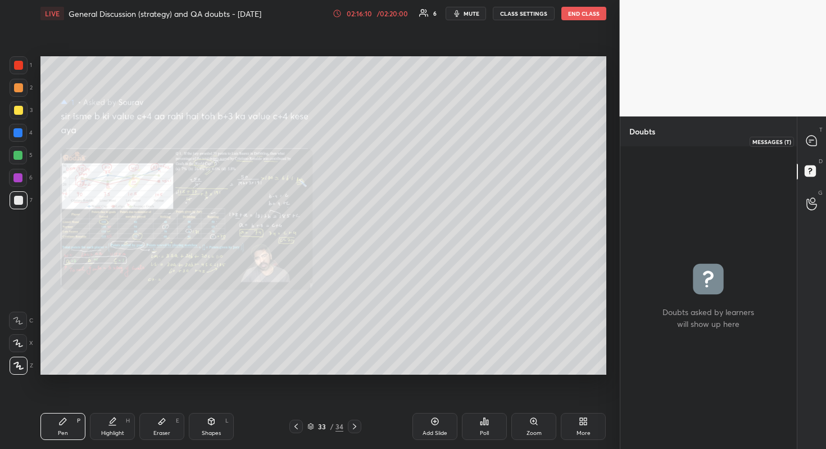
click at [810, 143] on icon at bounding box center [812, 140] width 10 height 10
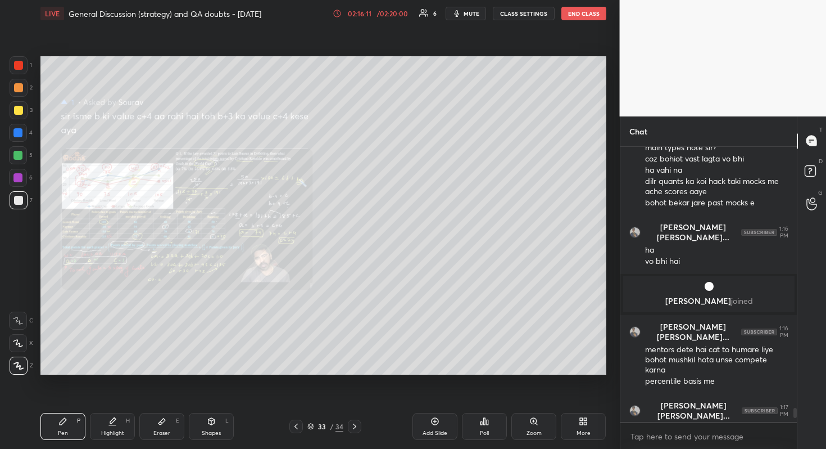
scroll to position [7005, 0]
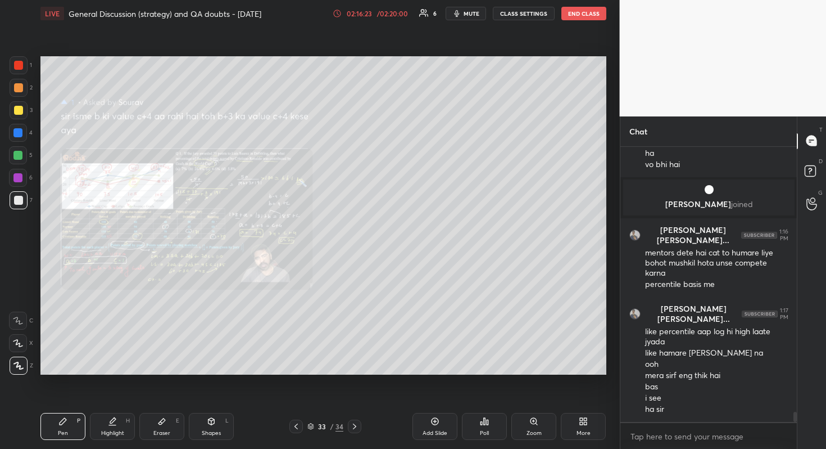
click at [538, 400] on div "Zoom" at bounding box center [534, 433] width 15 height 6
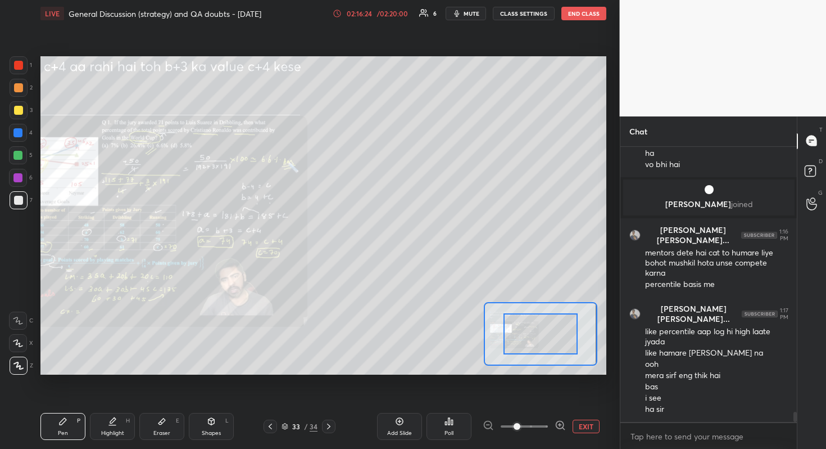
scroll to position [7044, 0]
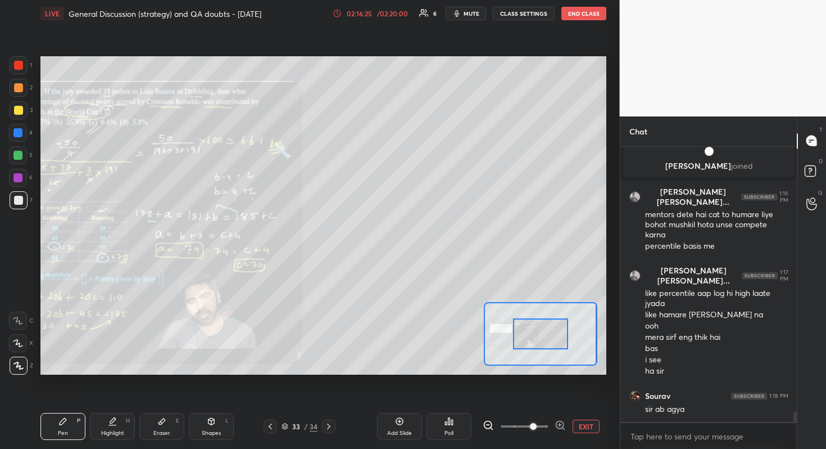
click at [530, 400] on span at bounding box center [533, 426] width 7 height 7
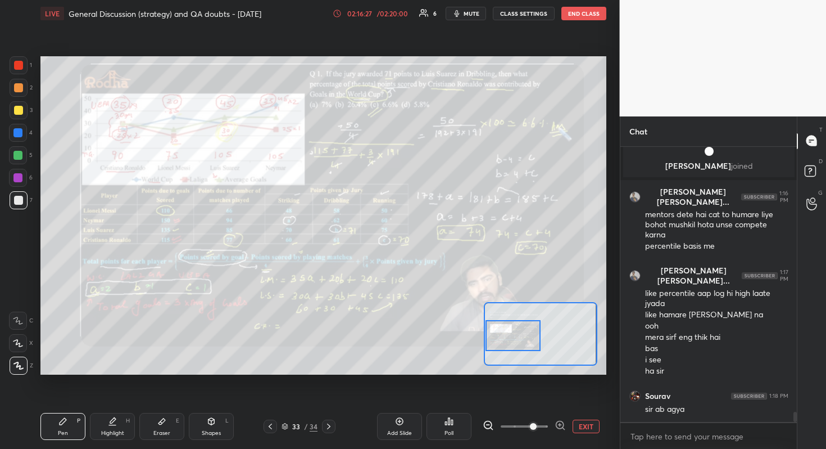
drag, startPoint x: 542, startPoint y: 340, endPoint x: 513, endPoint y: 342, distance: 29.3
click at [513, 342] on div at bounding box center [514, 335] width 56 height 31
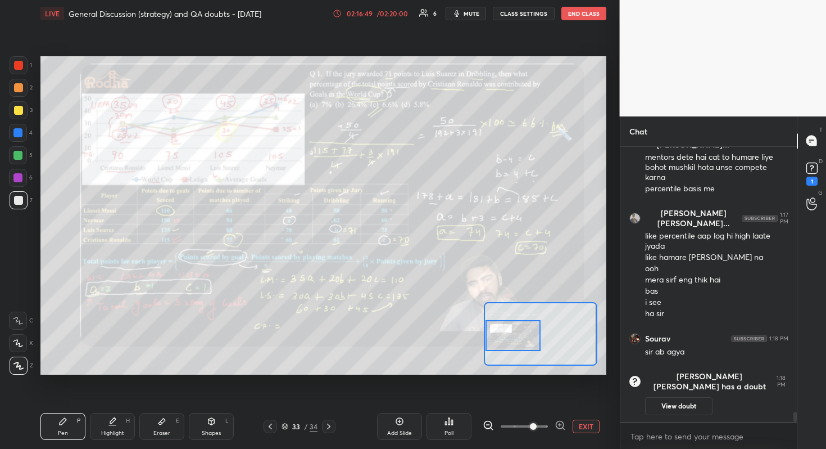
click at [537, 400] on span at bounding box center [533, 426] width 7 height 7
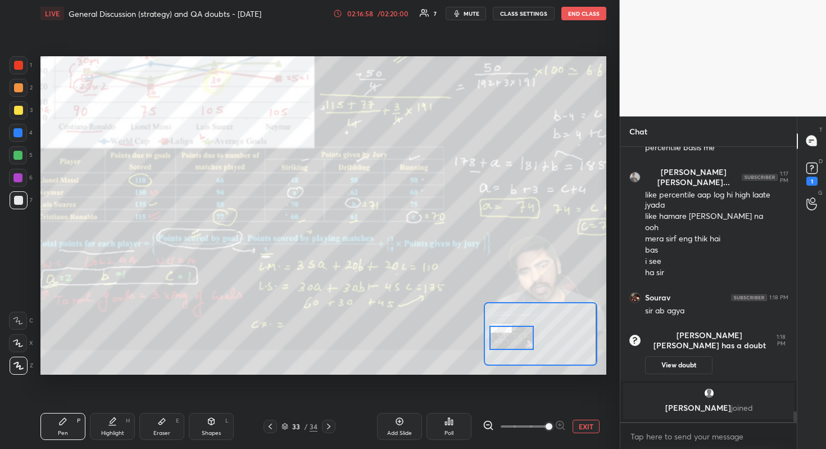
scroll to position [6942, 0]
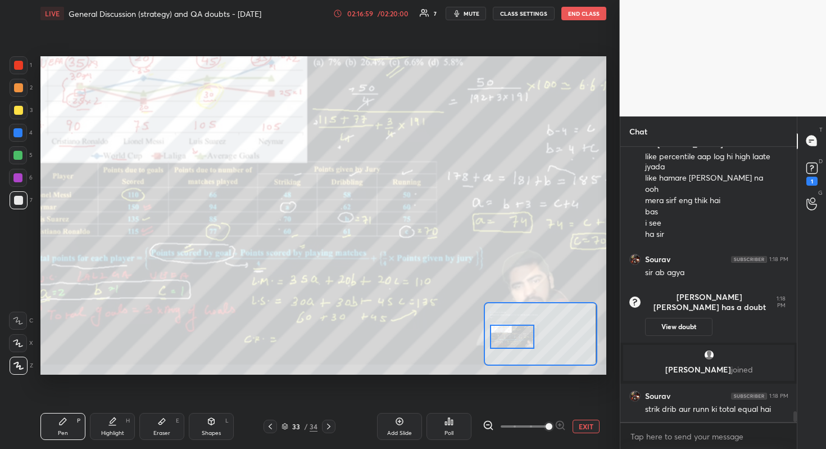
click at [523, 342] on div at bounding box center [512, 336] width 44 height 25
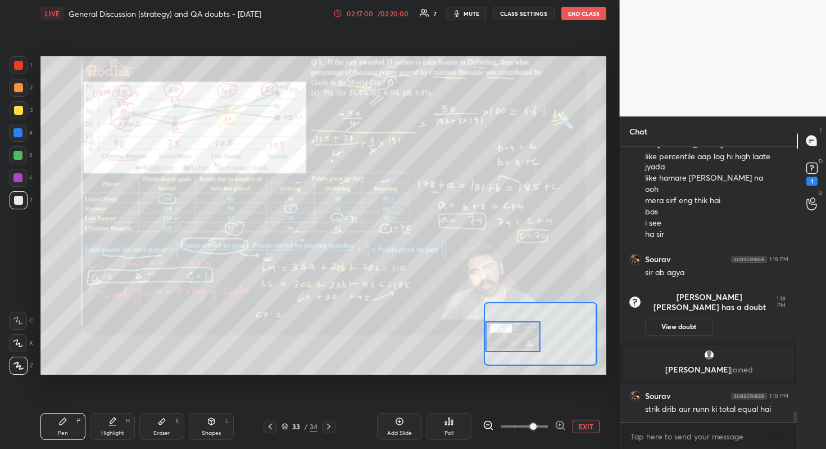
click at [537, 400] on span at bounding box center [533, 426] width 7 height 7
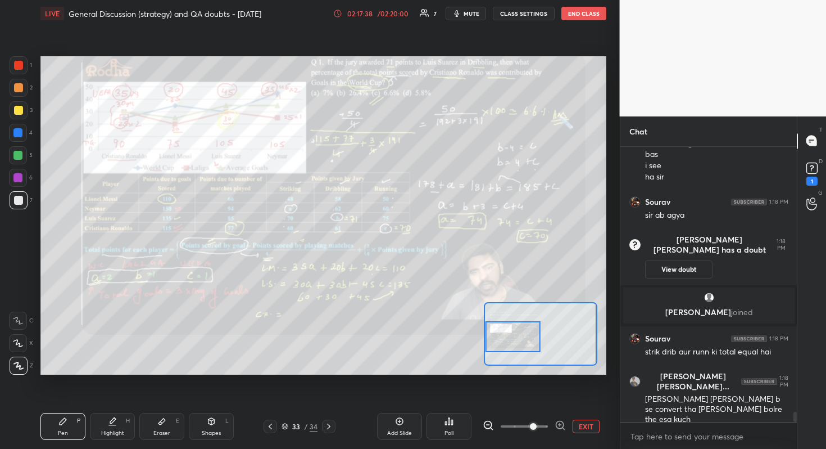
scroll to position [7057, 0]
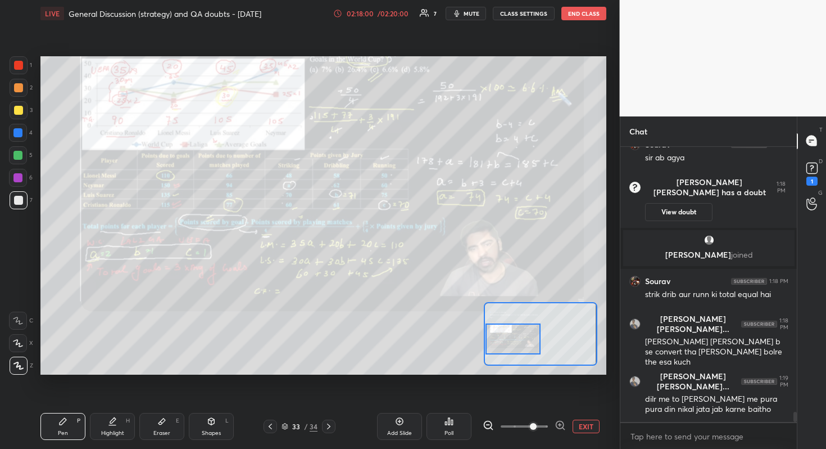
drag, startPoint x: 504, startPoint y: 343, endPoint x: 498, endPoint y: 349, distance: 7.6
click at [498, 349] on div at bounding box center [514, 338] width 56 height 31
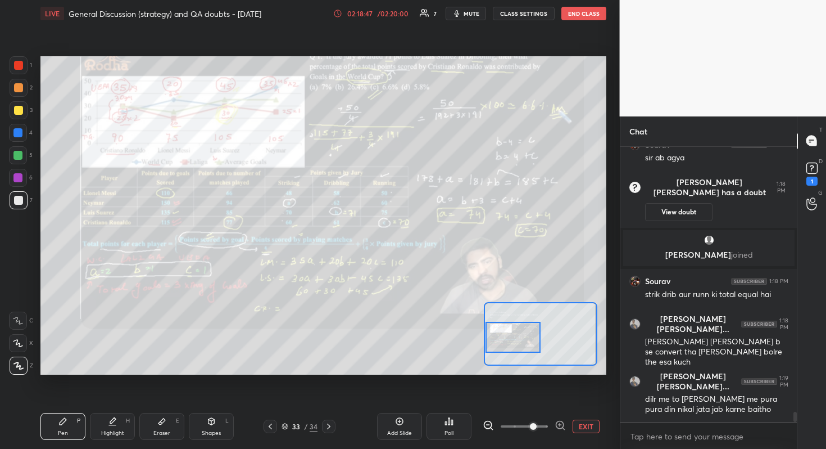
click at [519, 340] on div at bounding box center [514, 337] width 56 height 31
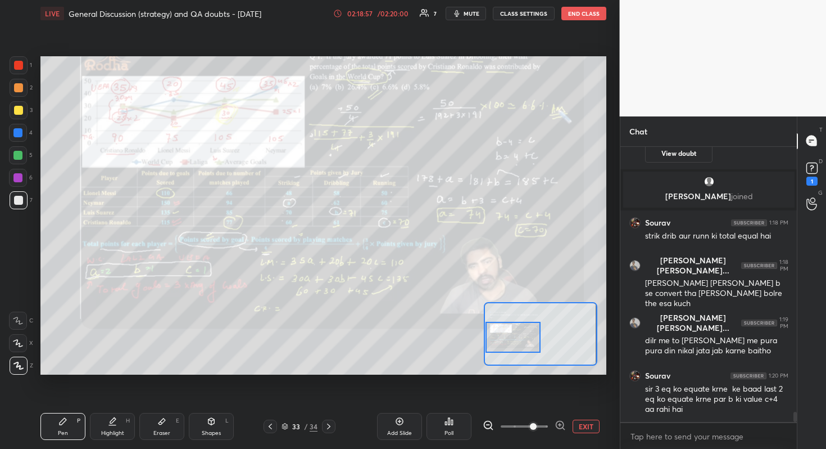
click at [532, 330] on div at bounding box center [540, 334] width 113 height 64
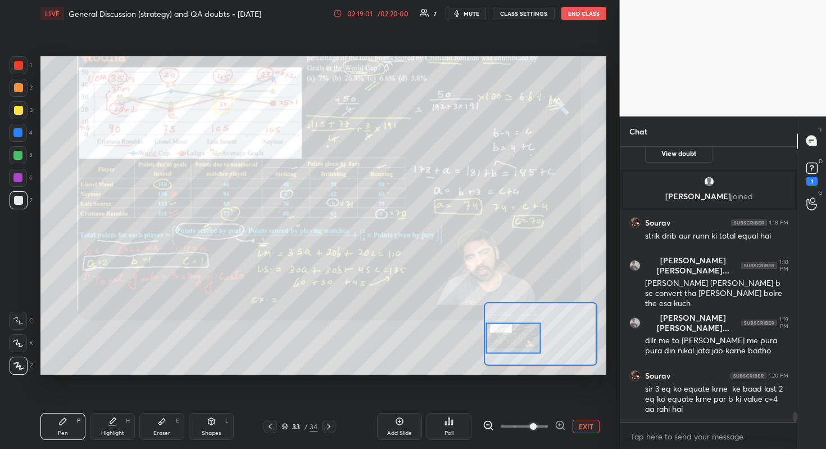
drag, startPoint x: 516, startPoint y: 328, endPoint x: 496, endPoint y: 336, distance: 20.5
click at [496, 336] on div at bounding box center [514, 338] width 56 height 31
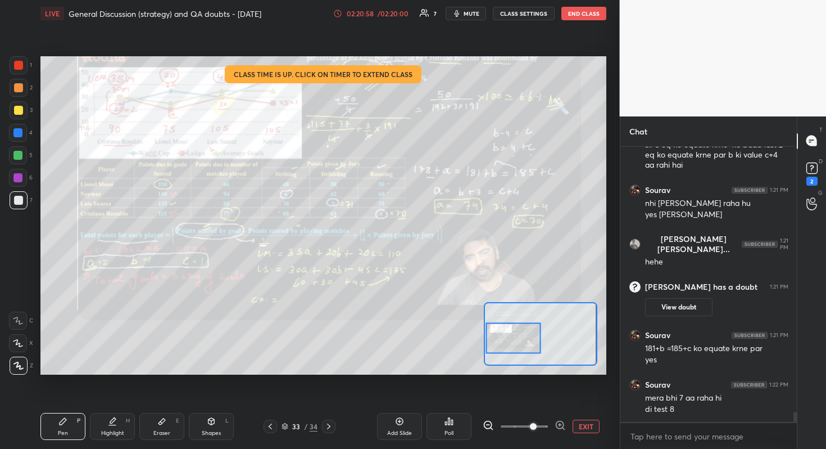
scroll to position [7312, 0]
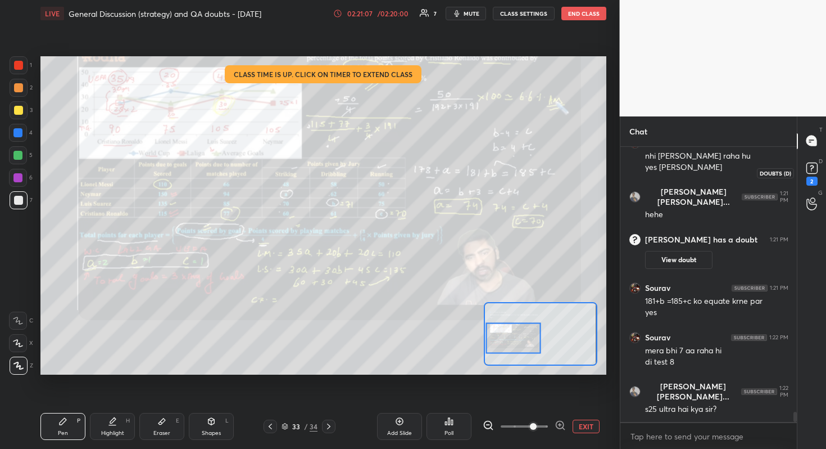
click at [813, 170] on rect at bounding box center [812, 167] width 11 height 11
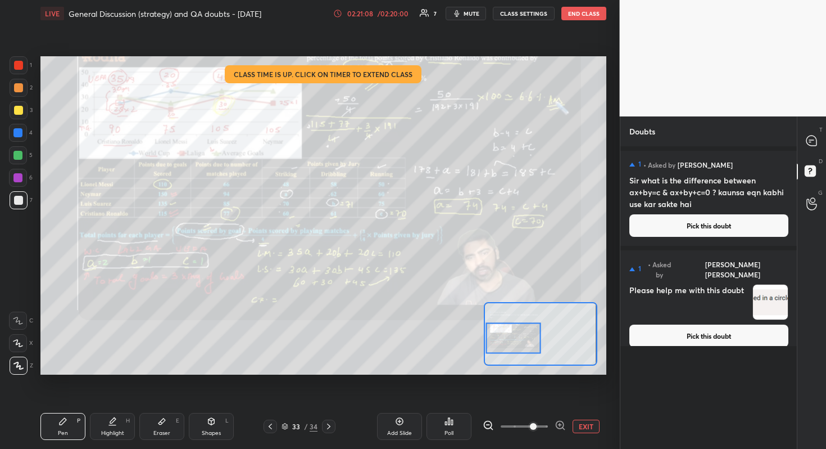
click at [700, 324] on button "Pick this doubt" at bounding box center [709, 335] width 159 height 22
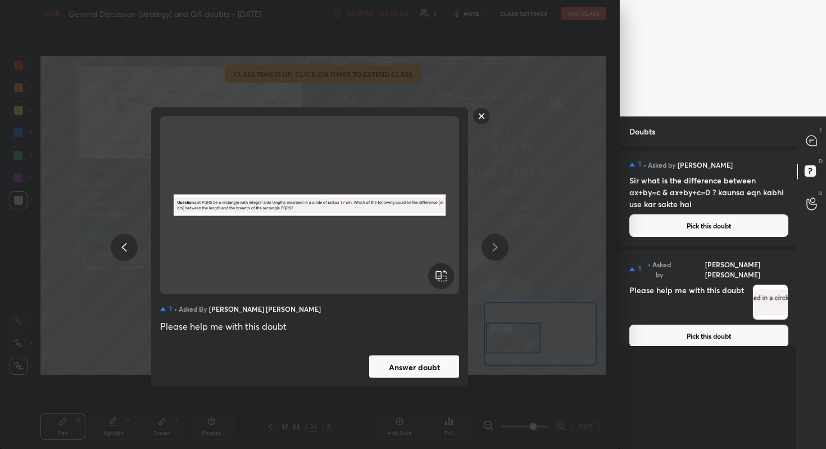
click at [413, 371] on button "Answer doubt" at bounding box center [414, 366] width 90 height 22
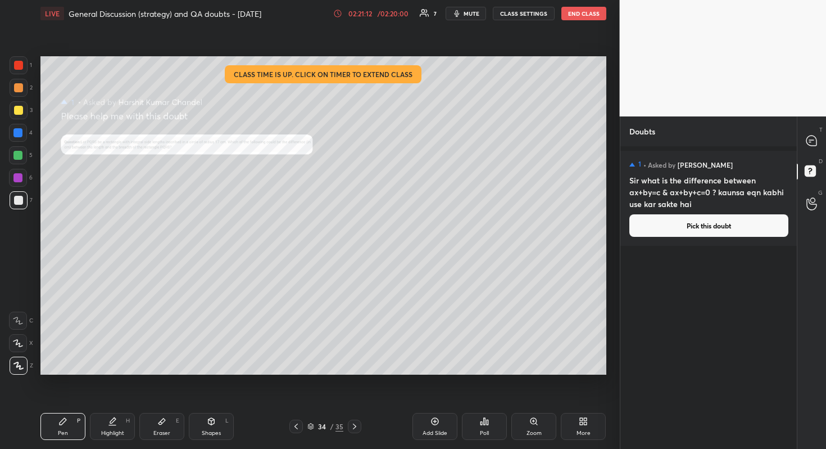
click at [727, 223] on button "Pick this doubt" at bounding box center [709, 225] width 159 height 22
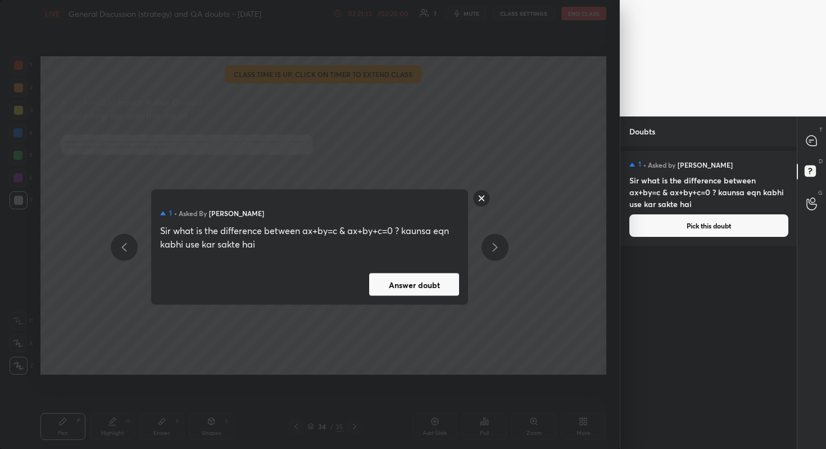
click at [437, 290] on button "Answer doubt" at bounding box center [414, 284] width 90 height 22
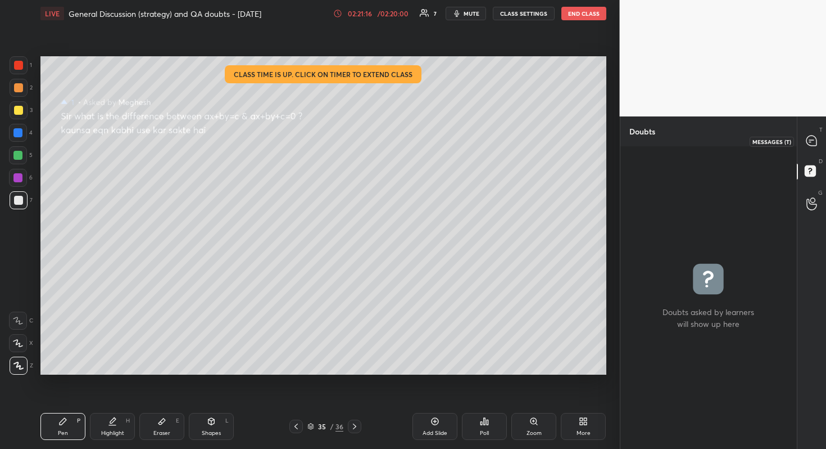
click at [816, 141] on icon at bounding box center [812, 141] width 12 height 12
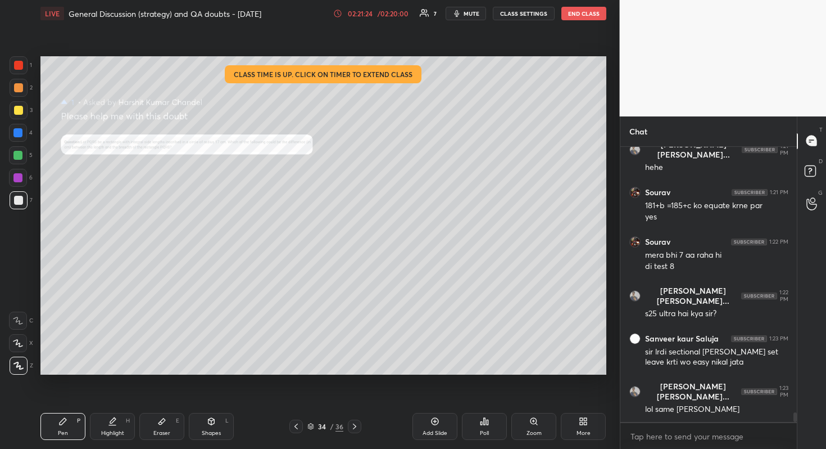
scroll to position [7584, 0]
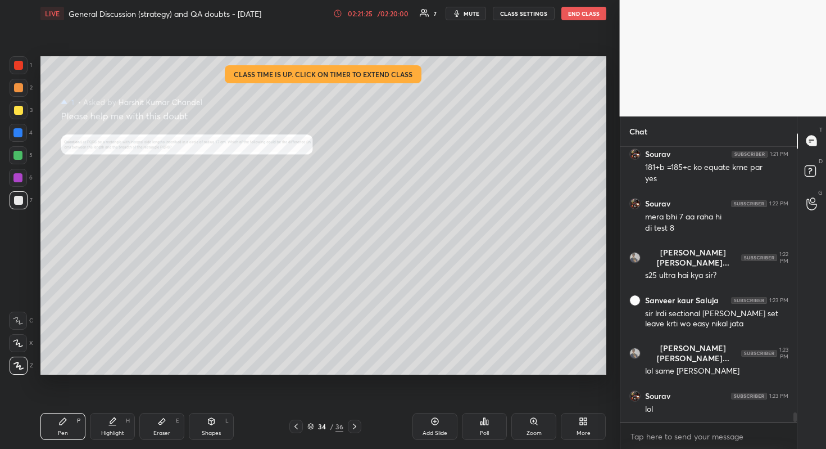
click at [540, 400] on div "Zoom" at bounding box center [534, 433] width 15 height 6
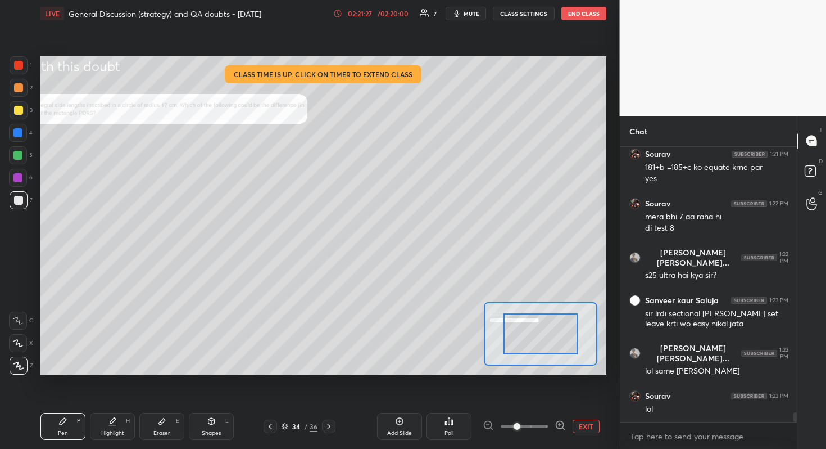
scroll to position [7631, 0]
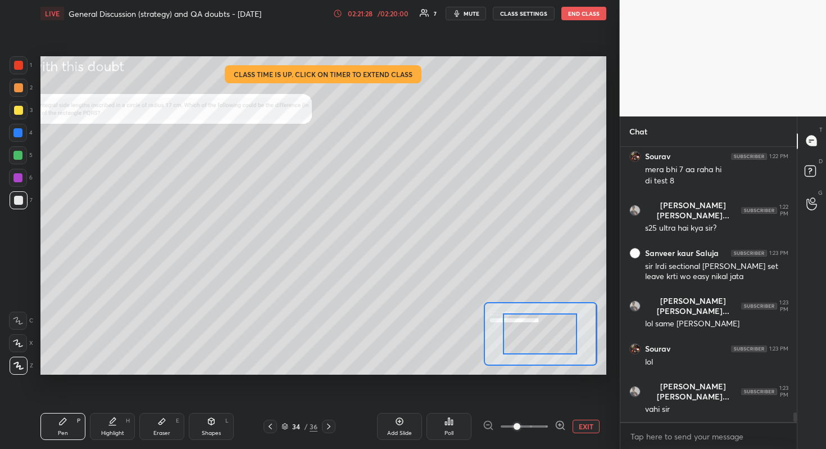
drag, startPoint x: 544, startPoint y: 346, endPoint x: 537, endPoint y: 345, distance: 6.3
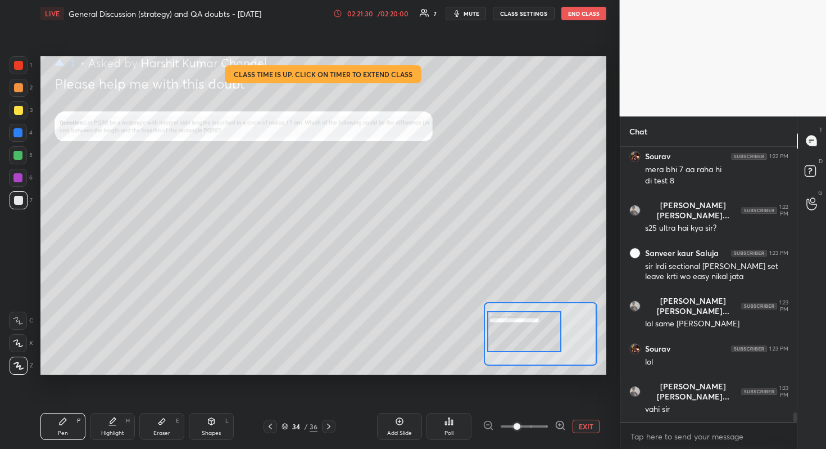
drag, startPoint x: 540, startPoint y: 342, endPoint x: 525, endPoint y: 340, distance: 15.9
click at [525, 340] on div at bounding box center [524, 331] width 74 height 41
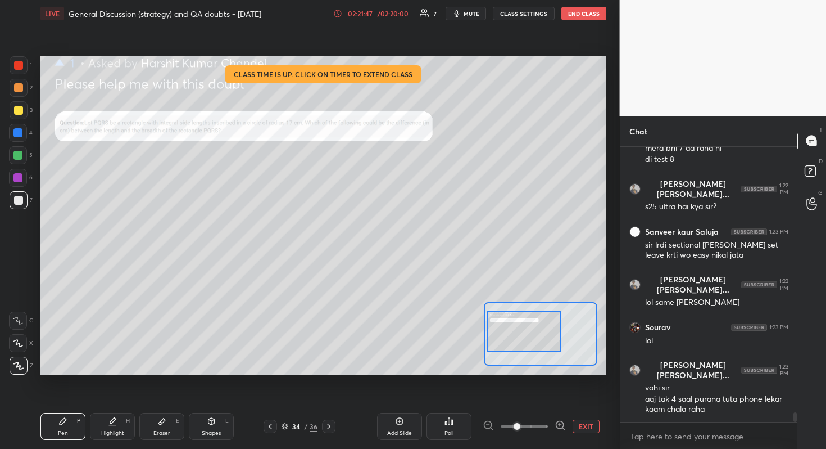
click at [390, 15] on div "/ 02:20:00" at bounding box center [393, 13] width 35 height 7
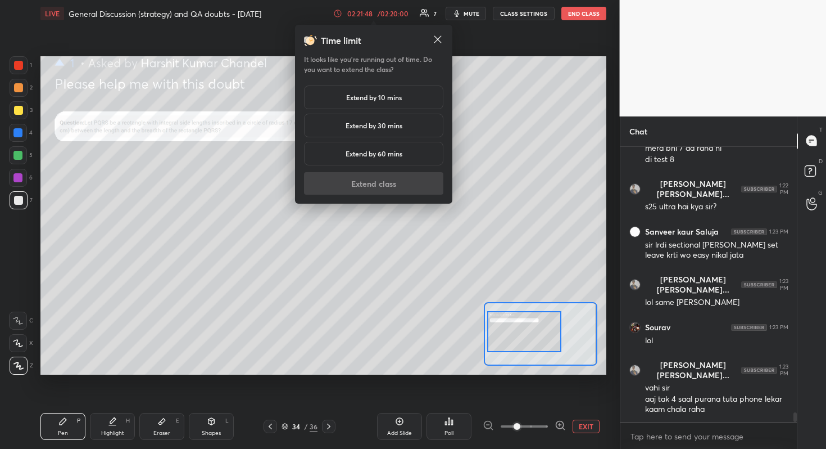
click at [378, 101] on div "Extend by 10 mins" at bounding box center [373, 97] width 139 height 24
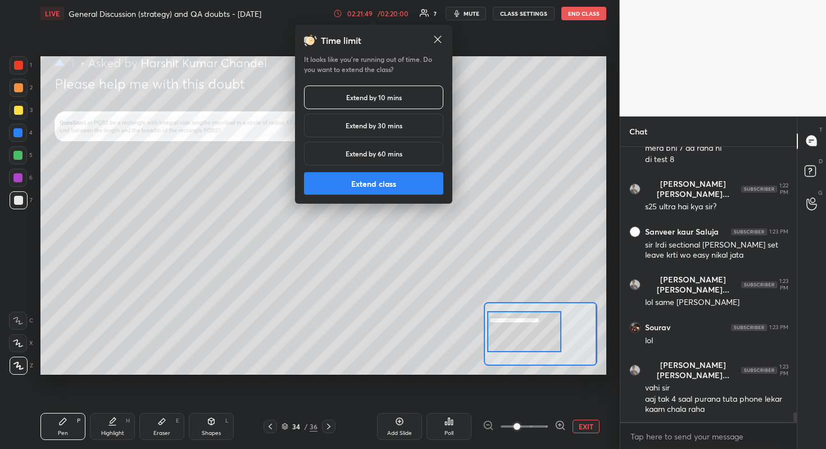
click at [385, 183] on button "Extend class" at bounding box center [373, 183] width 139 height 22
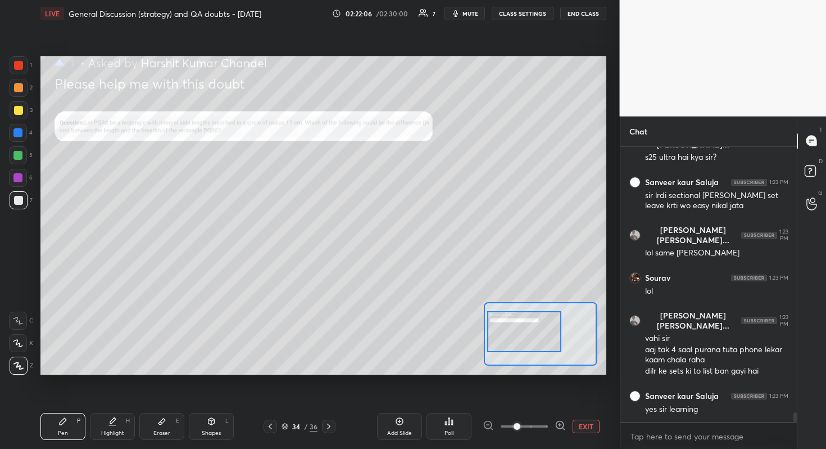
scroll to position [7749, 0]
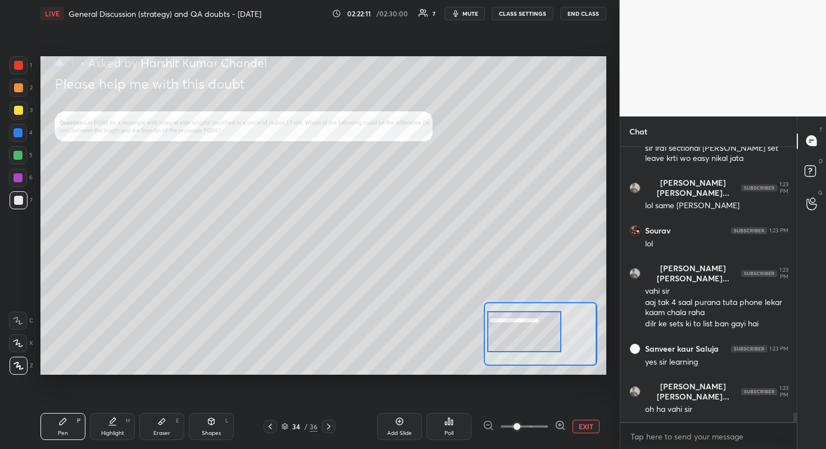
click at [521, 400] on span at bounding box center [517, 426] width 7 height 7
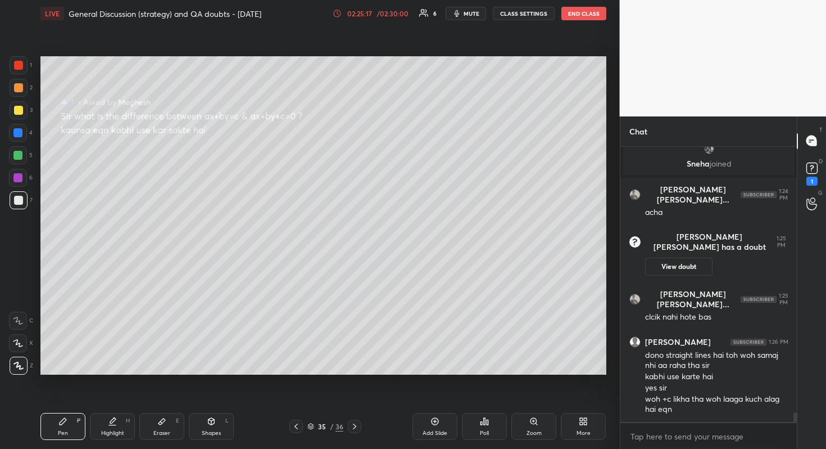
scroll to position [7453, 0]
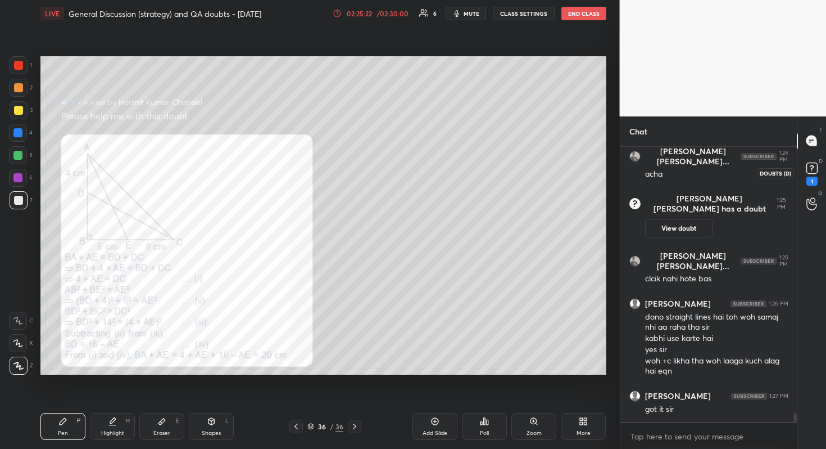
click at [816, 164] on rect at bounding box center [812, 167] width 11 height 11
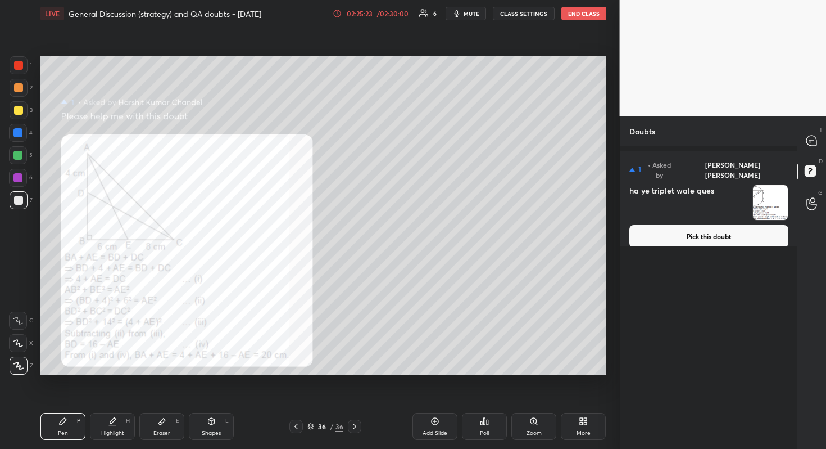
click at [735, 225] on button "Pick this doubt" at bounding box center [709, 236] width 159 height 22
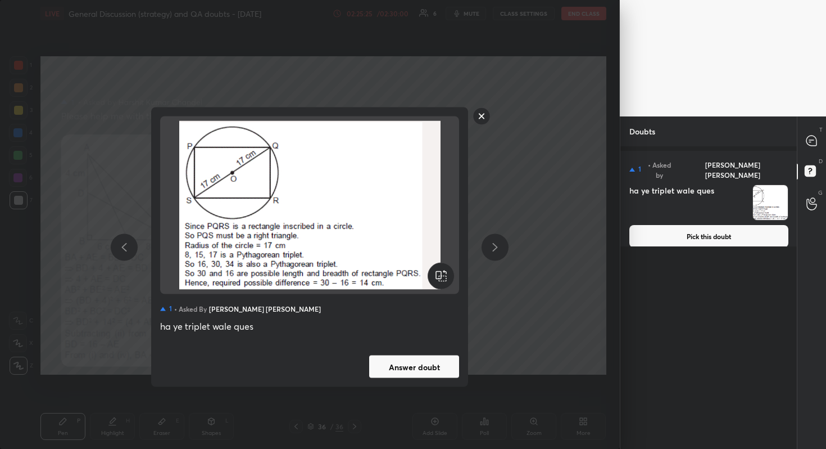
click at [418, 368] on button "Answer doubt" at bounding box center [414, 366] width 90 height 22
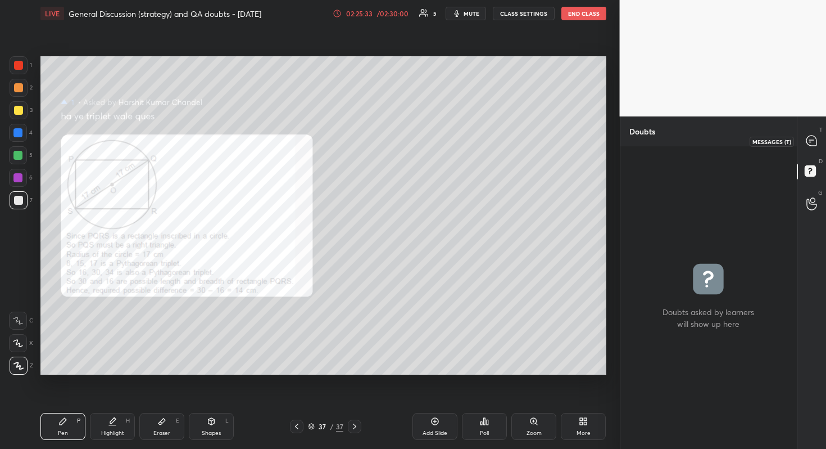
click at [815, 142] on icon at bounding box center [812, 140] width 10 height 10
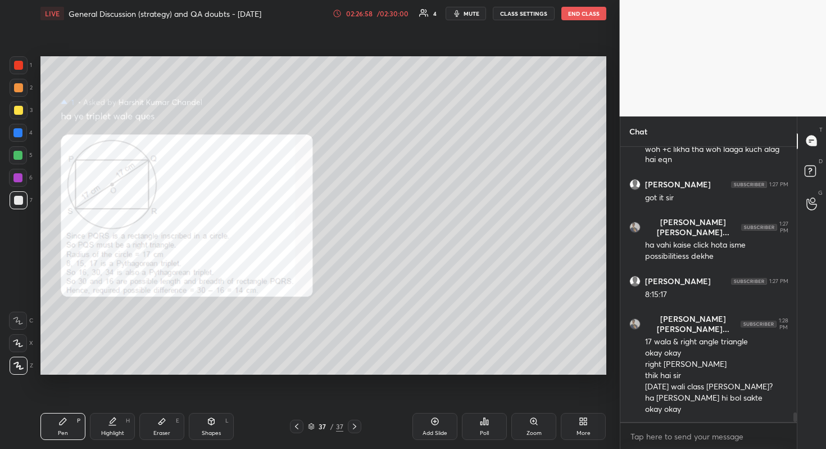
scroll to position [7875, 0]
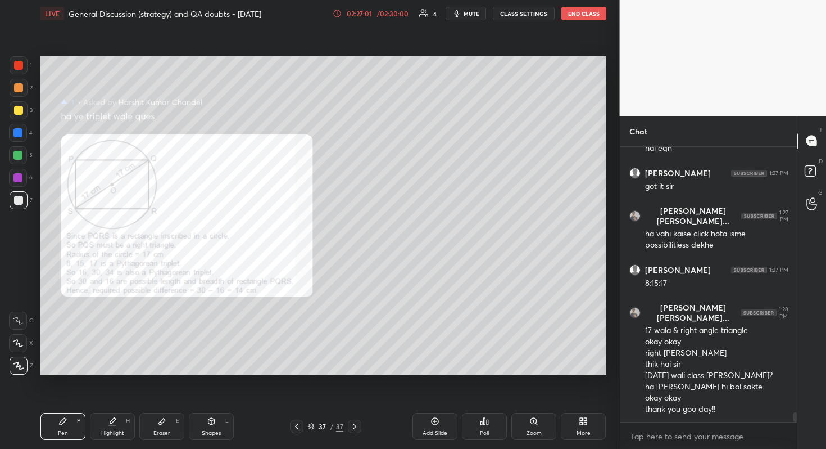
click at [590, 17] on button "END CLASS" at bounding box center [584, 13] width 45 height 13
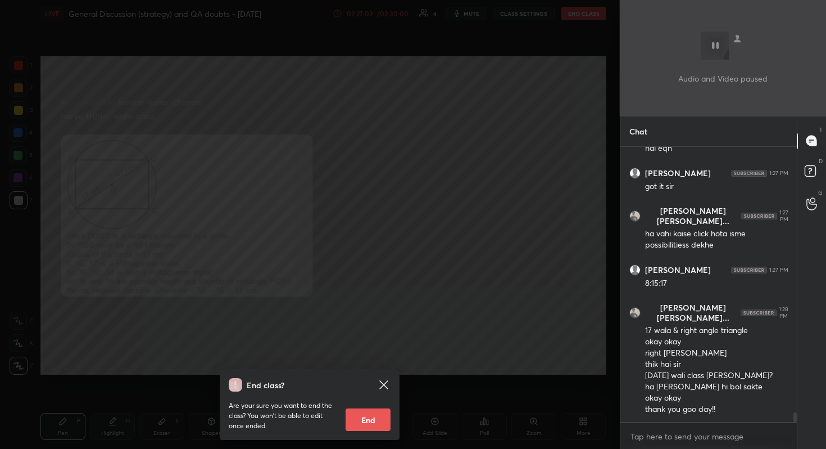
click at [373, 400] on button "End" at bounding box center [368, 419] width 45 height 22
type textarea "x"
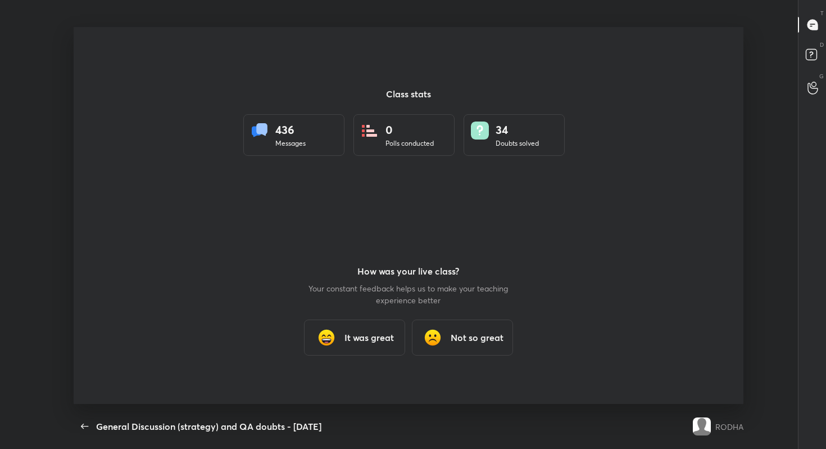
scroll to position [55841, 55401]
